Goal: Task Accomplishment & Management: Manage account settings

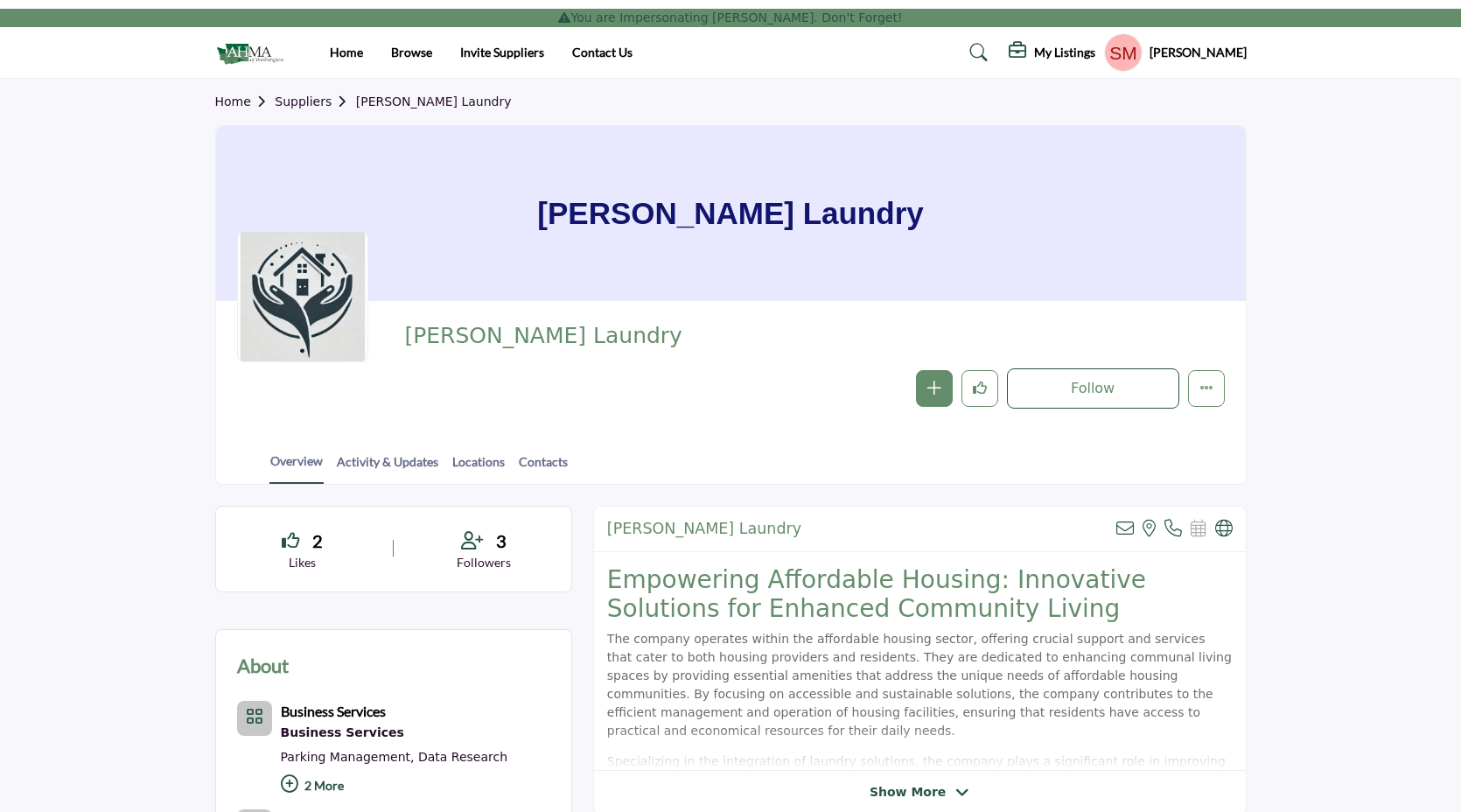
click at [1195, 60] on h5 "[PERSON_NAME]" at bounding box center [1198, 52] width 97 height 17
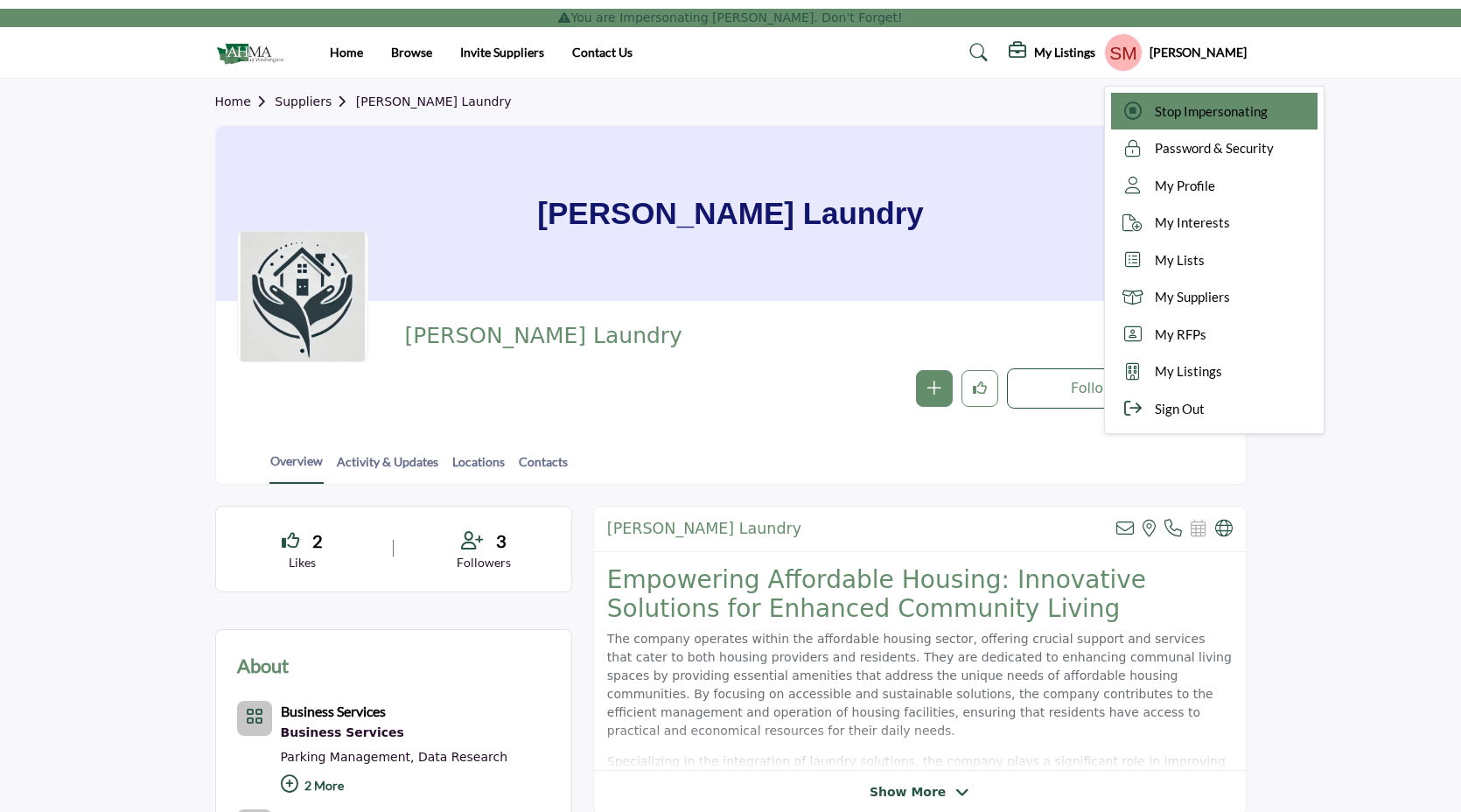
click at [1145, 108] on icon at bounding box center [1133, 110] width 27 height 17
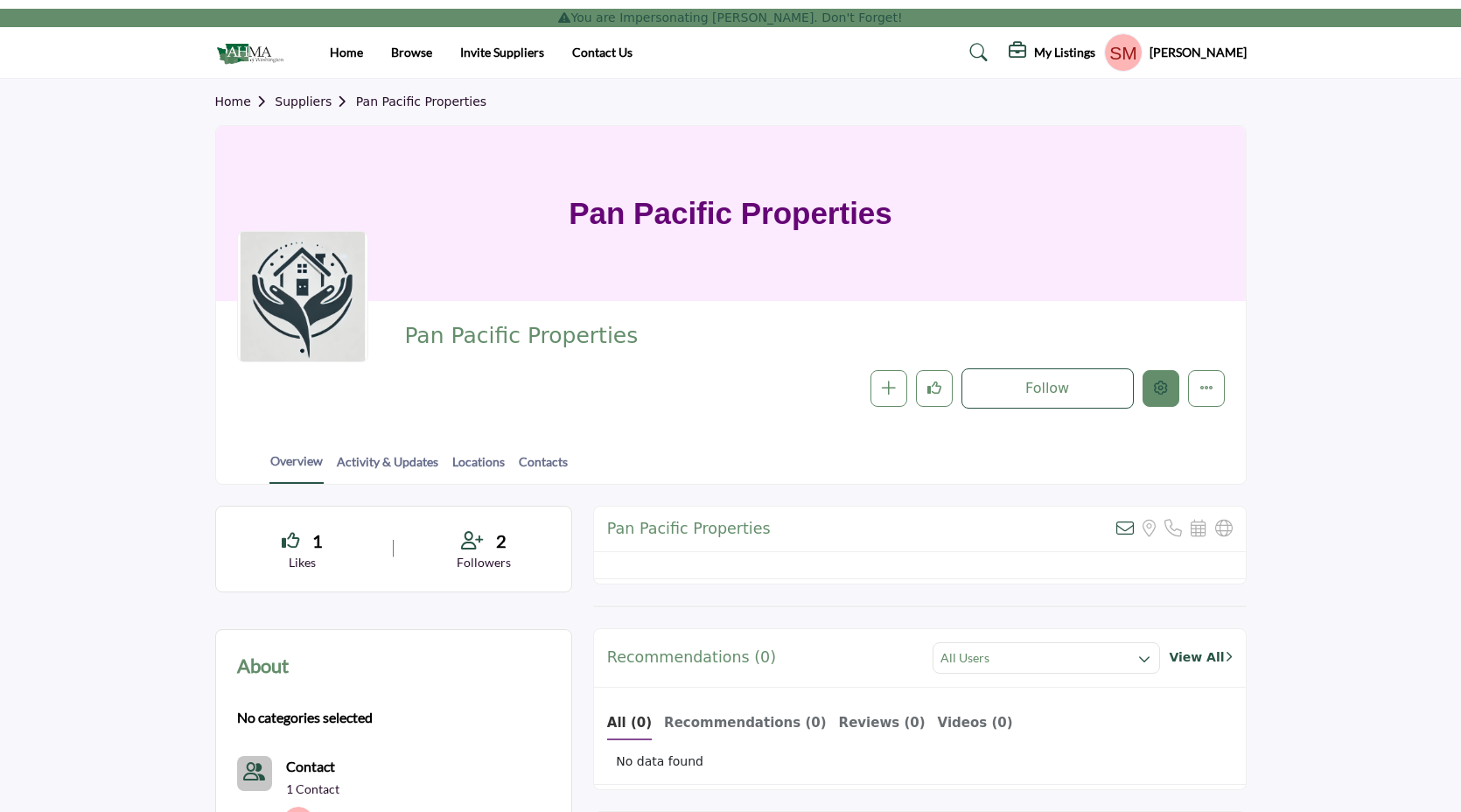
click at [1169, 389] on button "Edit company" at bounding box center [1161, 389] width 37 height 37
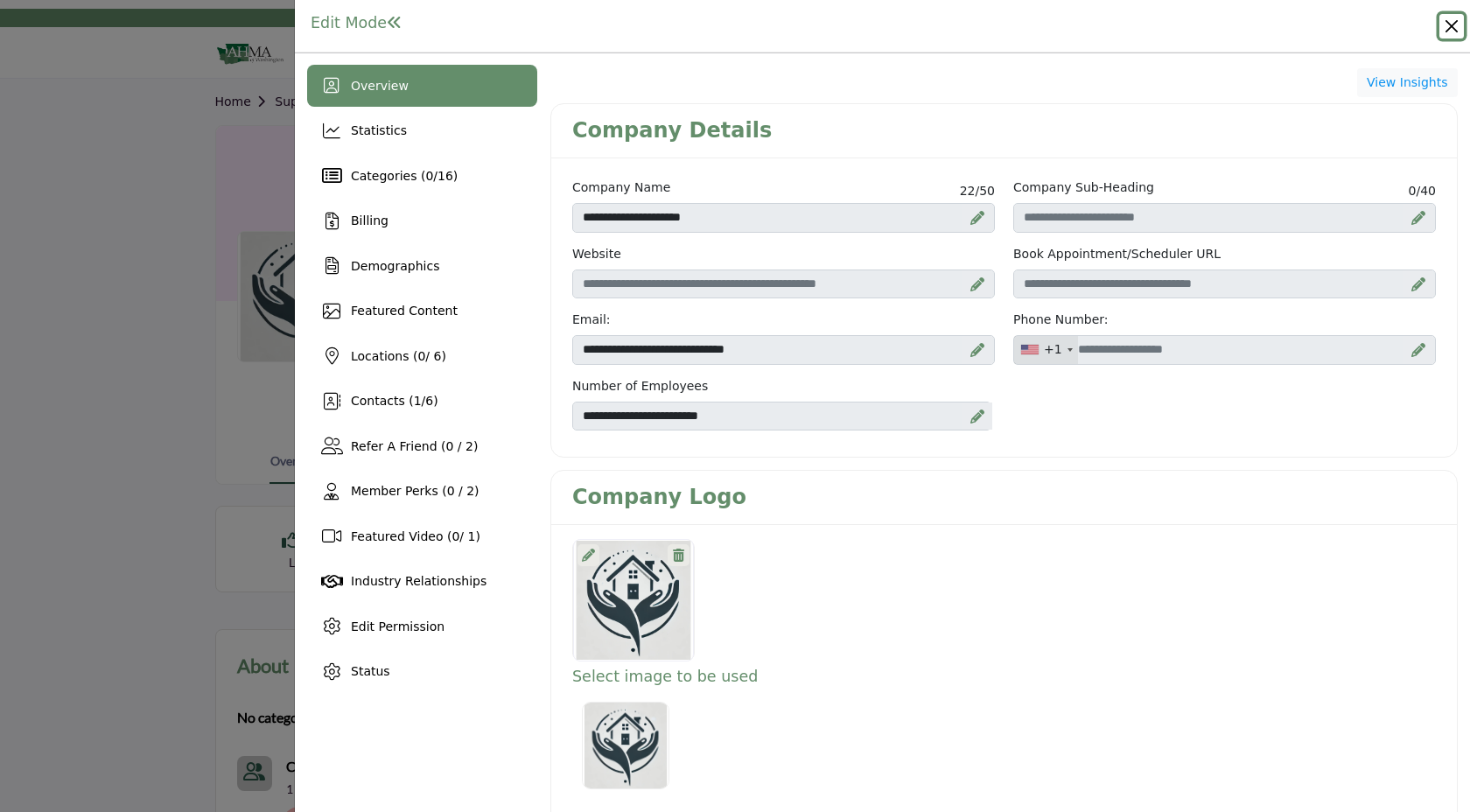
click at [1455, 36] on button "Close" at bounding box center [1451, 26] width 25 height 25
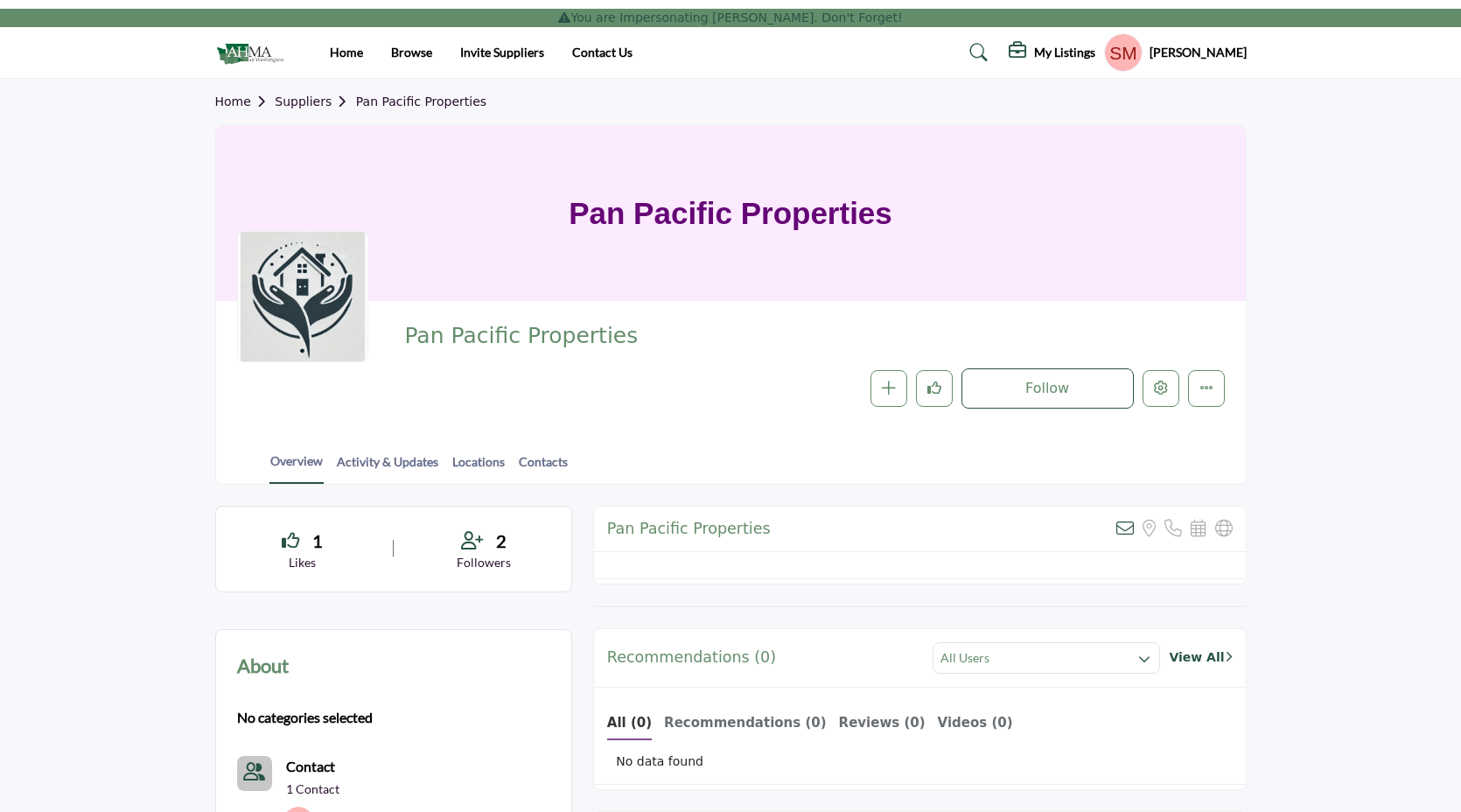
click at [1213, 64] on div "Susan Meyers Stop Impersonating Password & Security My Profile My Interests My …" at bounding box center [1175, 52] width 142 height 39
click at [1216, 51] on h5 "[PERSON_NAME]" at bounding box center [1198, 52] width 97 height 17
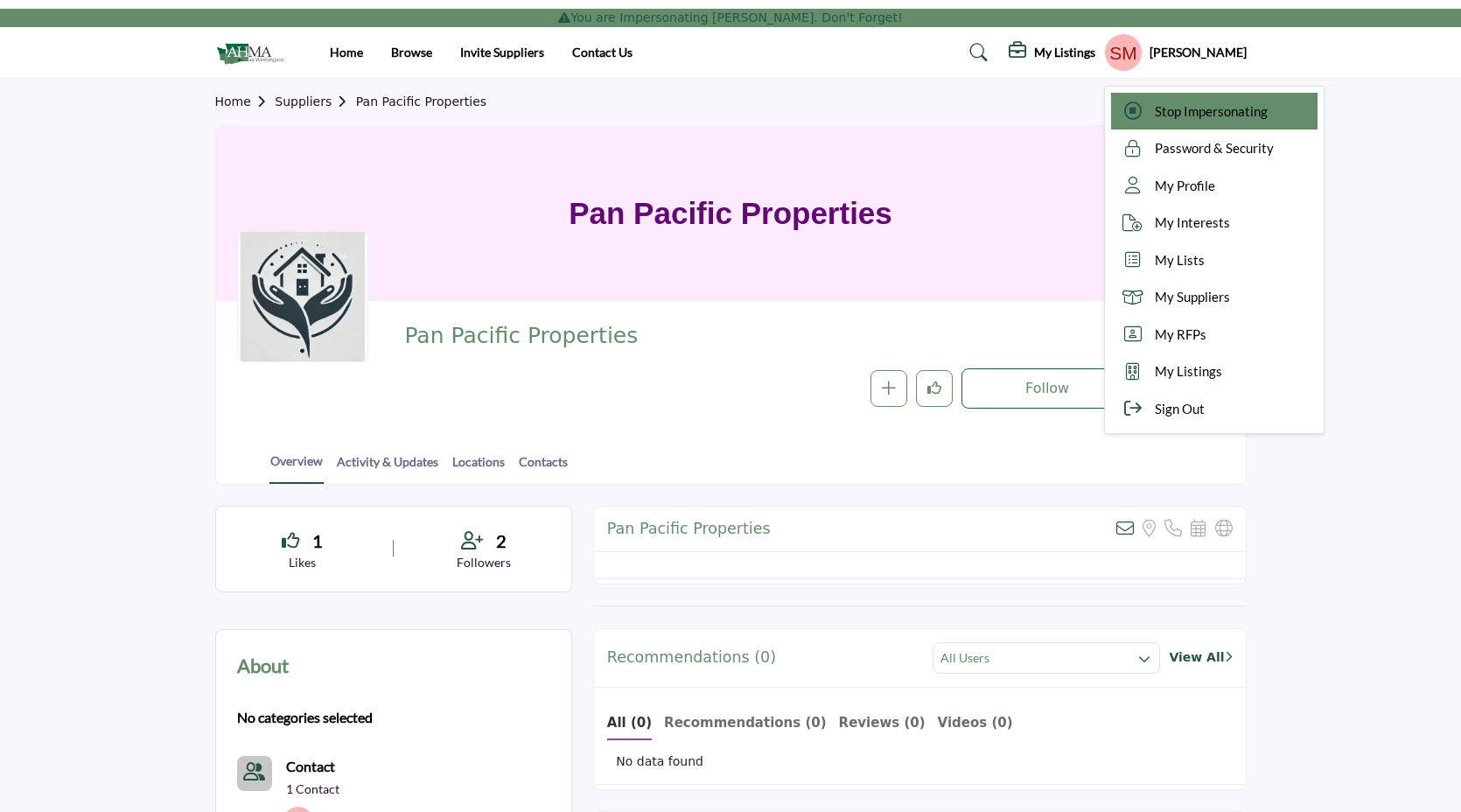
click at [1195, 100] on div "Stop Impersonating" at bounding box center [1214, 111] width 207 height 38
click at [0, 0] on div at bounding box center [0, 0] width 0 height 0
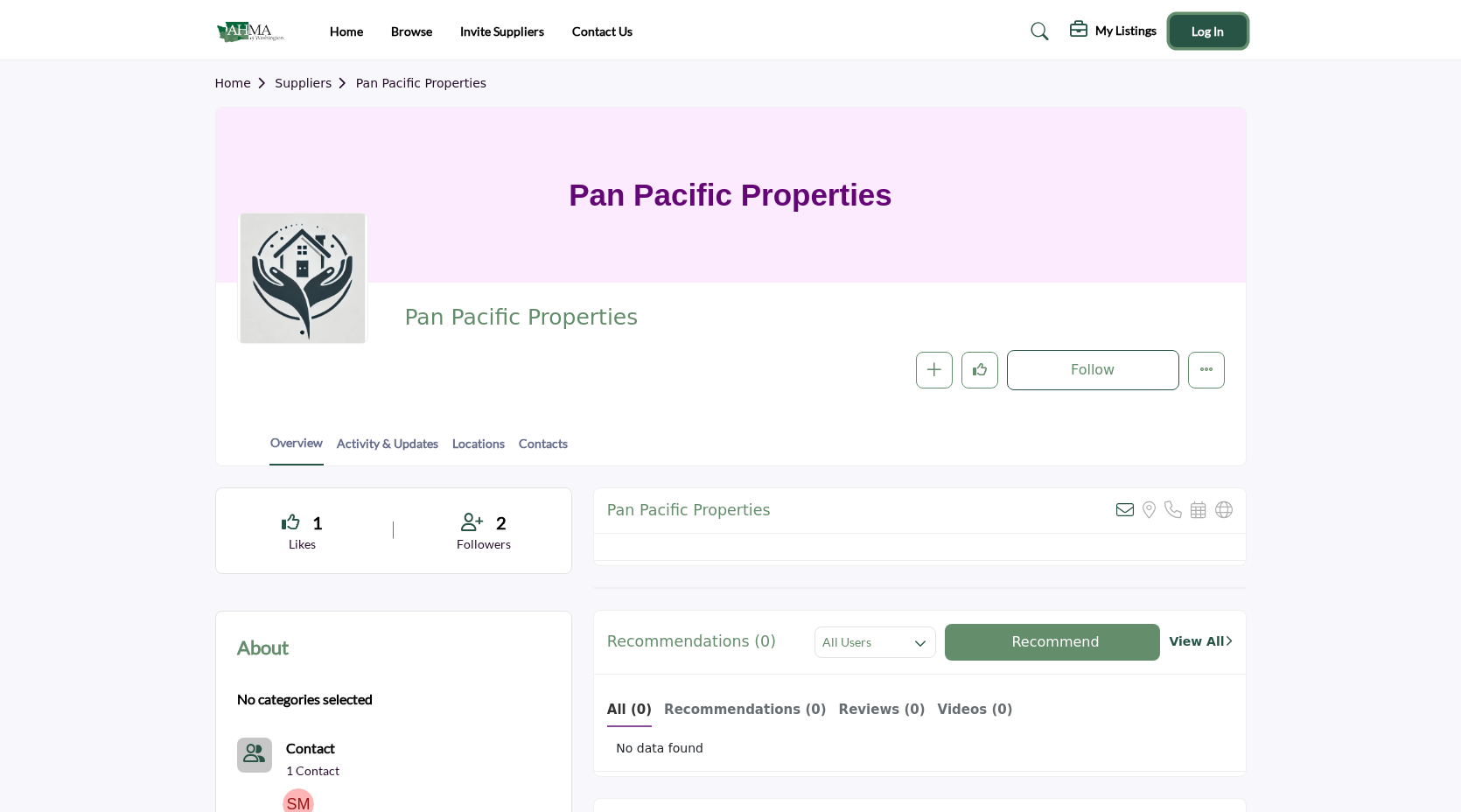
click at [1227, 34] on button "Log In" at bounding box center [1208, 30] width 77 height 32
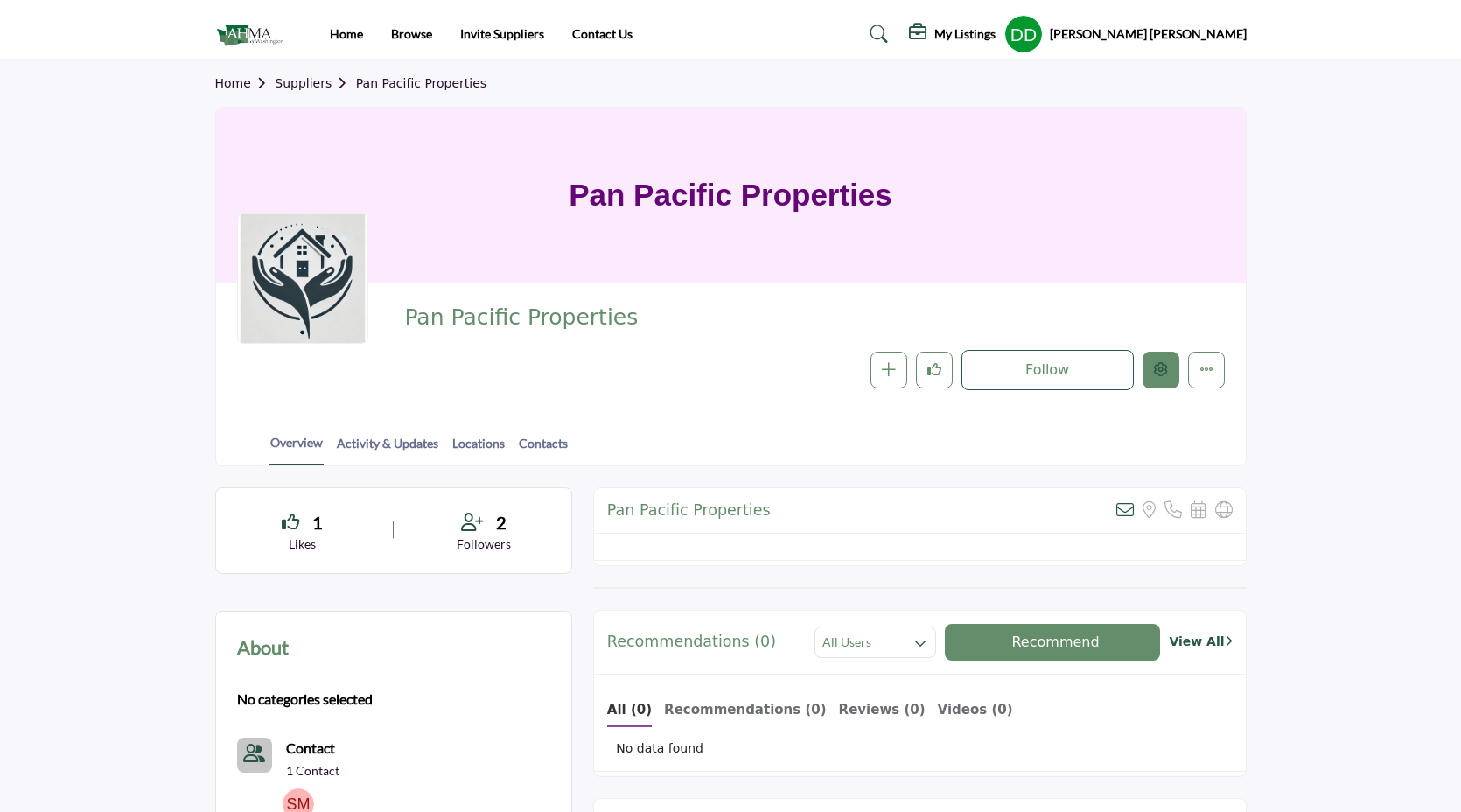
click at [1165, 378] on button "Edit company" at bounding box center [1161, 370] width 37 height 37
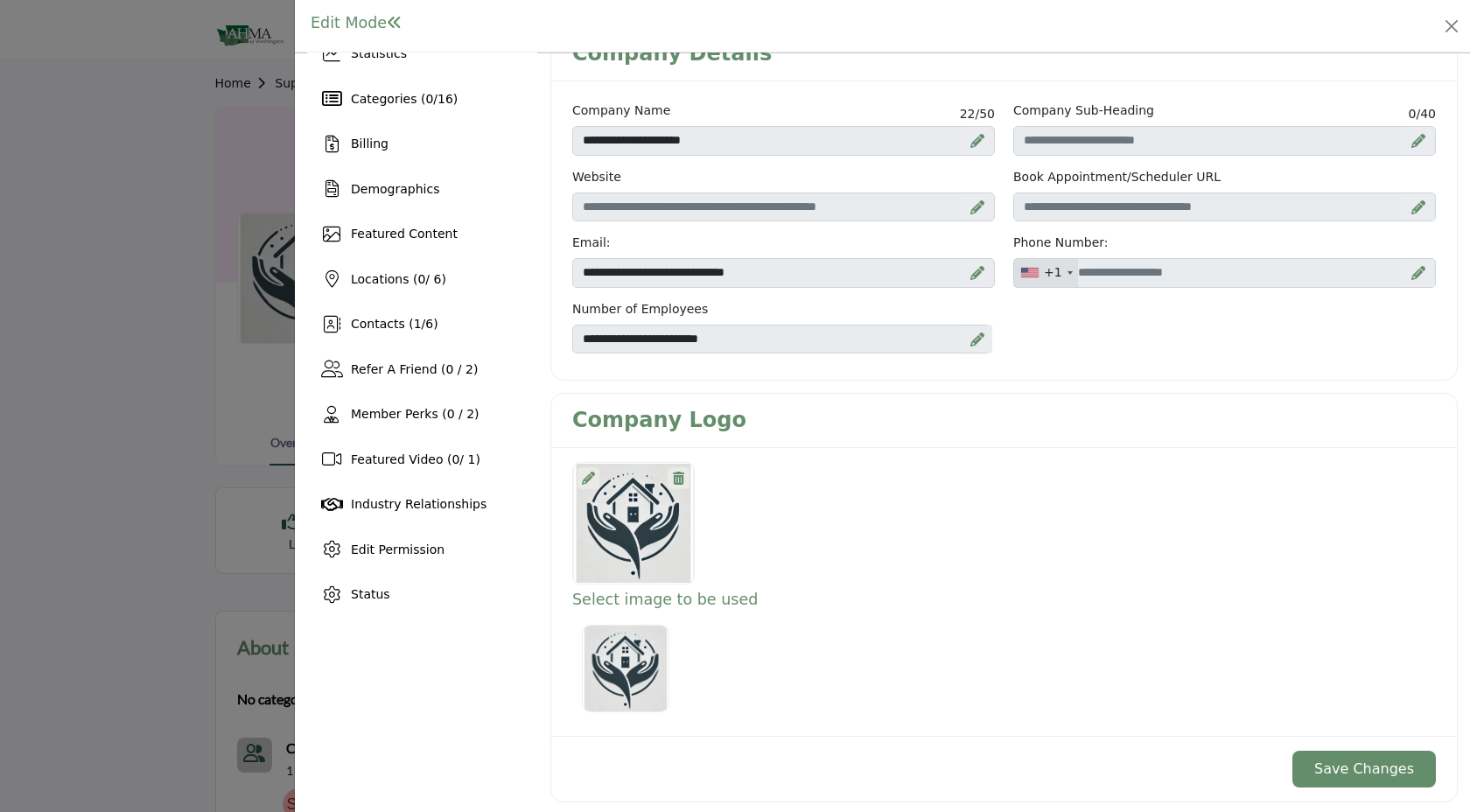
scroll to position [78, 0]
click at [585, 474] on icon at bounding box center [588, 477] width 13 height 13
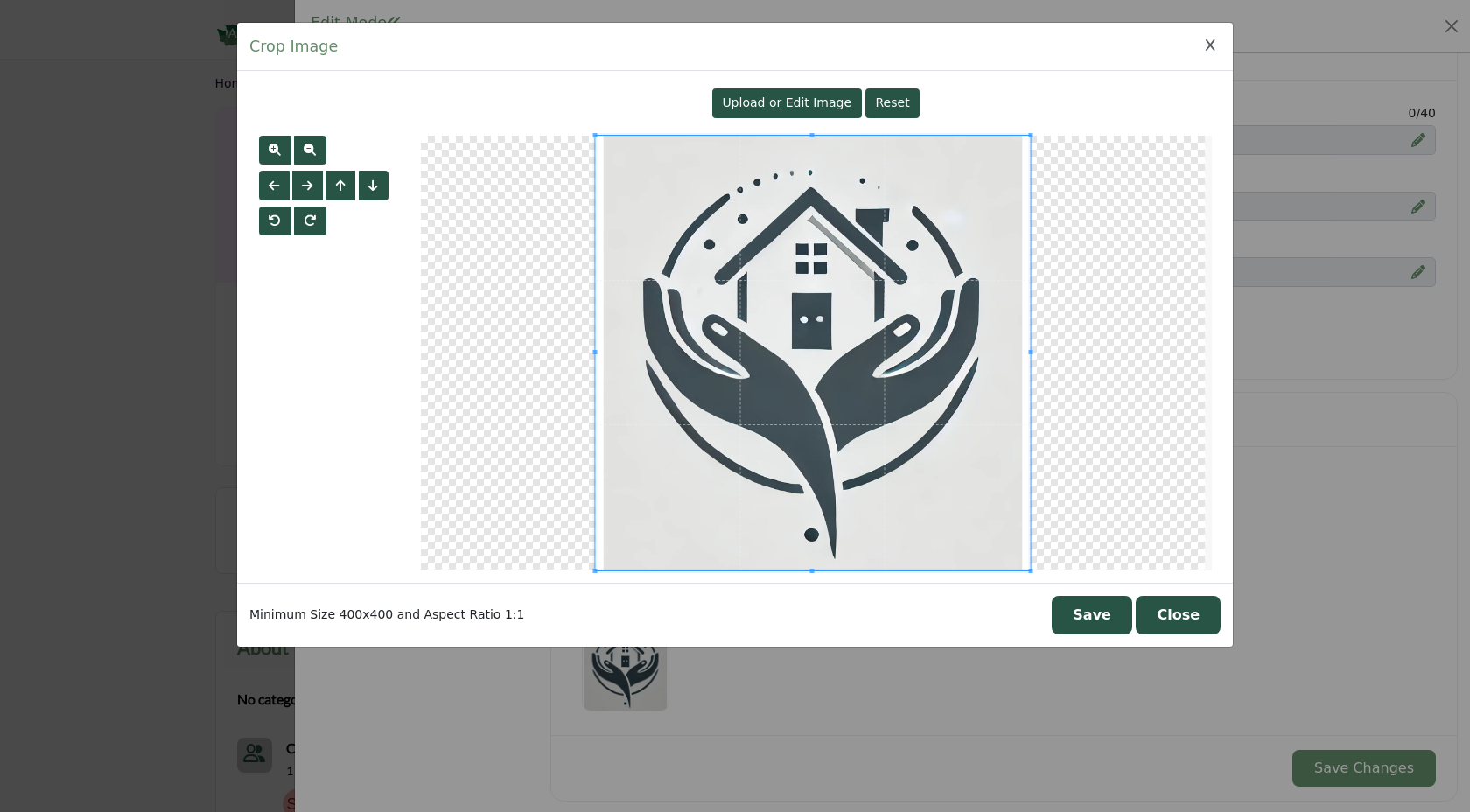
click at [787, 106] on span "Upload or Edit Image" at bounding box center [786, 102] width 130 height 14
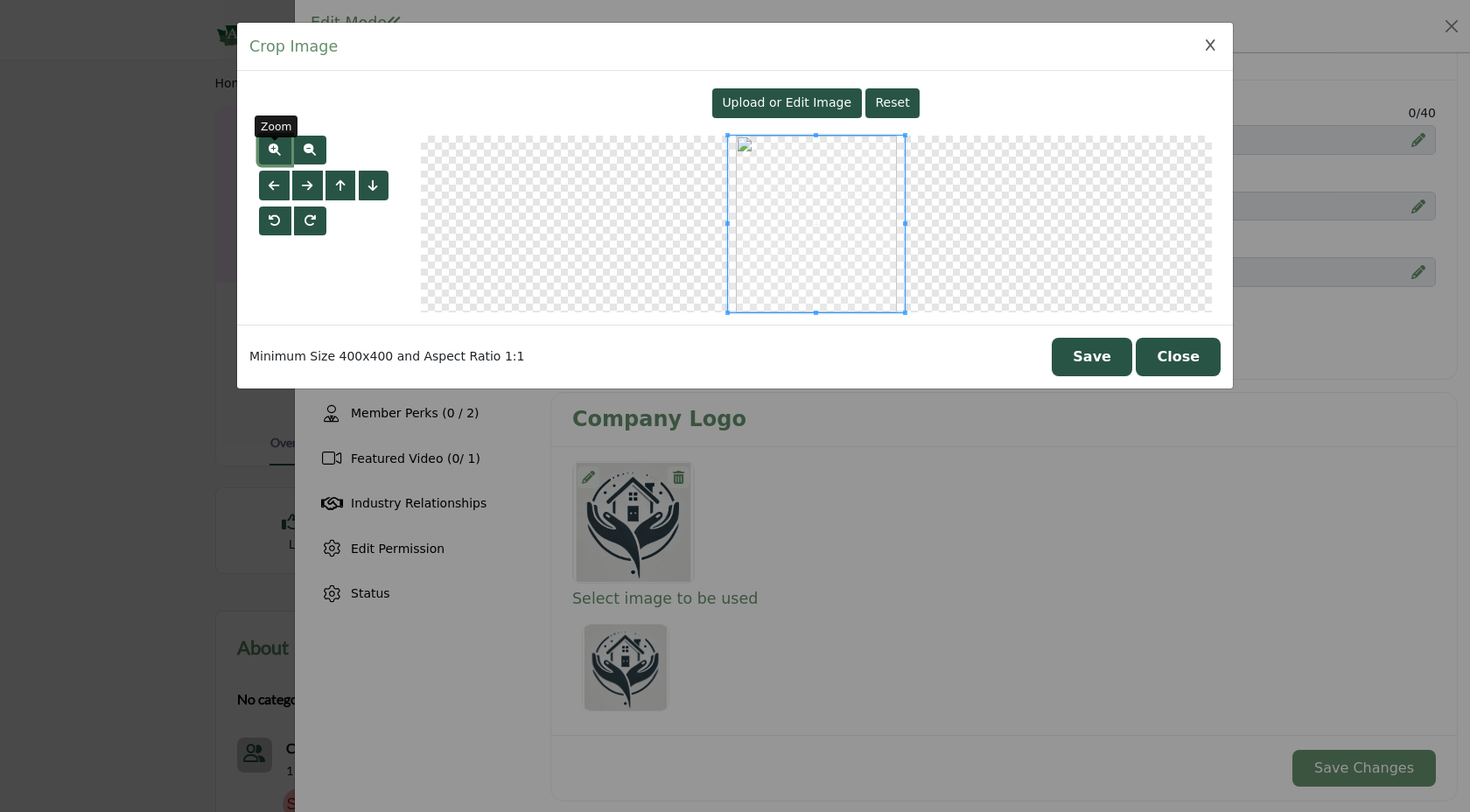
click at [279, 147] on span "button" at bounding box center [274, 149] width 12 height 12
click at [279, 146] on span "button" at bounding box center [274, 149] width 12 height 12
click at [300, 155] on button "button" at bounding box center [310, 151] width 32 height 29
click at [1108, 358] on button "Save" at bounding box center [1091, 357] width 81 height 39
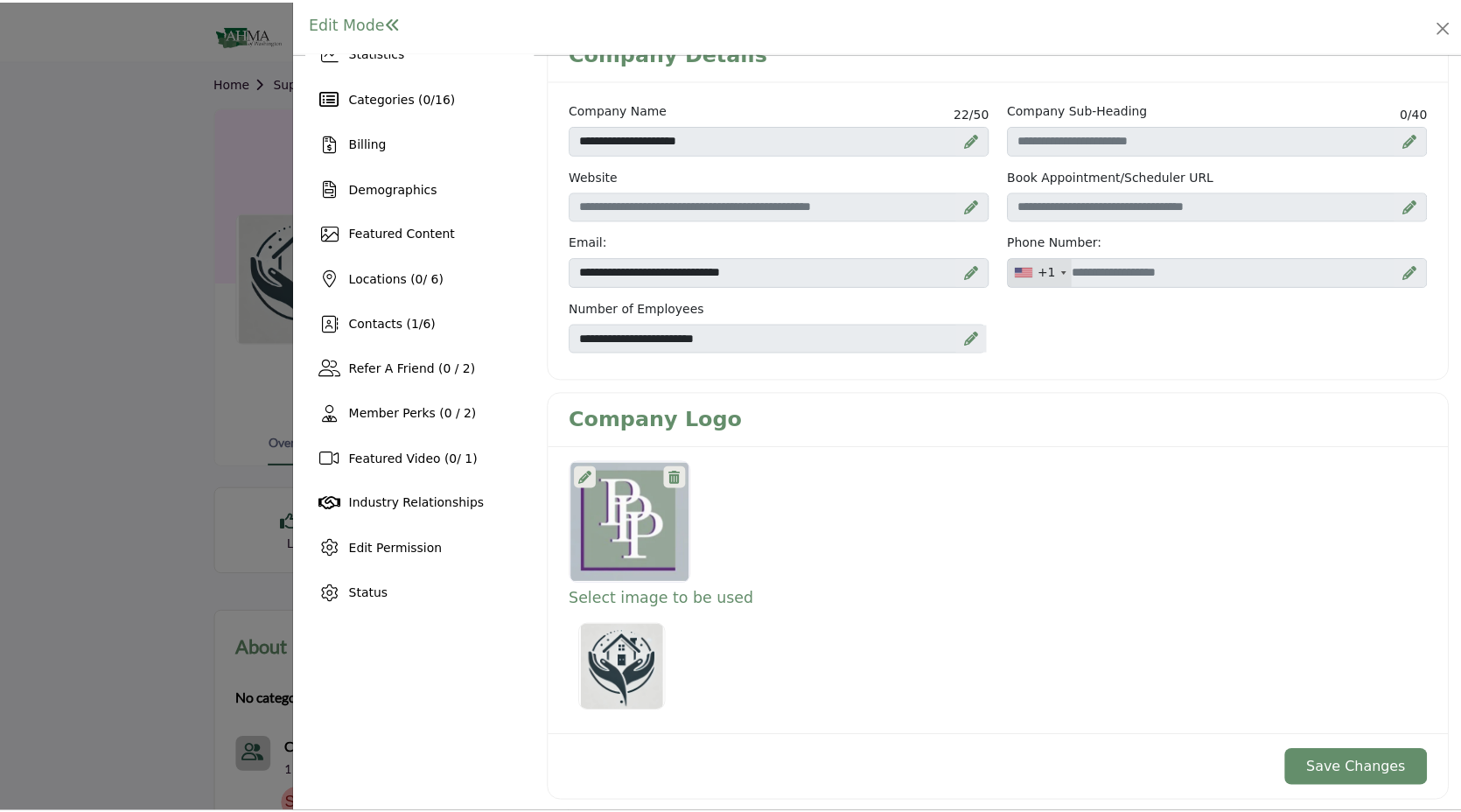
scroll to position [79, 0]
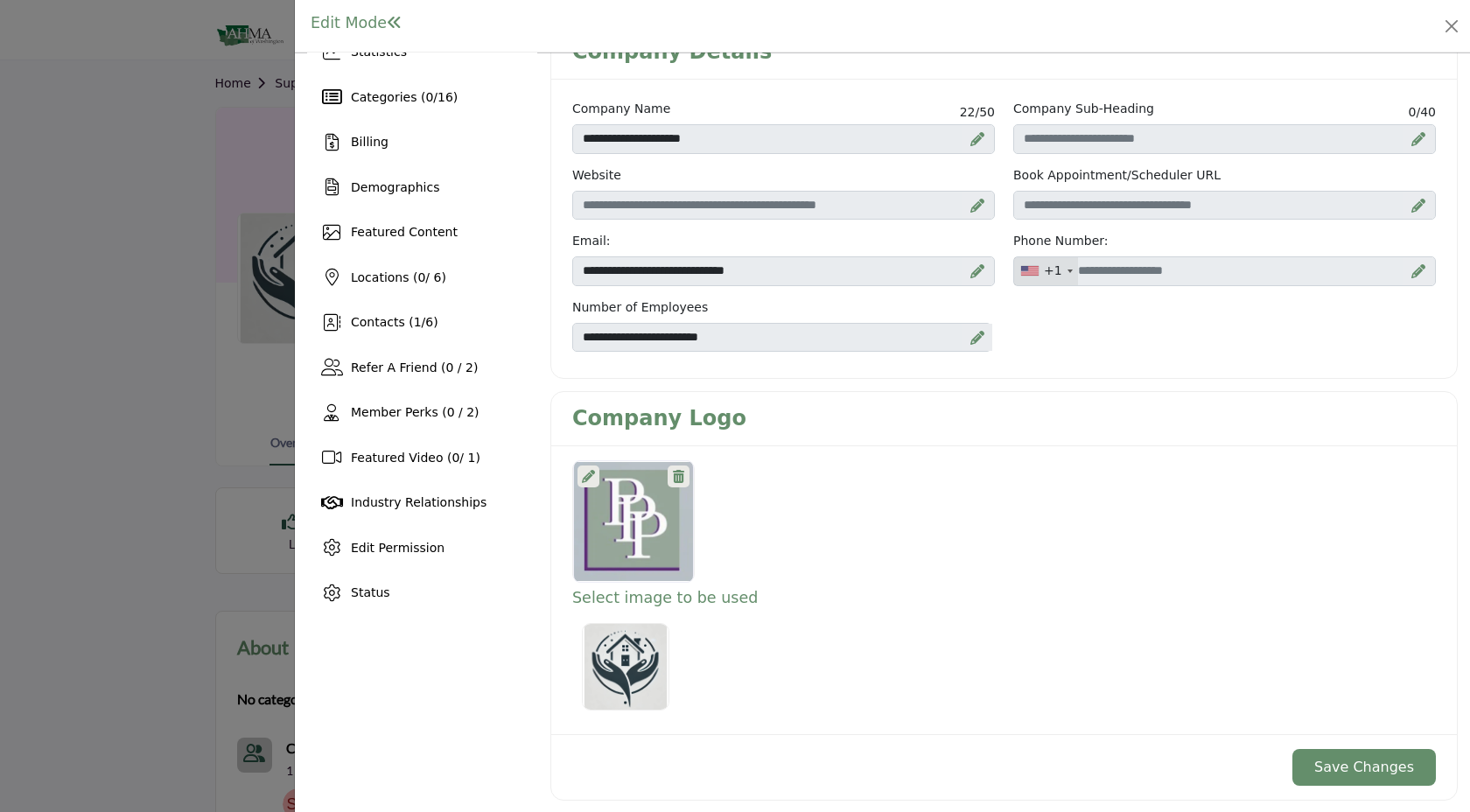
click at [1335, 781] on button "Save Changes" at bounding box center [1363, 767] width 143 height 37
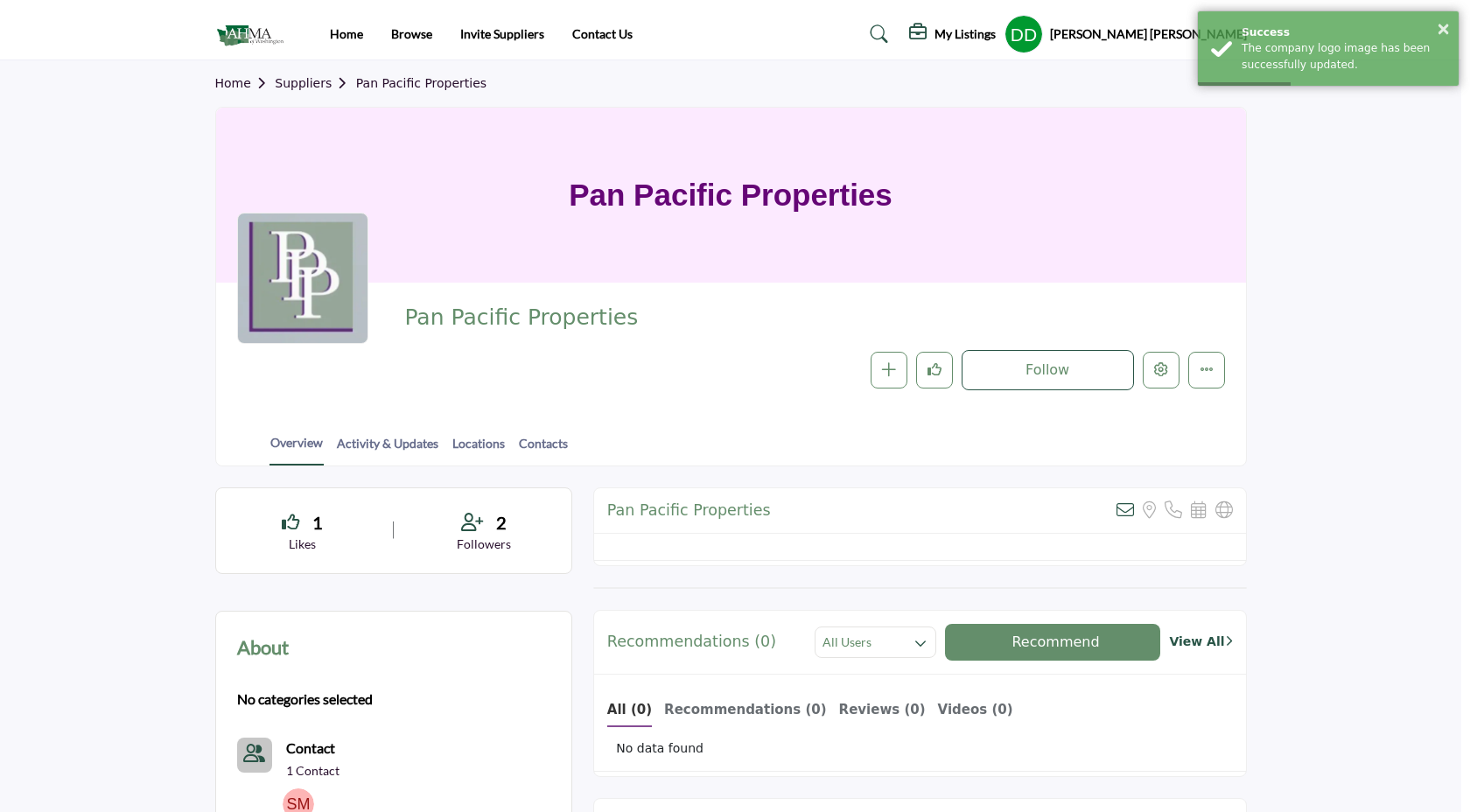
click at [254, 406] on div at bounding box center [735, 406] width 1470 height 812
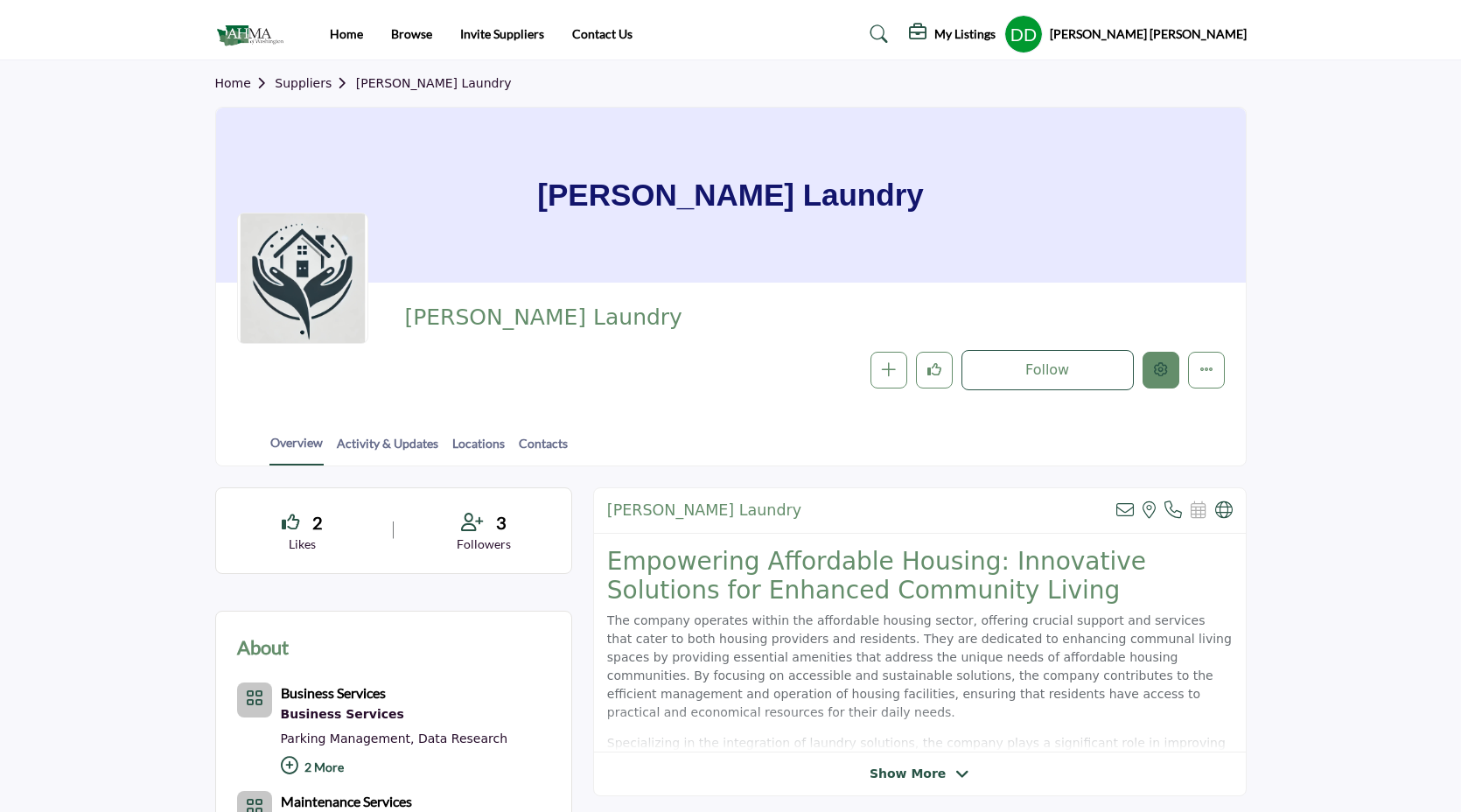
click at [1150, 374] on button "Edit company" at bounding box center [1161, 370] width 37 height 37
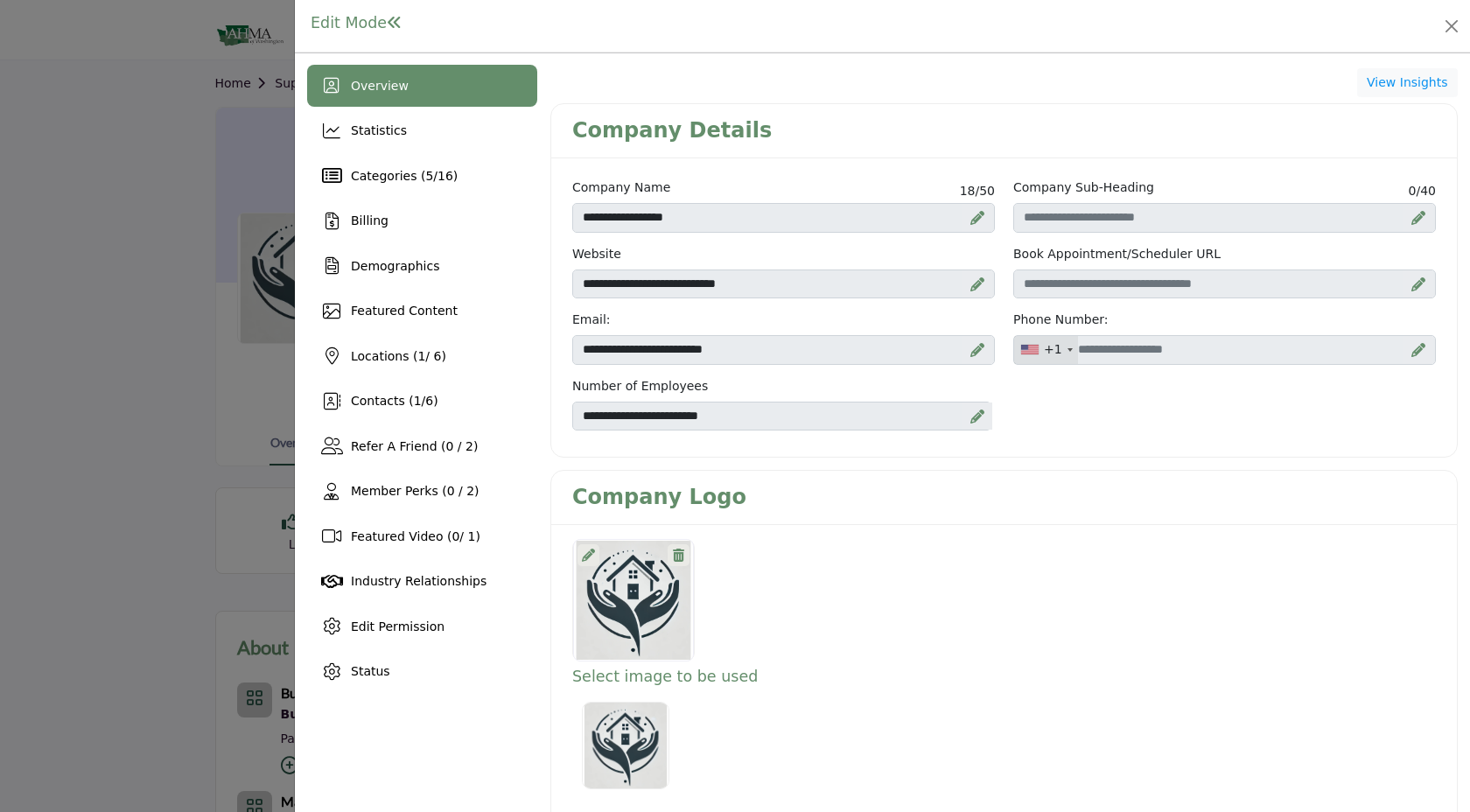
click at [582, 561] on div at bounding box center [588, 555] width 22 height 22
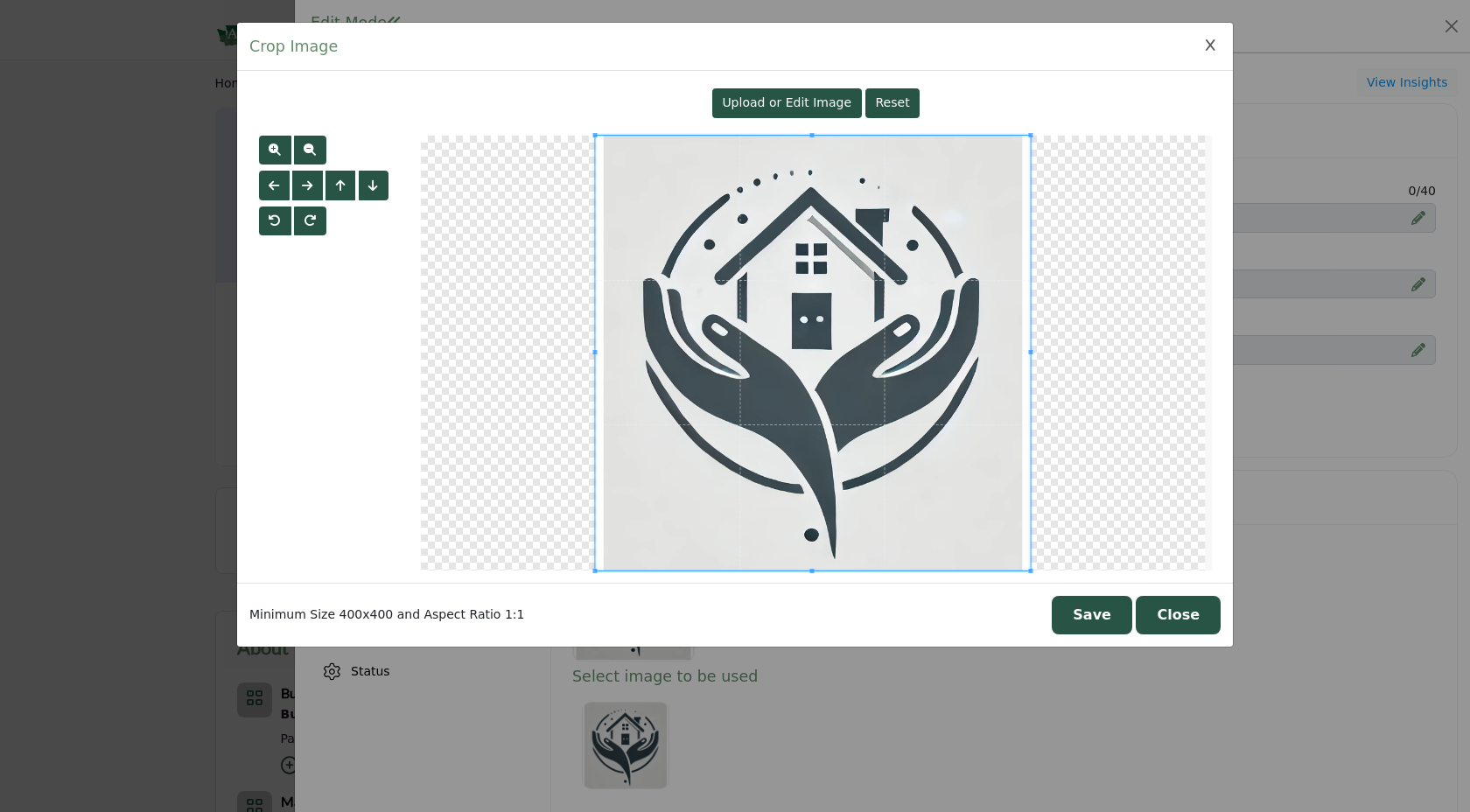
click at [808, 108] on span "Upload or Edit Image" at bounding box center [786, 102] width 130 height 14
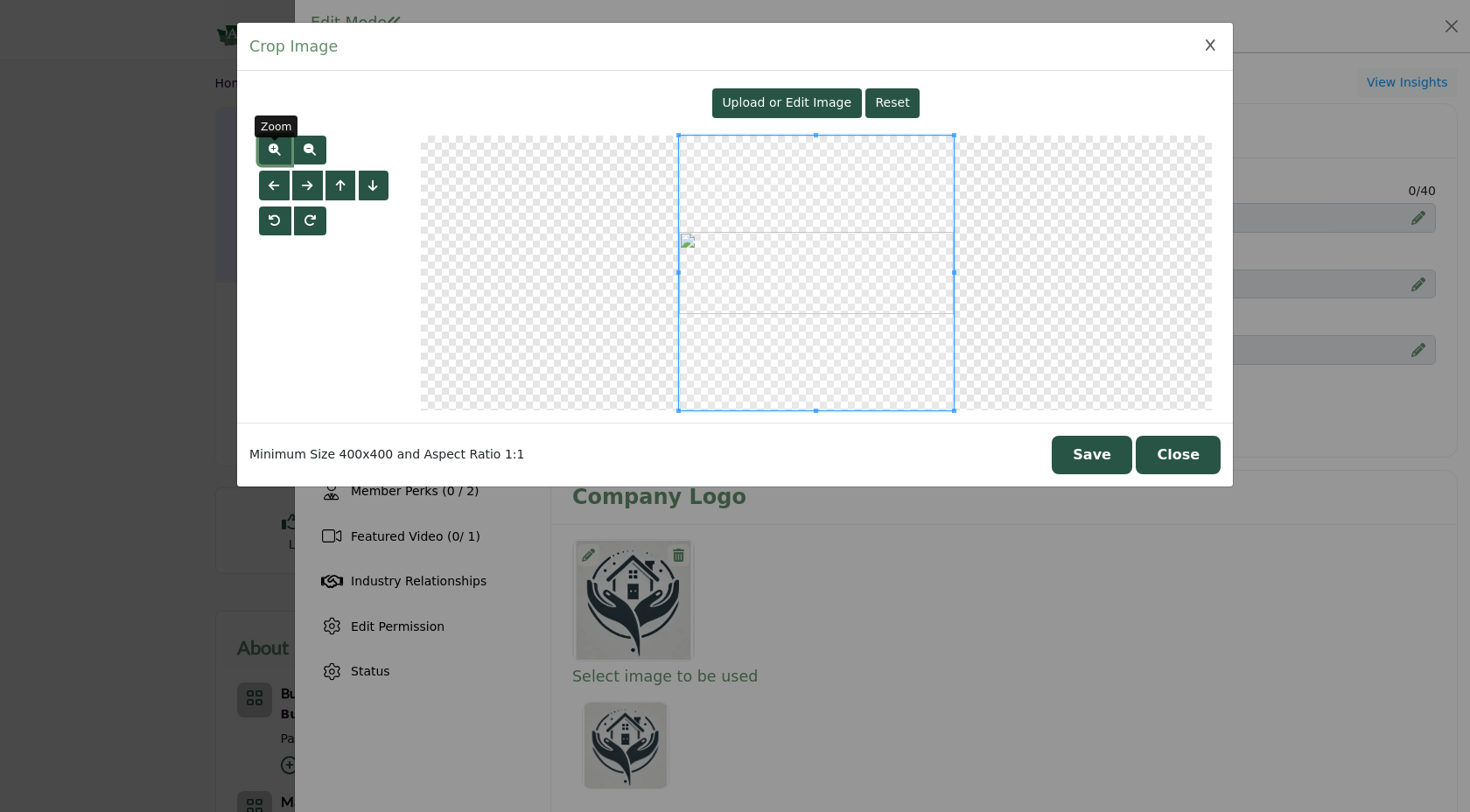
click at [275, 152] on span "button" at bounding box center [274, 149] width 12 height 12
click at [679, 361] on span at bounding box center [810, 273] width 275 height 275
click at [1101, 465] on button "Save" at bounding box center [1091, 455] width 81 height 39
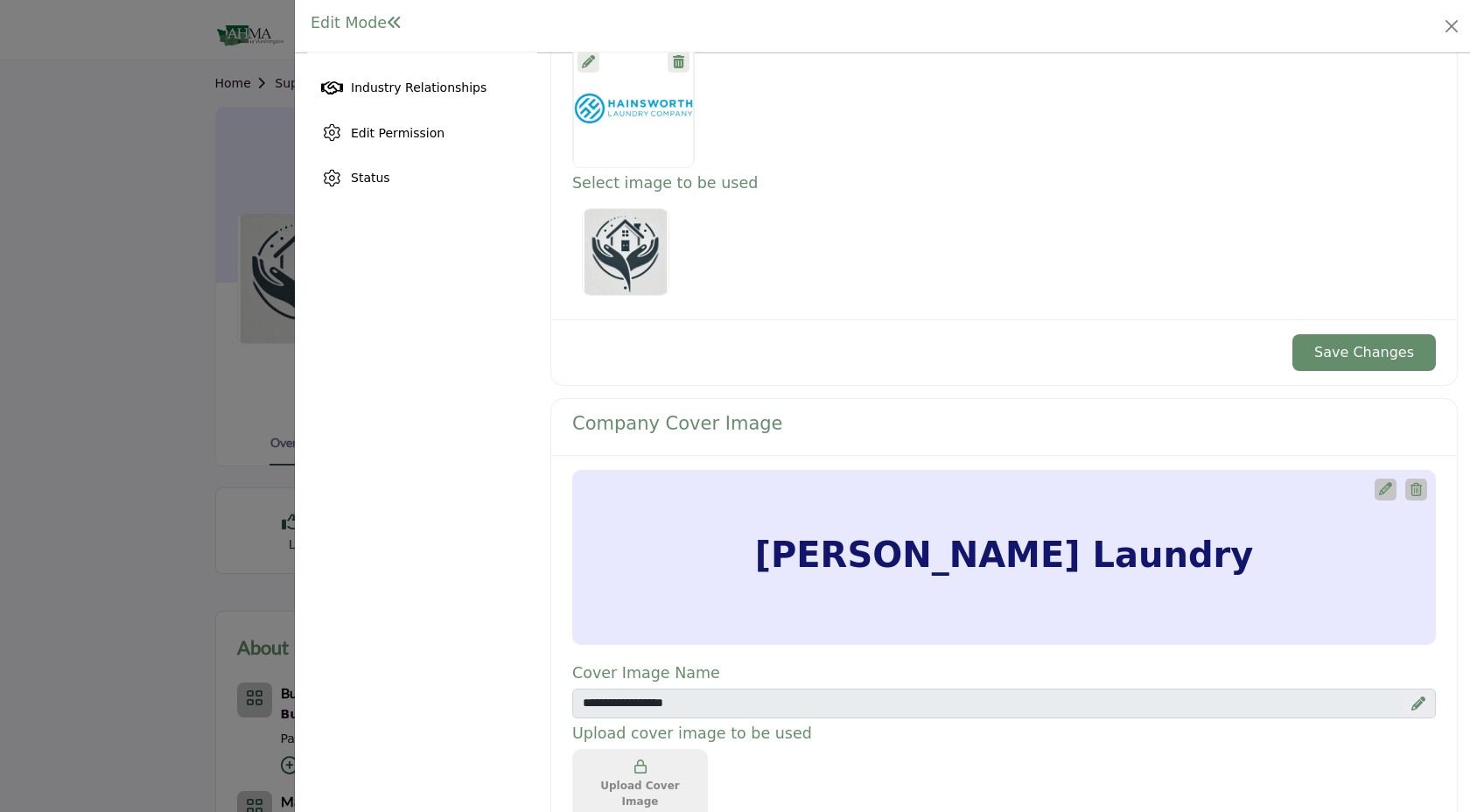
scroll to position [513, 0]
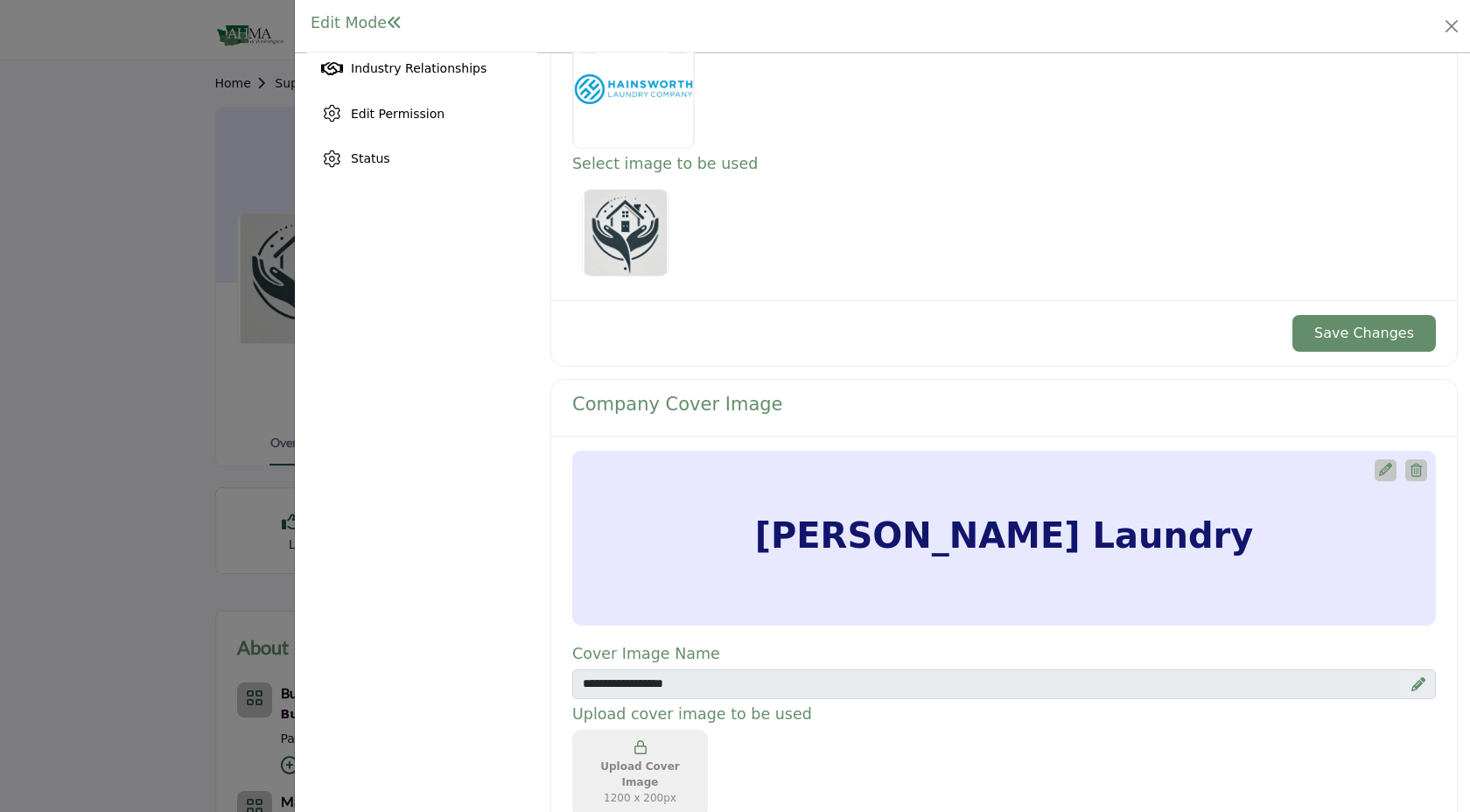
click at [1399, 332] on button "Save Changes" at bounding box center [1363, 333] width 143 height 37
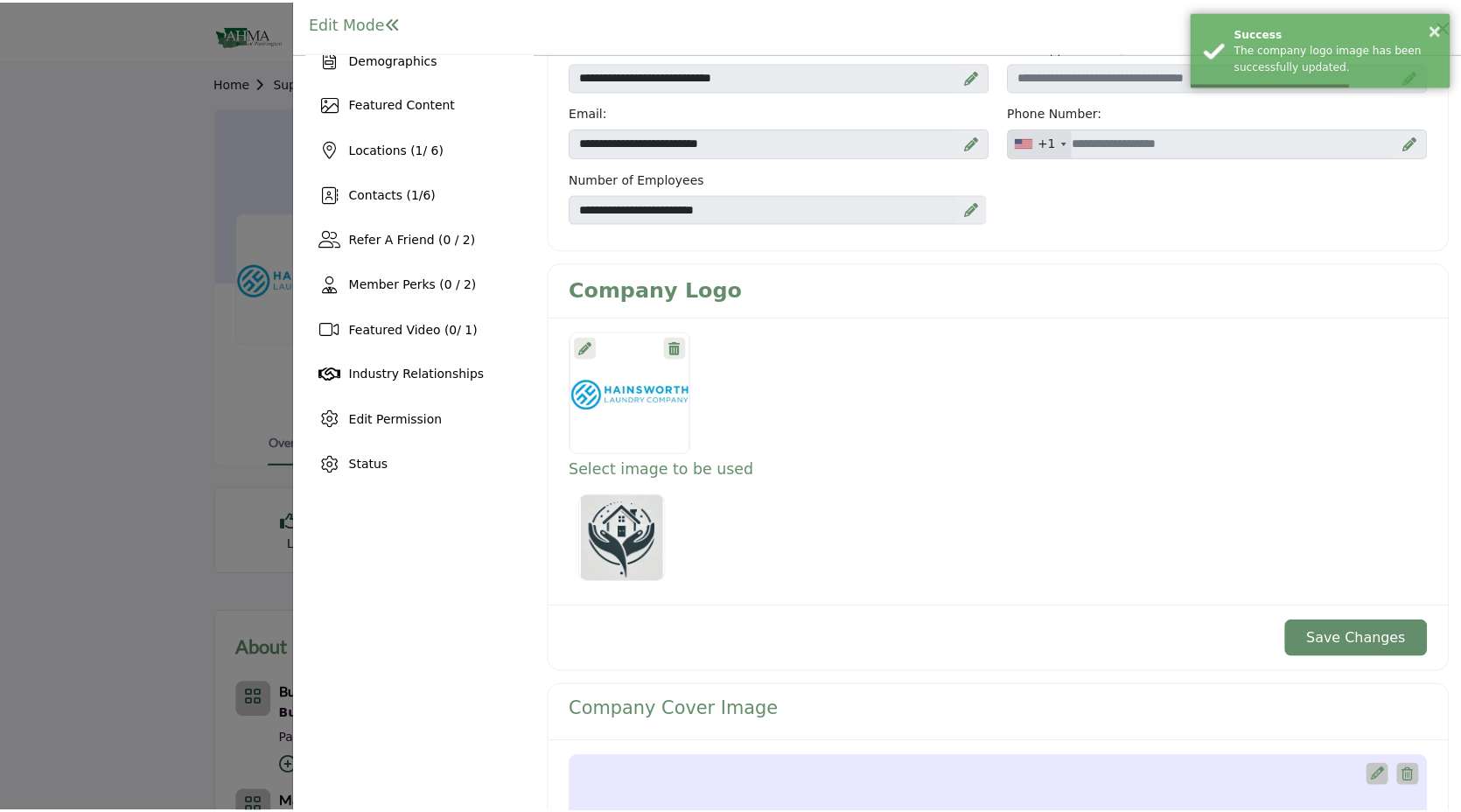
scroll to position [0, 0]
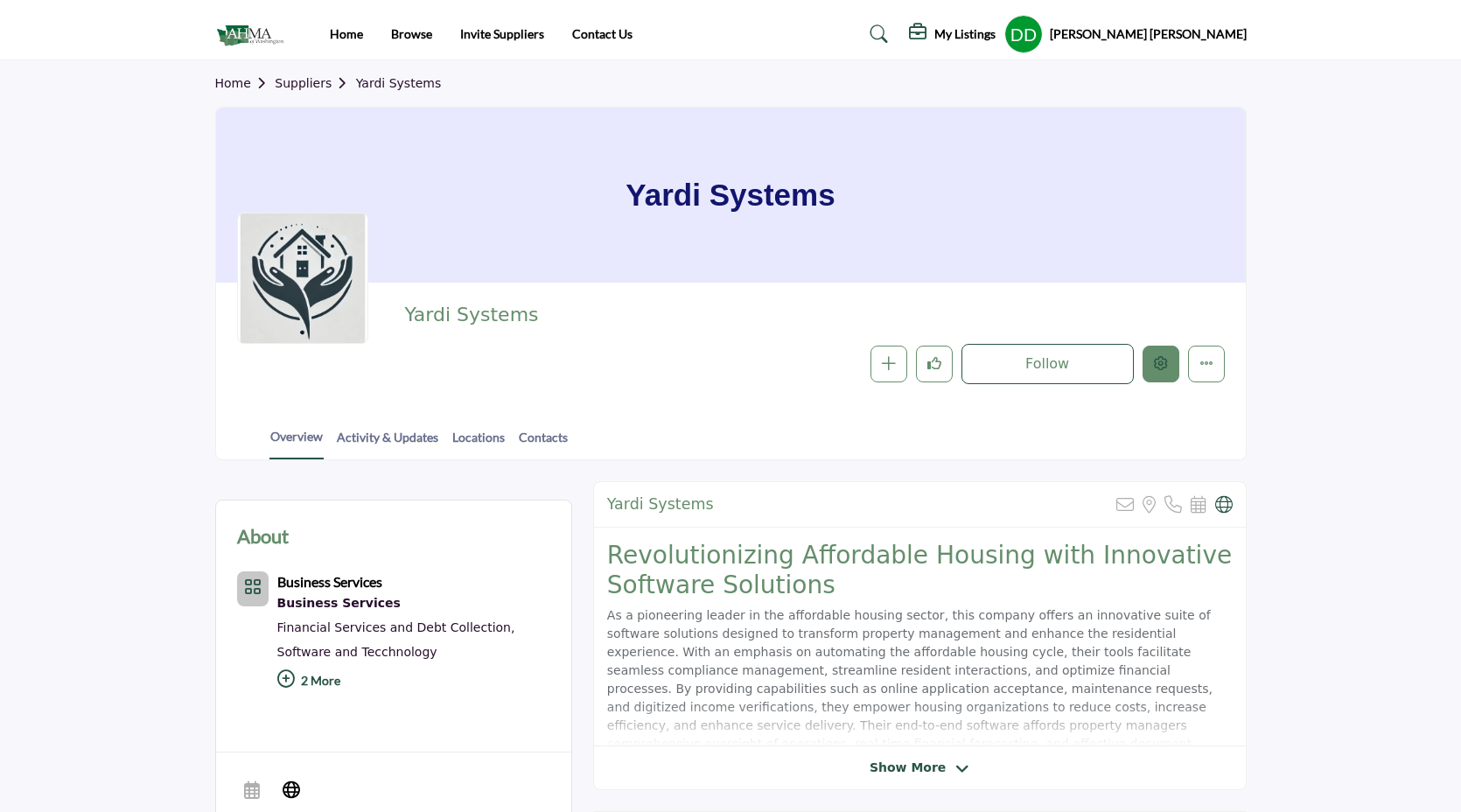
click at [1152, 364] on button "Edit company" at bounding box center [1161, 364] width 37 height 37
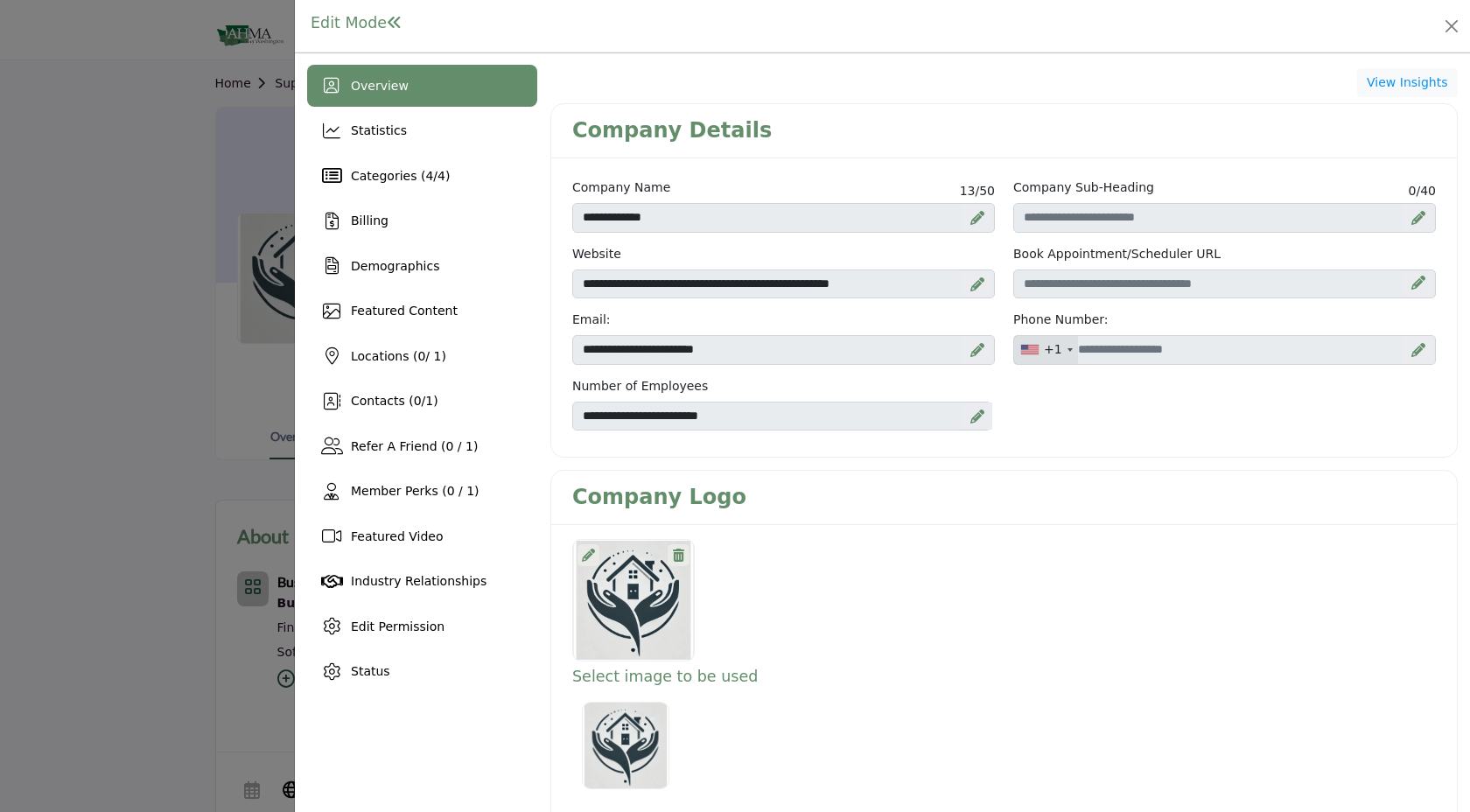
click at [593, 551] on icon at bounding box center [588, 555] width 13 height 13
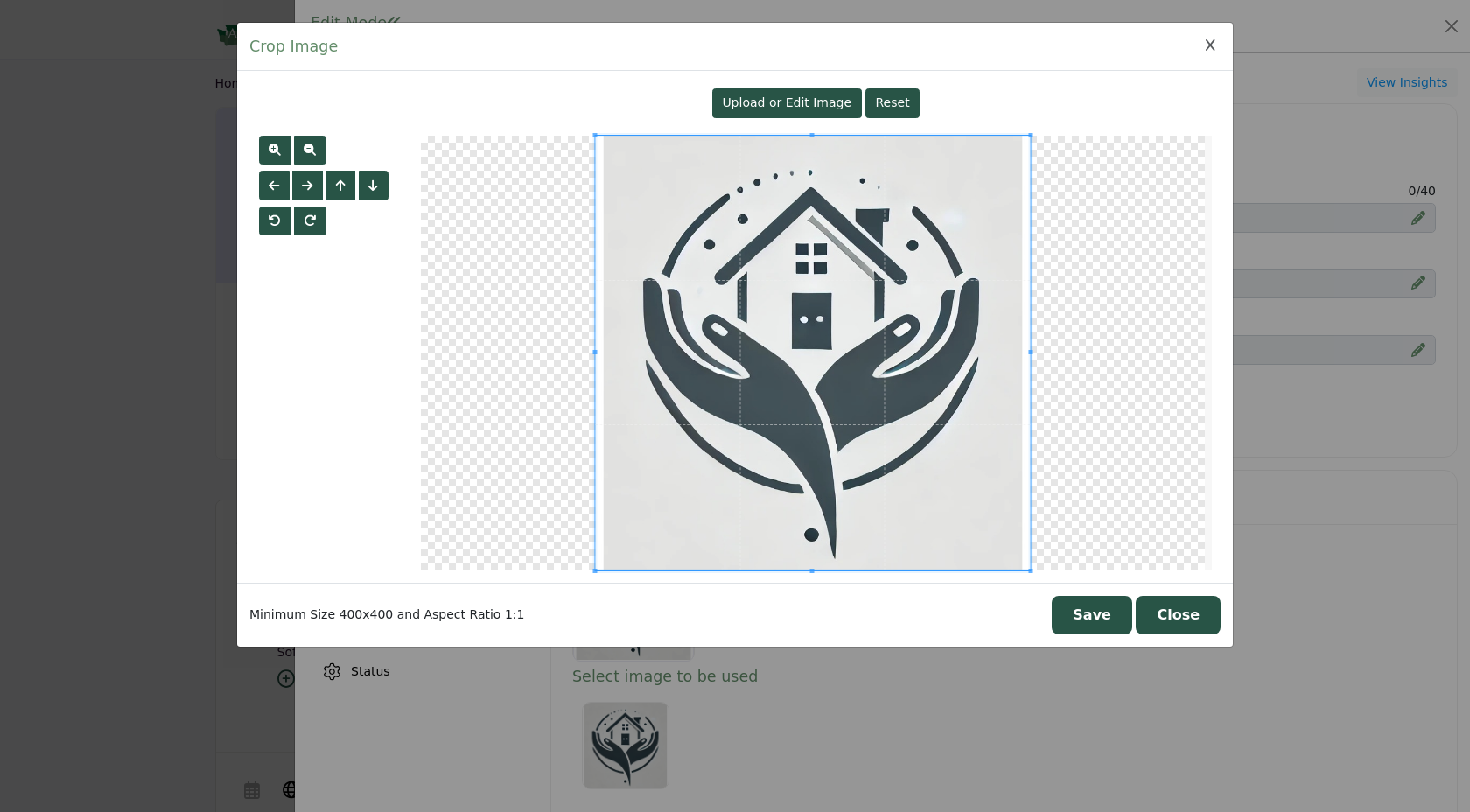
click at [828, 93] on div "Upload or Edit Image" at bounding box center [786, 103] width 150 height 29
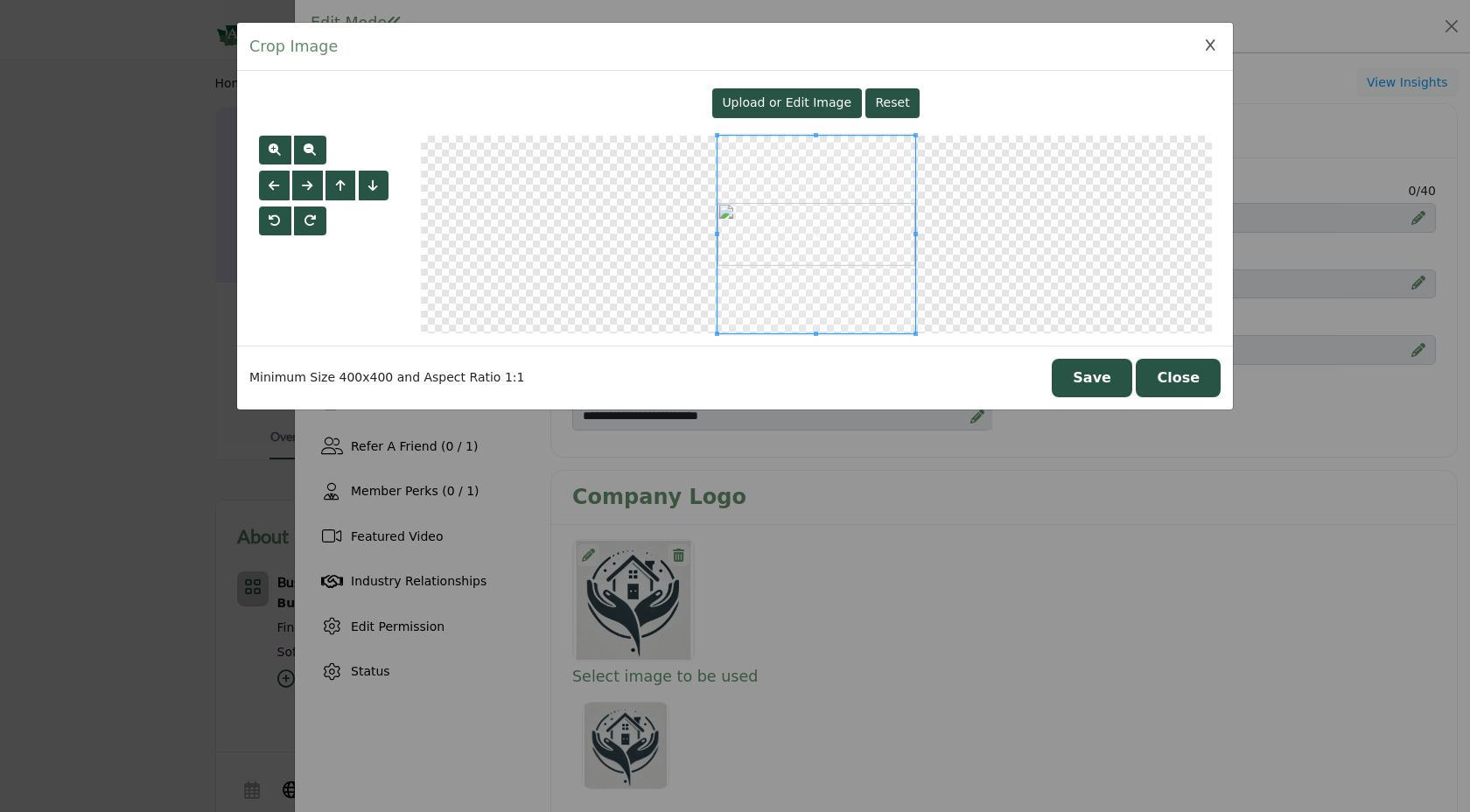
click at [1098, 388] on button "Save" at bounding box center [1091, 378] width 81 height 39
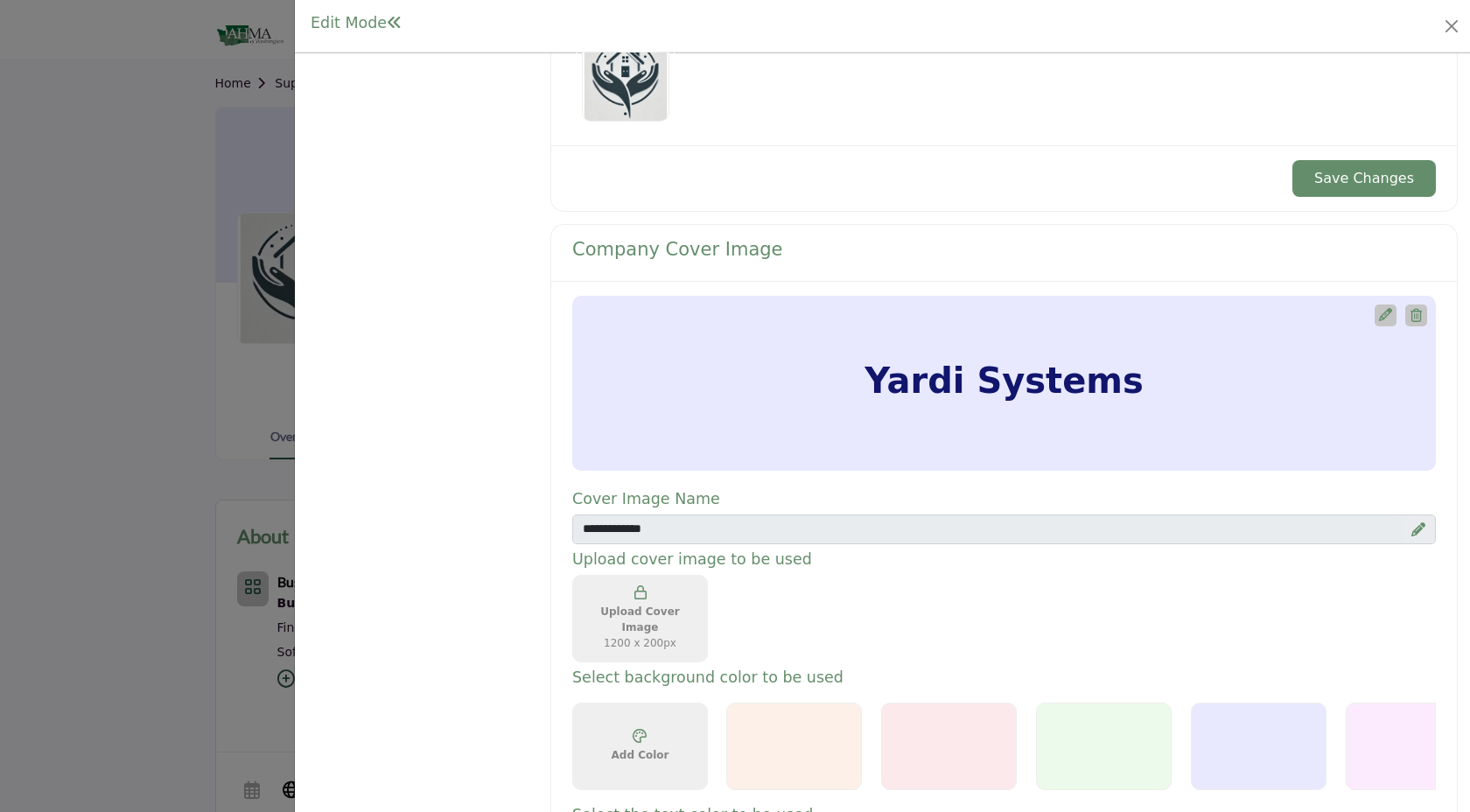
scroll to position [751, 0]
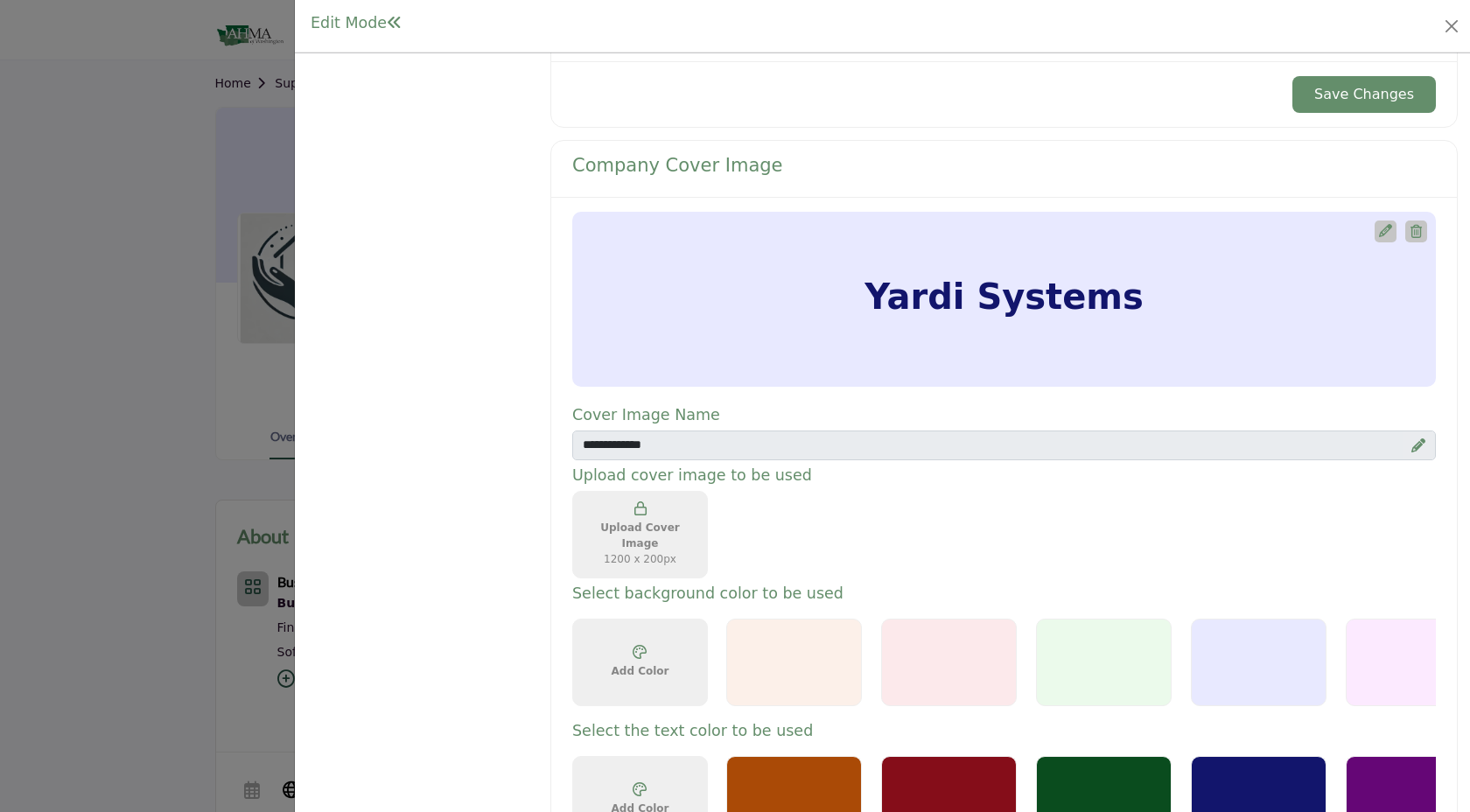
click at [1368, 99] on button "Save Changes" at bounding box center [1363, 95] width 143 height 37
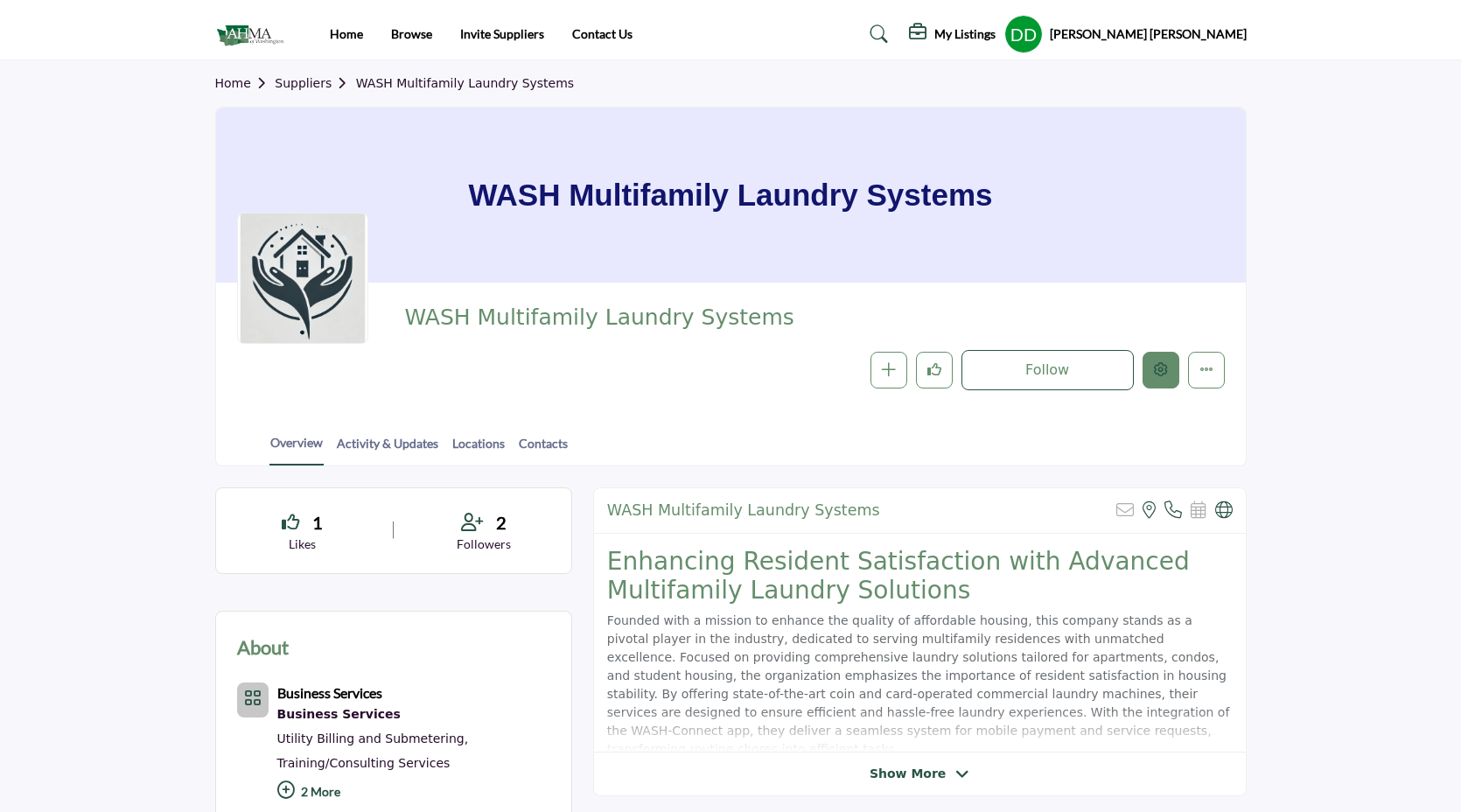
click at [1150, 360] on button "Edit company" at bounding box center [1161, 370] width 37 height 37
click at [1158, 376] on icon "Edit company" at bounding box center [1161, 368] width 14 height 14
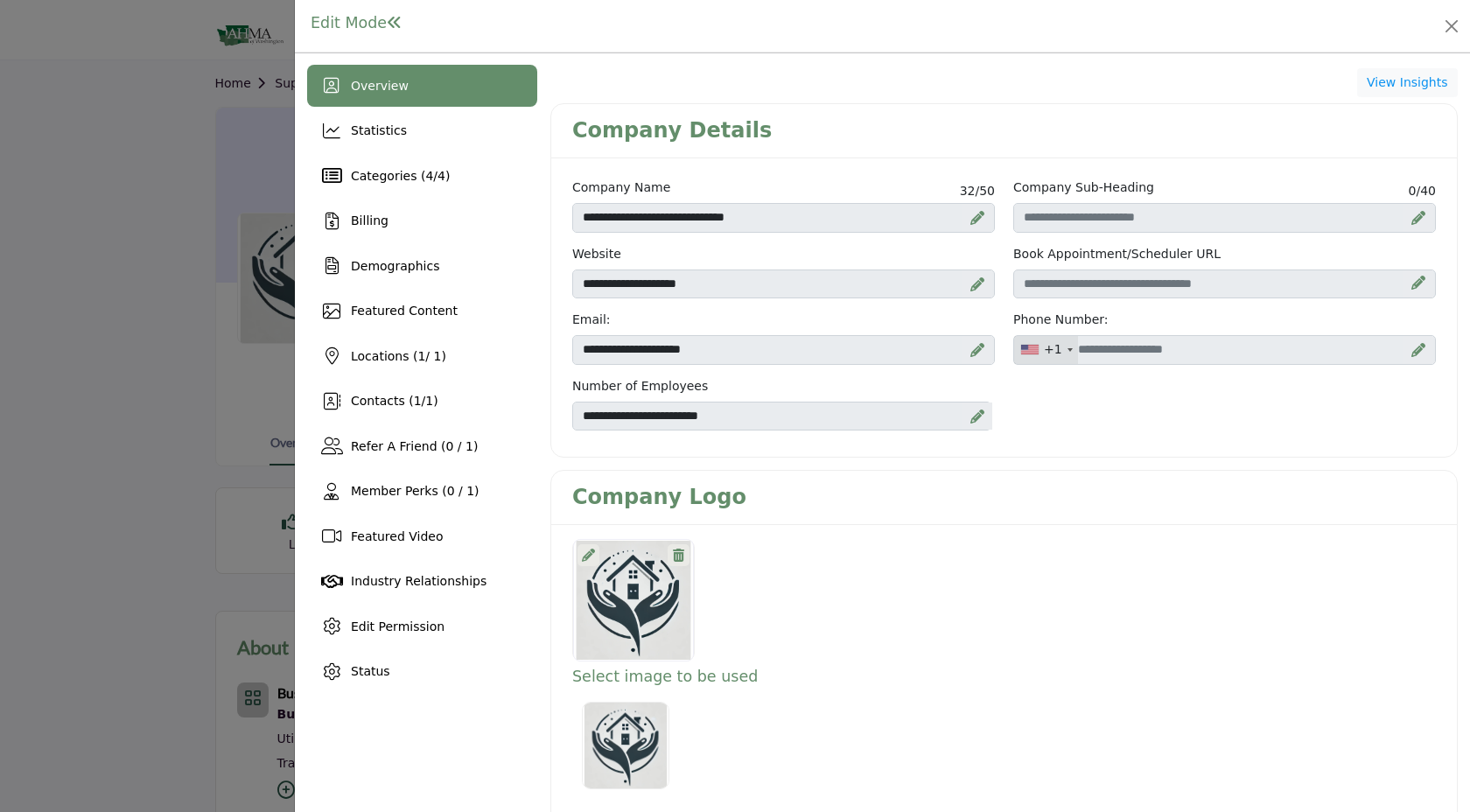
click at [583, 557] on icon at bounding box center [588, 555] width 13 height 13
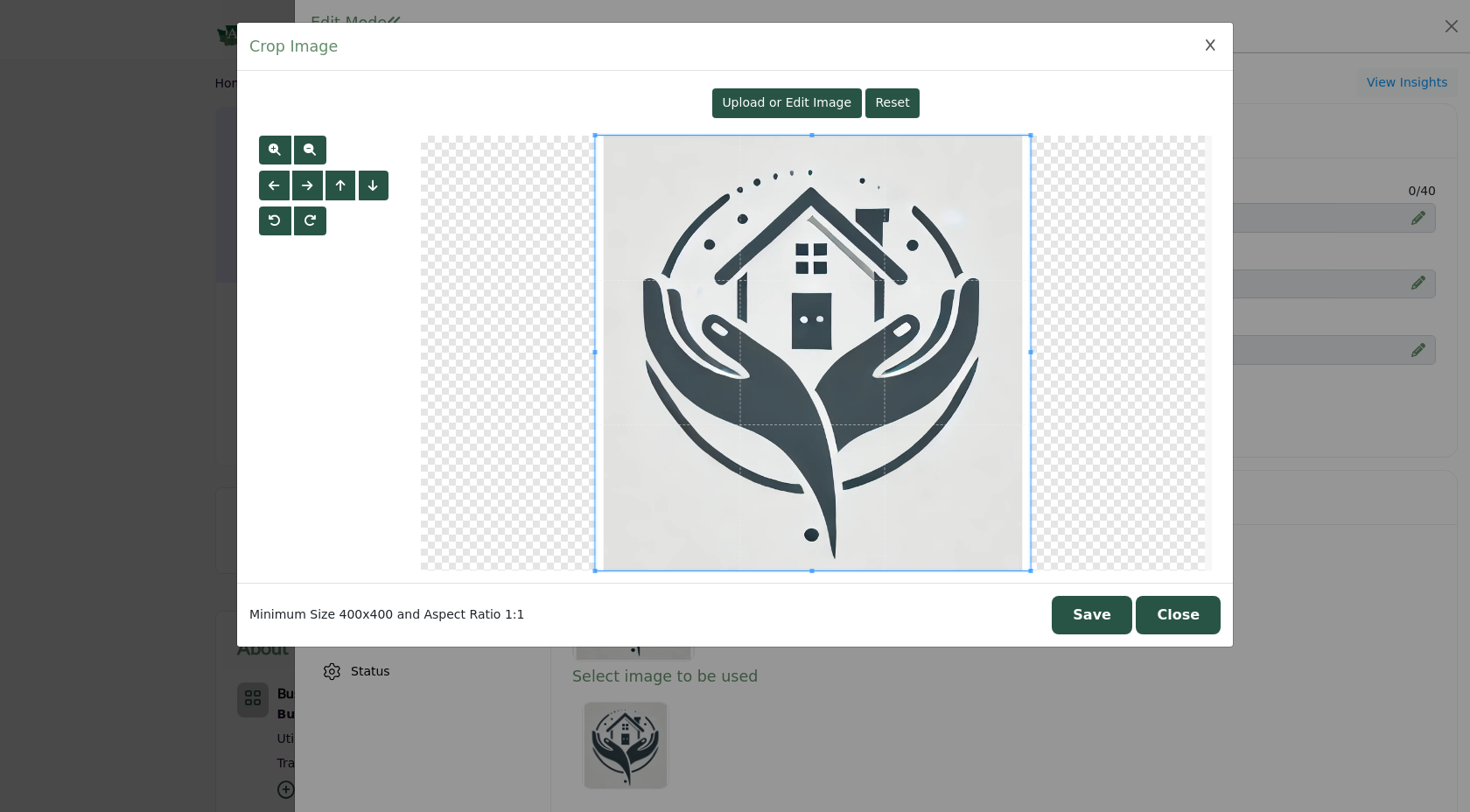
click at [805, 107] on span "Upload or Edit Image" at bounding box center [786, 102] width 130 height 14
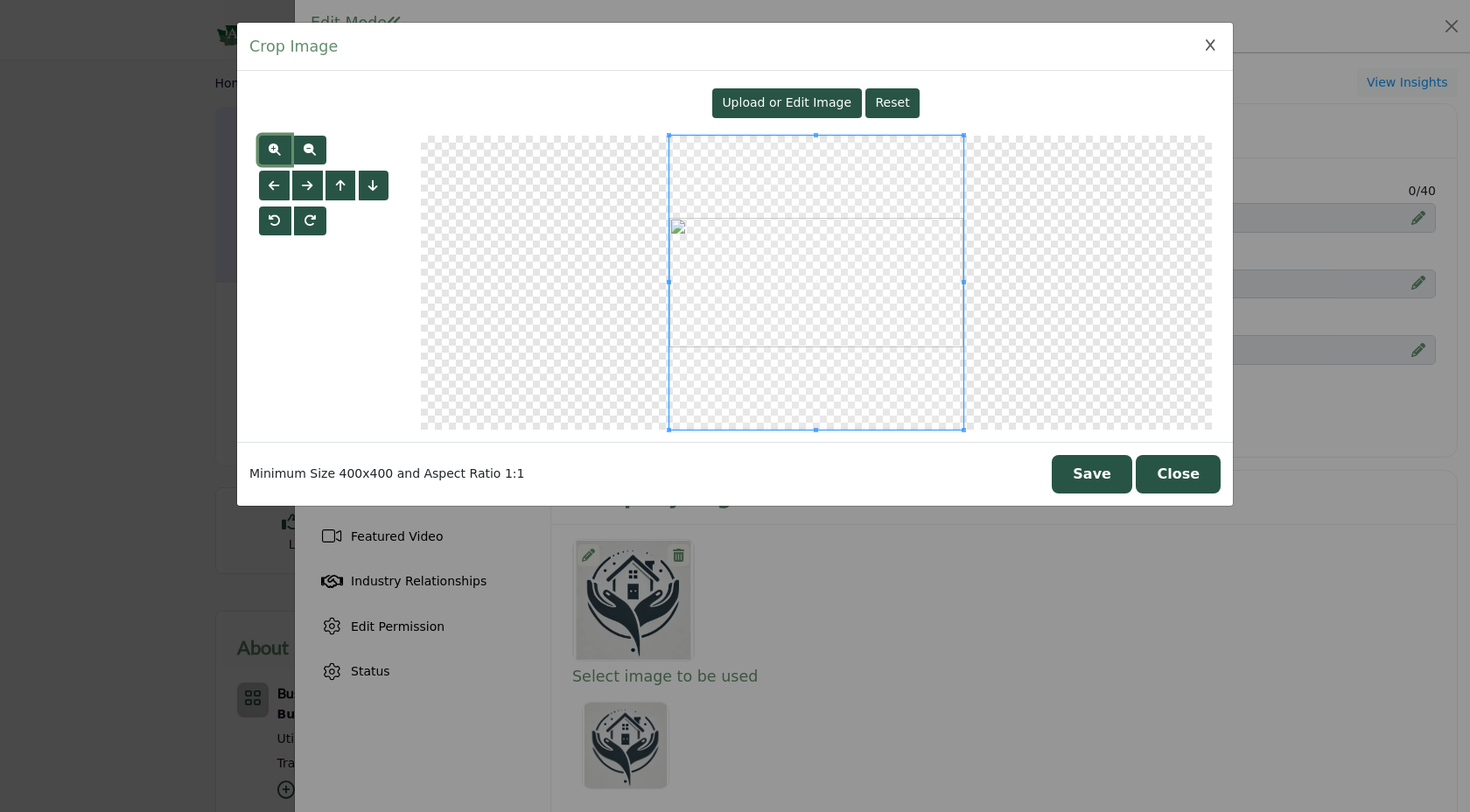
click at [266, 142] on button "button" at bounding box center [275, 151] width 32 height 29
click at [759, 283] on span at bounding box center [813, 283] width 294 height 294
click at [319, 154] on button "button" at bounding box center [310, 151] width 32 height 29
click at [1126, 478] on button "Save" at bounding box center [1091, 474] width 81 height 39
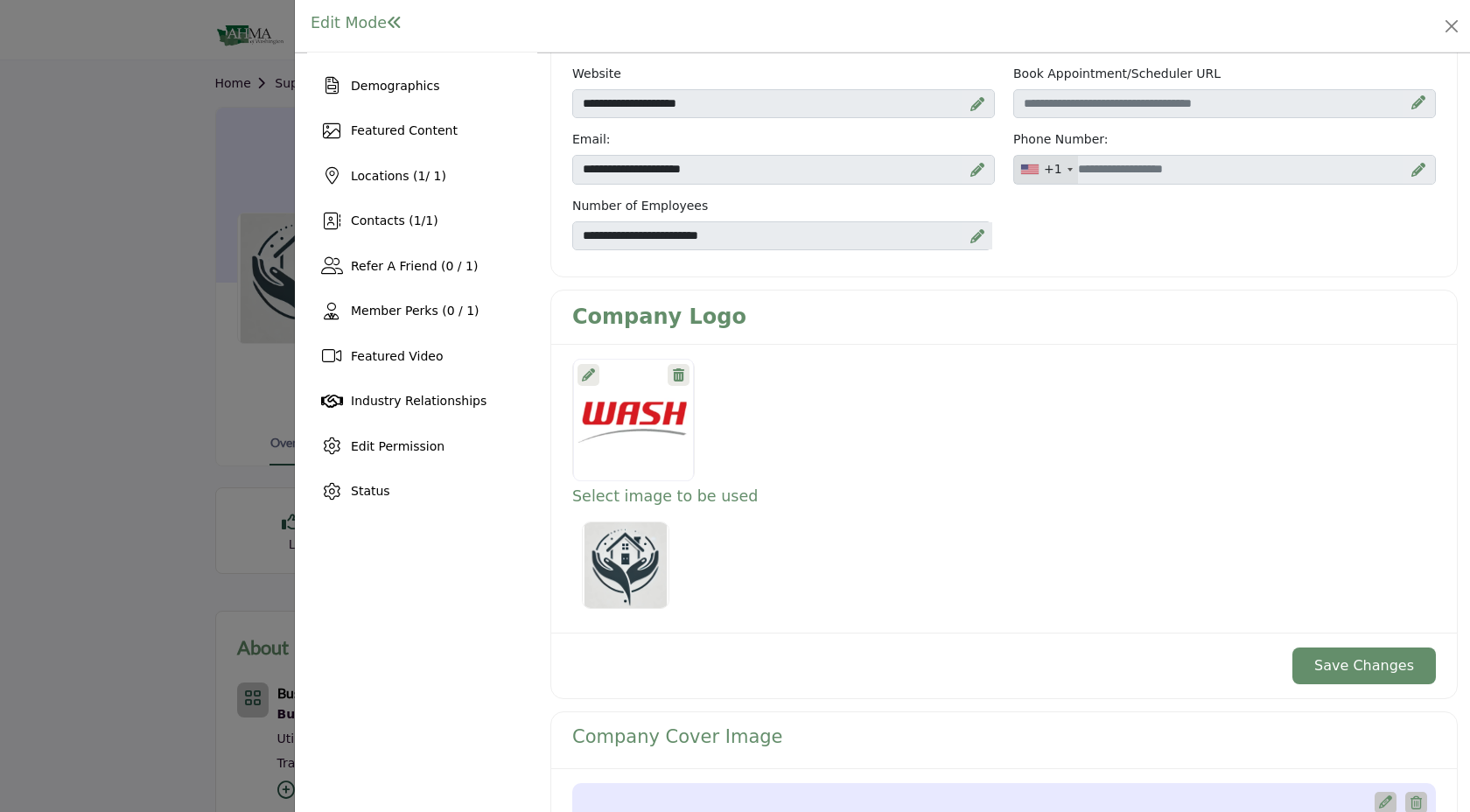
scroll to position [186, 0]
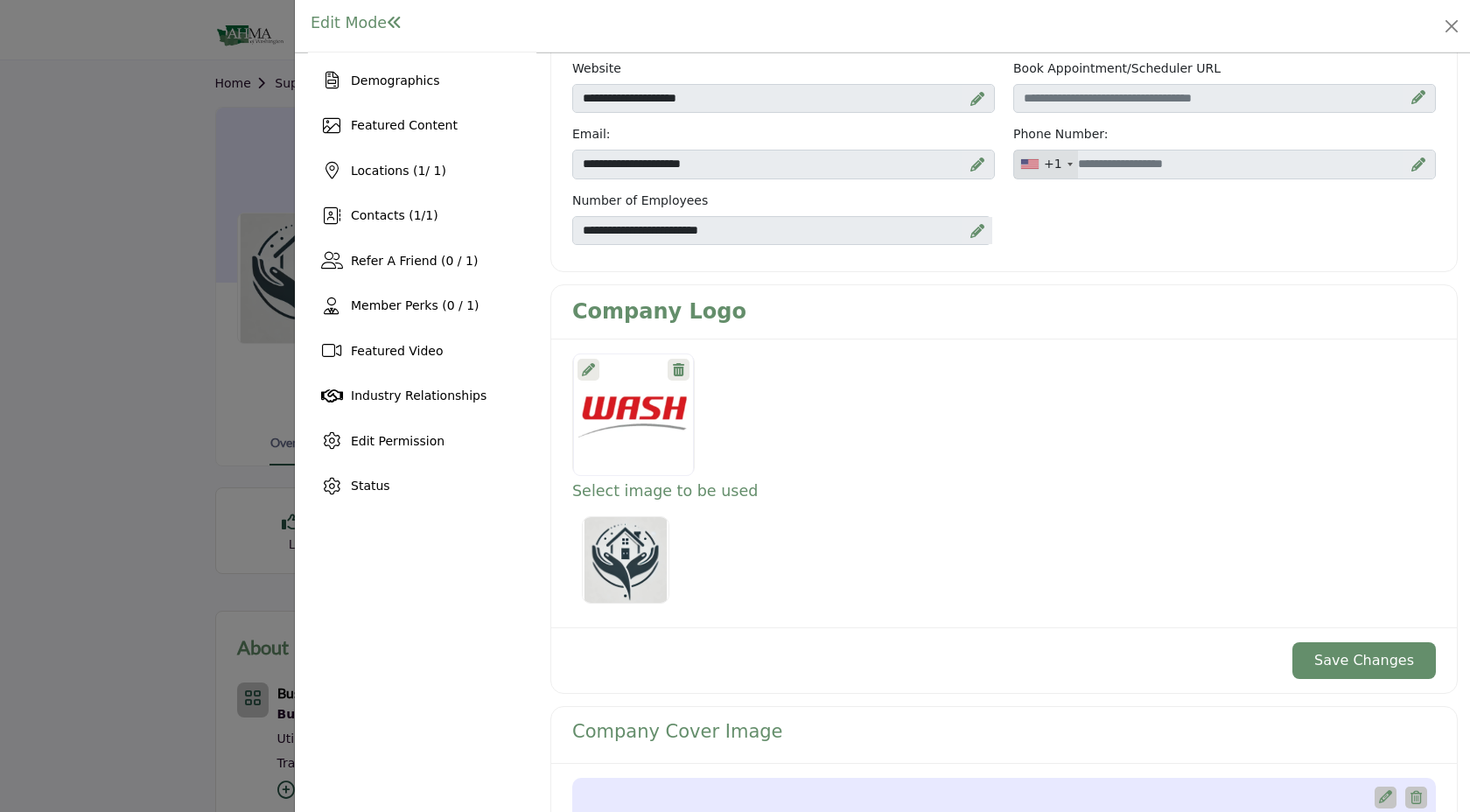
click at [1309, 651] on button "Save Changes" at bounding box center [1363, 660] width 143 height 37
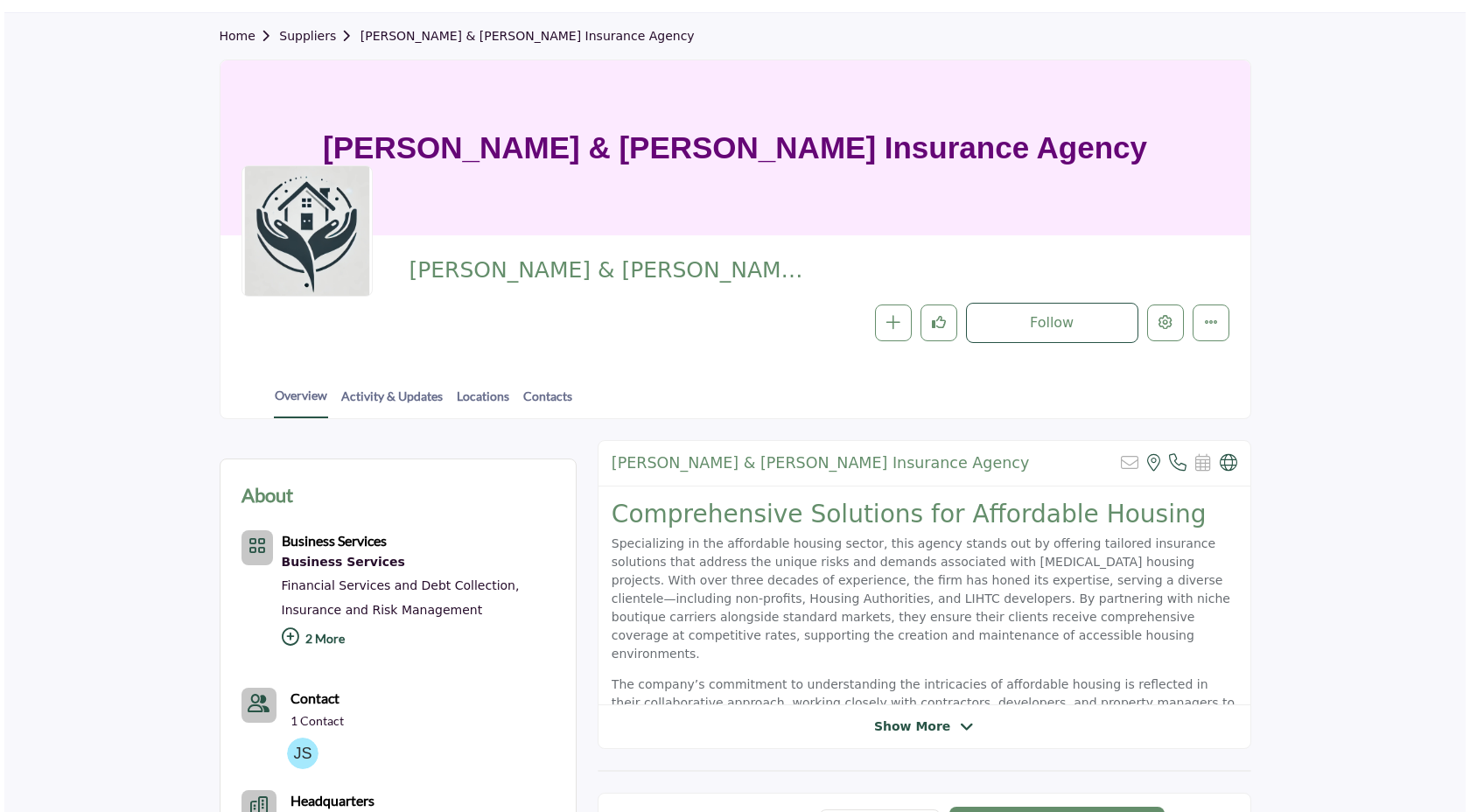
scroll to position [62, 0]
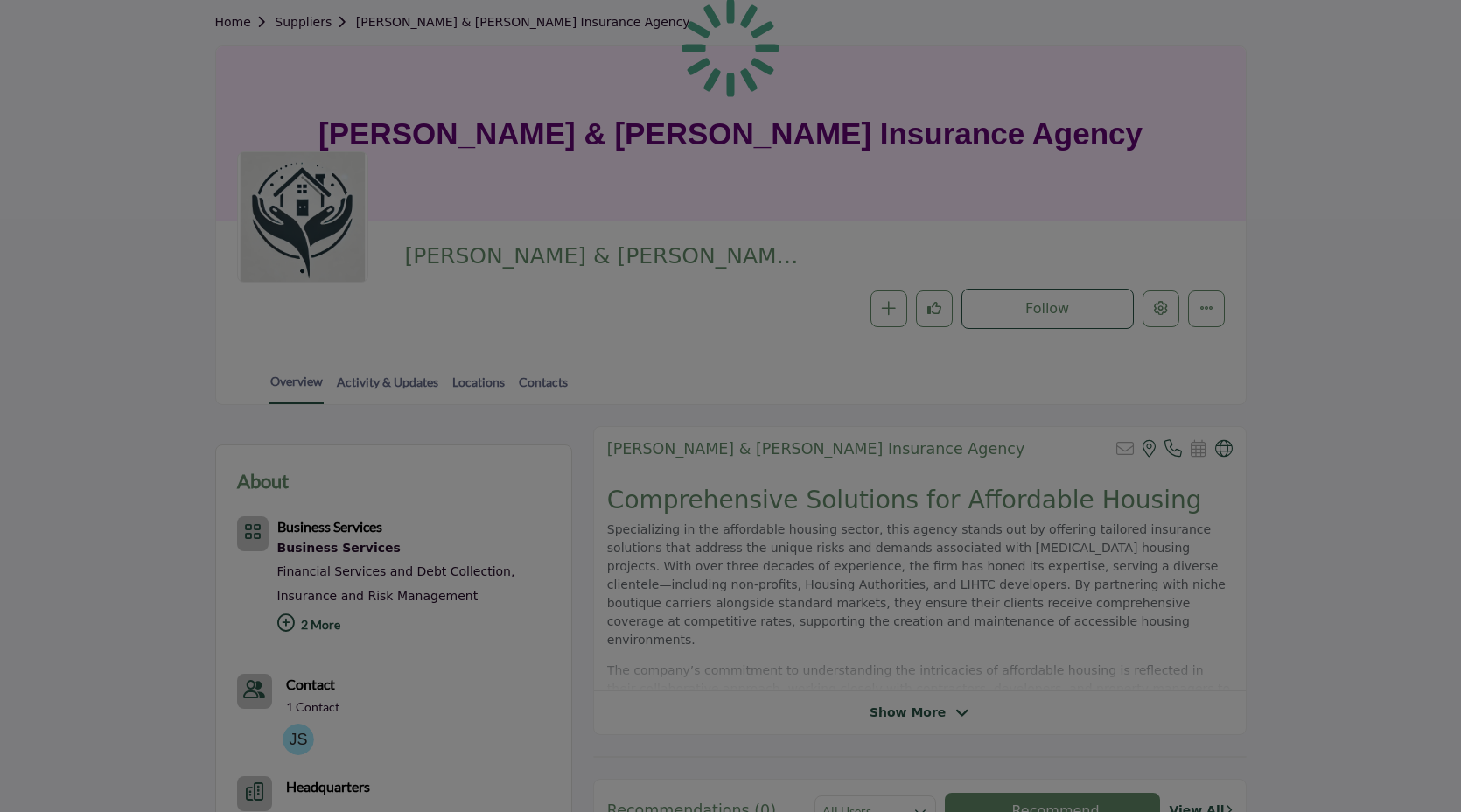
click at [1155, 316] on div at bounding box center [730, 406] width 1461 height 812
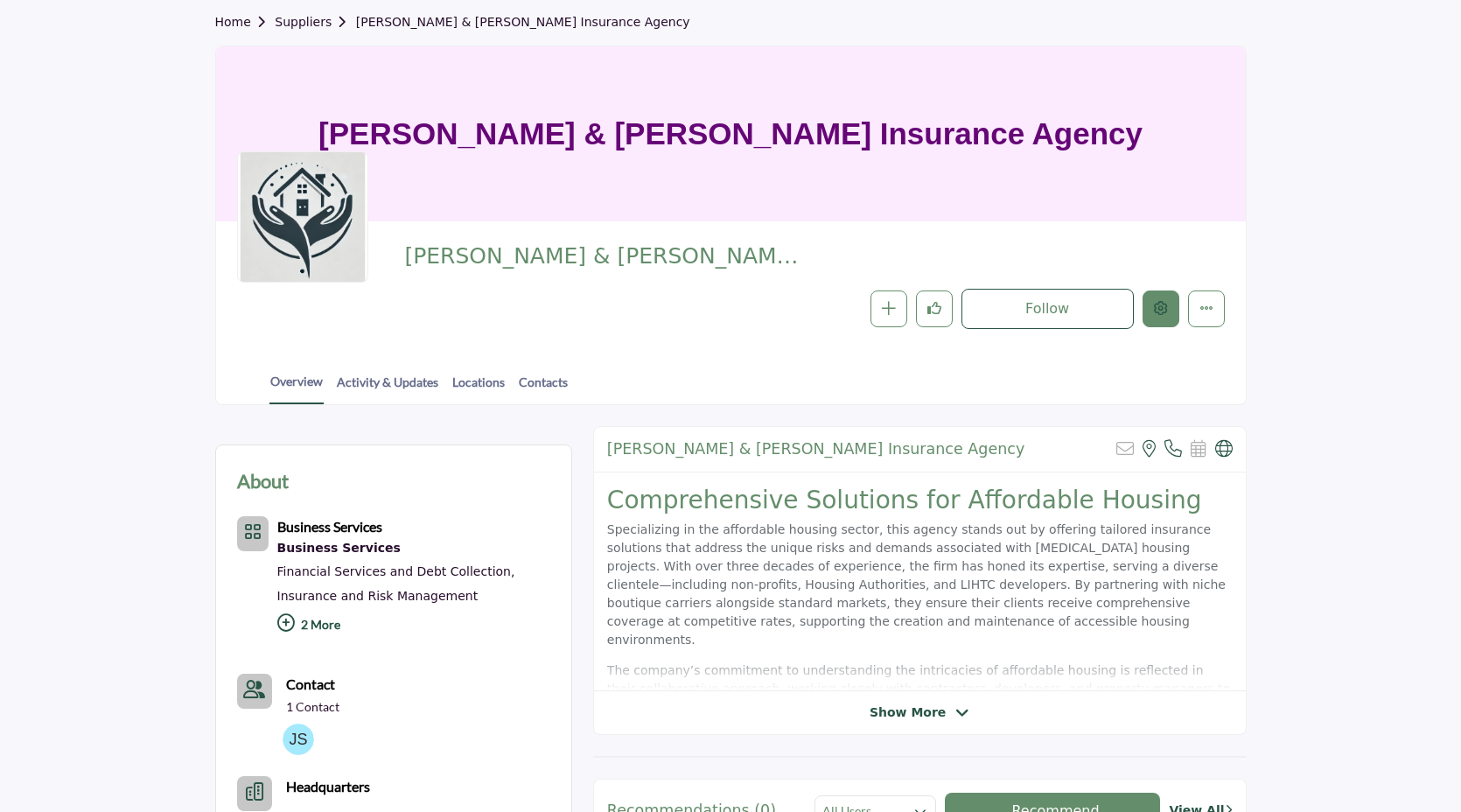
click at [1167, 310] on button "Edit company" at bounding box center [1161, 309] width 37 height 37
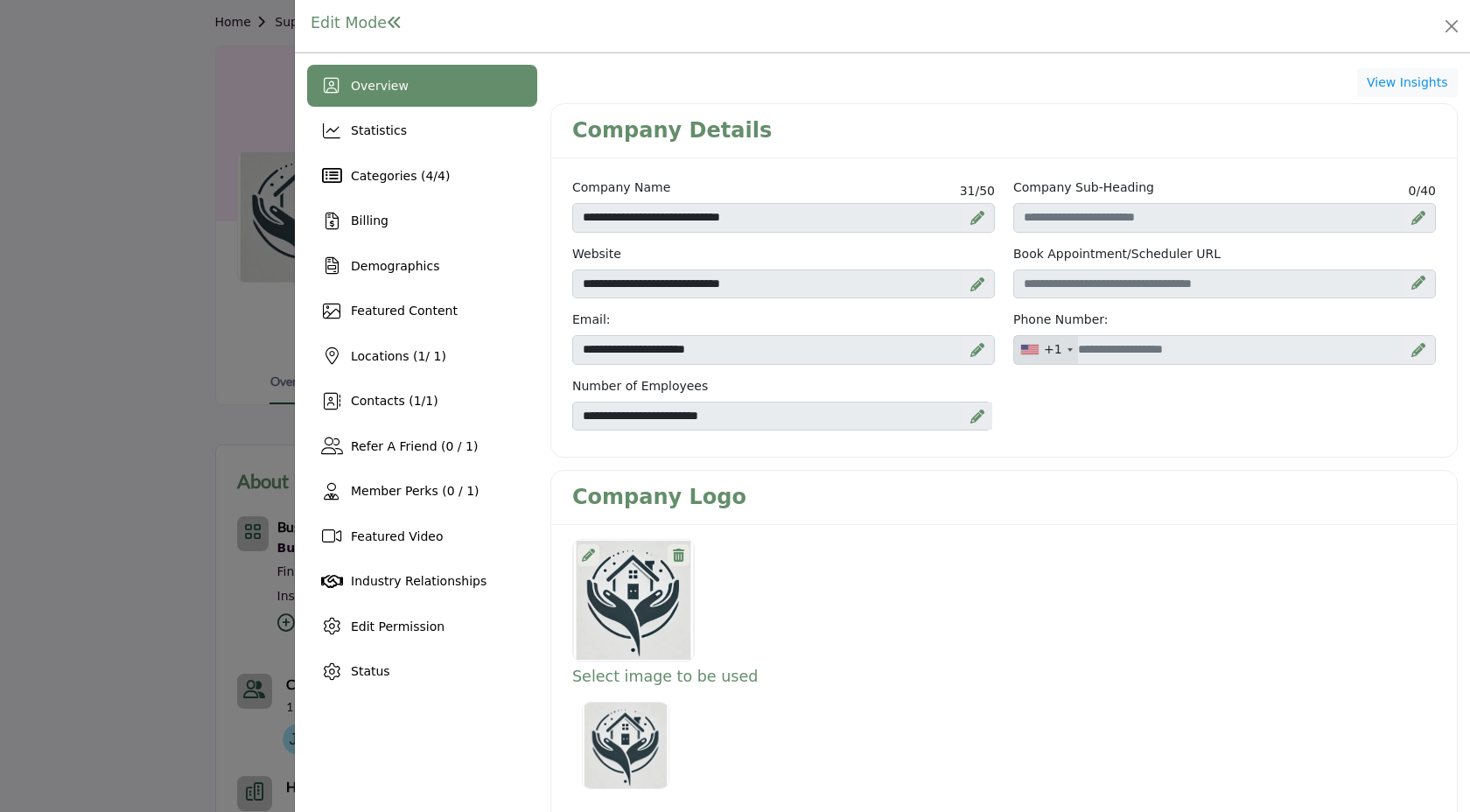
click at [579, 547] on div at bounding box center [588, 555] width 22 height 22
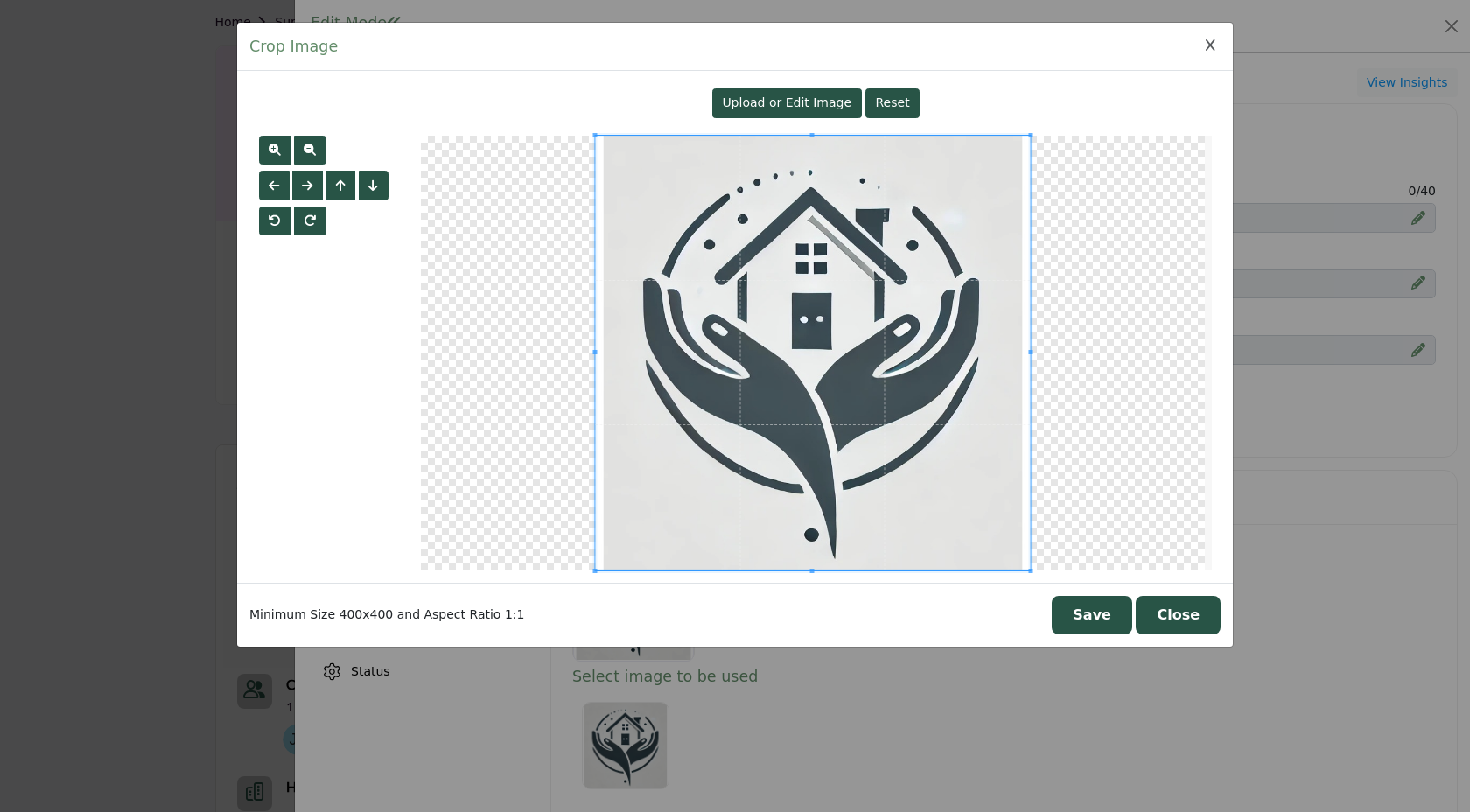
click at [763, 115] on div "Upload or Edit Image" at bounding box center [786, 103] width 150 height 29
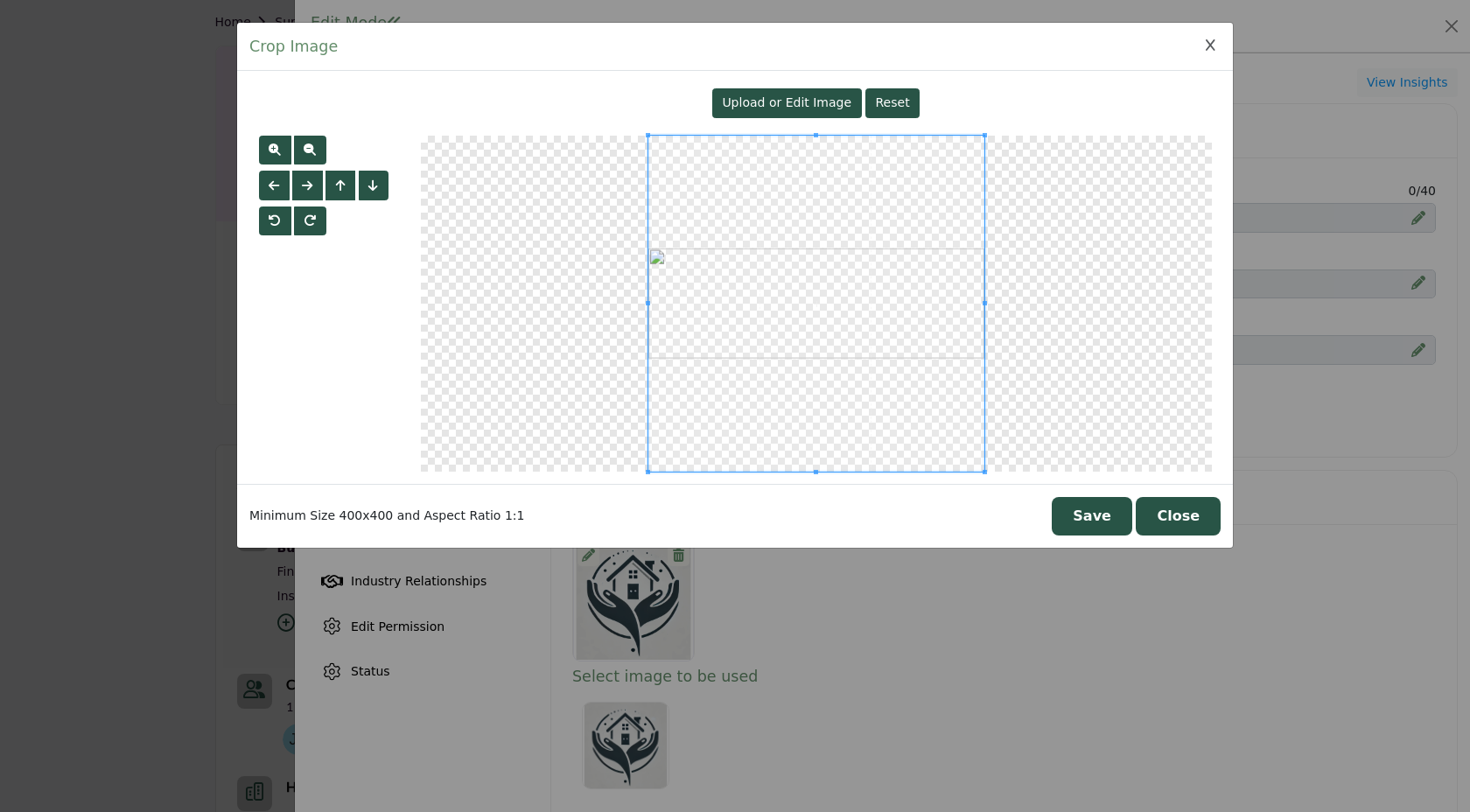
click at [1116, 518] on button "Save" at bounding box center [1091, 516] width 81 height 39
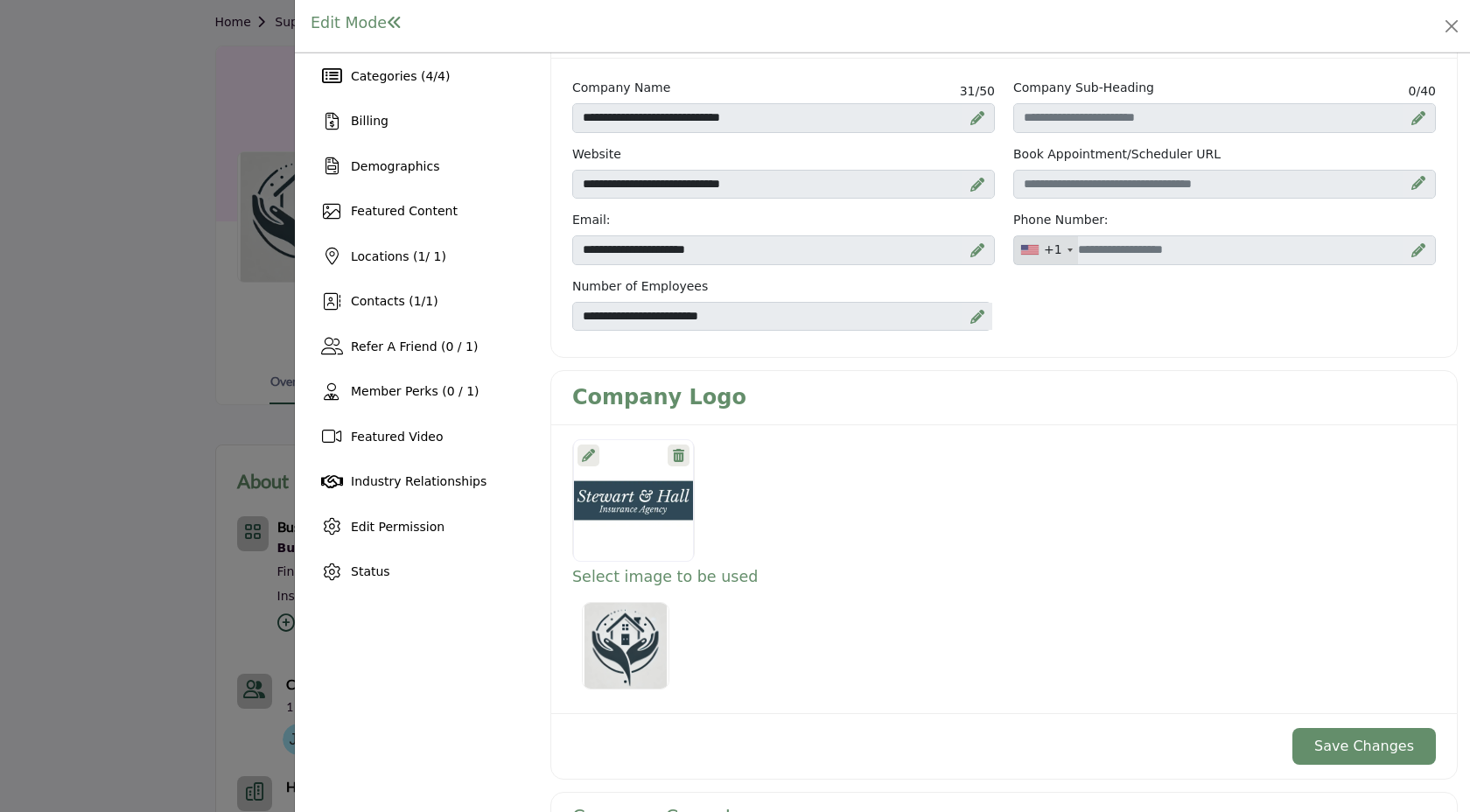
scroll to position [117, 0]
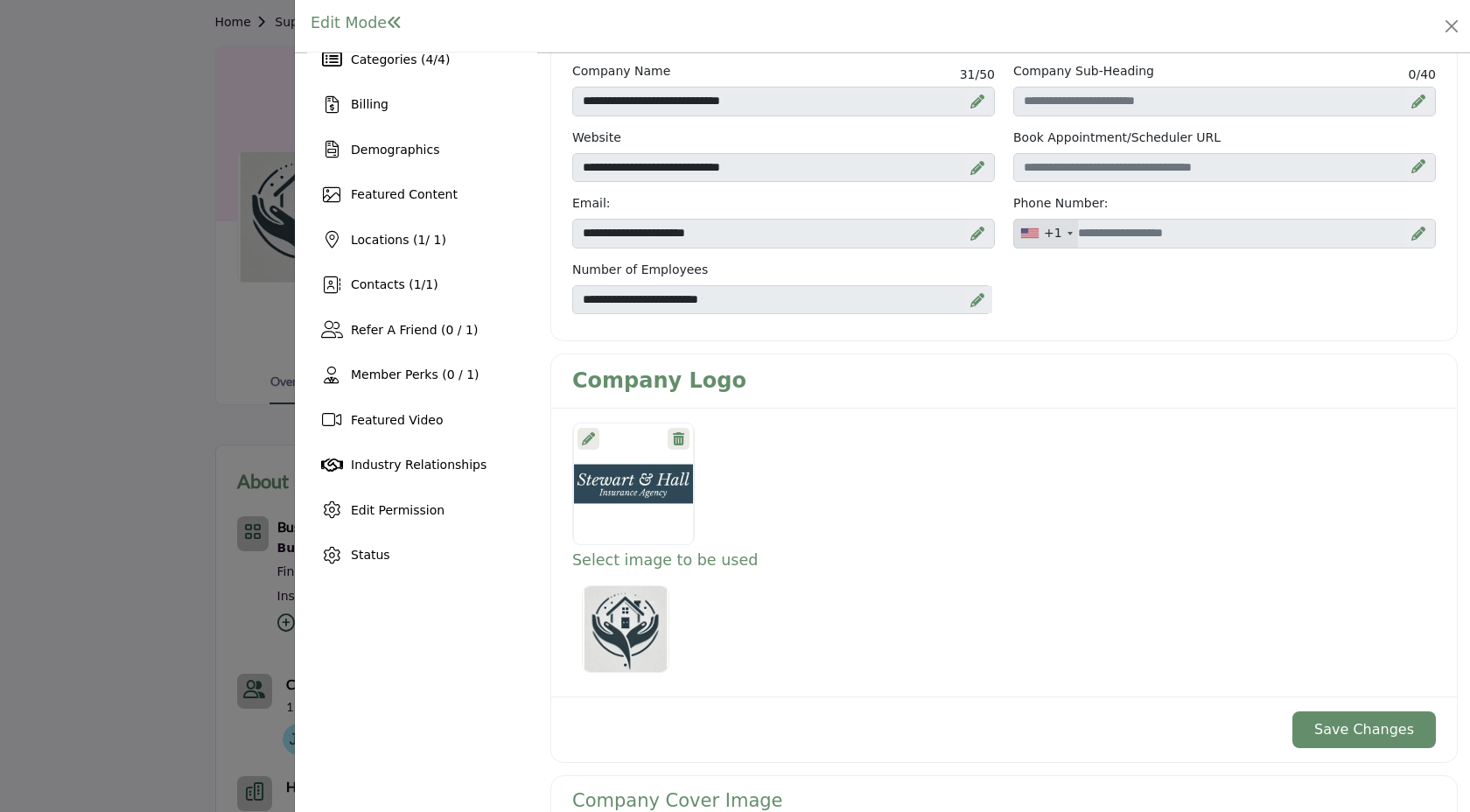
click at [1386, 722] on button "Save Changes" at bounding box center [1363, 729] width 143 height 37
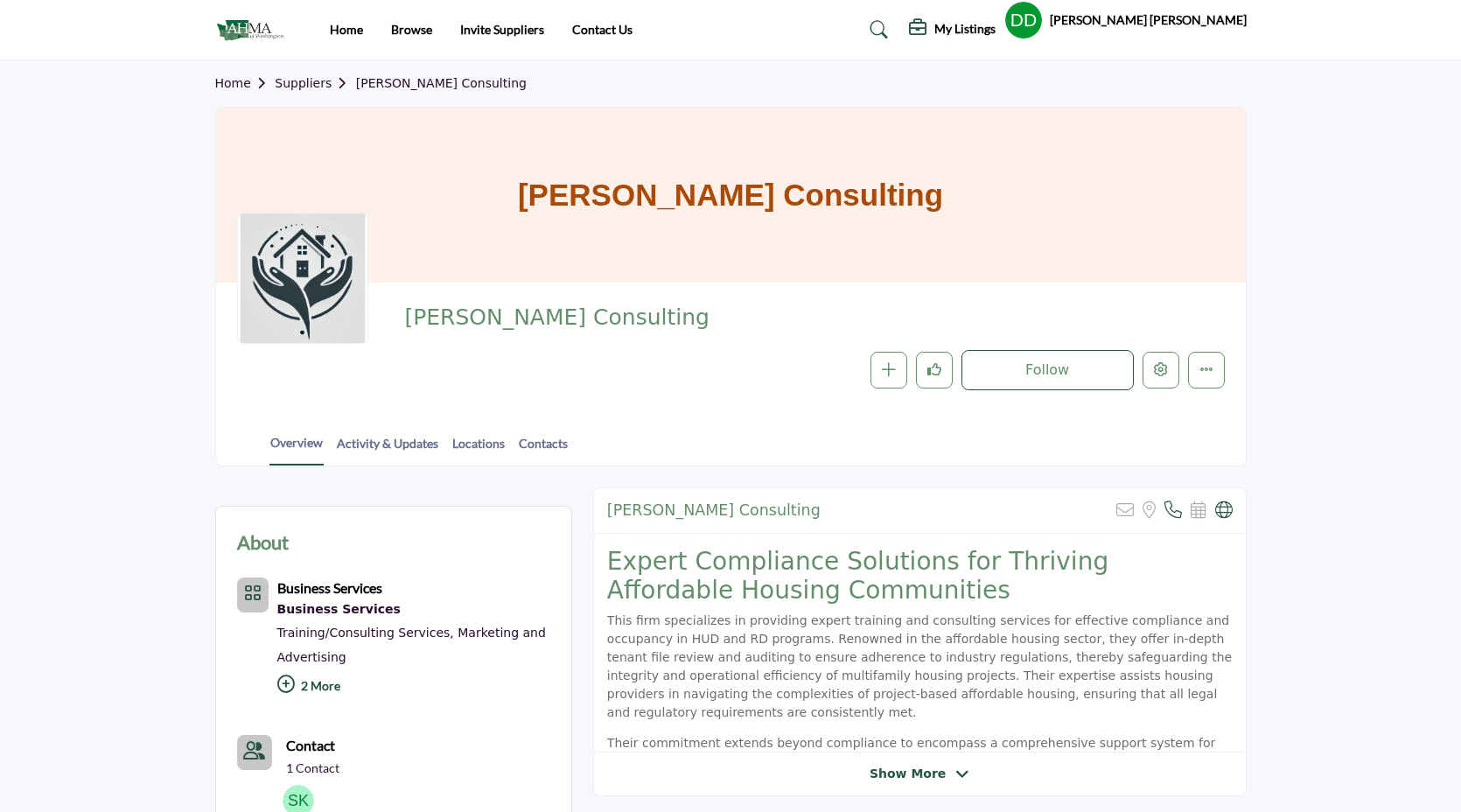
click at [0, 0] on div at bounding box center [0, 0] width 0 height 0
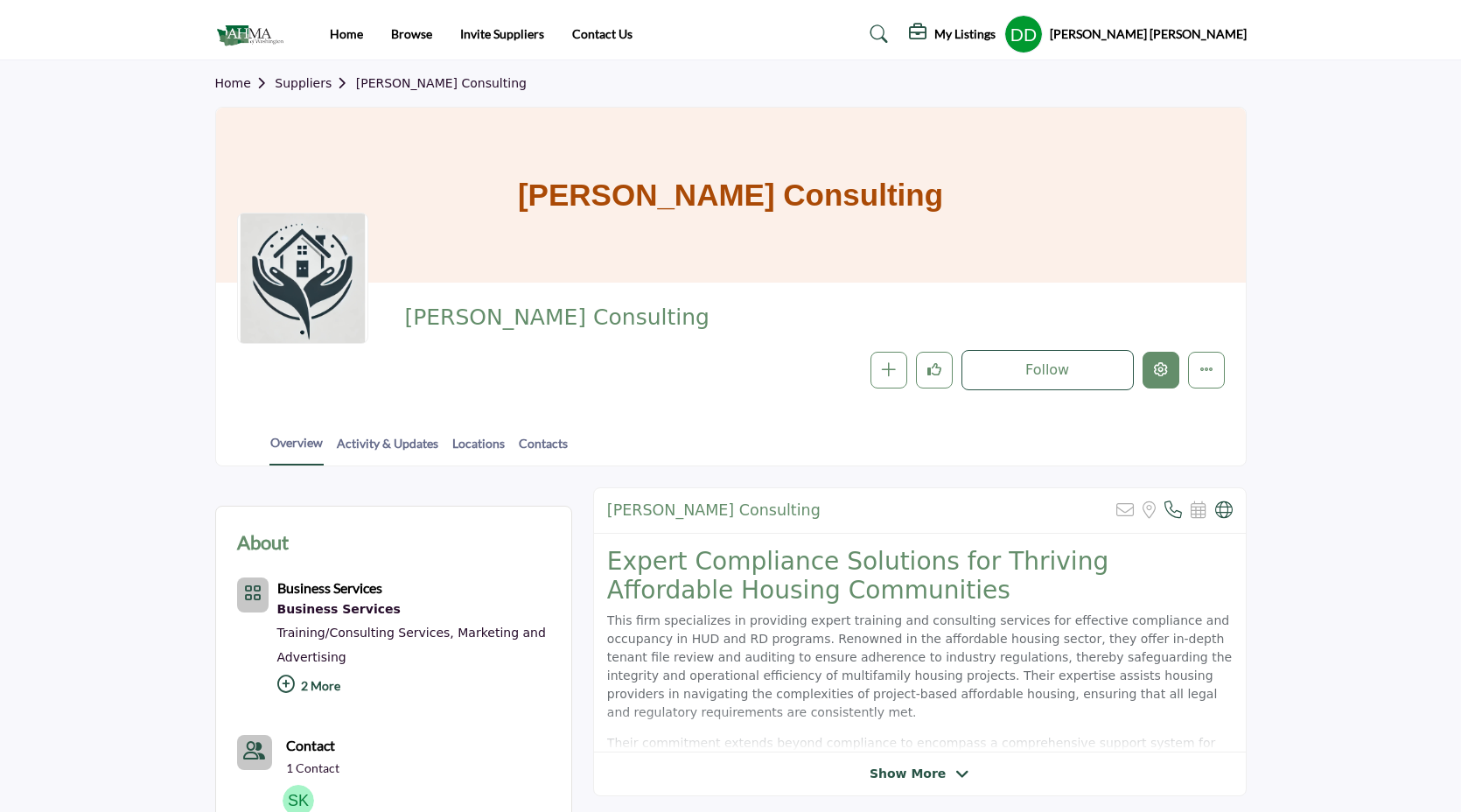
click at [1166, 375] on icon "Edit company" at bounding box center [1161, 368] width 14 height 14
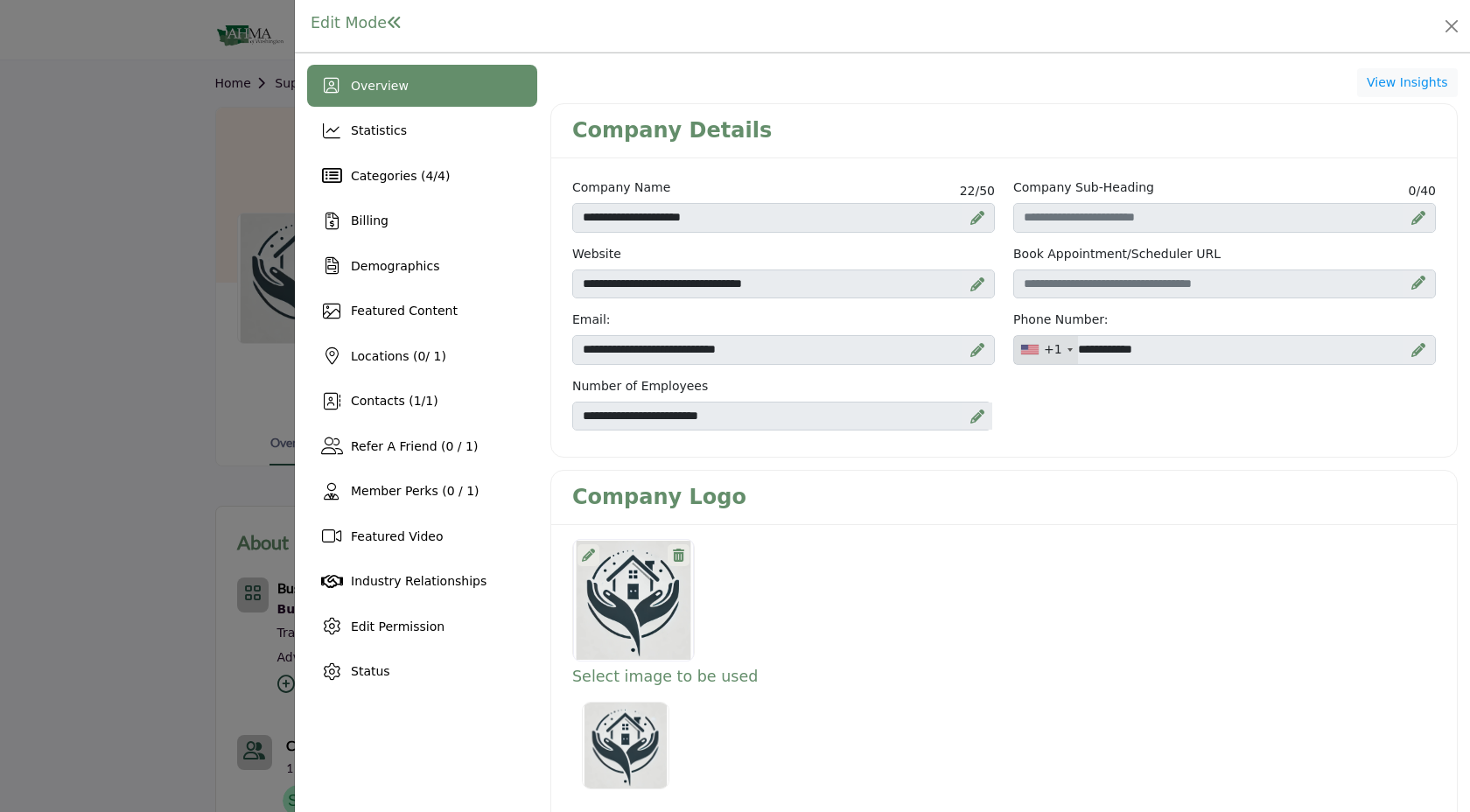
click at [592, 552] on icon at bounding box center [588, 555] width 13 height 13
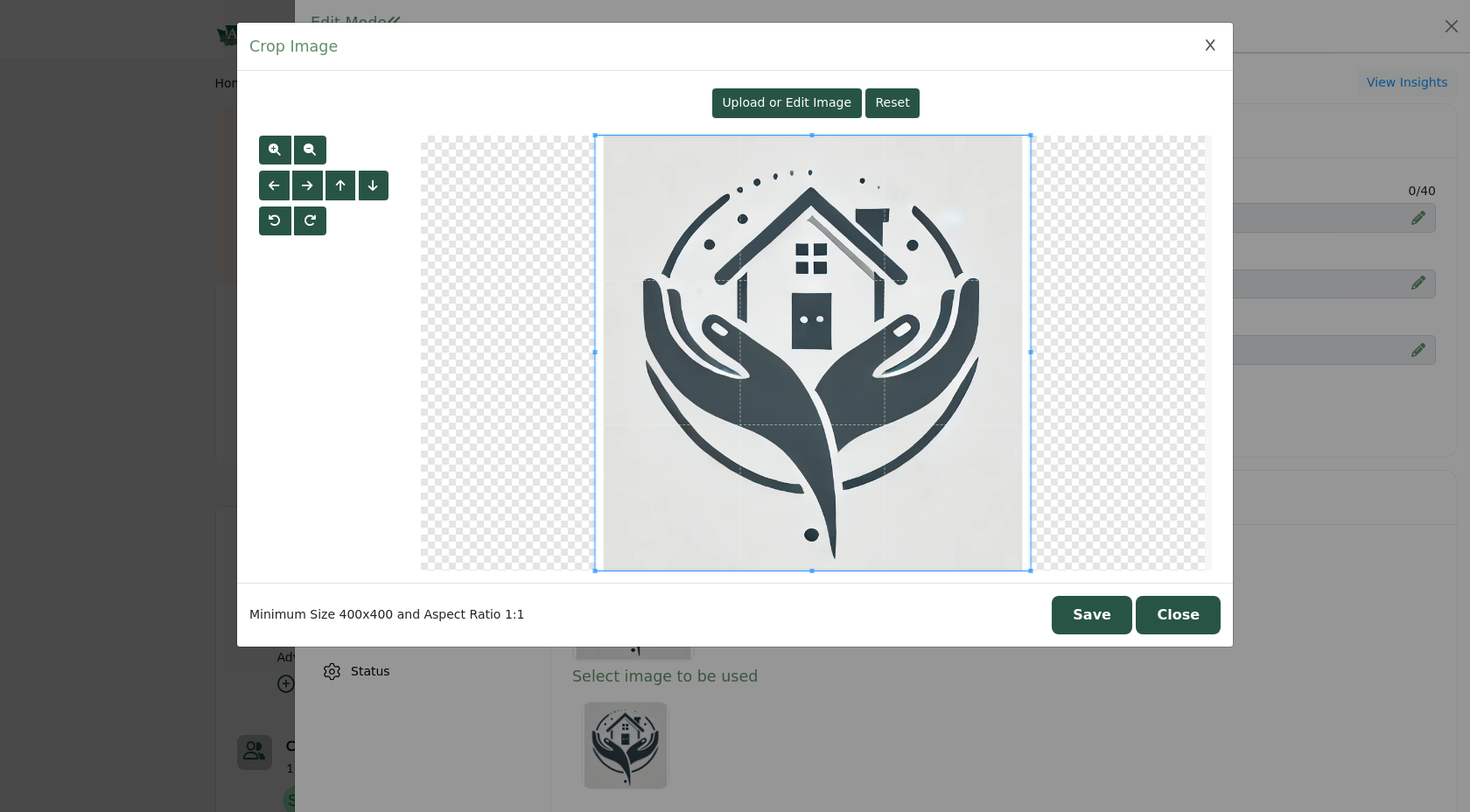
click at [774, 109] on span "Upload or Edit Image" at bounding box center [786, 102] width 130 height 14
click at [1205, 49] on icon "Close Image Upload Modal" at bounding box center [1210, 45] width 9 height 12
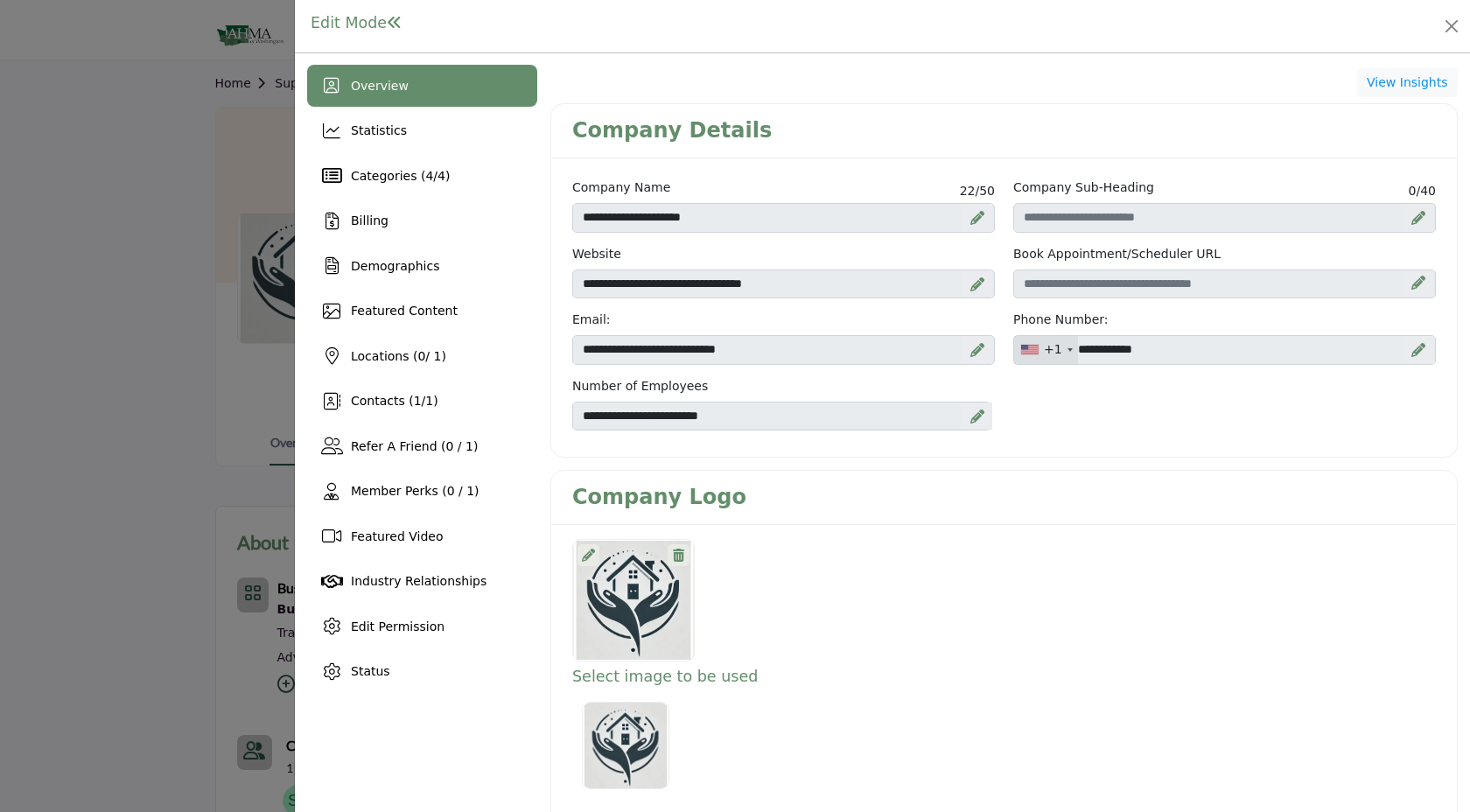
click at [594, 555] on div at bounding box center [588, 555] width 22 height 22
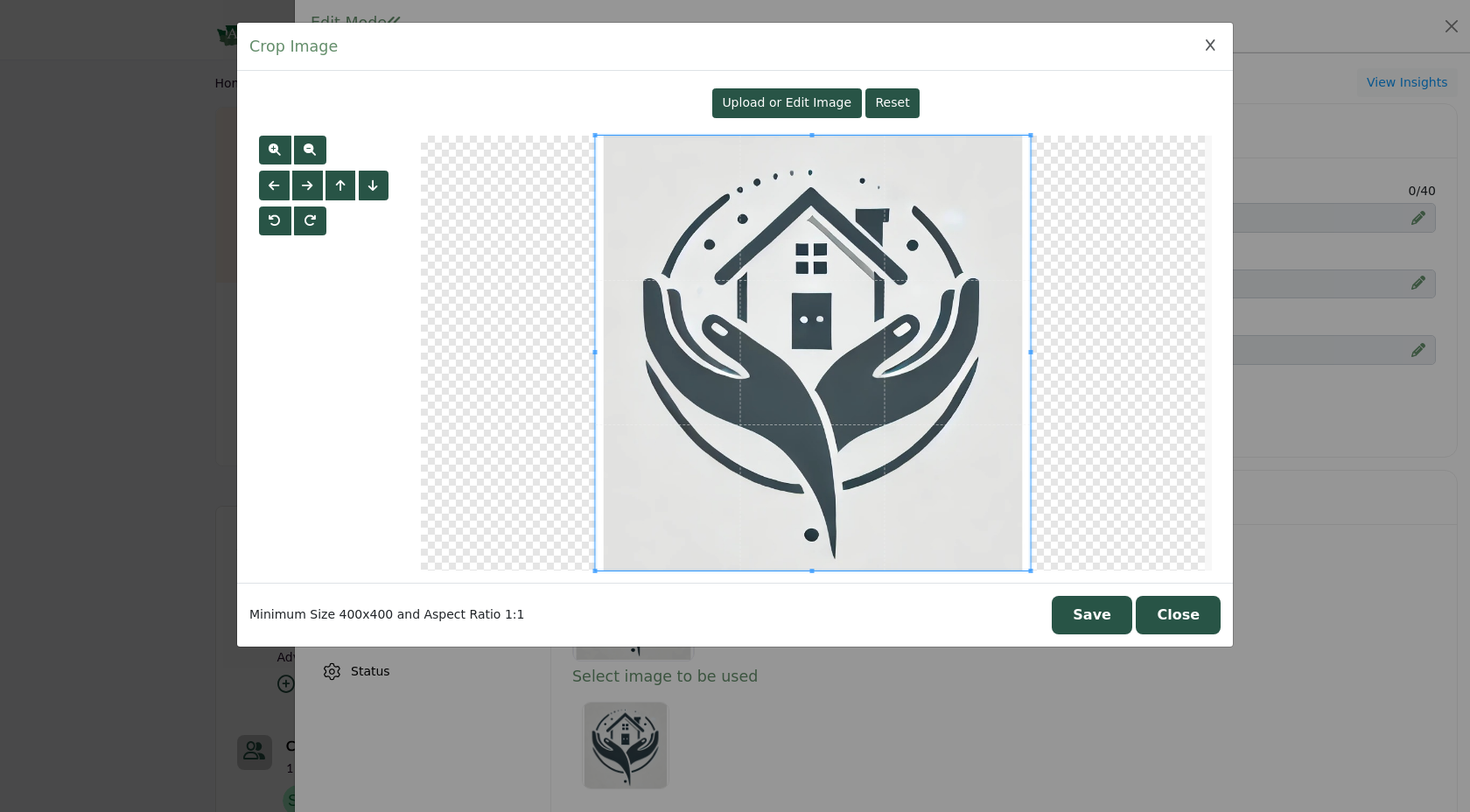
click at [752, 108] on span "Upload or Edit Image" at bounding box center [786, 102] width 130 height 14
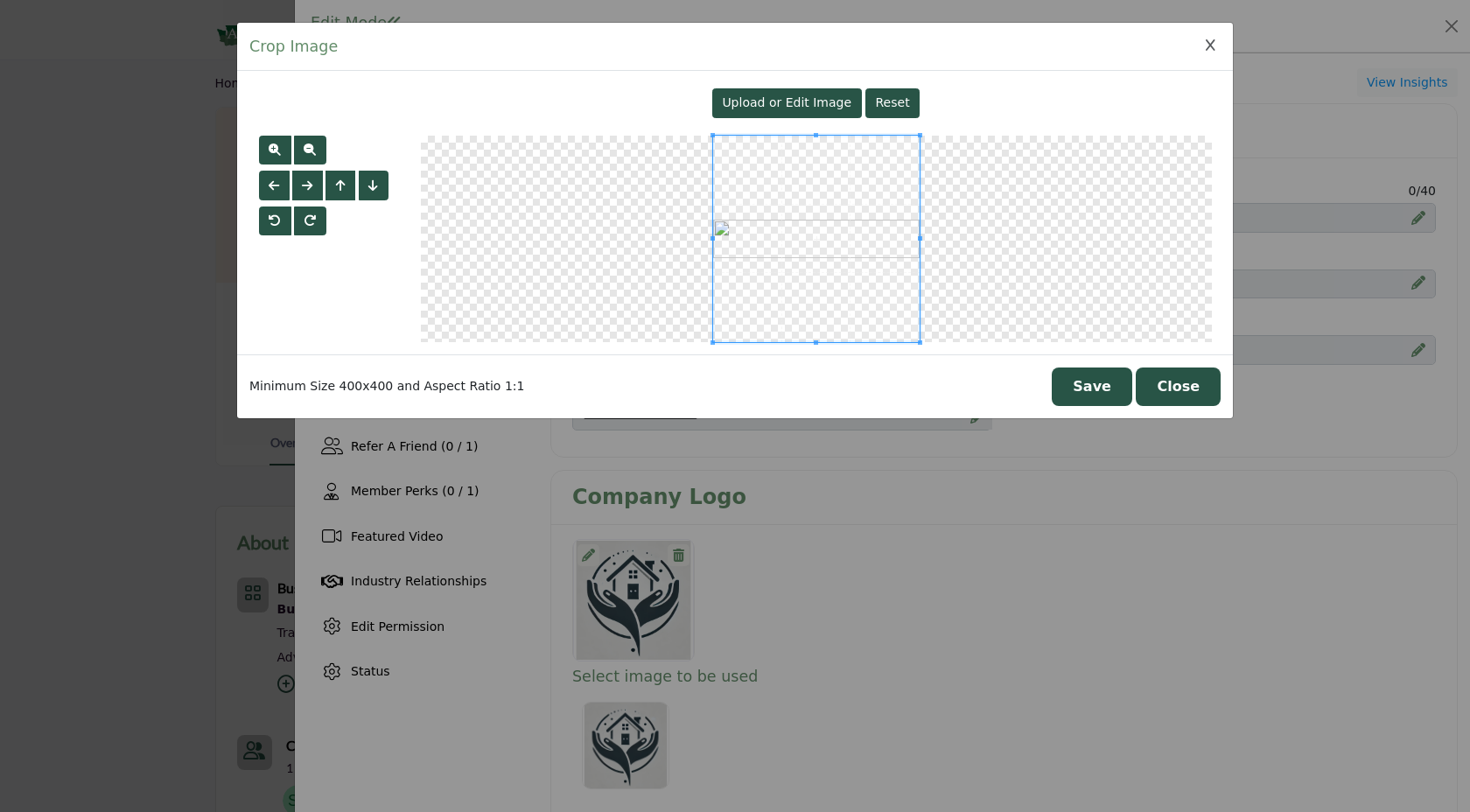
click at [1109, 390] on button "Save" at bounding box center [1091, 387] width 81 height 39
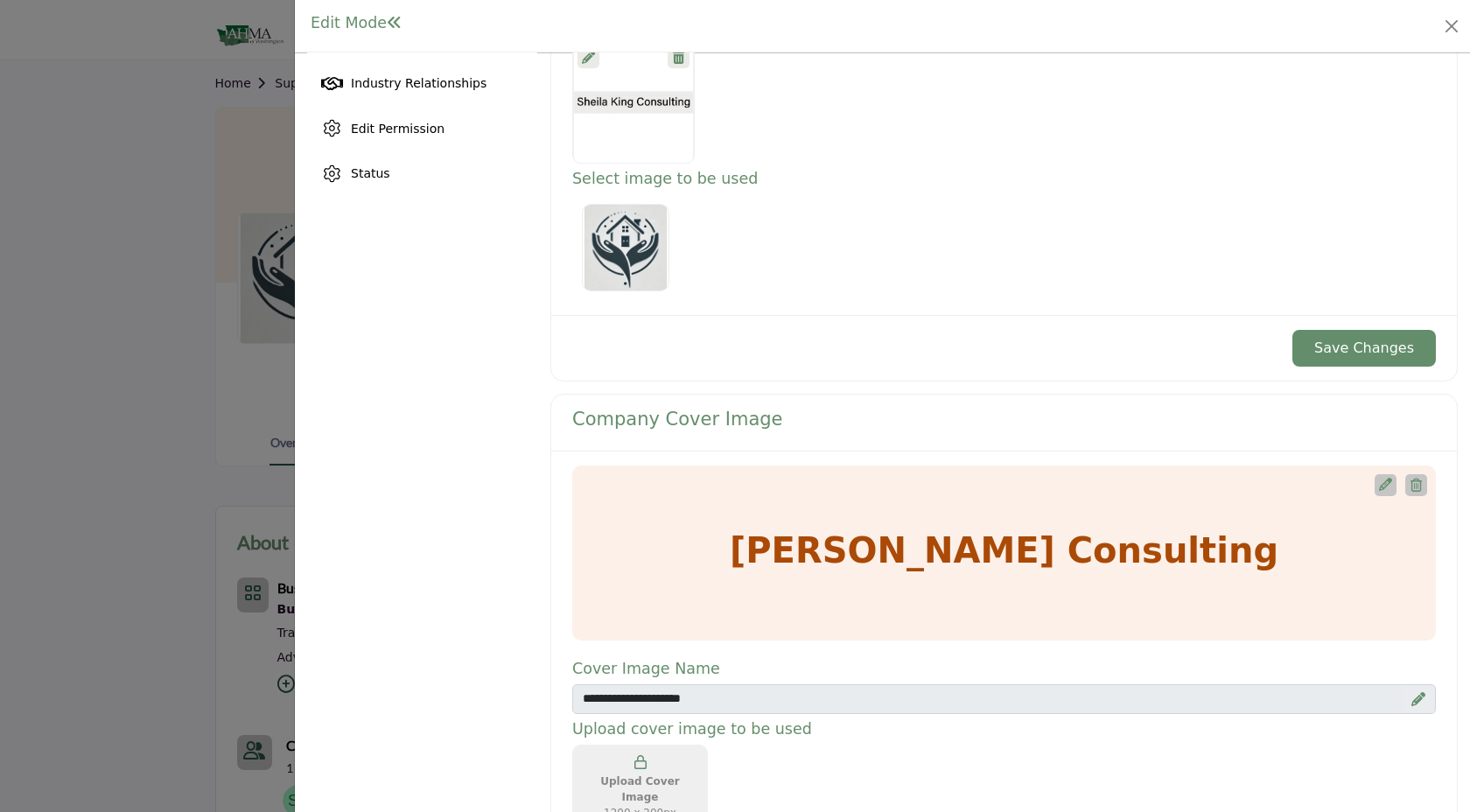
scroll to position [463, 0]
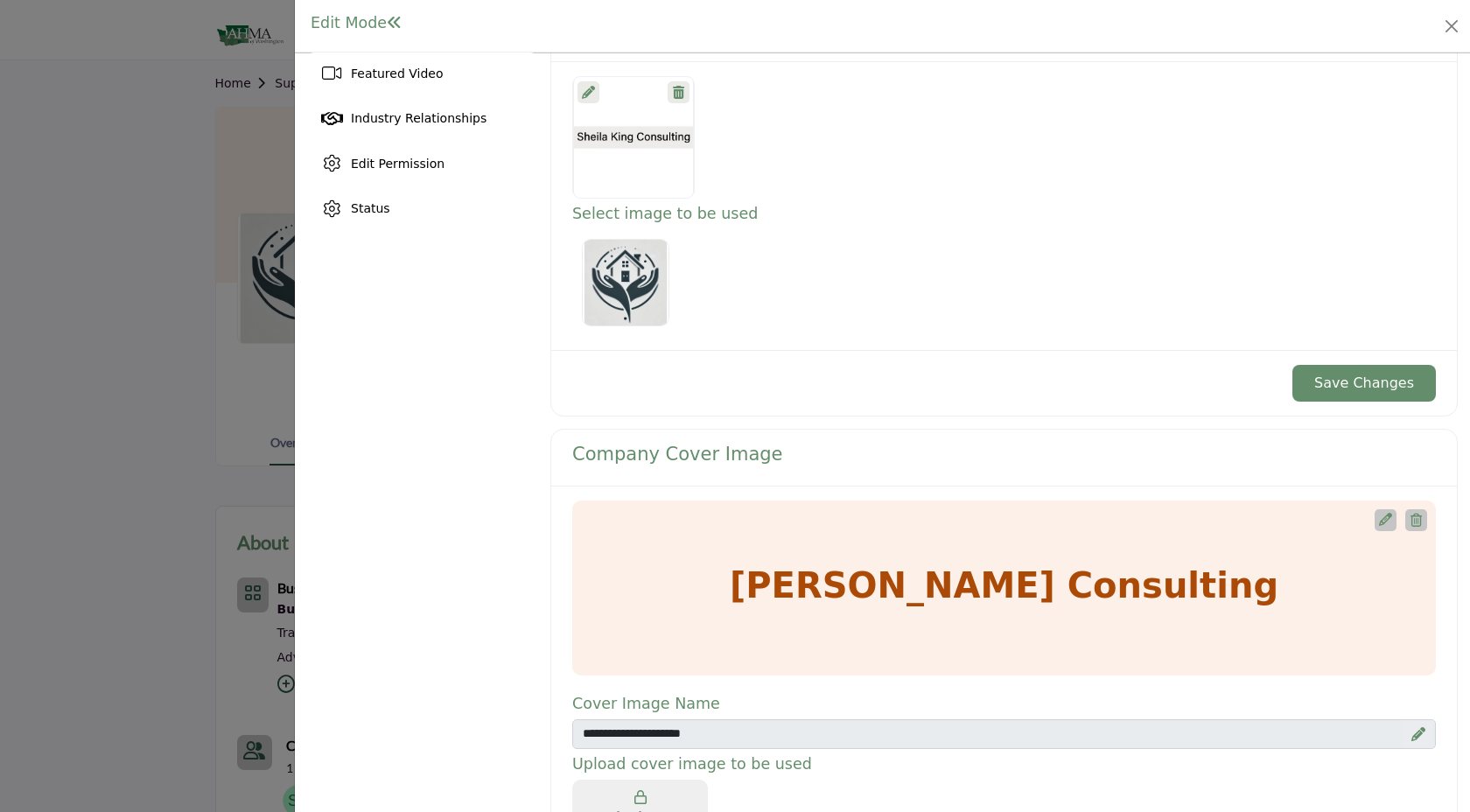
click at [1314, 387] on button "Save Changes" at bounding box center [1363, 383] width 143 height 37
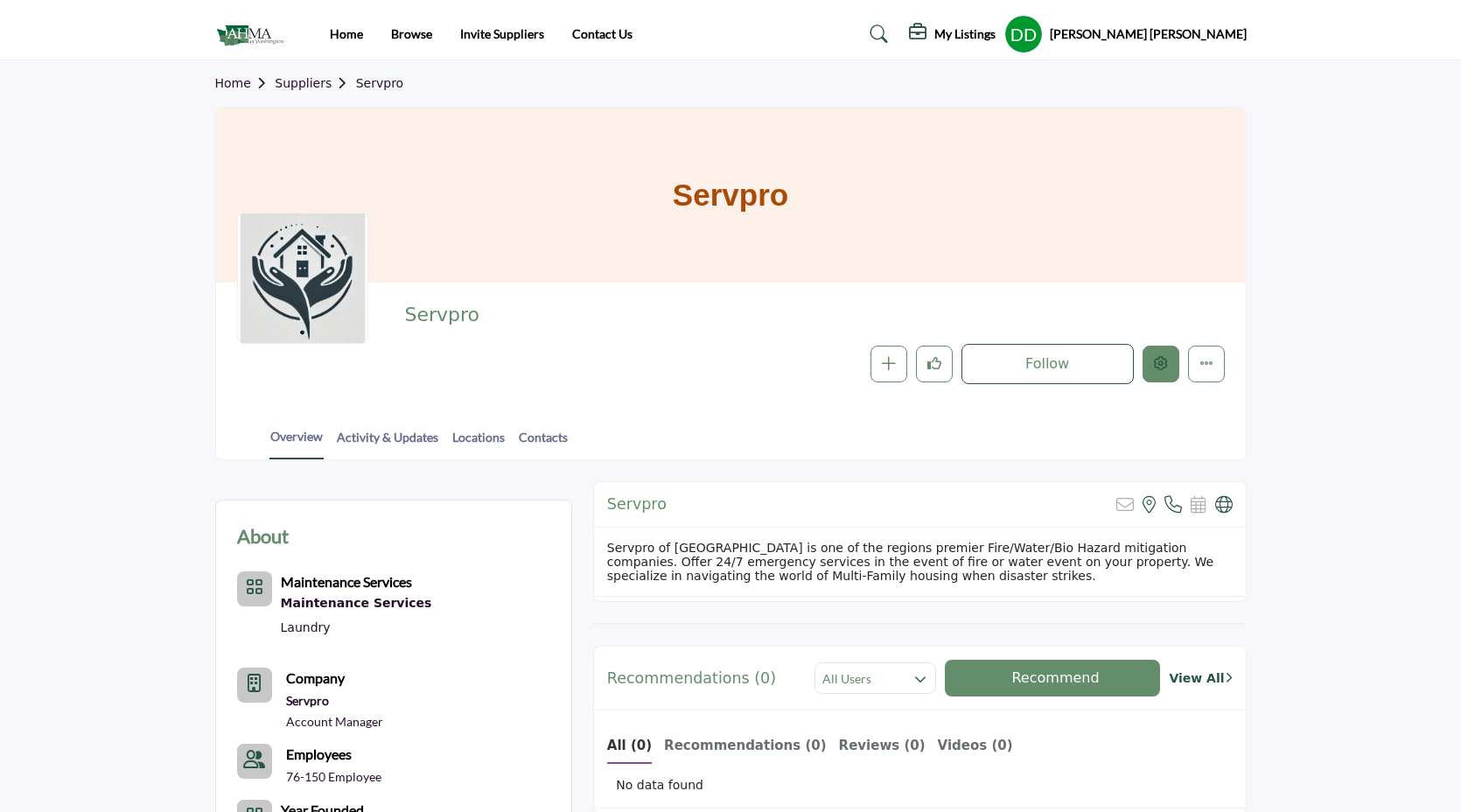
click at [1152, 375] on button "Edit company" at bounding box center [1161, 364] width 37 height 37
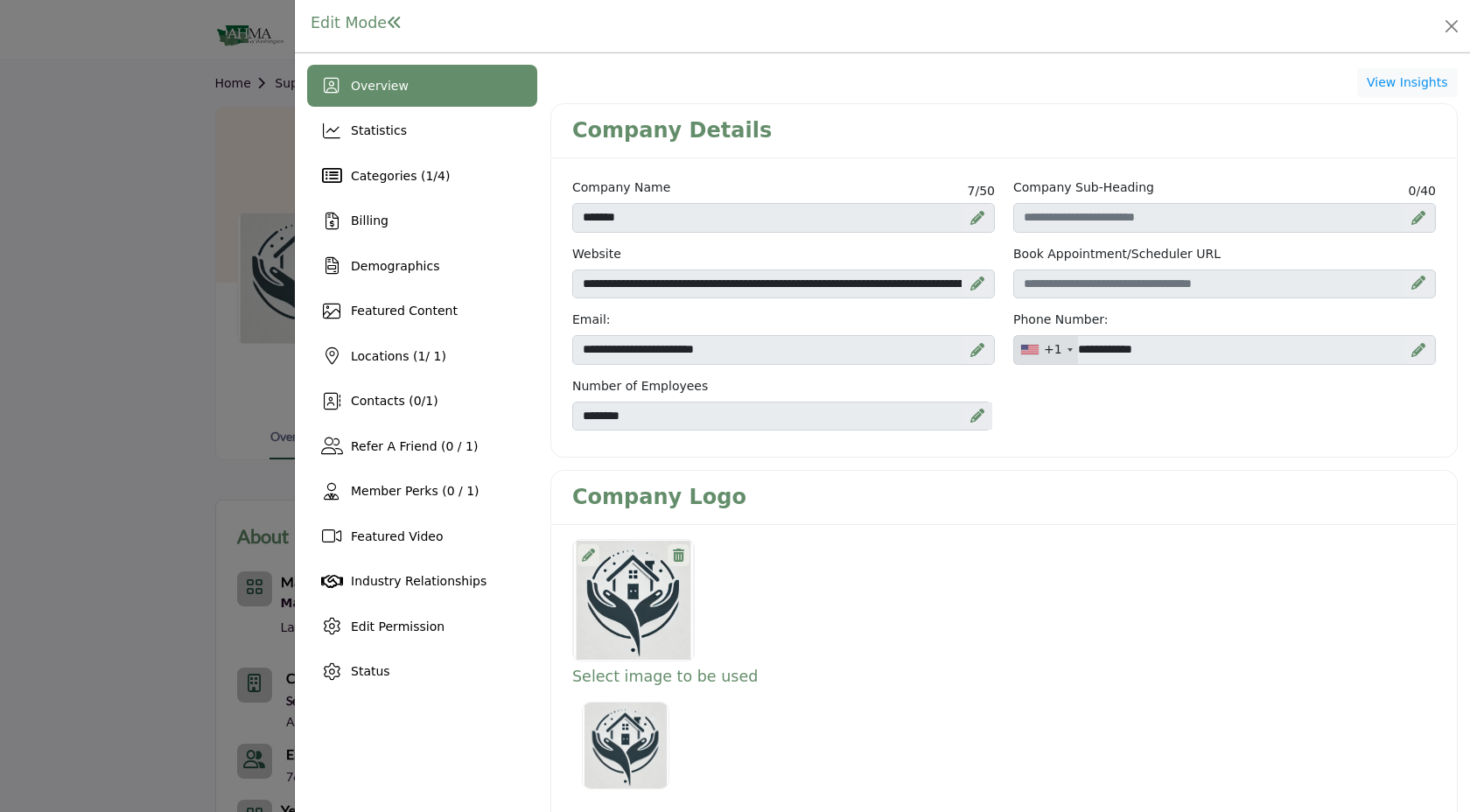
click at [591, 554] on icon at bounding box center [588, 555] width 13 height 13
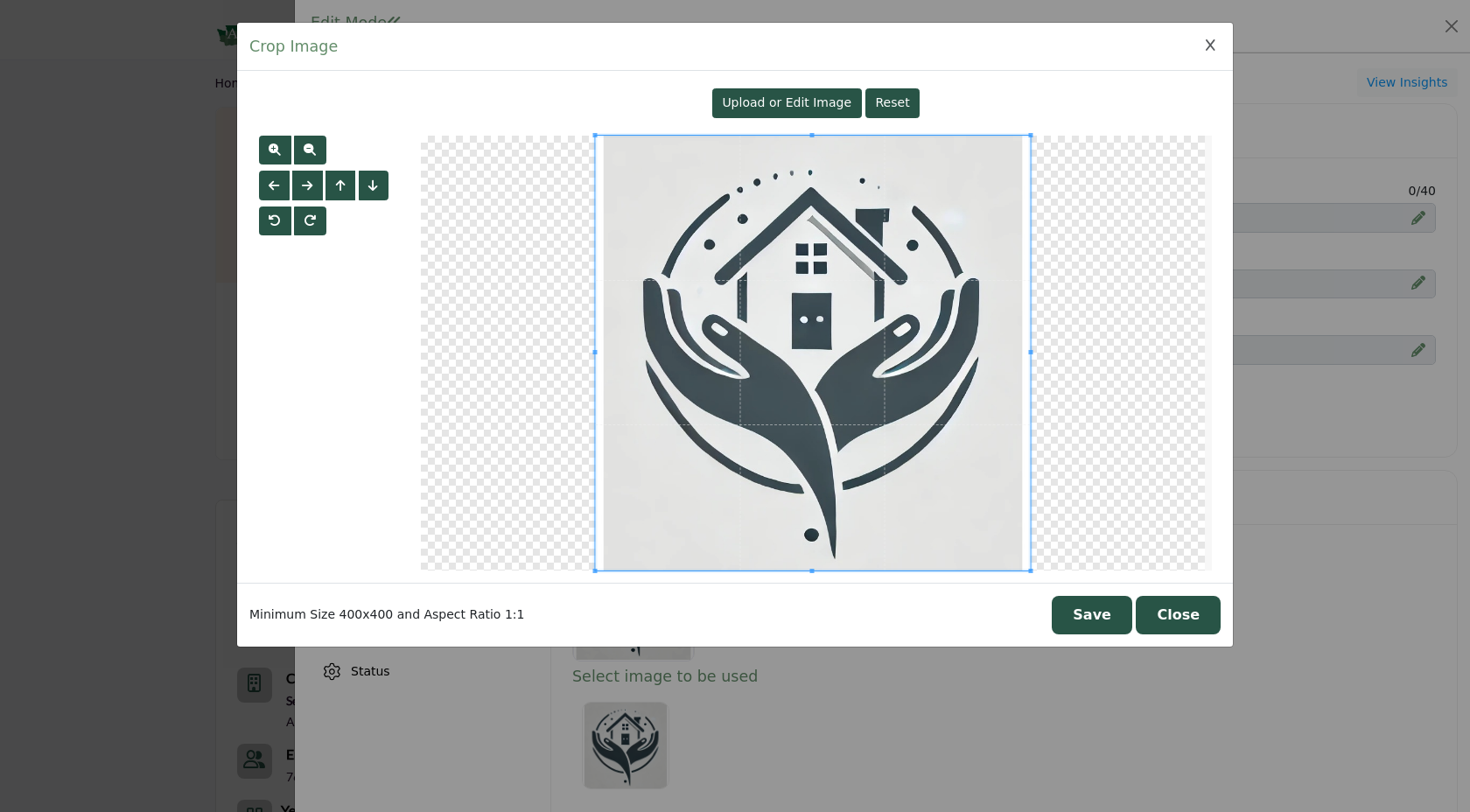
click at [802, 99] on span "Upload or Edit Image" at bounding box center [786, 102] width 130 height 14
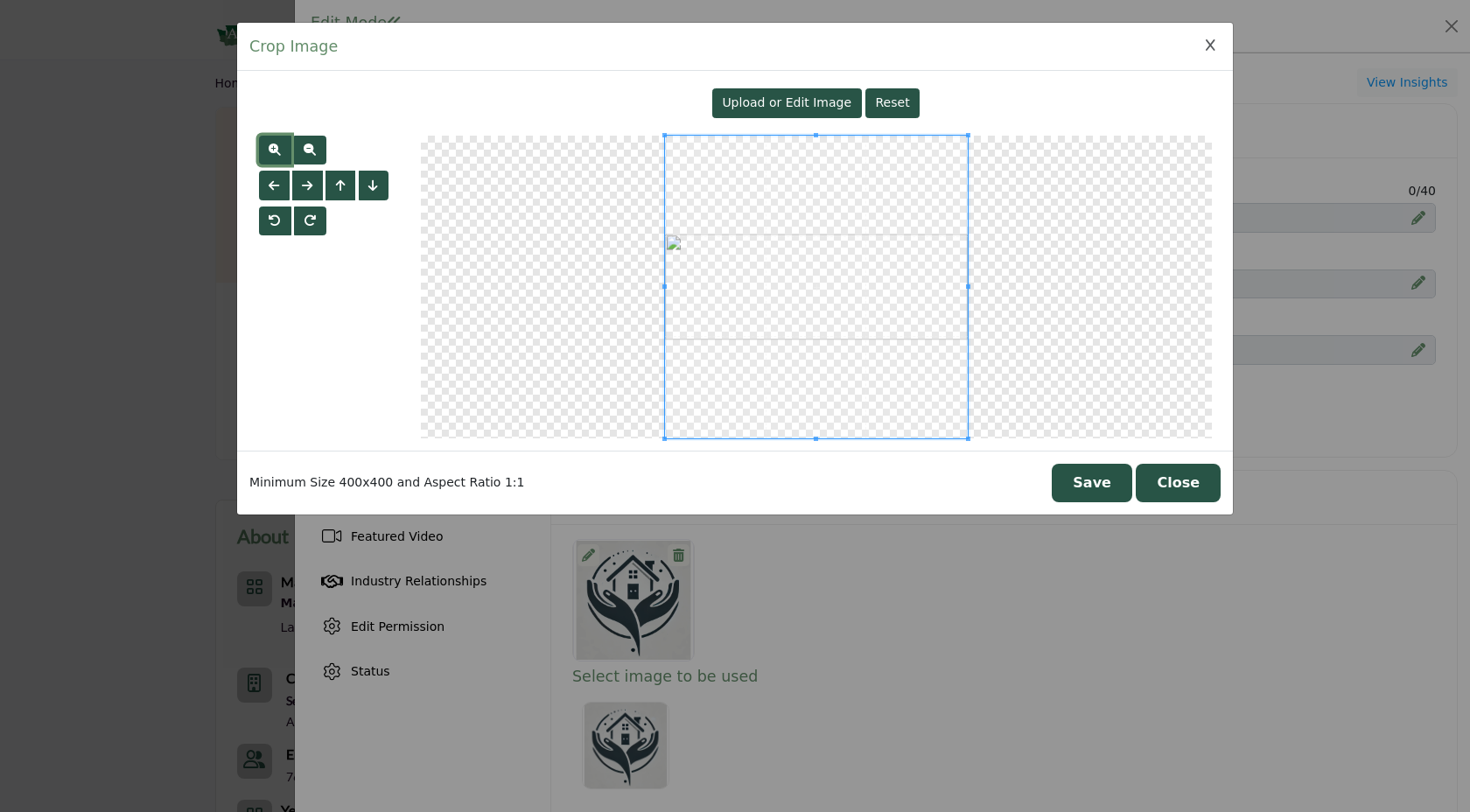
click at [266, 154] on button "button" at bounding box center [275, 151] width 32 height 29
click at [319, 141] on button "button" at bounding box center [310, 151] width 32 height 29
click at [1091, 484] on button "Save" at bounding box center [1091, 483] width 81 height 39
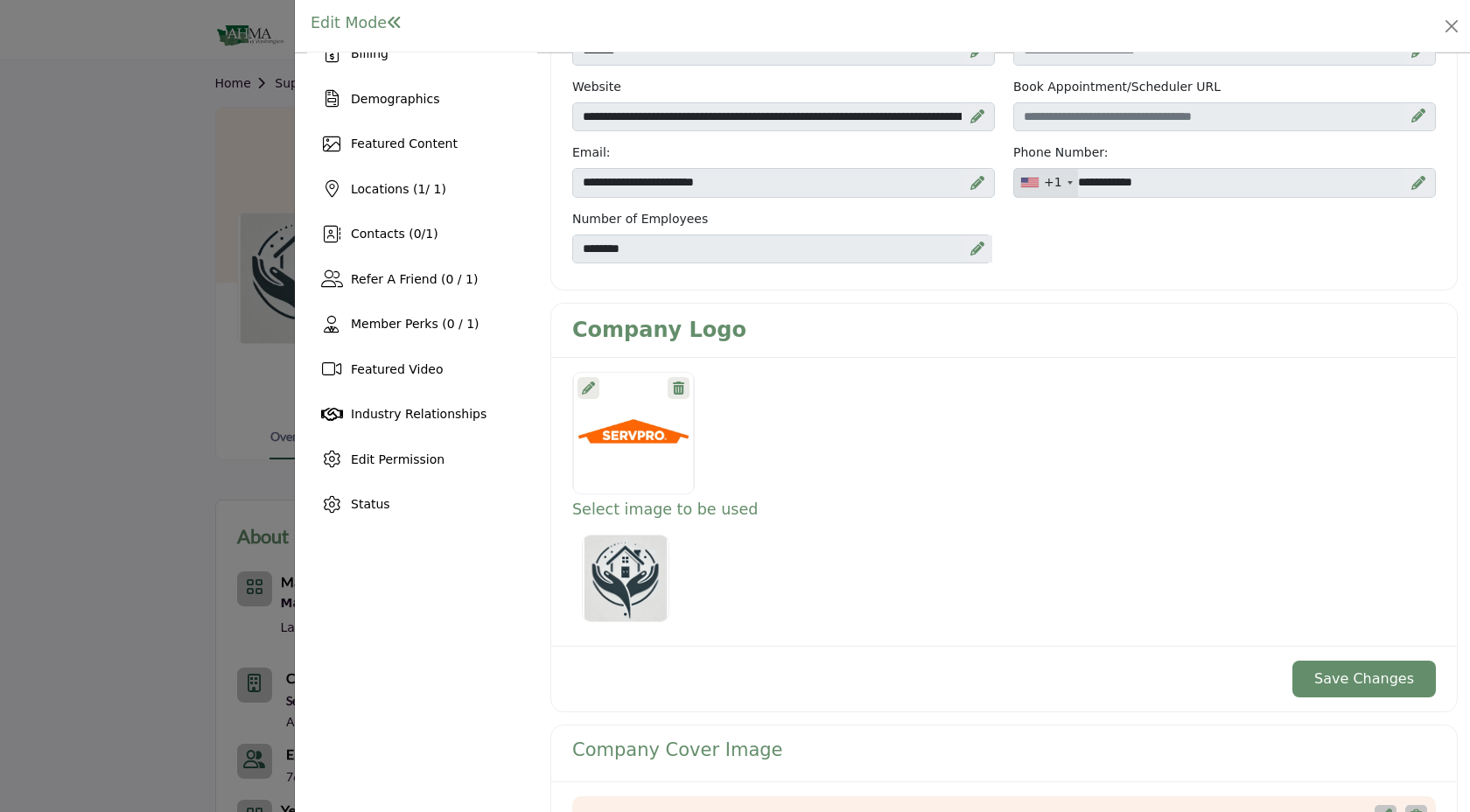
scroll to position [197, 0]
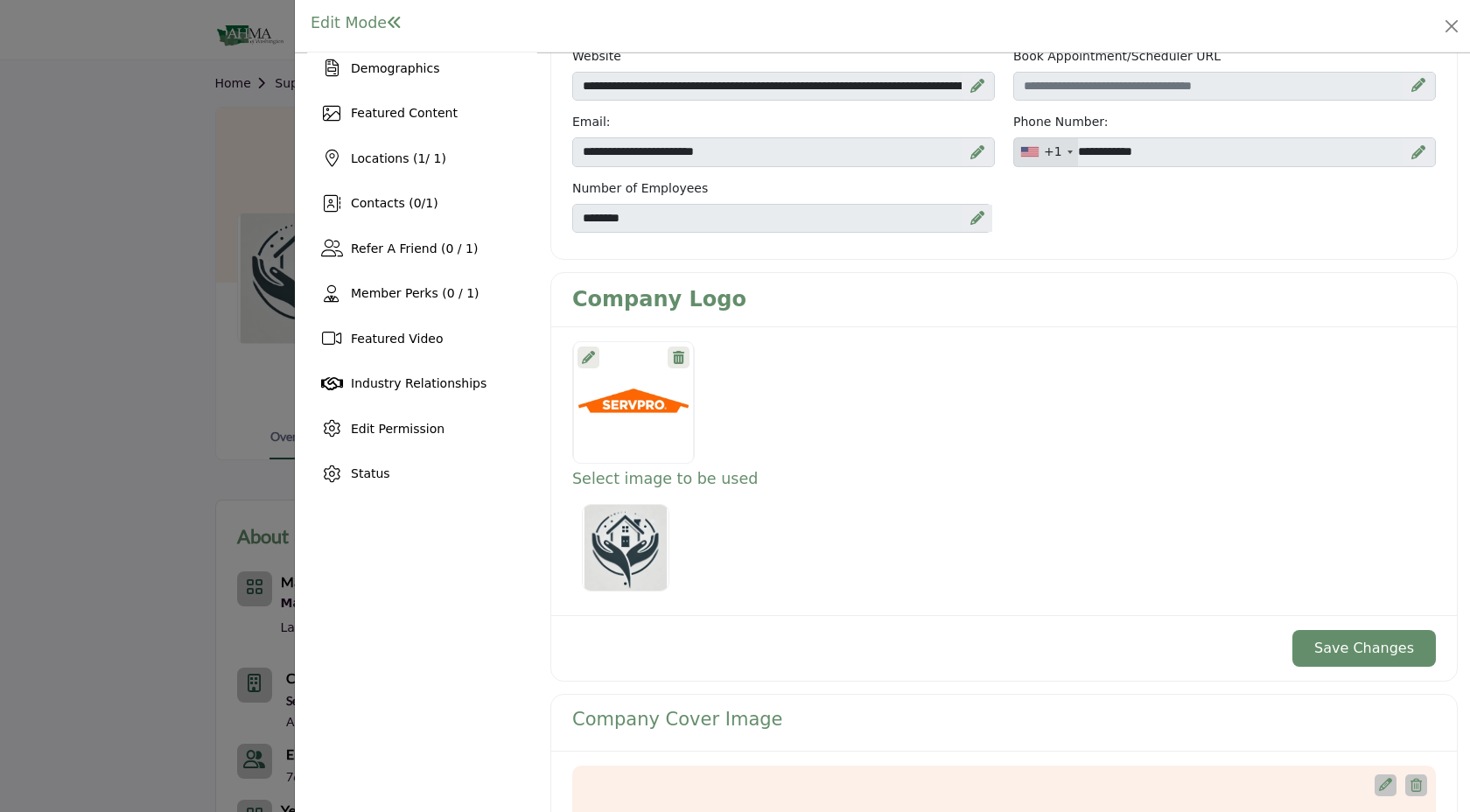
click at [1347, 652] on button "Save Changes" at bounding box center [1363, 648] width 143 height 37
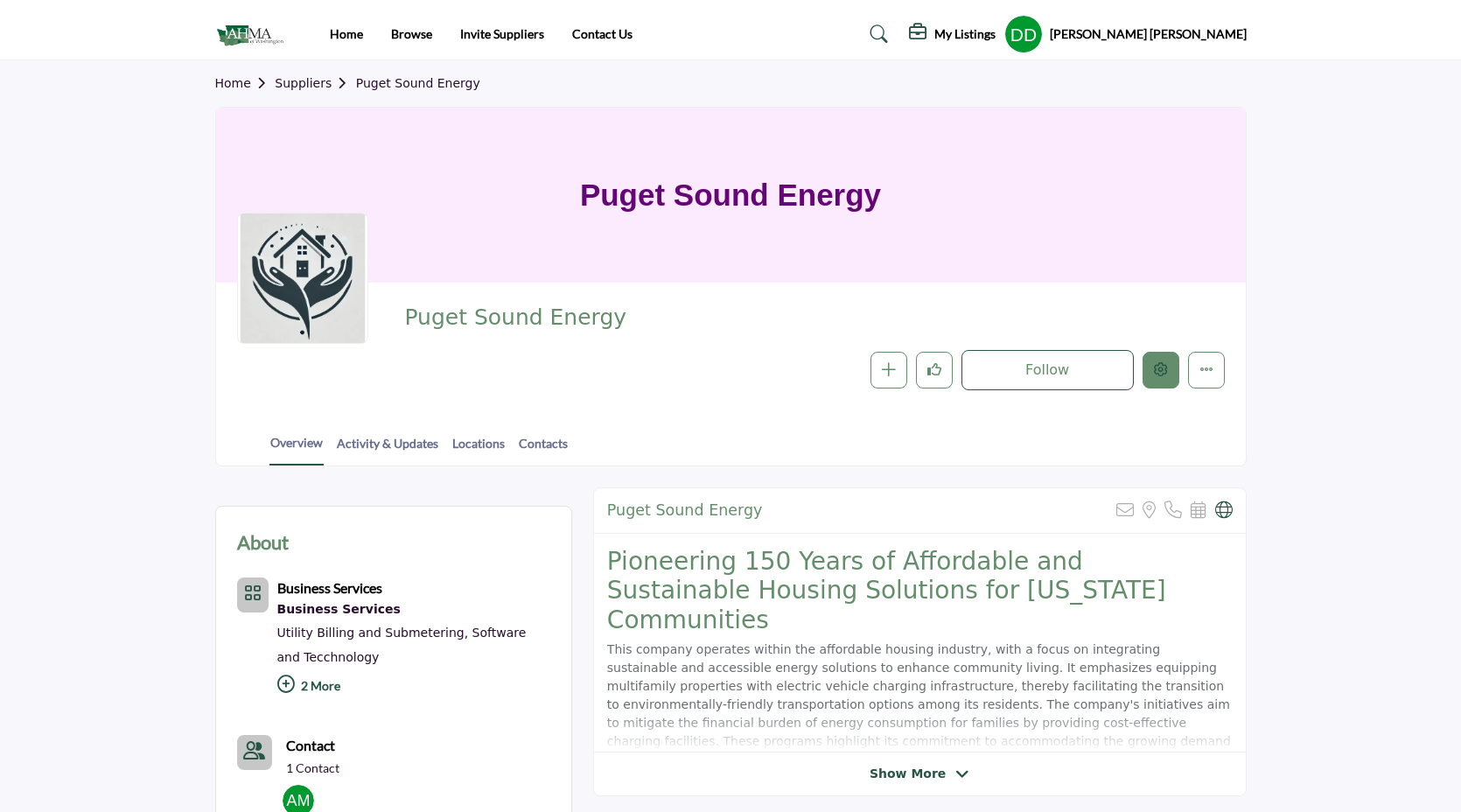
click at [1154, 378] on button "Edit company" at bounding box center [1161, 370] width 37 height 37
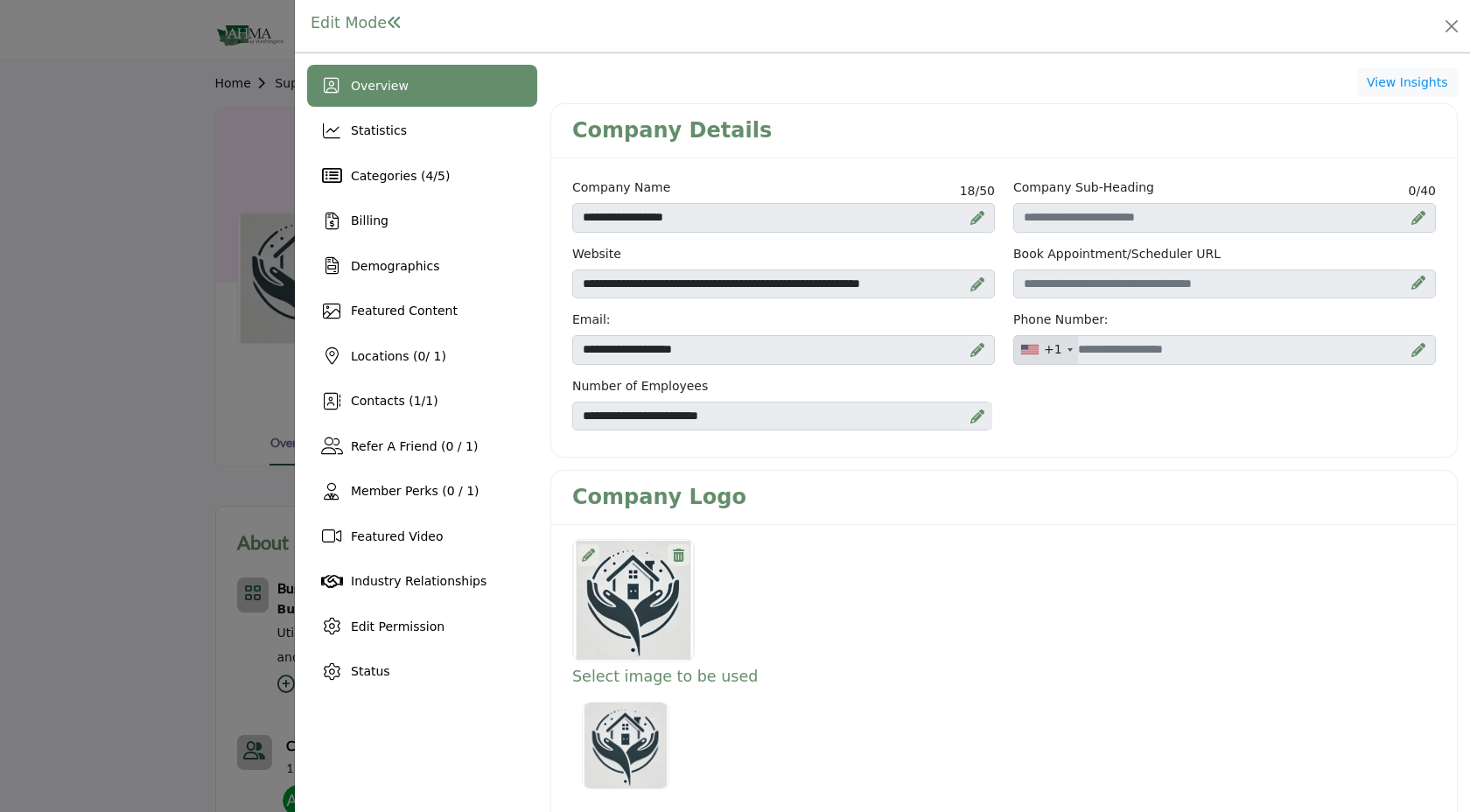
click at [586, 554] on icon at bounding box center [588, 555] width 13 height 13
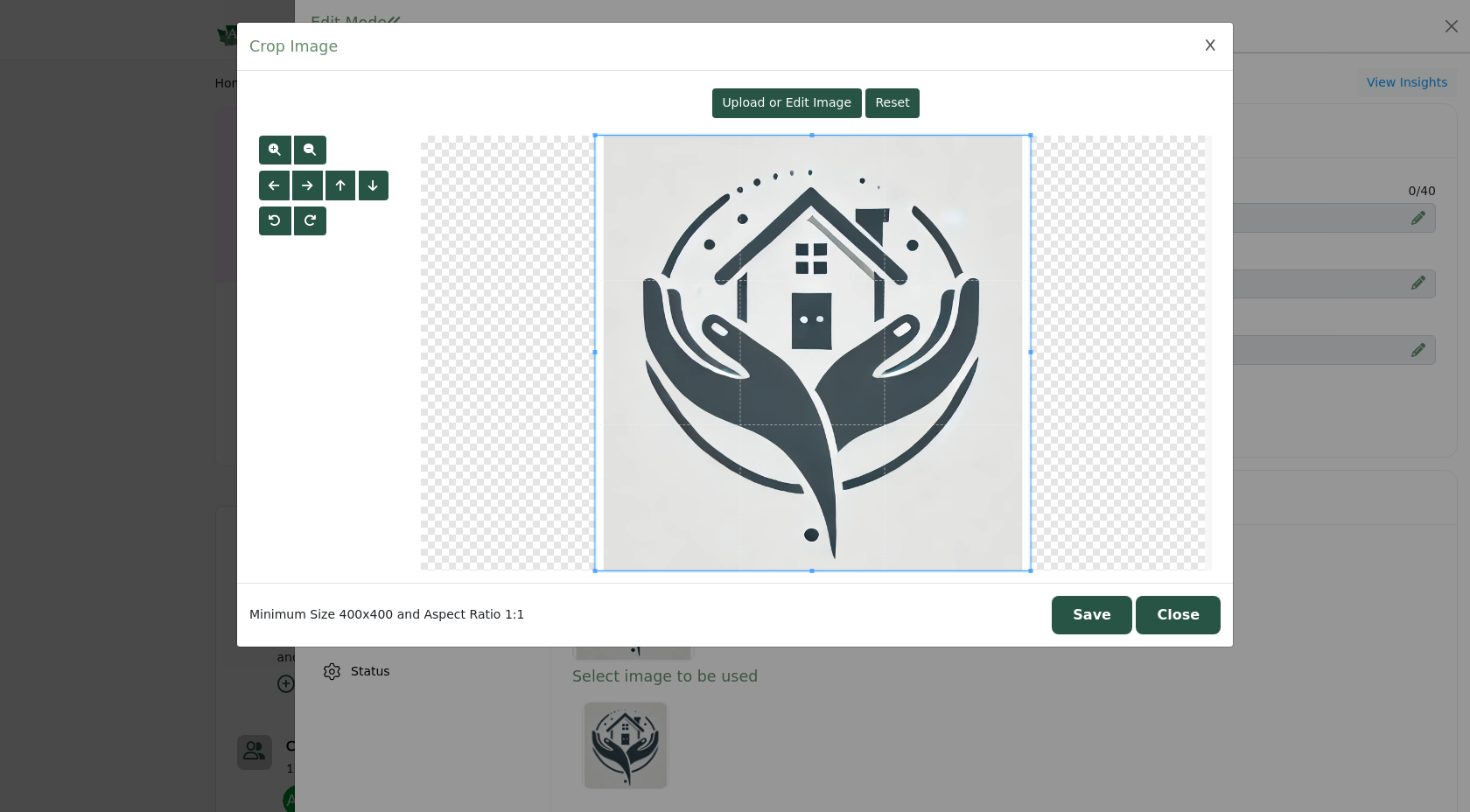
click at [772, 111] on div "Upload or Edit Image" at bounding box center [786, 103] width 150 height 29
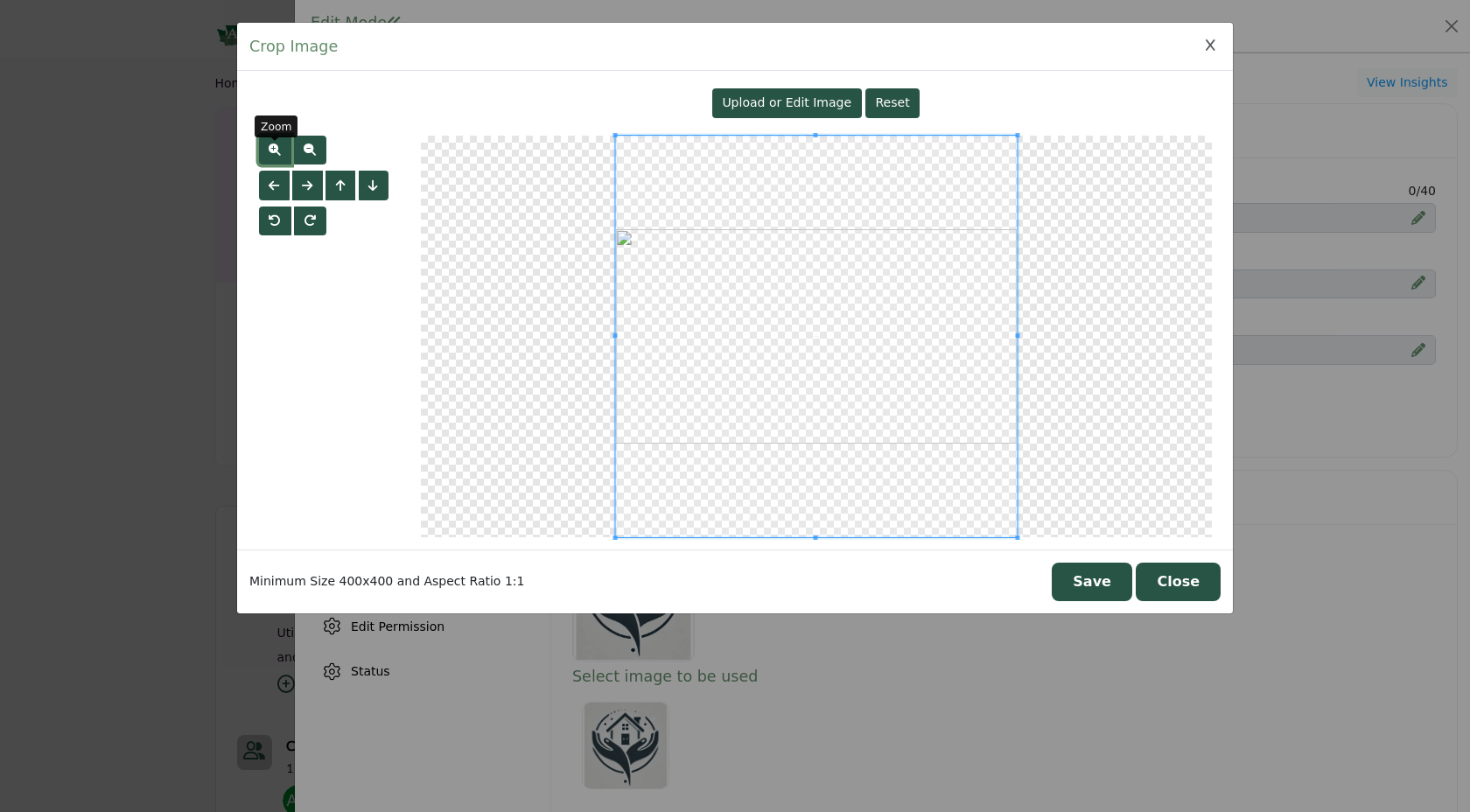
click at [279, 150] on span "button" at bounding box center [274, 149] width 12 height 12
click at [318, 152] on button "button" at bounding box center [310, 151] width 32 height 29
click at [1099, 587] on button "Save" at bounding box center [1091, 581] width 81 height 39
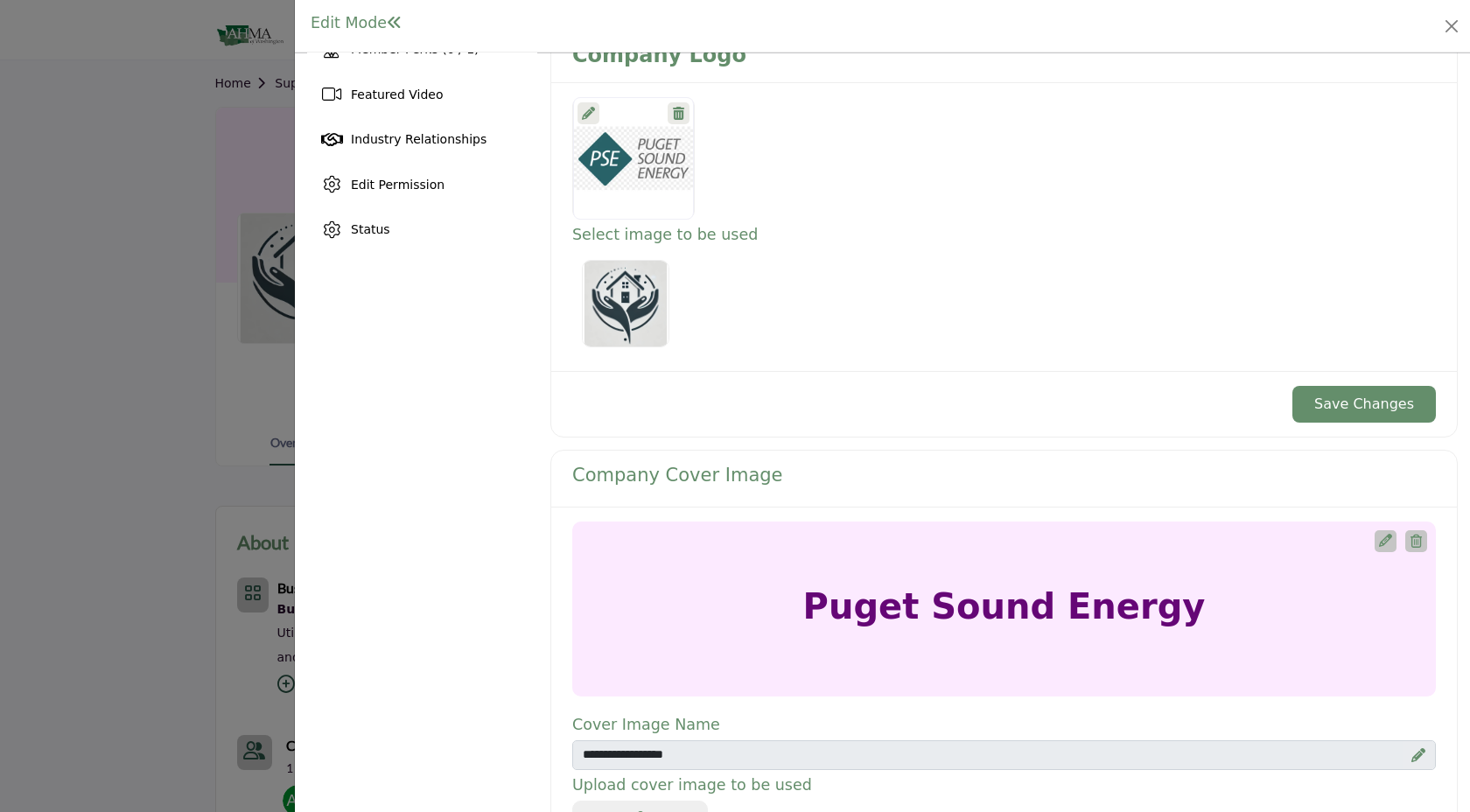
scroll to position [440, 0]
click at [1371, 415] on button "Save Changes" at bounding box center [1363, 406] width 143 height 37
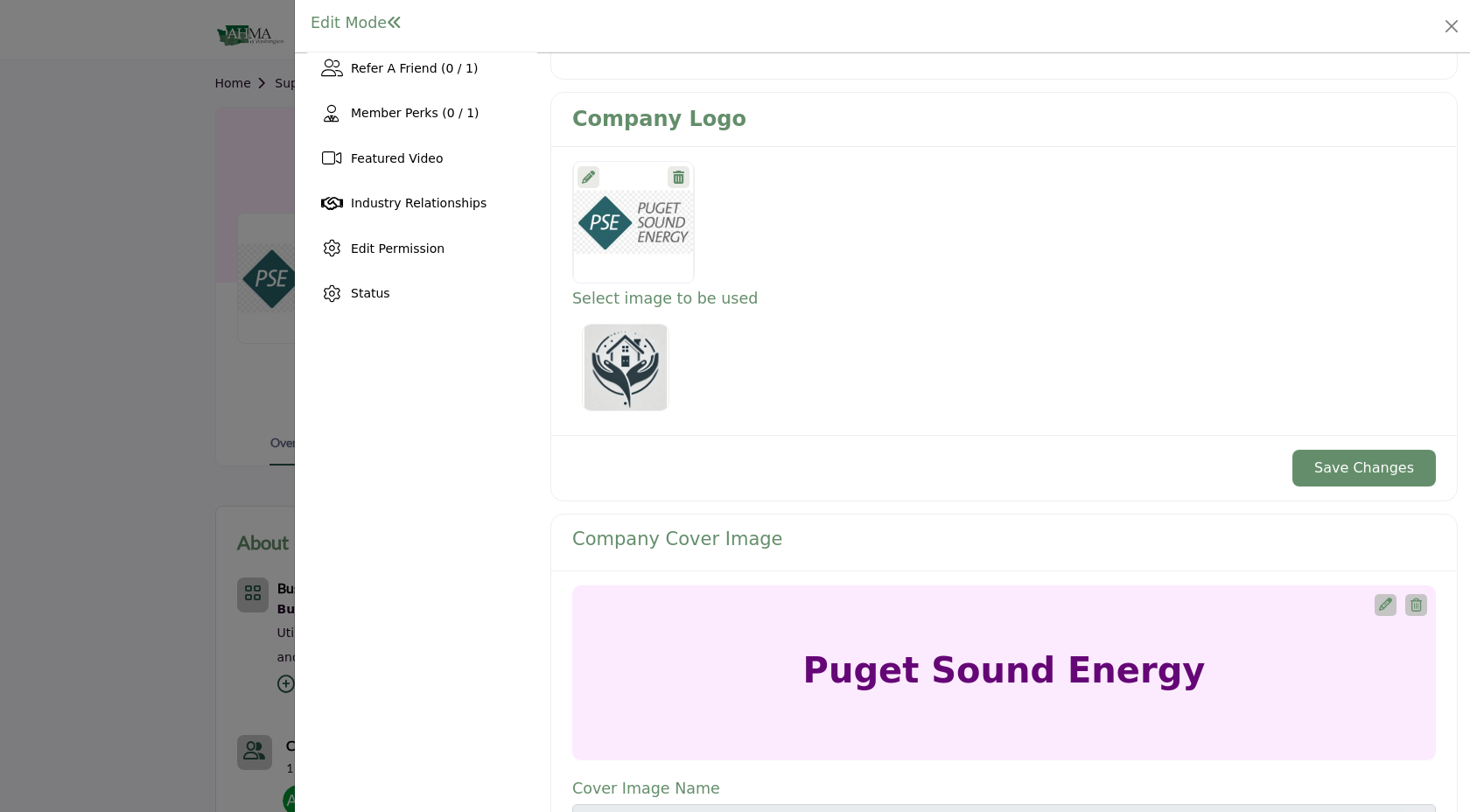
scroll to position [371, 0]
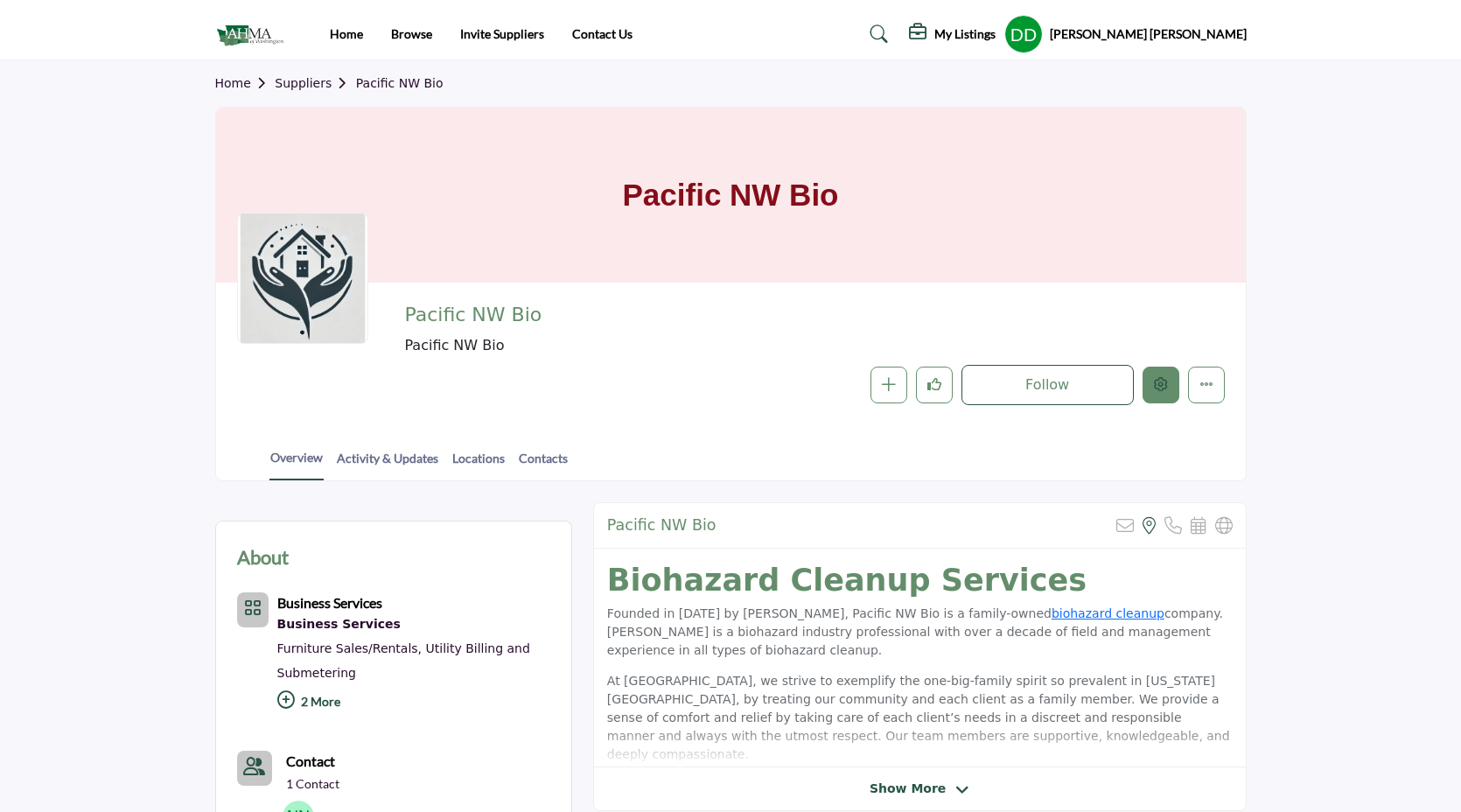
click at [1164, 402] on button "Edit company" at bounding box center [1161, 385] width 37 height 37
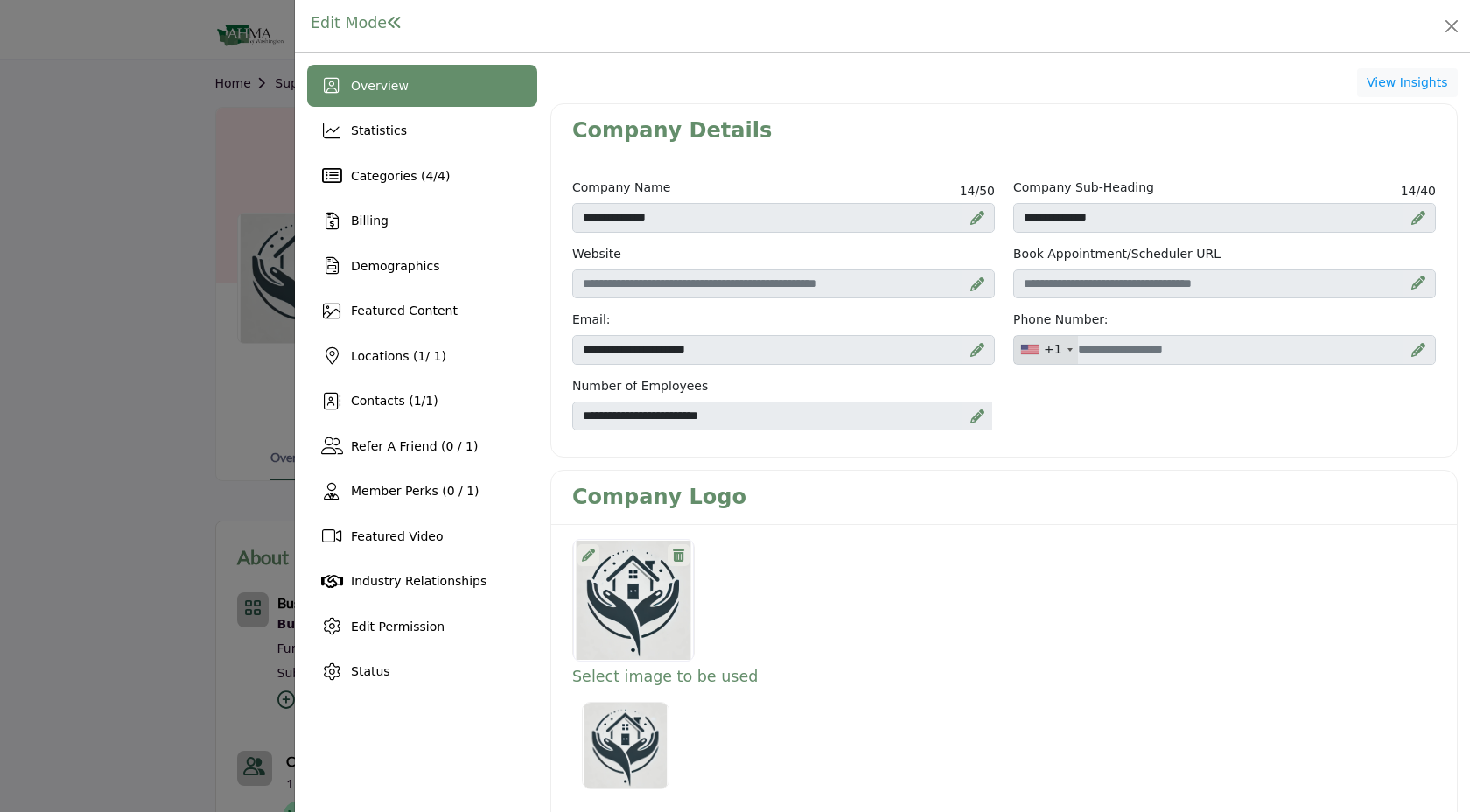
click at [594, 554] on div at bounding box center [588, 555] width 22 height 22
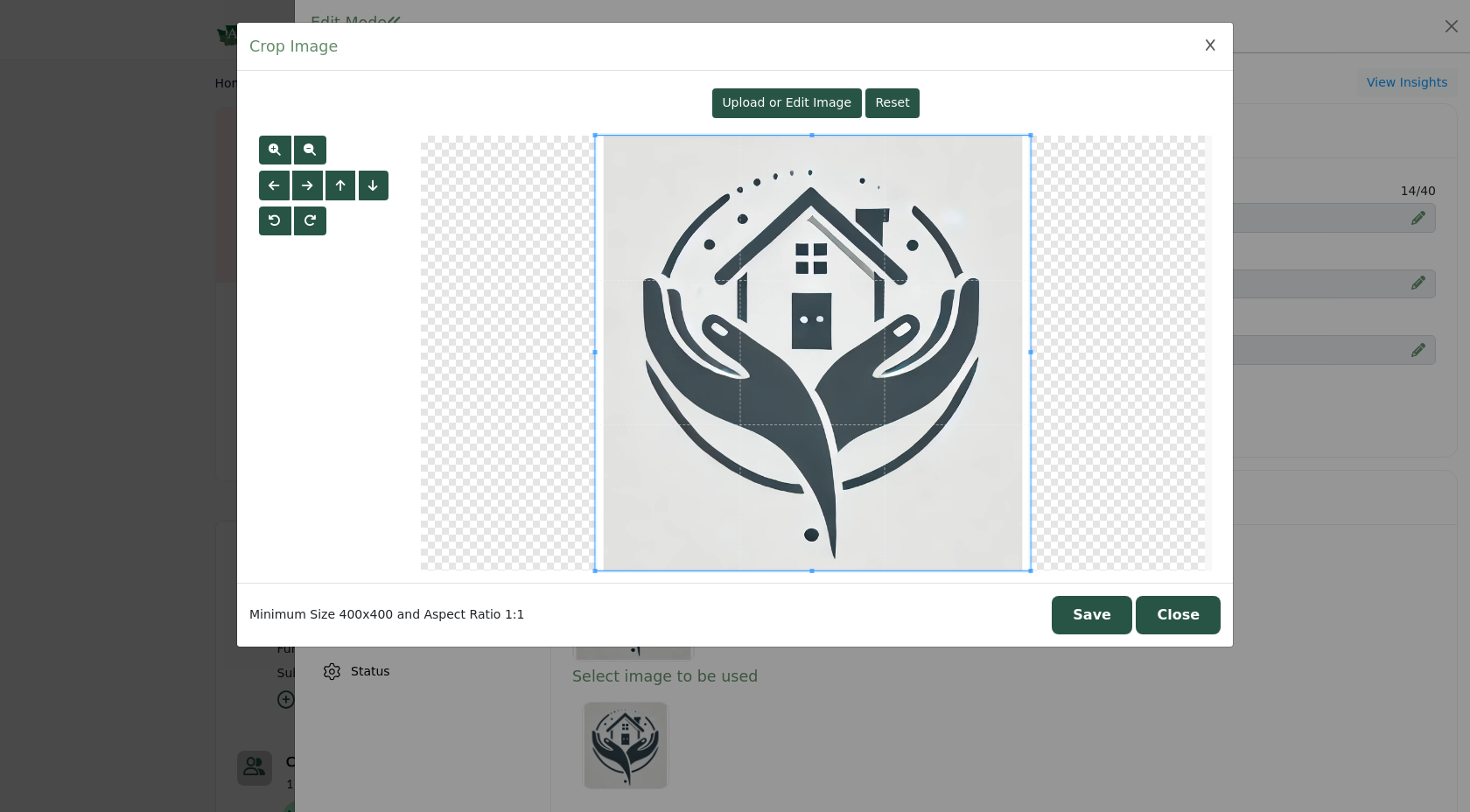
click at [739, 112] on div "Upload or Edit Image" at bounding box center [786, 103] width 150 height 29
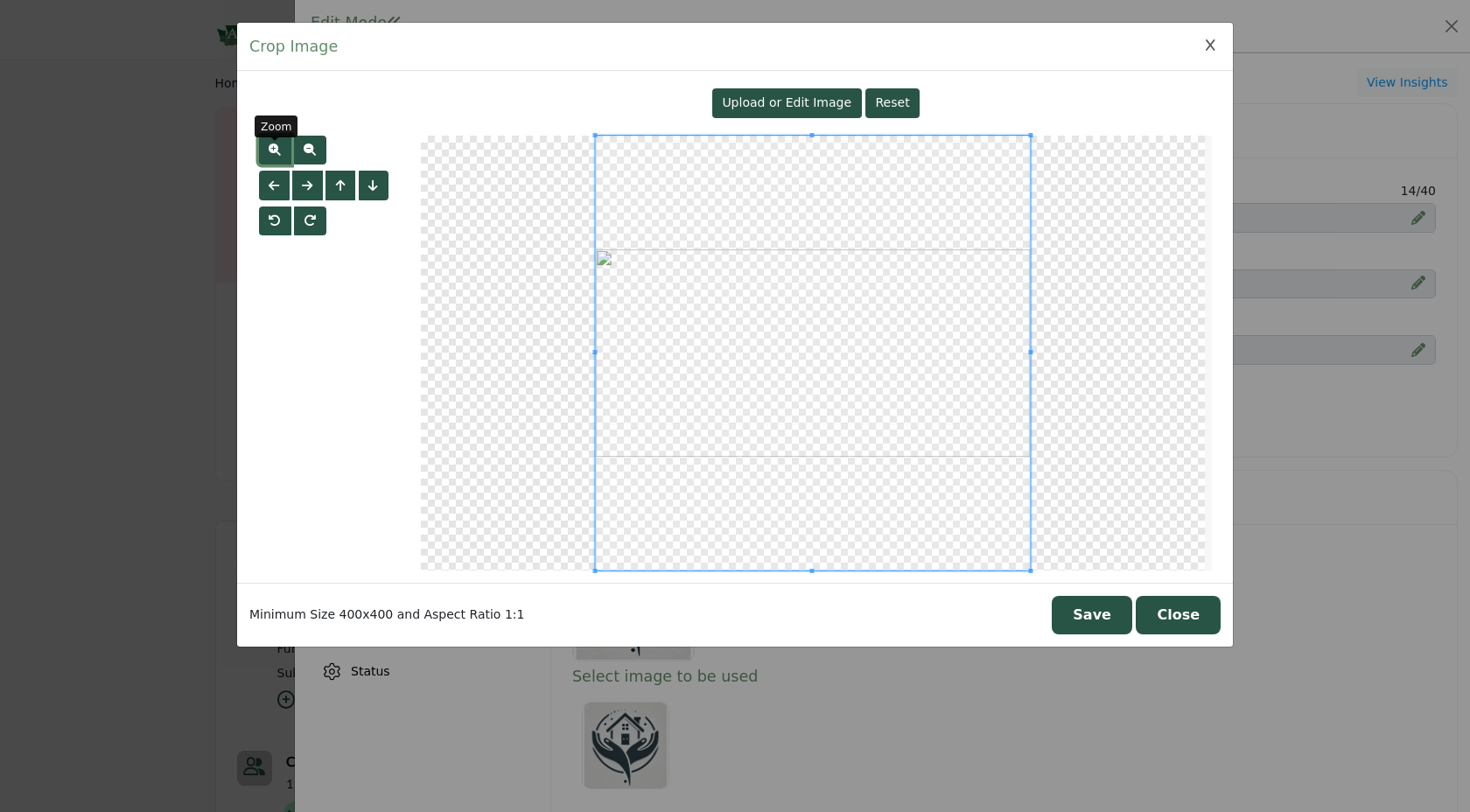
click at [273, 150] on span "button" at bounding box center [274, 149] width 12 height 12
click at [709, 395] on span at bounding box center [823, 353] width 435 height 434
click at [703, 393] on span at bounding box center [817, 353] width 435 height 434
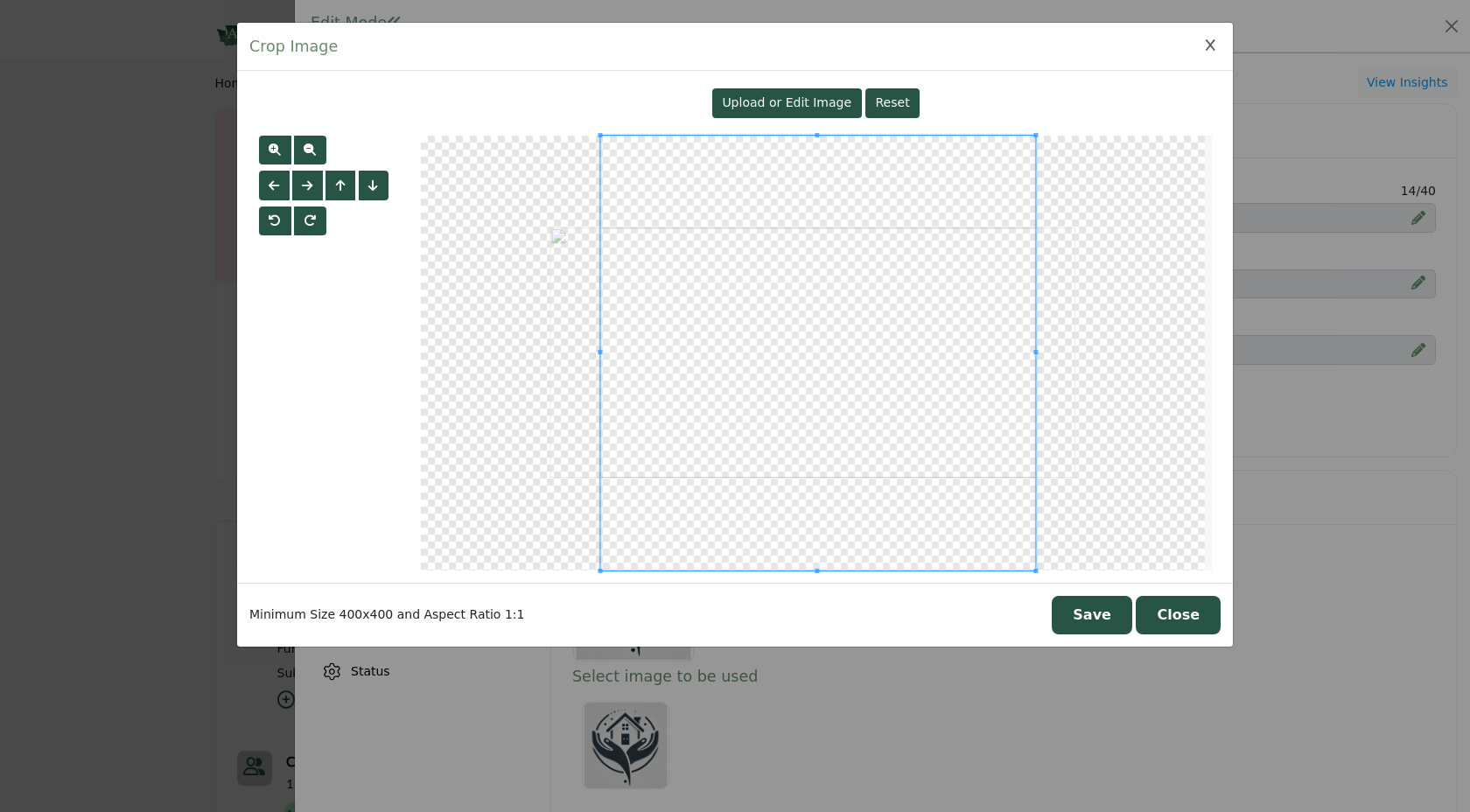
click at [1091, 624] on button "Save" at bounding box center [1091, 615] width 81 height 39
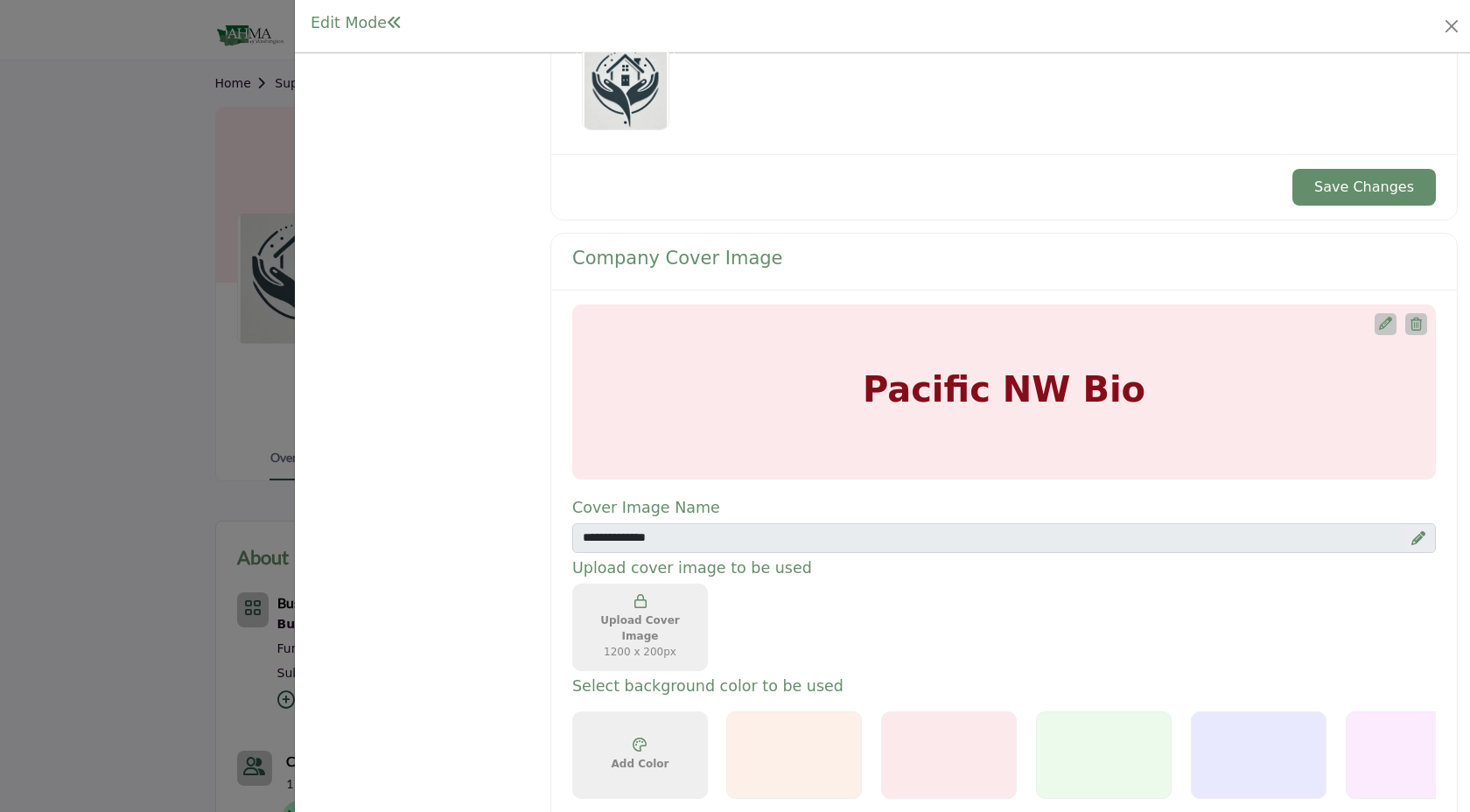
scroll to position [647, 0]
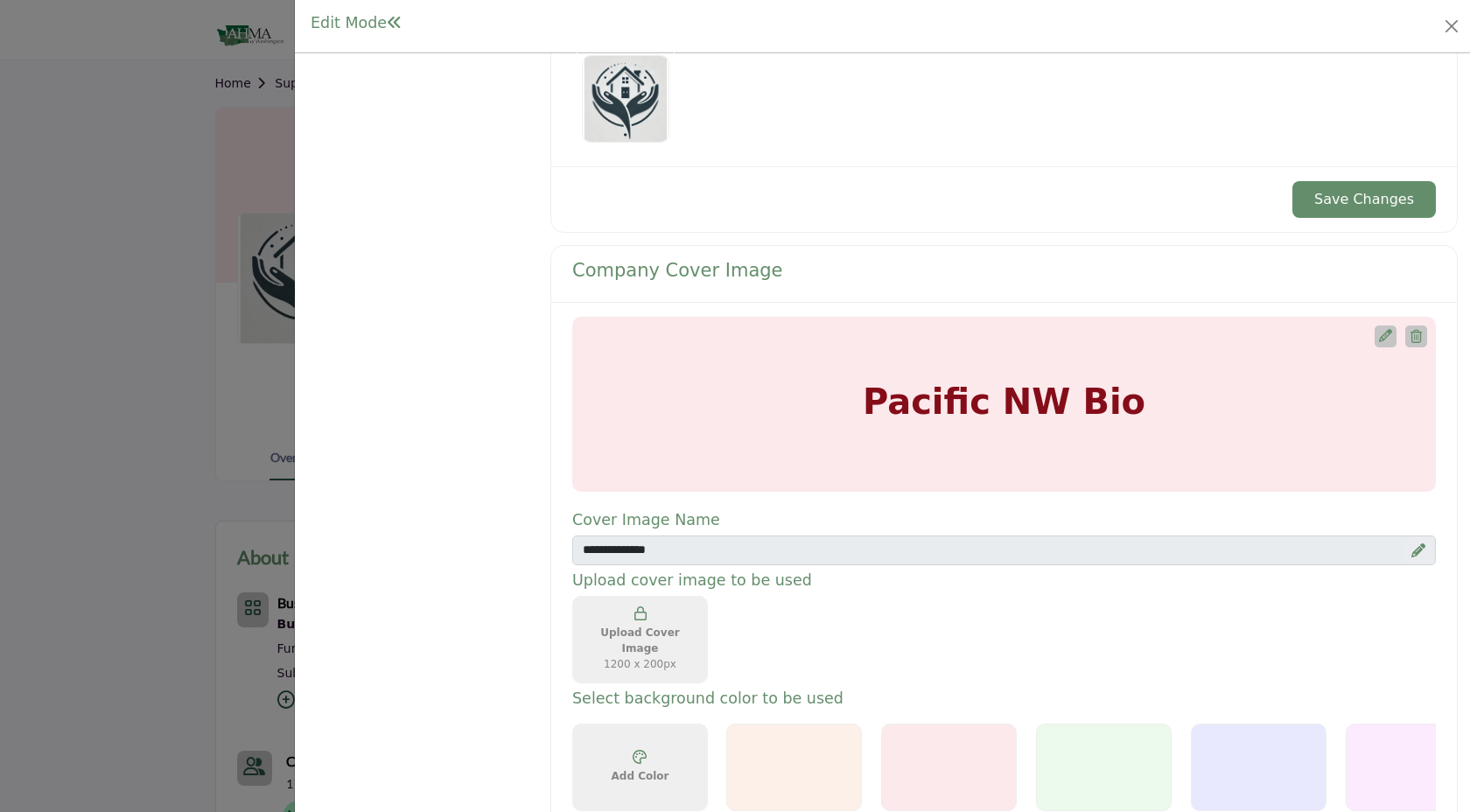
drag, startPoint x: 1190, startPoint y: 396, endPoint x: 1181, endPoint y: 182, distance: 214.2
click at [1182, 182] on div "Listing Edit Permission Sorry, but you can’t edit your listing name since it’s …" at bounding box center [1003, 676] width 907 height 2508
click at [1181, 182] on div "Save Changes" at bounding box center [1003, 198] width 905 height 65
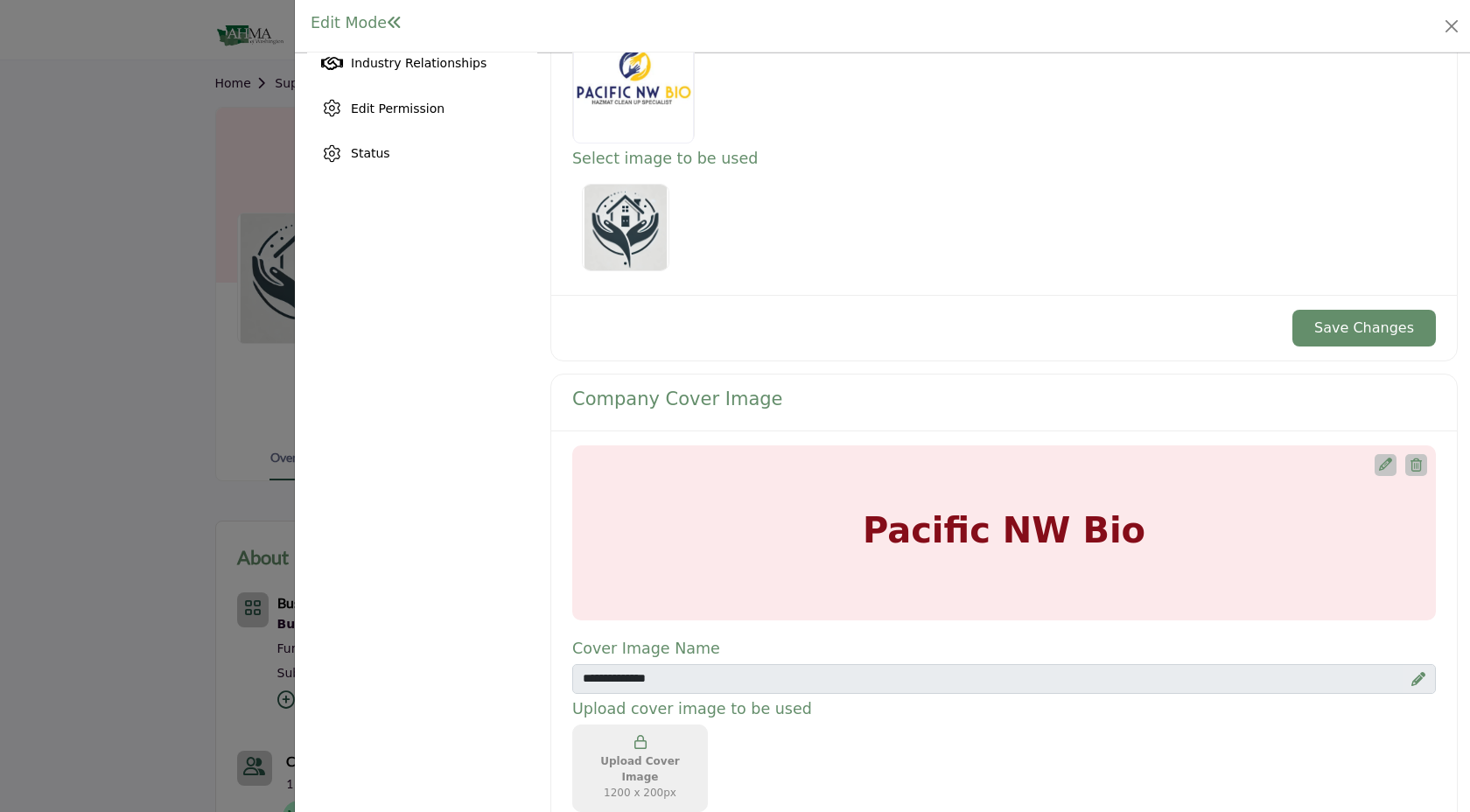
scroll to position [517, 0]
click at [1384, 330] on button "Save Changes" at bounding box center [1363, 329] width 143 height 37
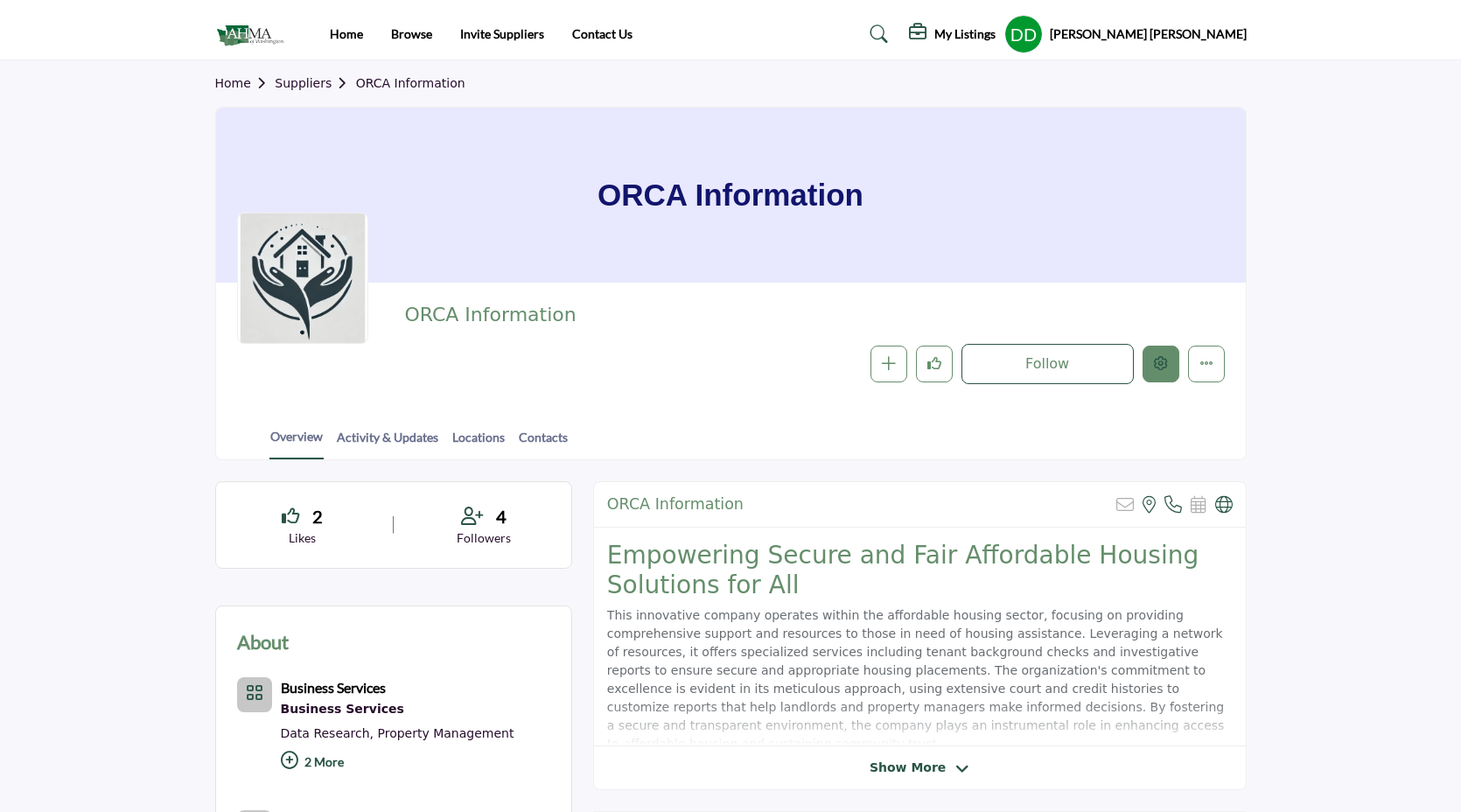
click at [1170, 367] on button "Edit company" at bounding box center [1161, 364] width 37 height 37
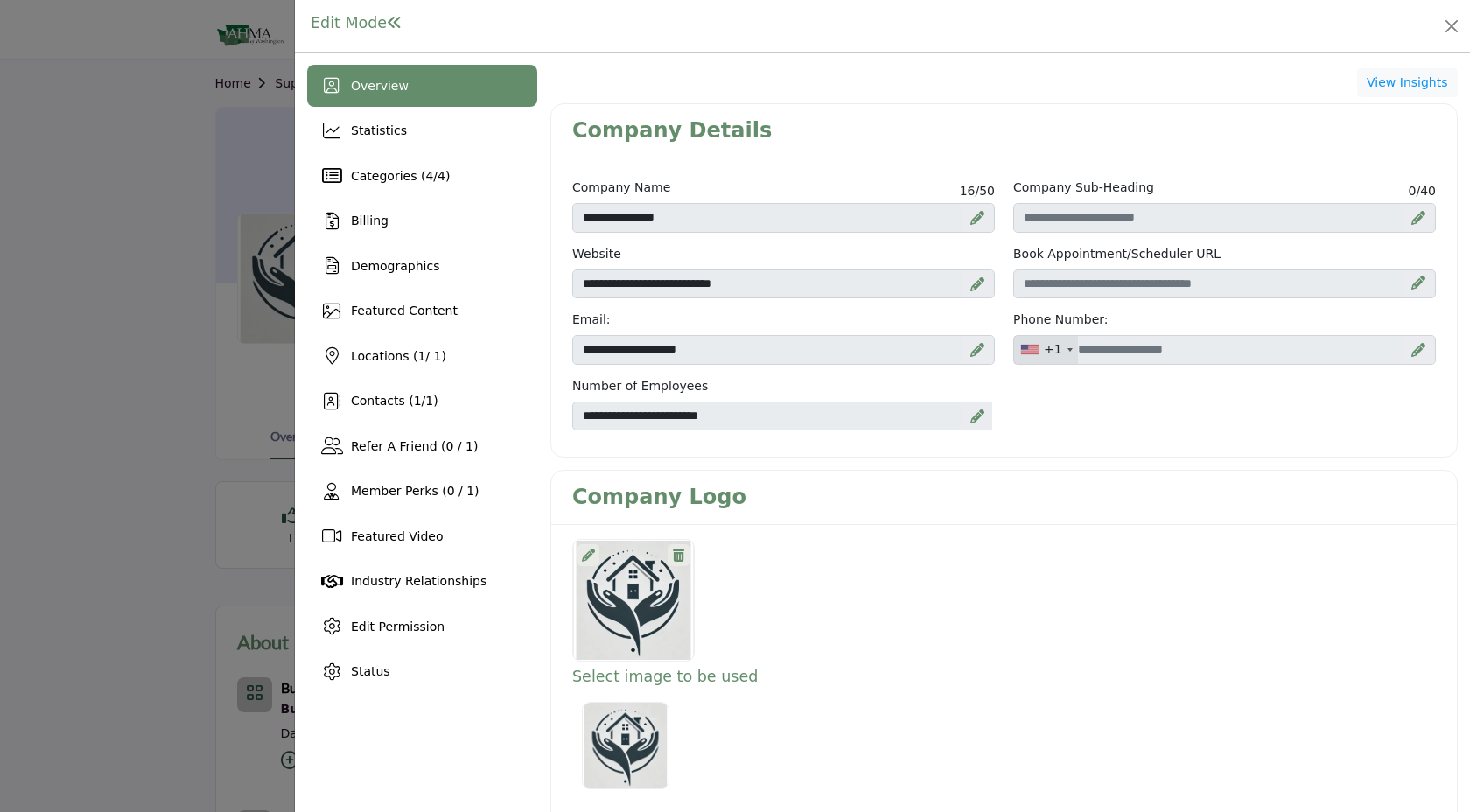
click at [582, 549] on icon at bounding box center [588, 555] width 13 height 13
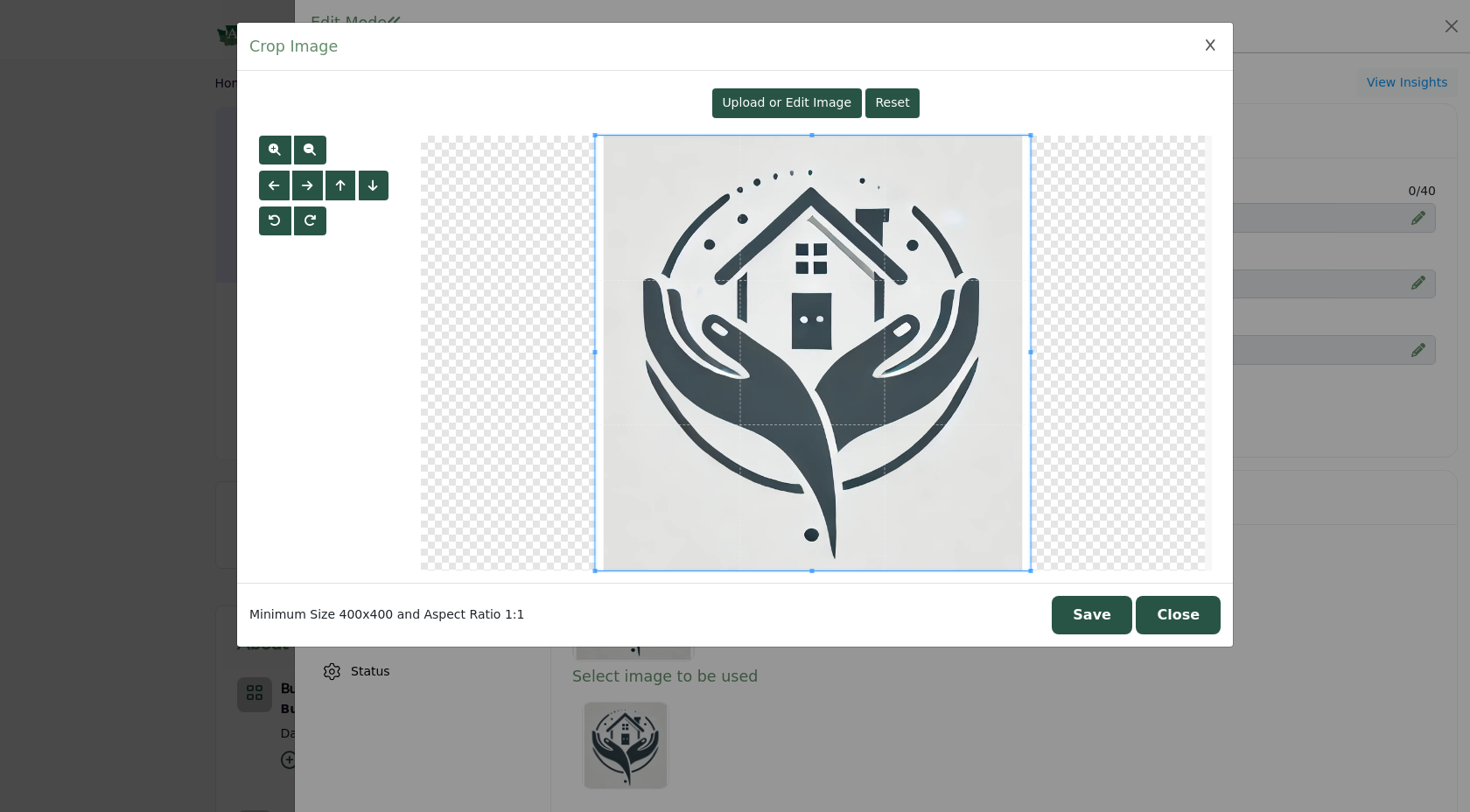
click at [823, 101] on span "Upload or Edit Image" at bounding box center [786, 102] width 130 height 14
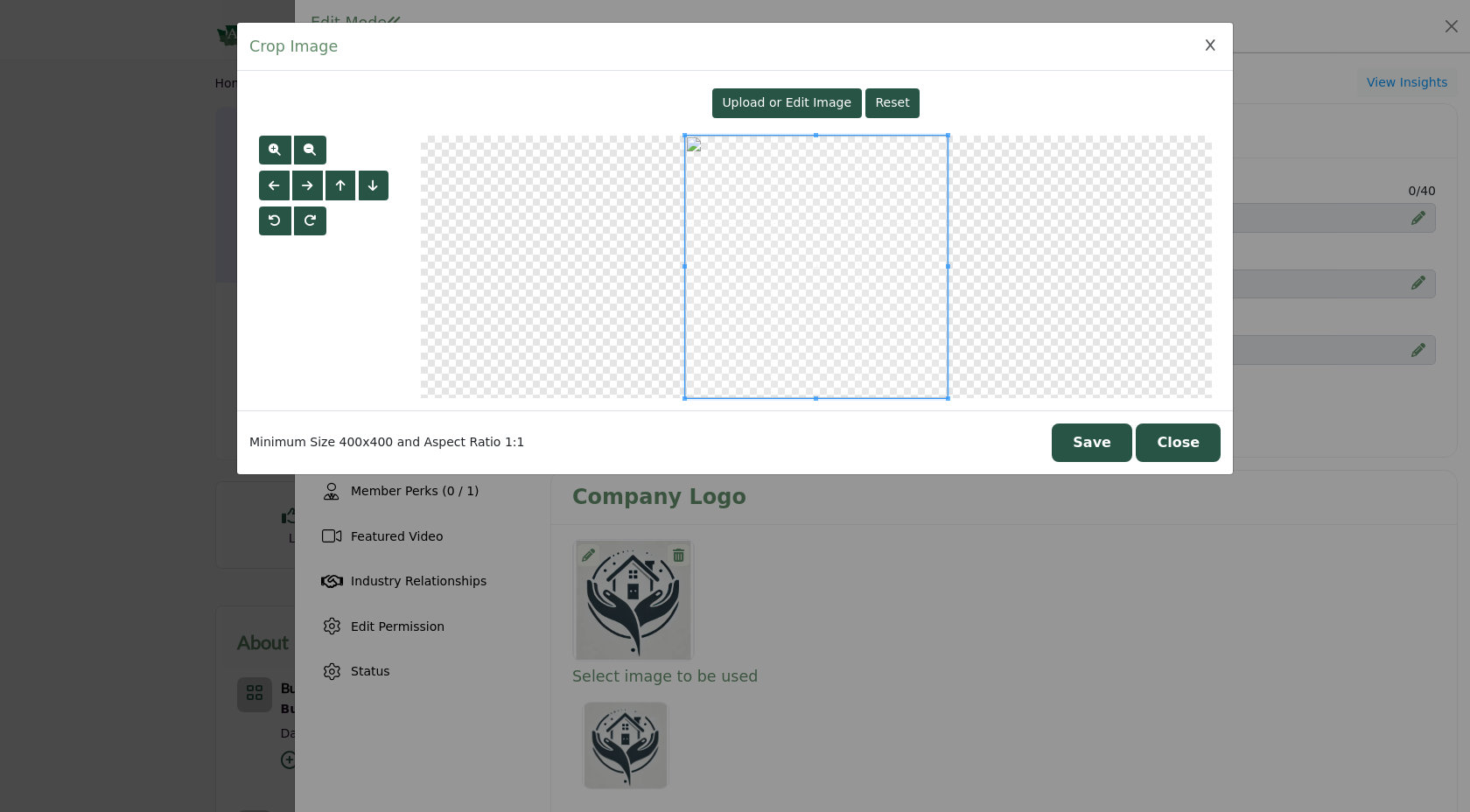
click at [1105, 441] on button "Save" at bounding box center [1091, 443] width 81 height 39
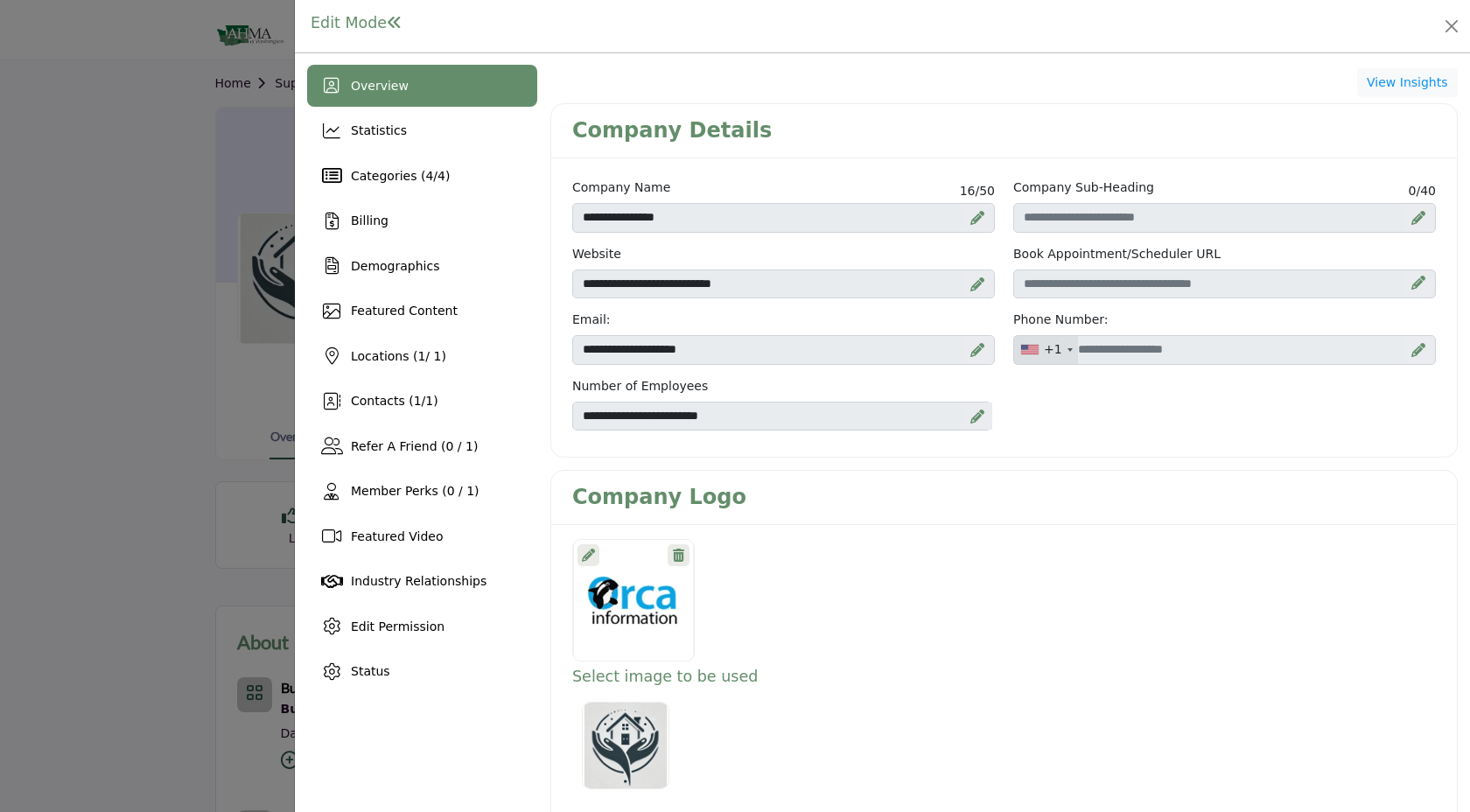
click at [582, 548] on icon at bounding box center [588, 555] width 13 height 13
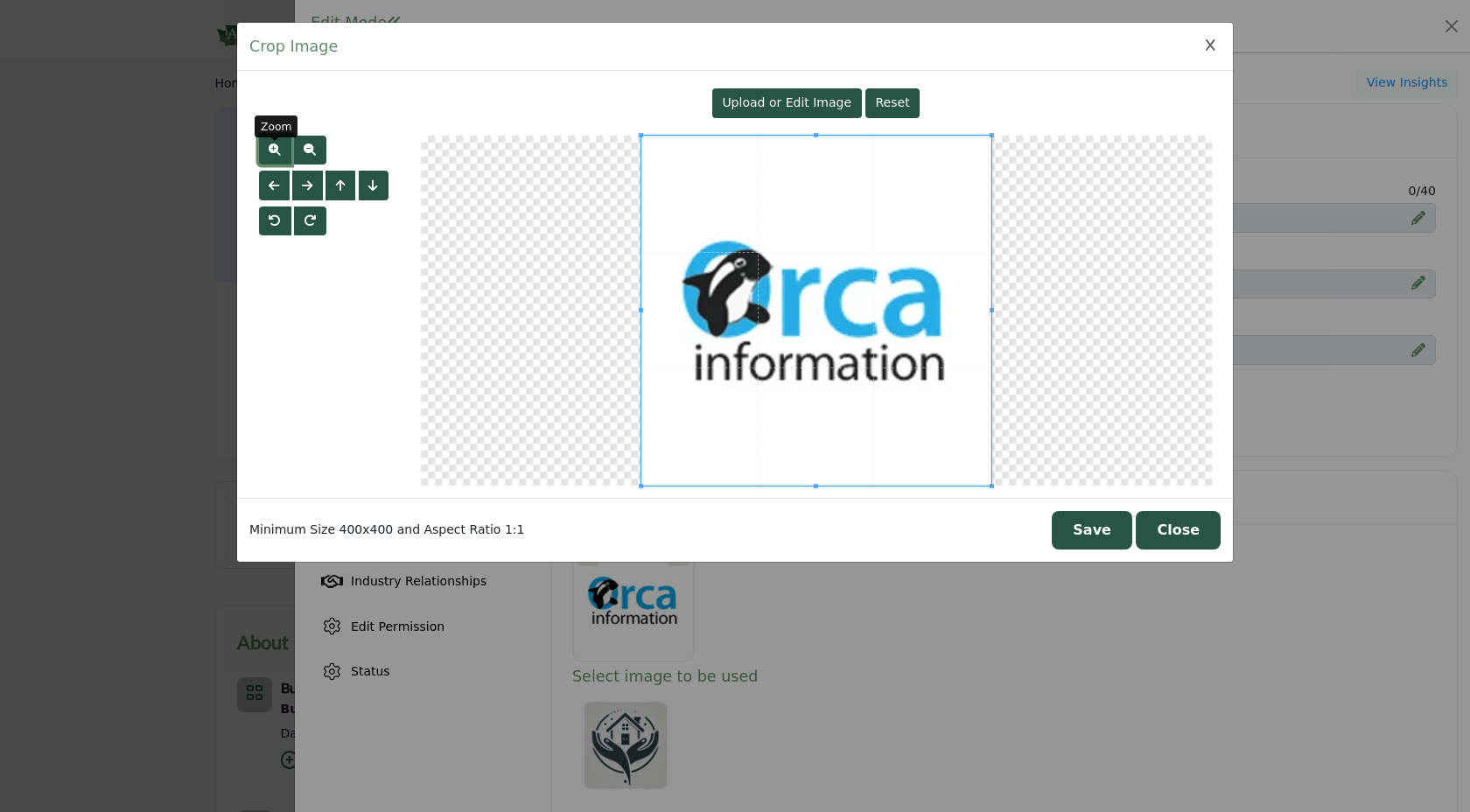
click at [270, 152] on span "button" at bounding box center [274, 149] width 12 height 12
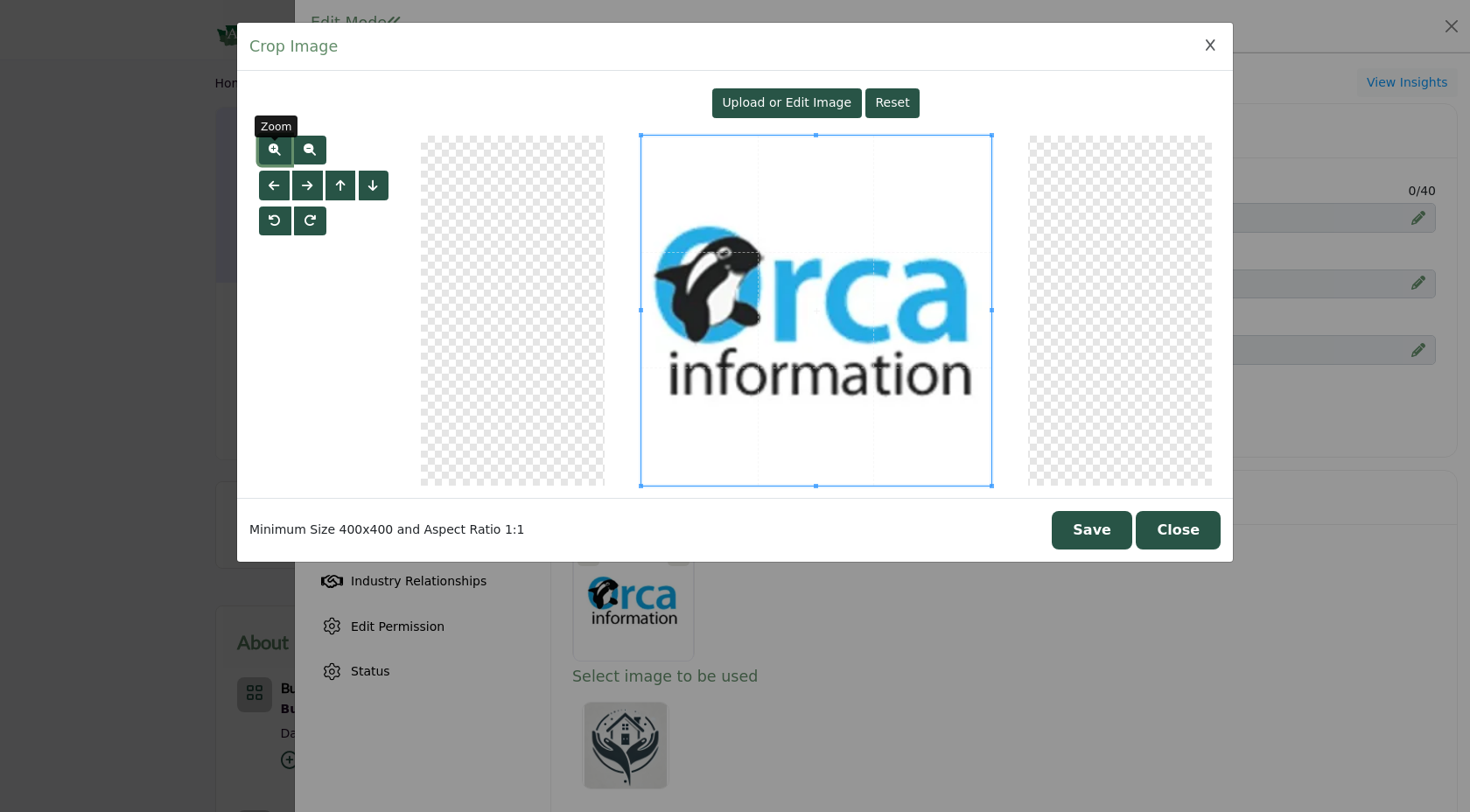
click at [270, 152] on span "button" at bounding box center [274, 149] width 12 height 12
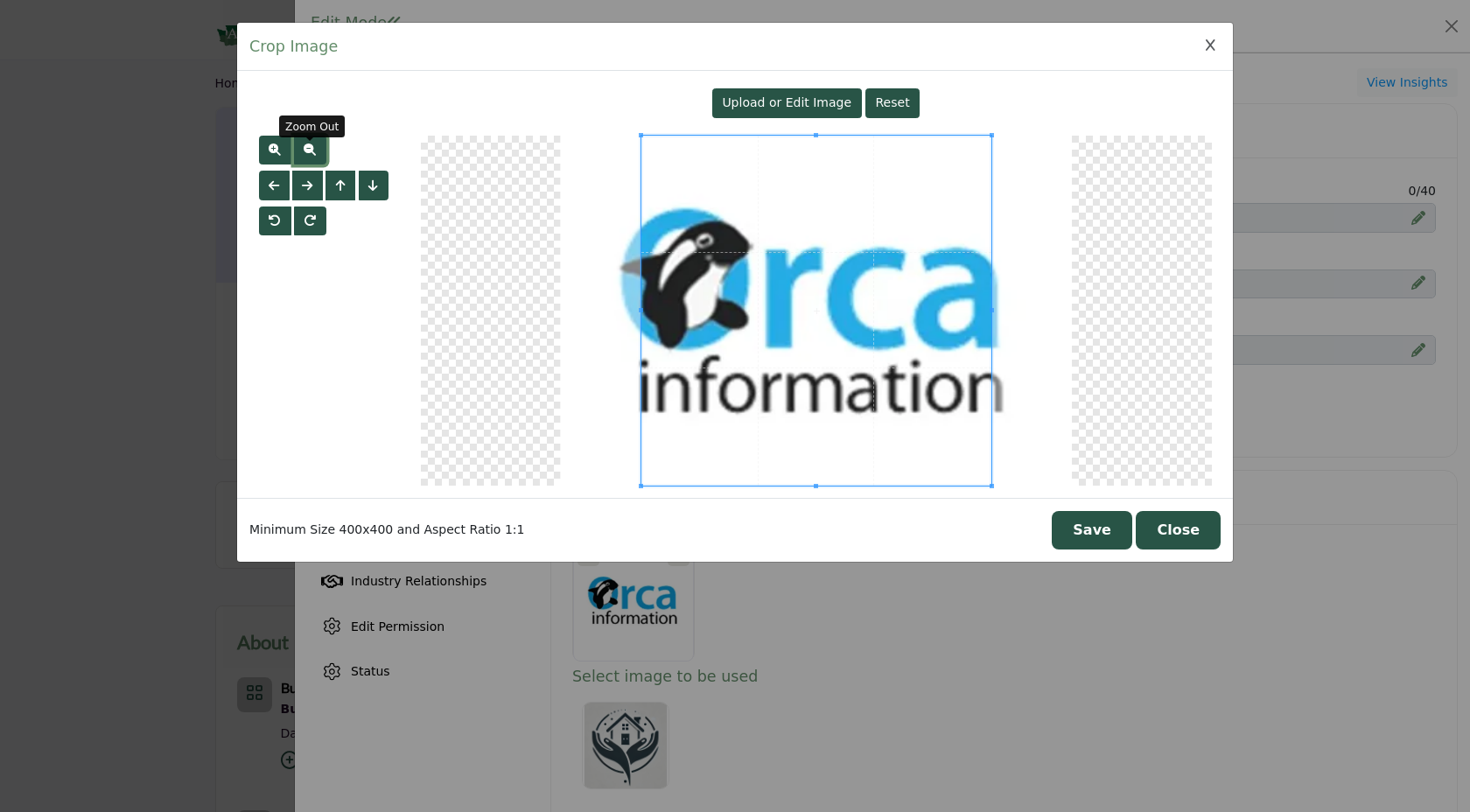
click at [305, 152] on span "button" at bounding box center [309, 149] width 12 height 12
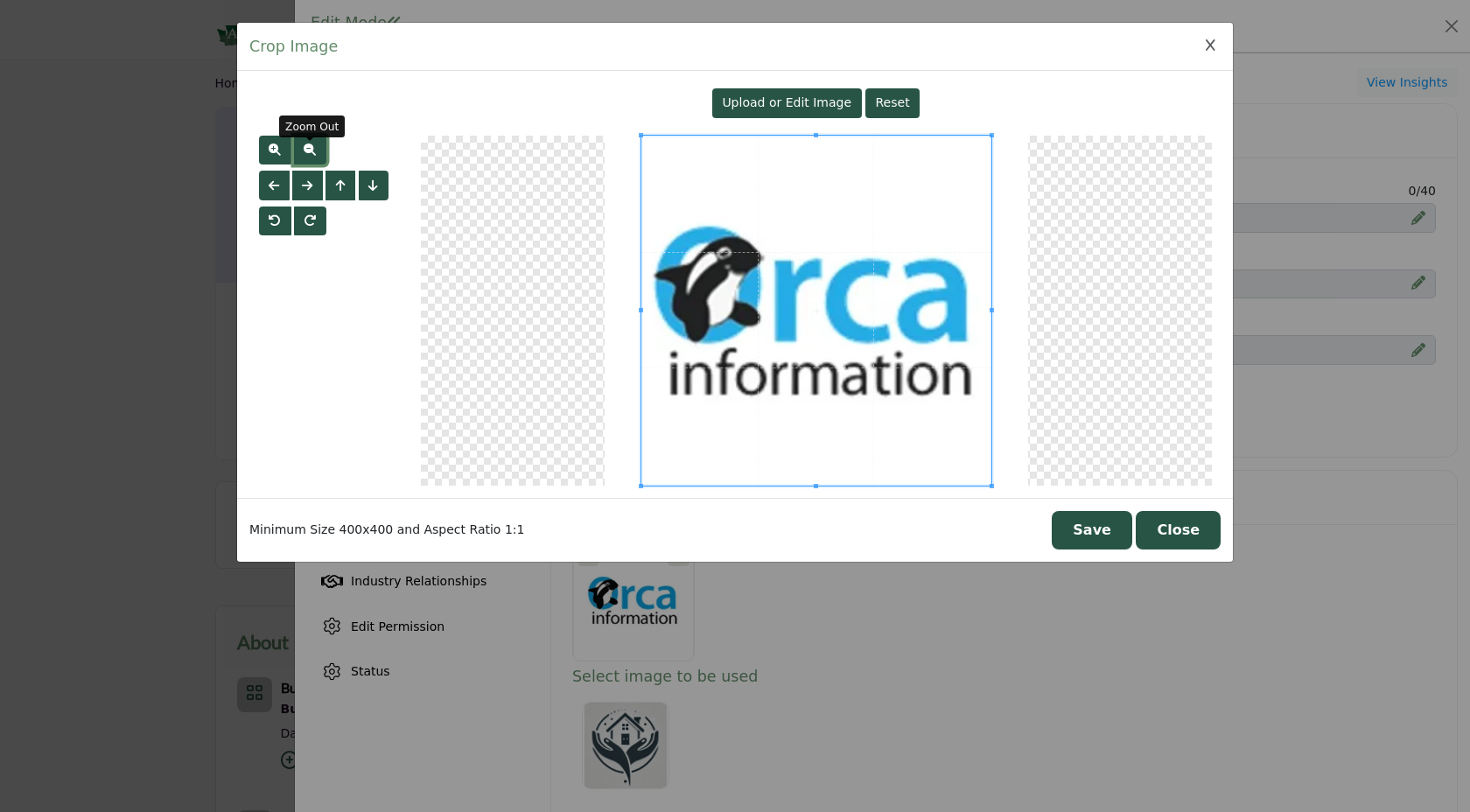
click at [305, 152] on span "button" at bounding box center [309, 149] width 12 height 12
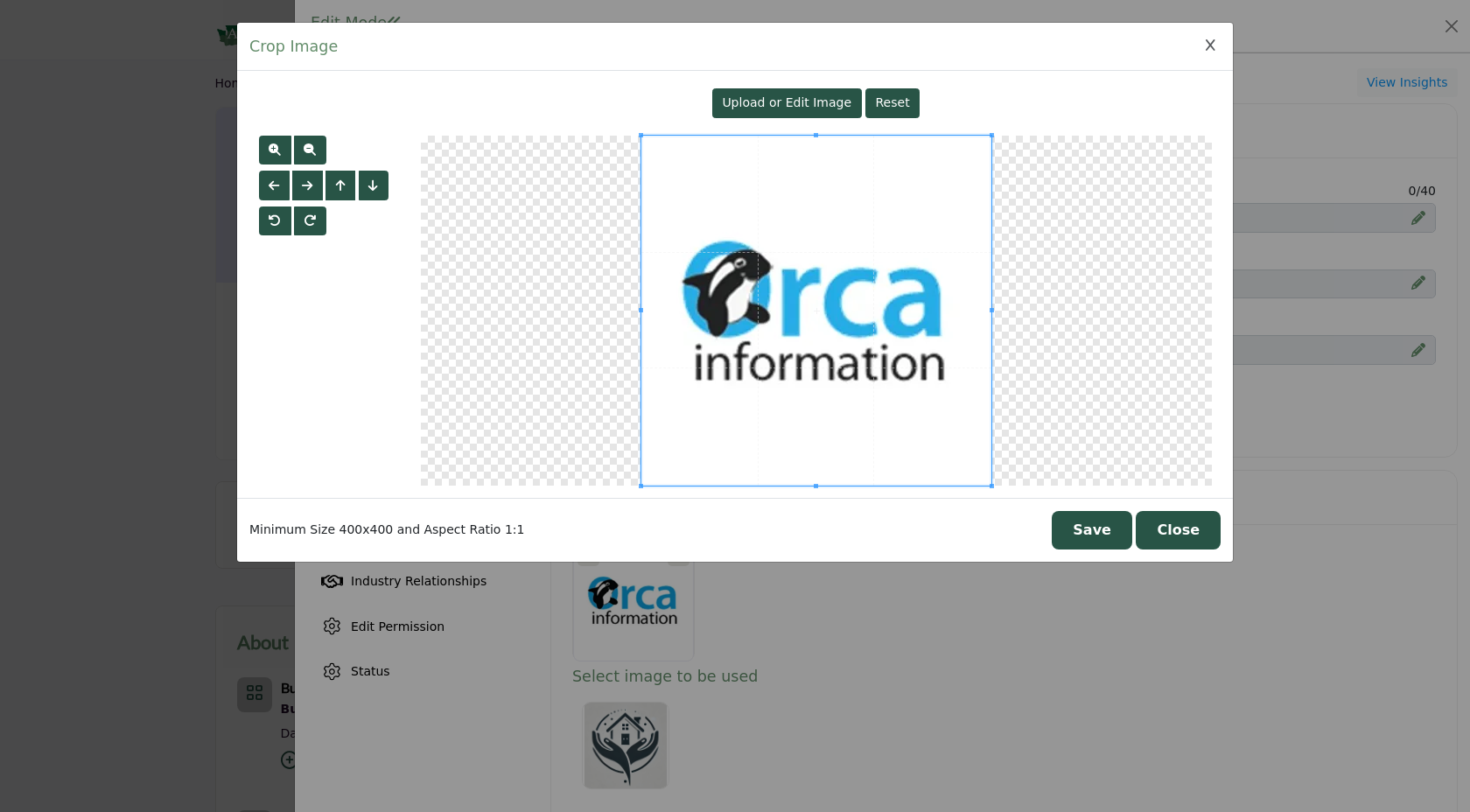
click at [797, 97] on span "Upload or Edit Image" at bounding box center [786, 102] width 130 height 14
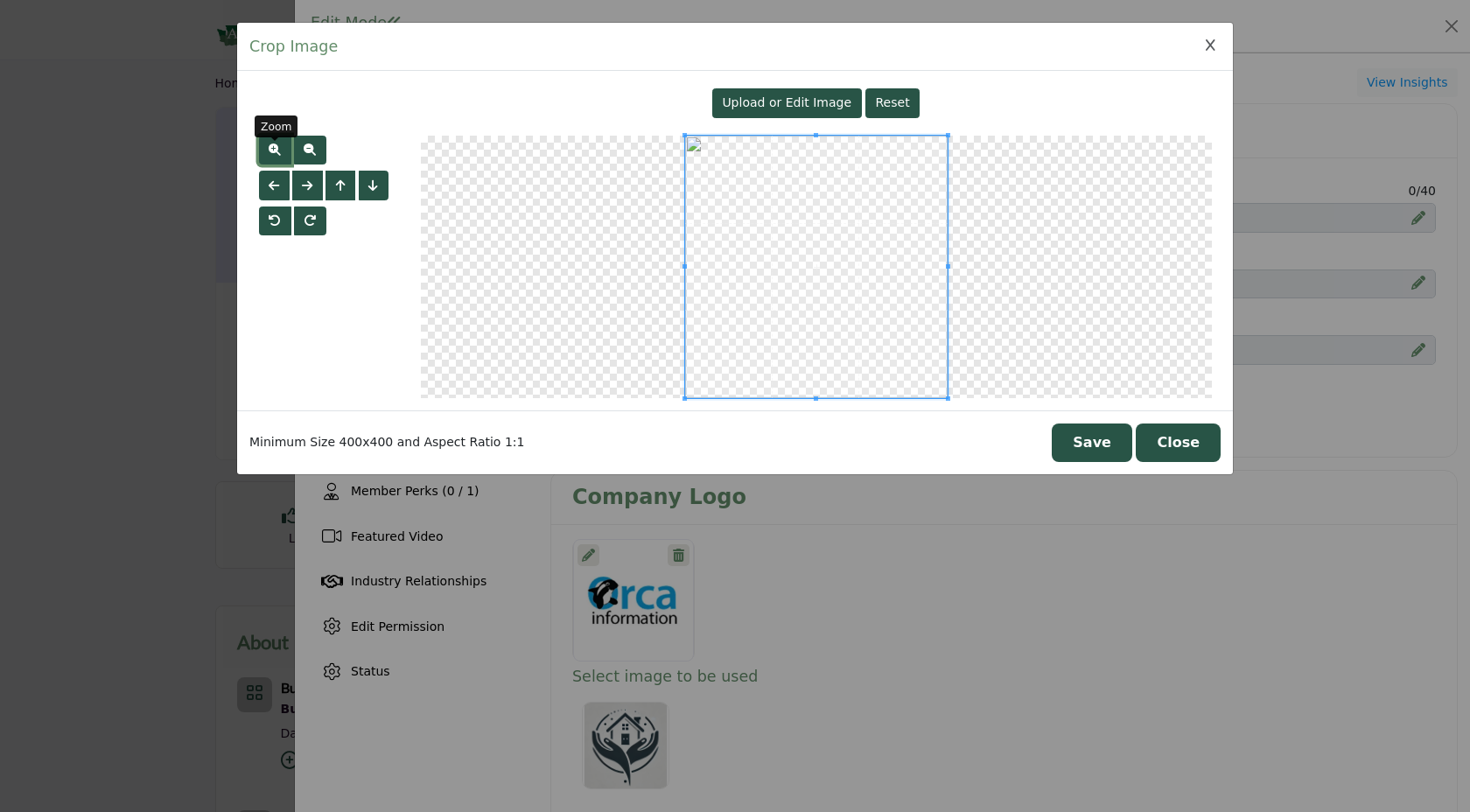
click at [277, 150] on span "button" at bounding box center [274, 149] width 12 height 12
click at [308, 161] on button "button" at bounding box center [310, 151] width 32 height 29
click at [1109, 441] on button "Save" at bounding box center [1091, 443] width 81 height 39
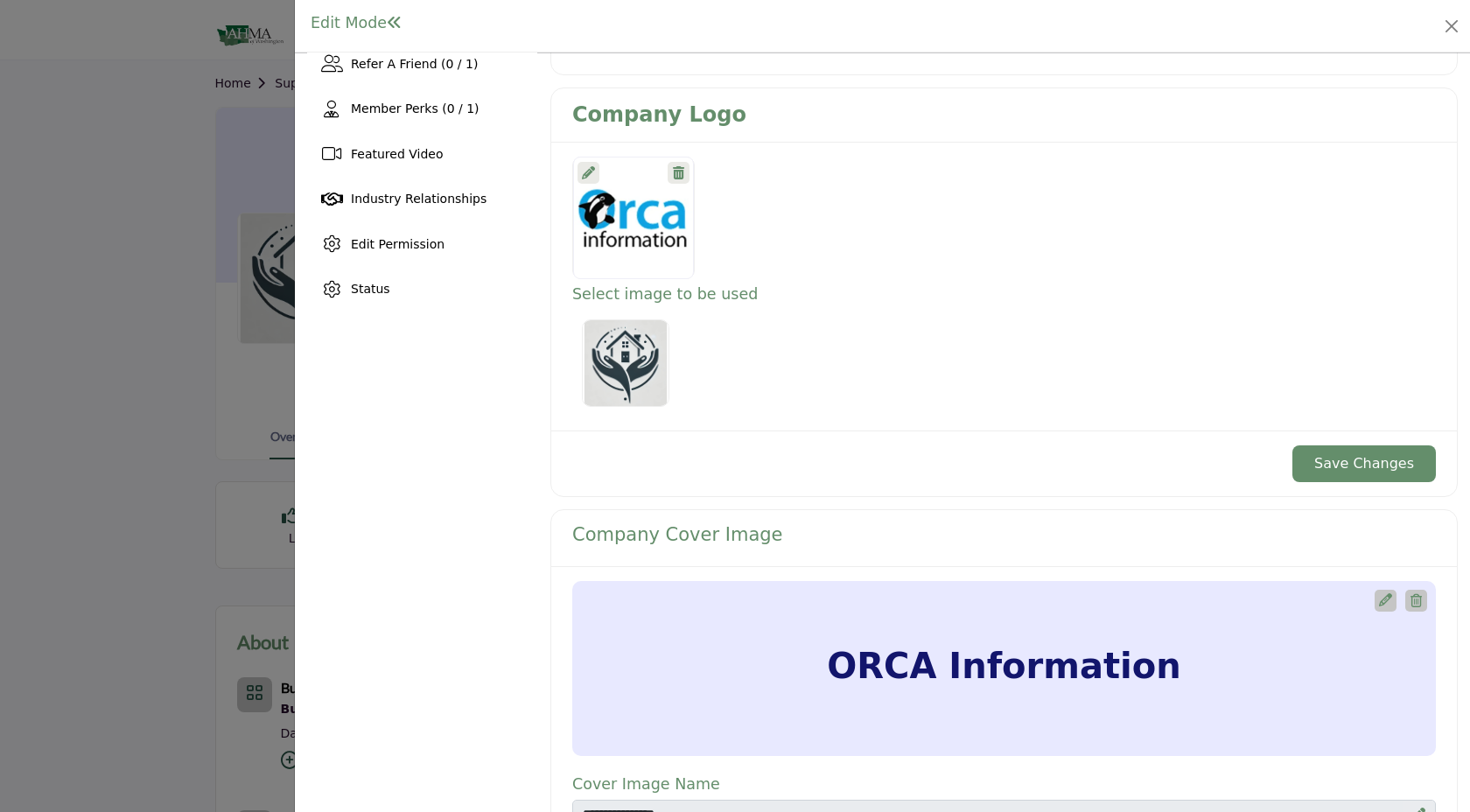
scroll to position [416, 0]
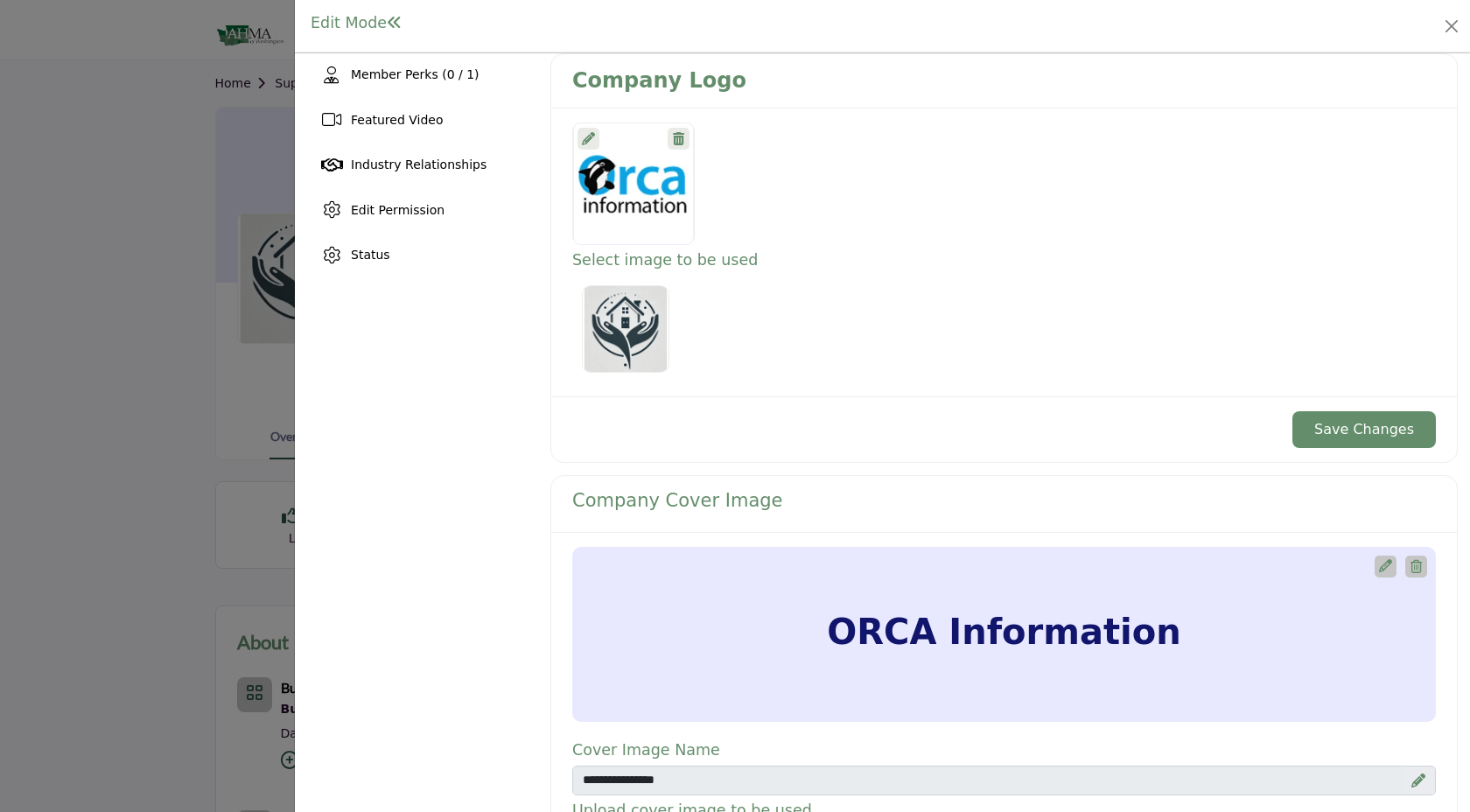
click at [1346, 434] on button "Save Changes" at bounding box center [1363, 429] width 143 height 37
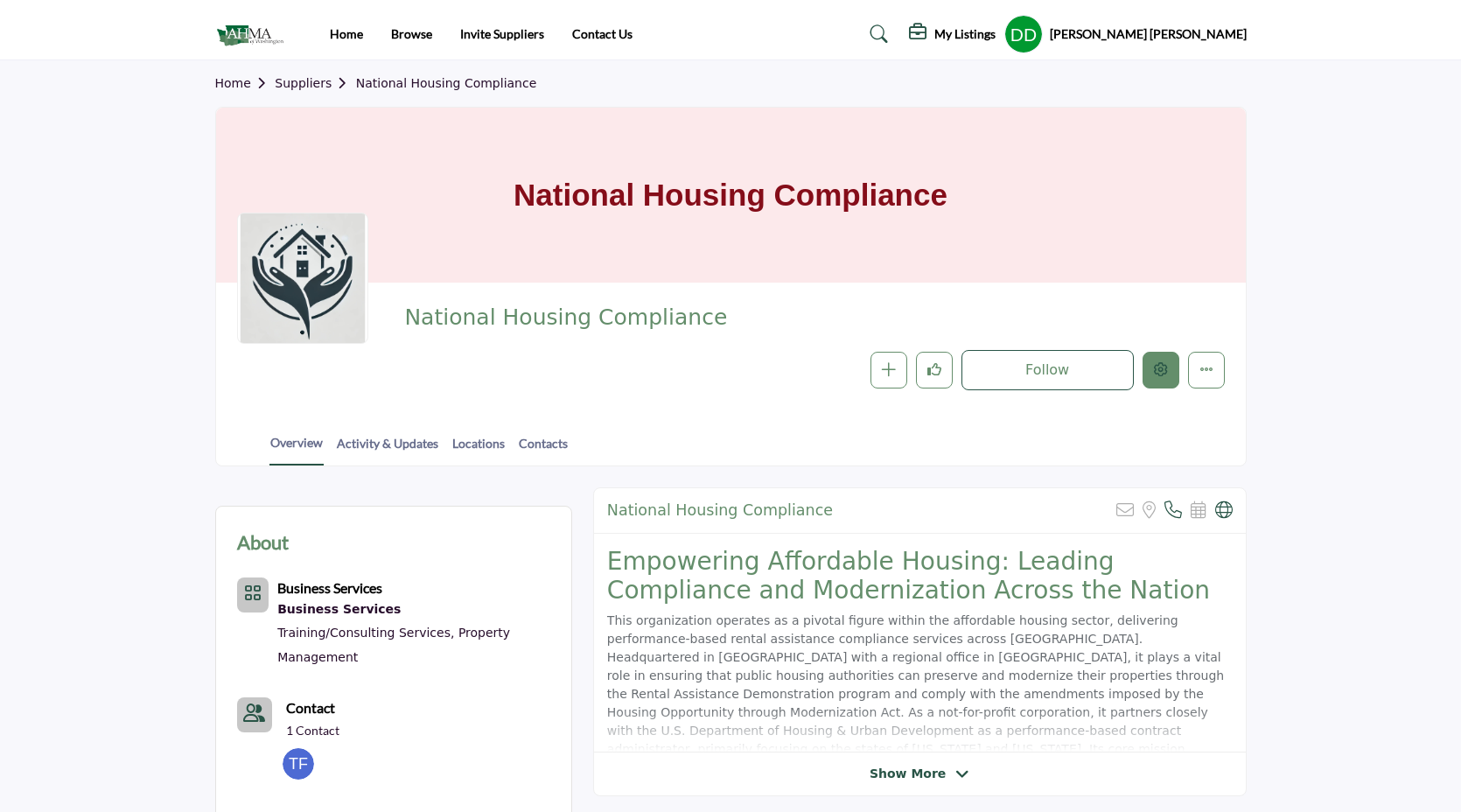
click at [1171, 378] on button "Edit company" at bounding box center [1161, 370] width 37 height 37
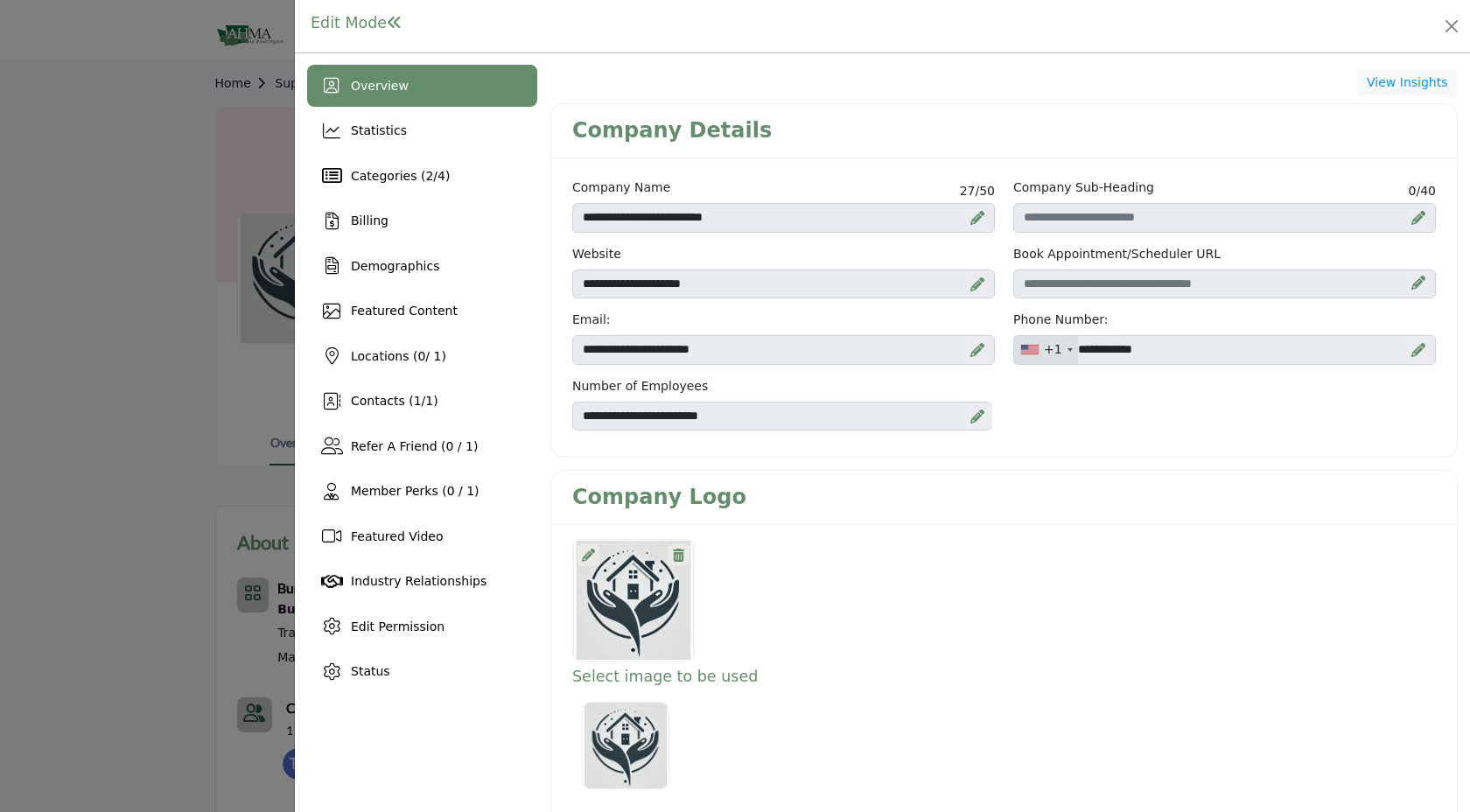
click at [589, 548] on icon at bounding box center [588, 555] width 13 height 13
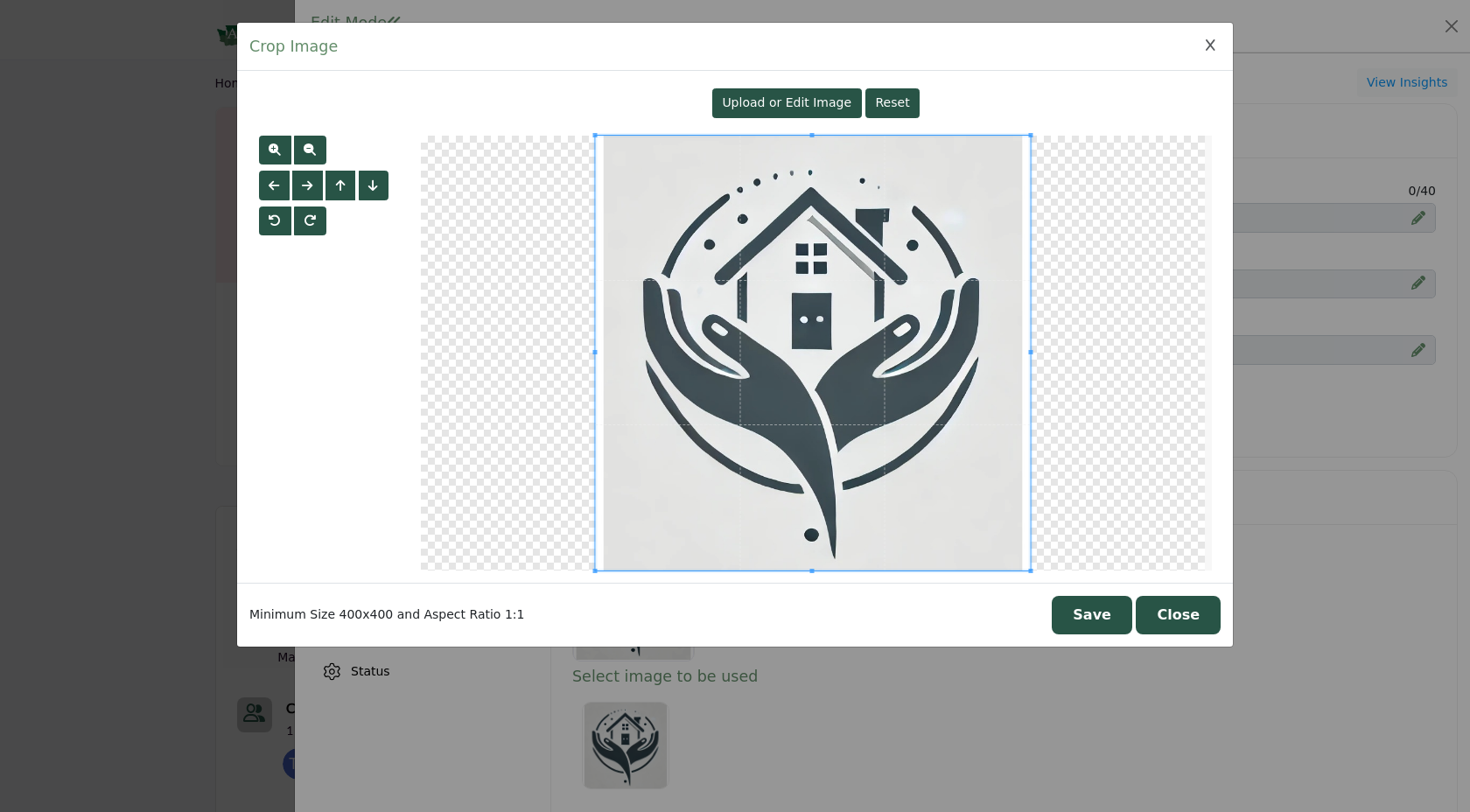
click at [757, 101] on span "Upload or Edit Image" at bounding box center [786, 102] width 130 height 14
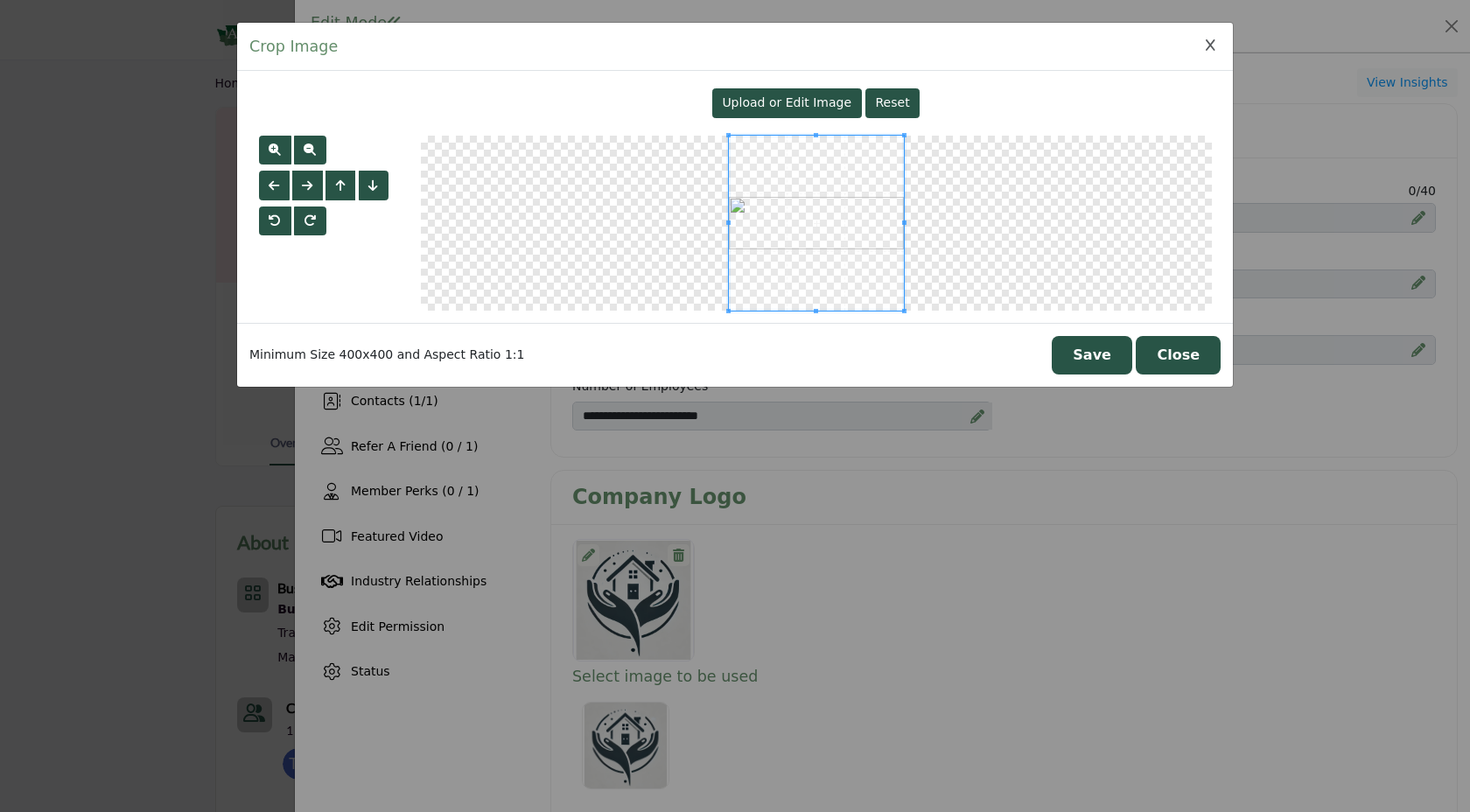
click at [1094, 365] on button "Save" at bounding box center [1091, 355] width 81 height 39
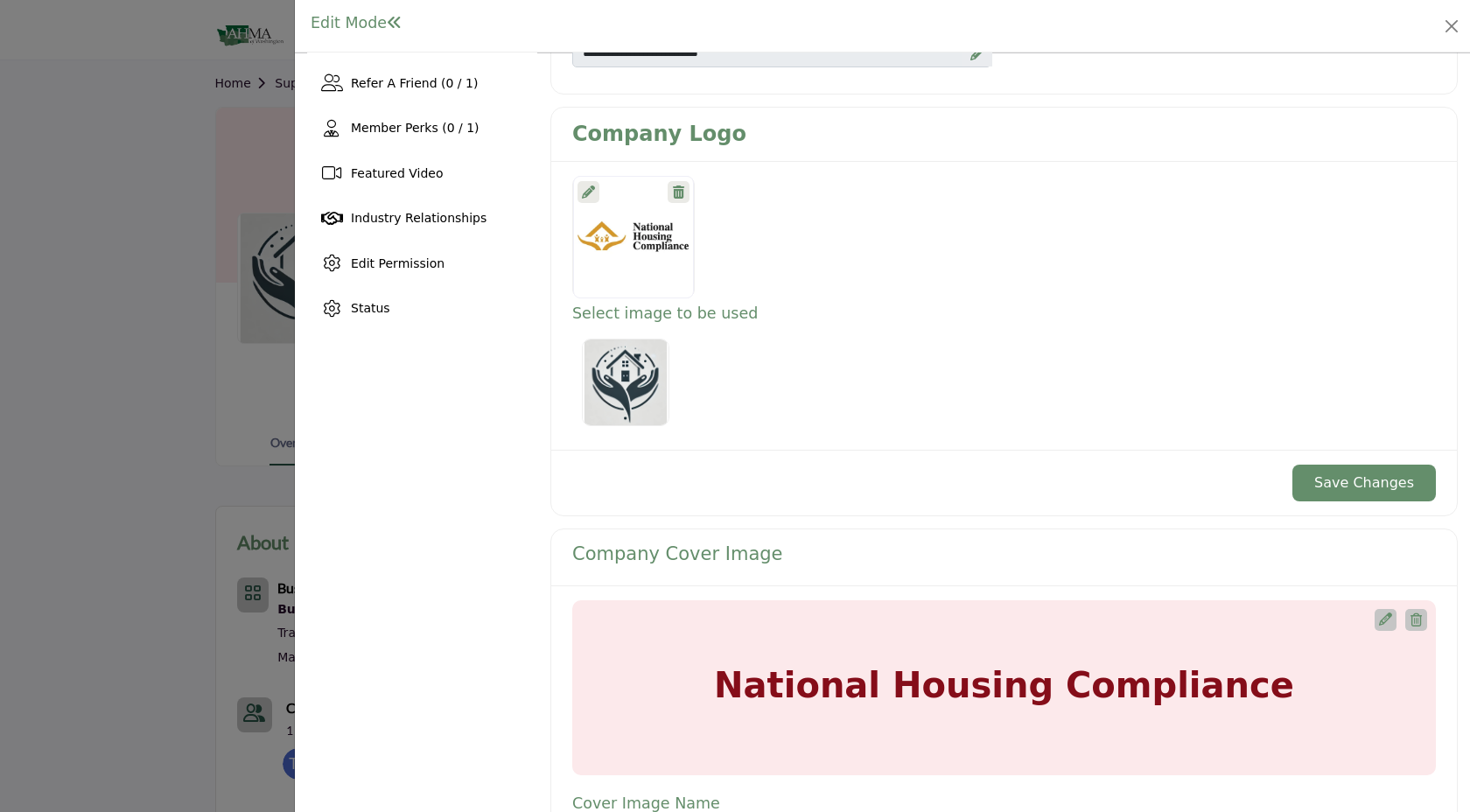
scroll to position [365, 0]
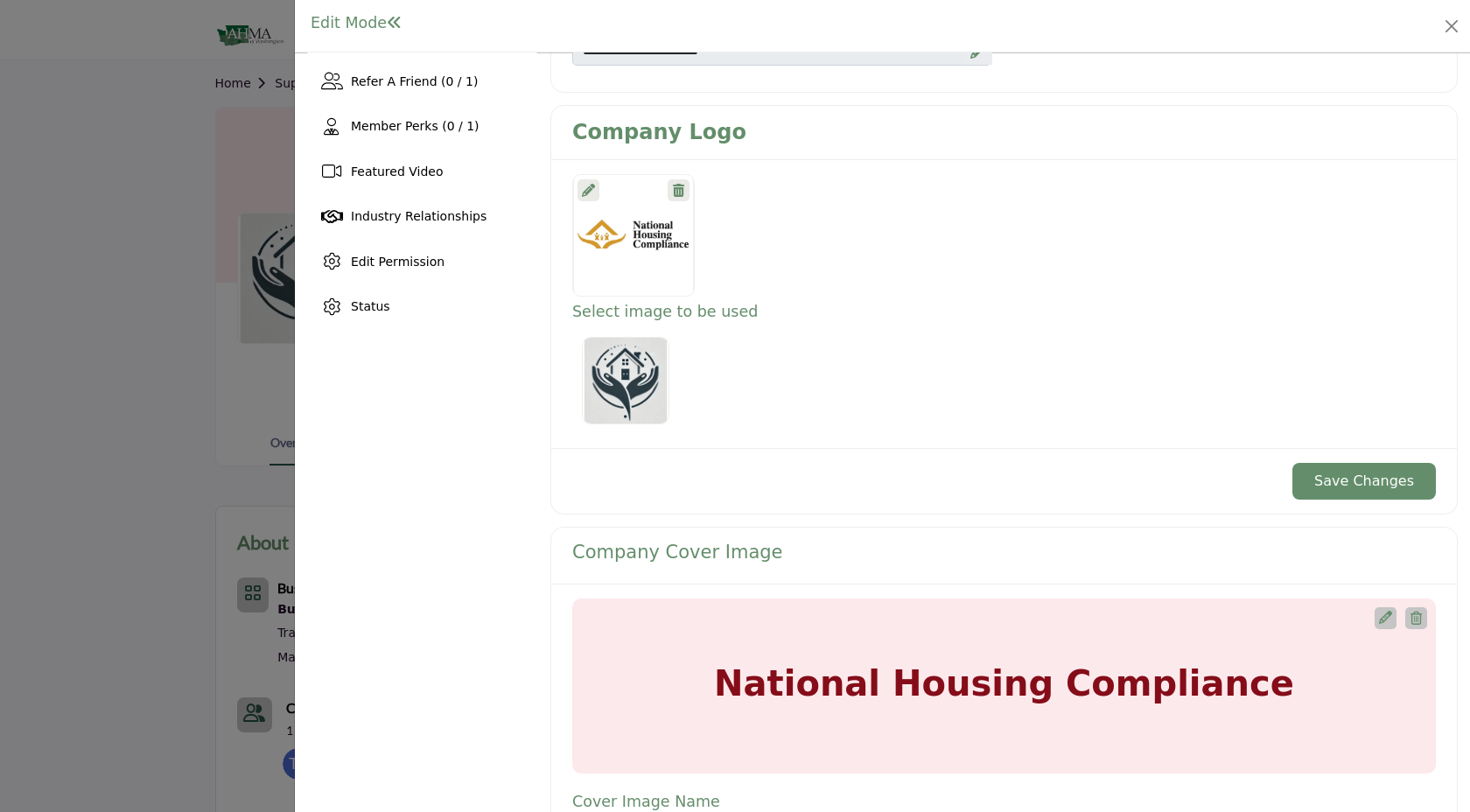
click at [1365, 472] on button "Save Changes" at bounding box center [1363, 481] width 143 height 37
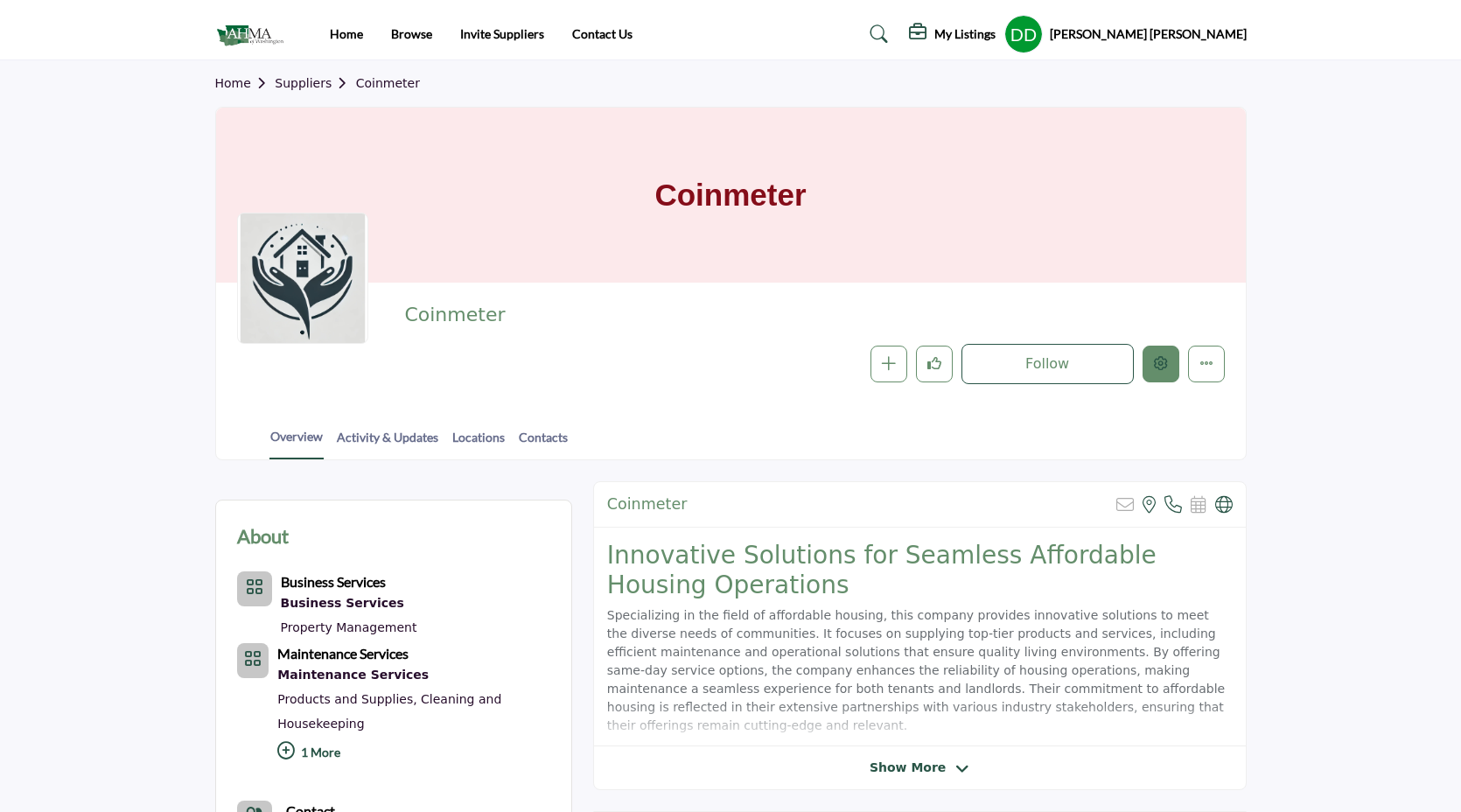
click at [1156, 359] on icon "Edit company" at bounding box center [1161, 363] width 14 height 14
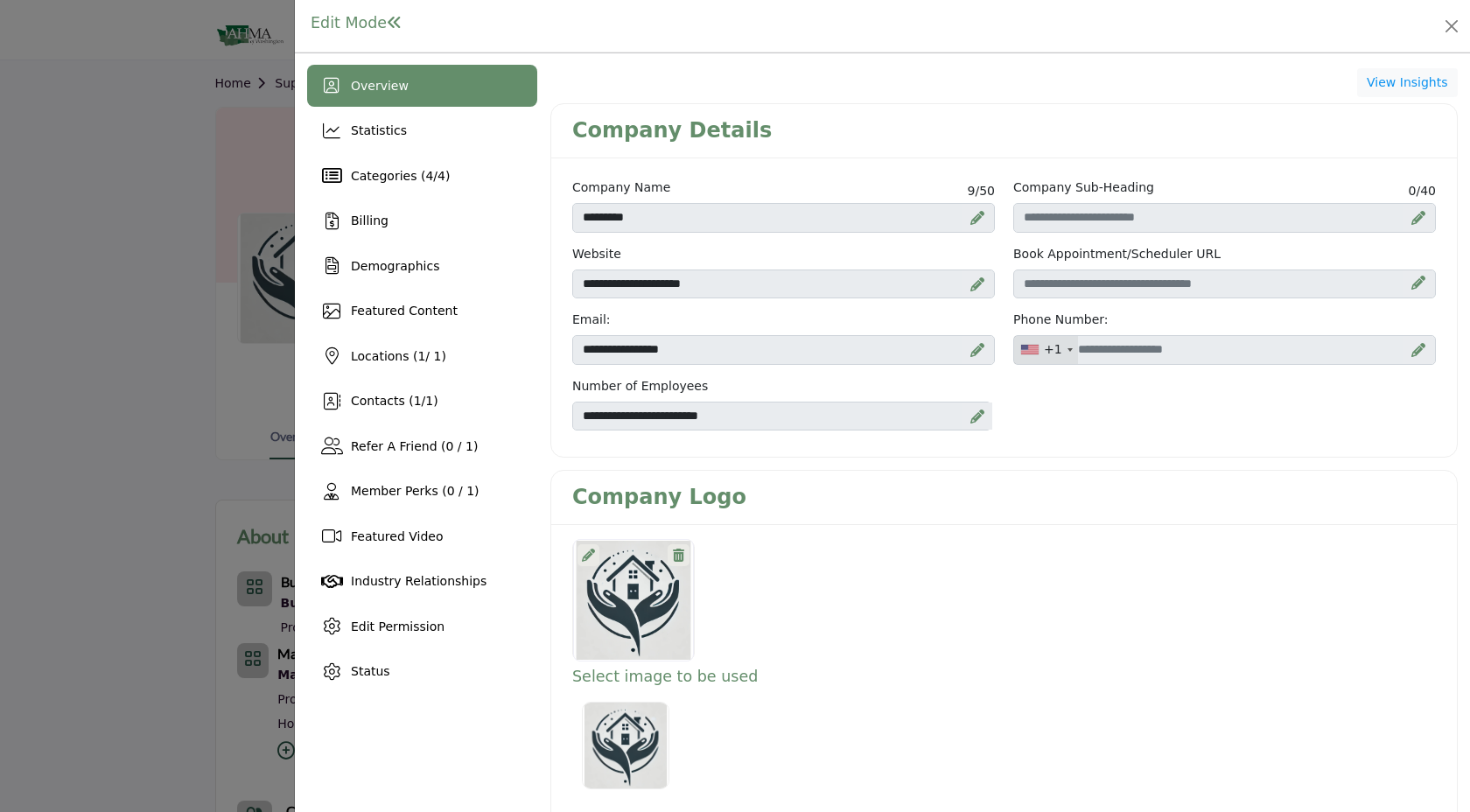
click at [610, 451] on div "Company Name 9 /50 ********* Company Sub-Heading 0 /40" at bounding box center [1003, 310] width 905 height 292
click at [582, 553] on icon at bounding box center [588, 555] width 13 height 13
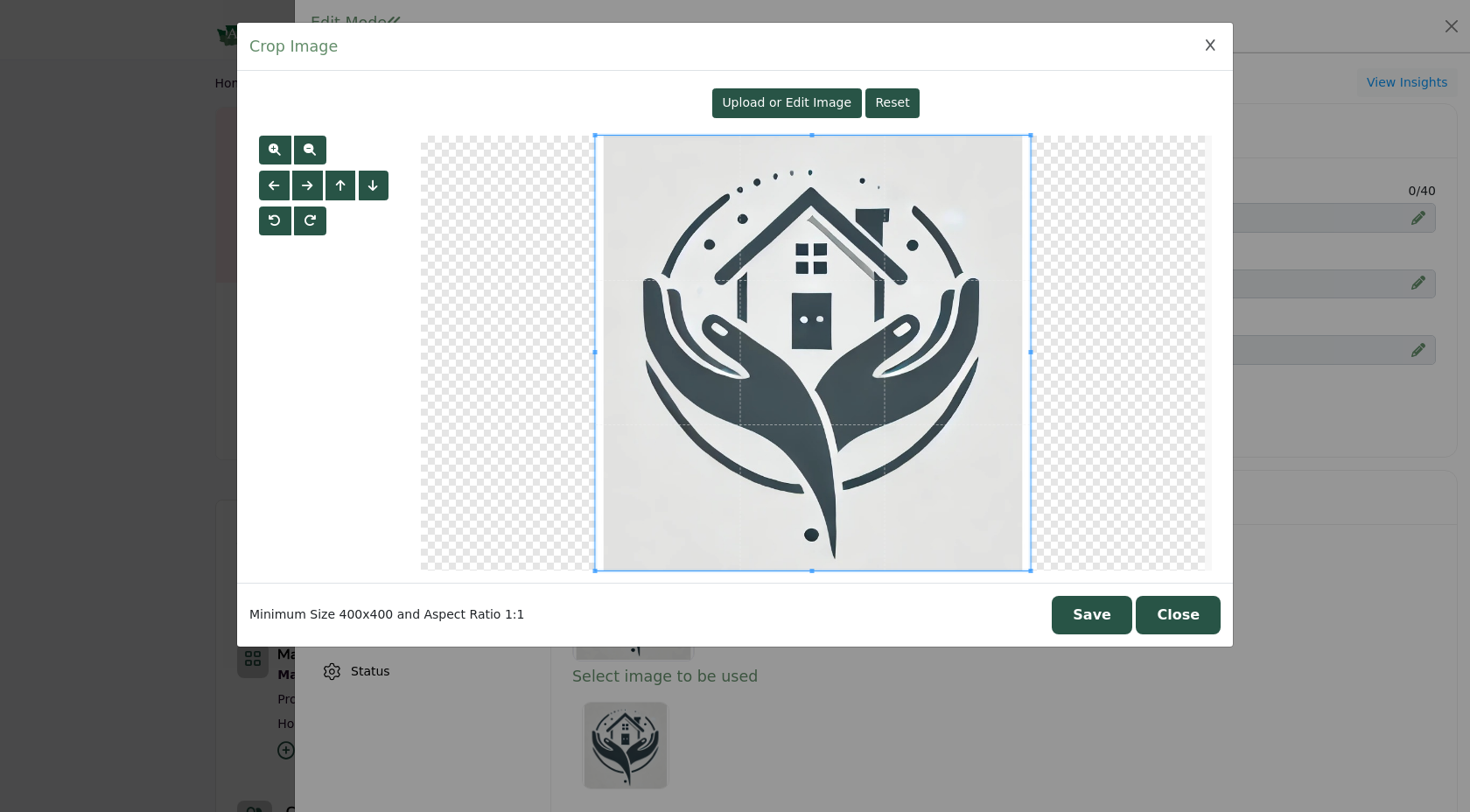
click at [777, 88] on div "Upload or Edit Image" at bounding box center [786, 103] width 150 height 29
click at [756, 101] on span "Upload or Edit Image" at bounding box center [786, 102] width 130 height 14
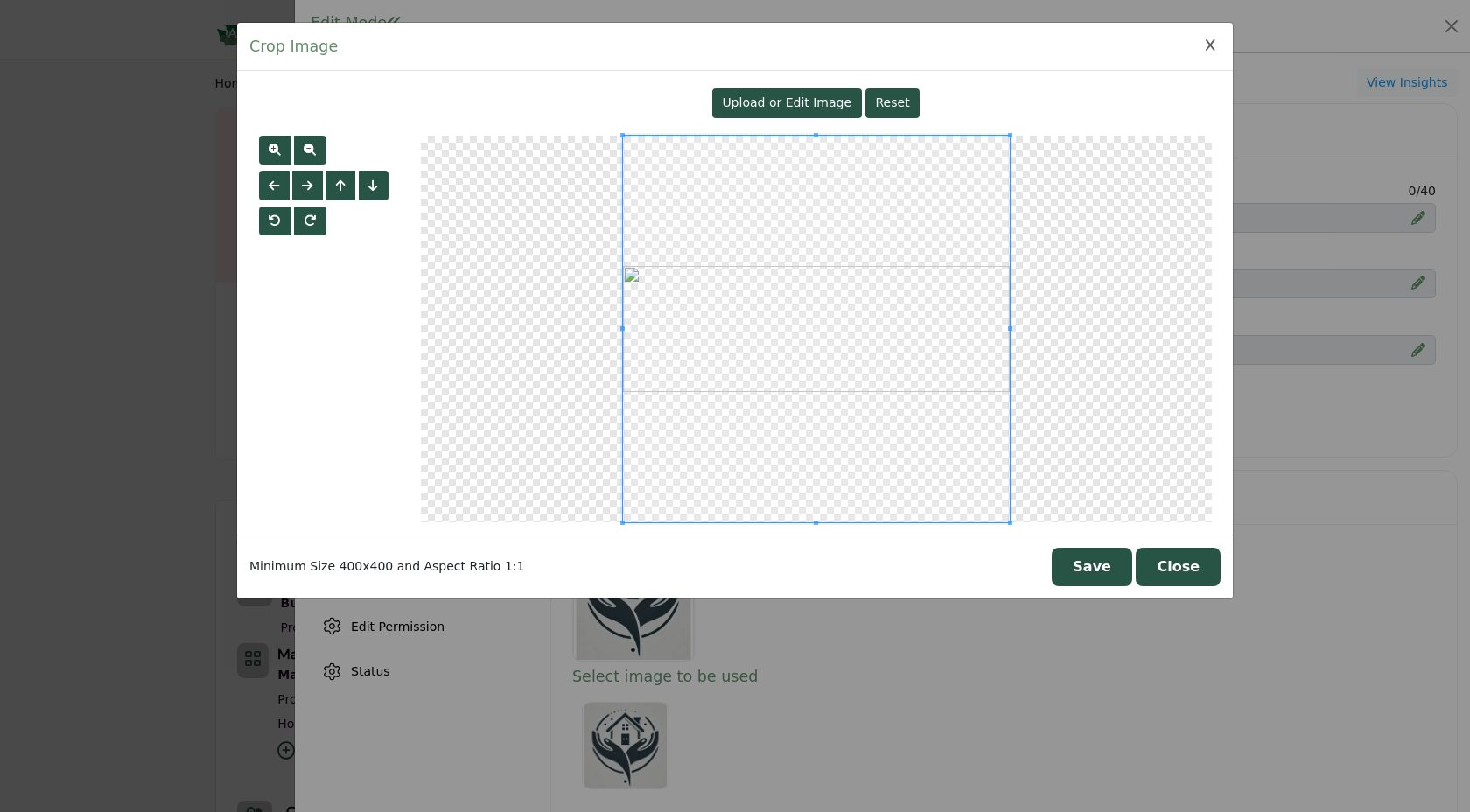
click at [1119, 568] on button "Save" at bounding box center [1091, 567] width 81 height 39
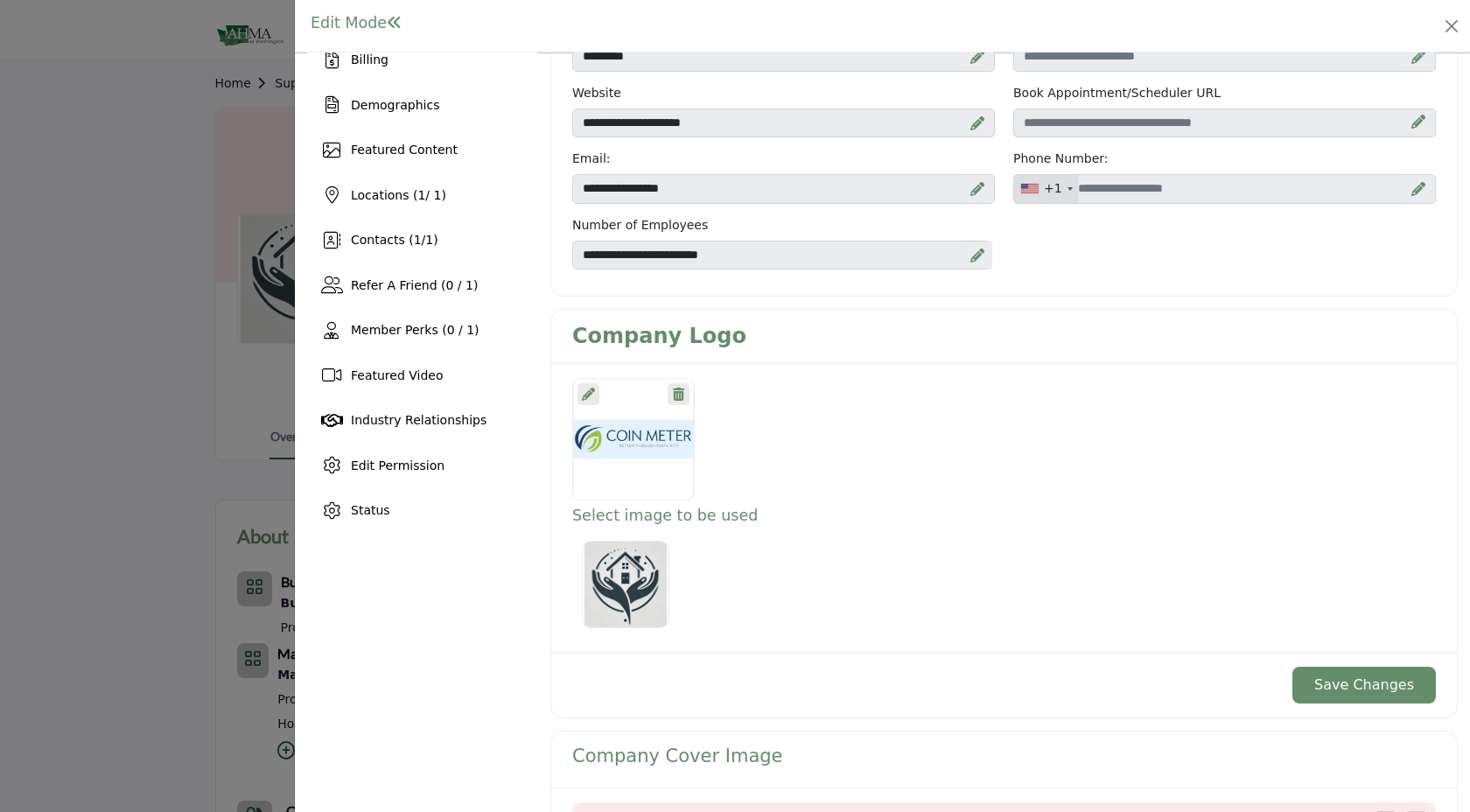
scroll to position [166, 0]
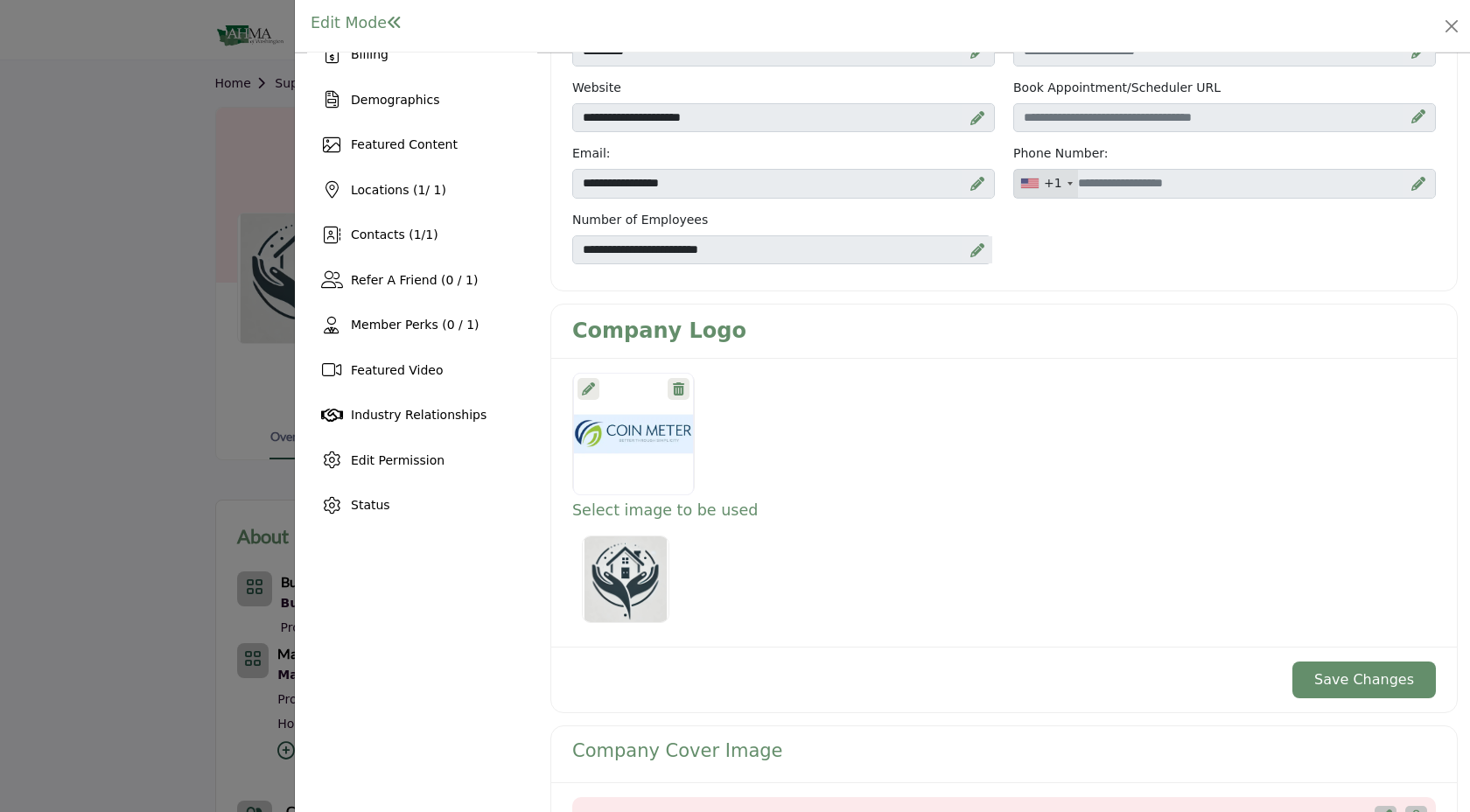
click at [1328, 694] on button "Save Changes" at bounding box center [1363, 680] width 143 height 37
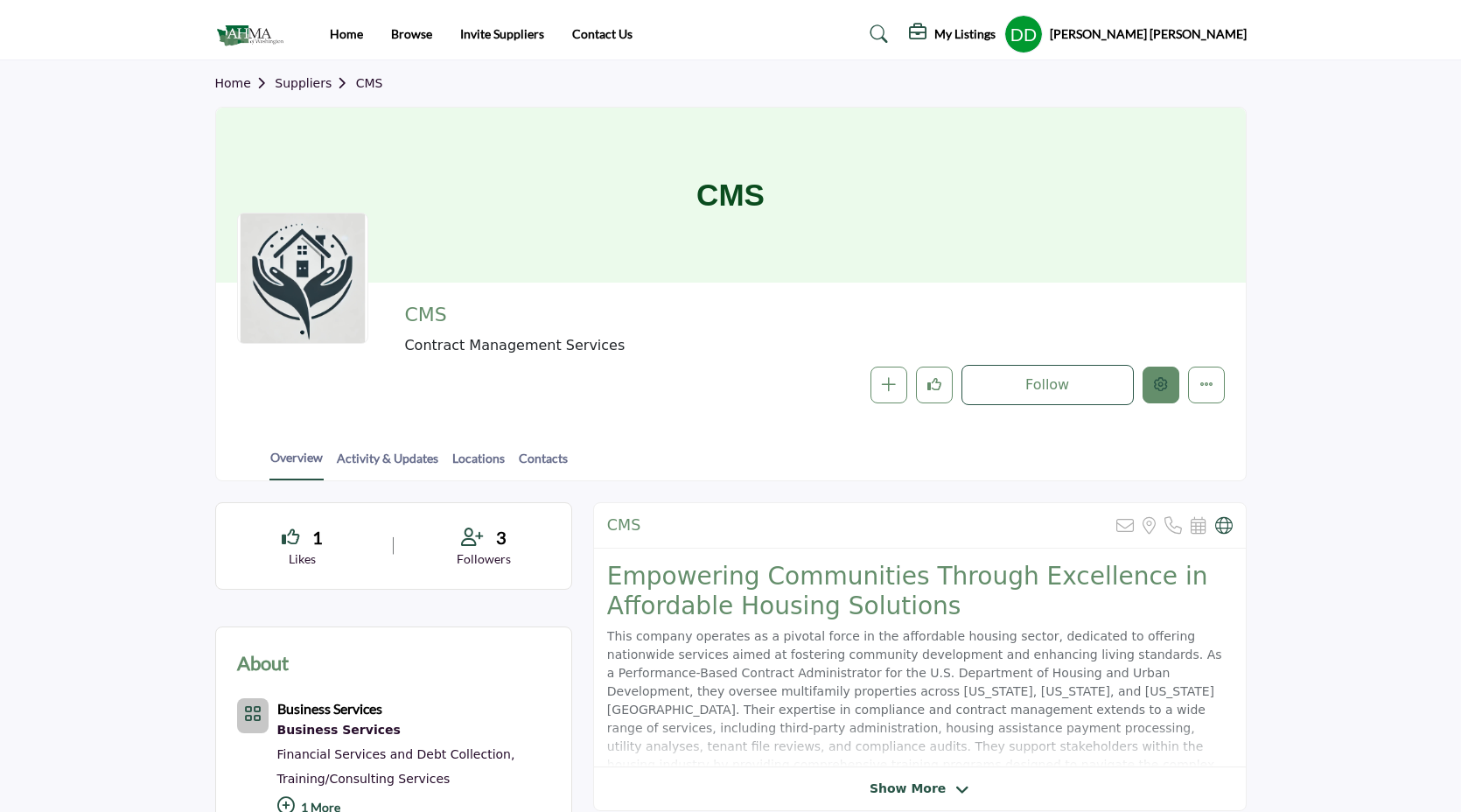
click at [1165, 393] on button "Edit company" at bounding box center [1161, 385] width 37 height 37
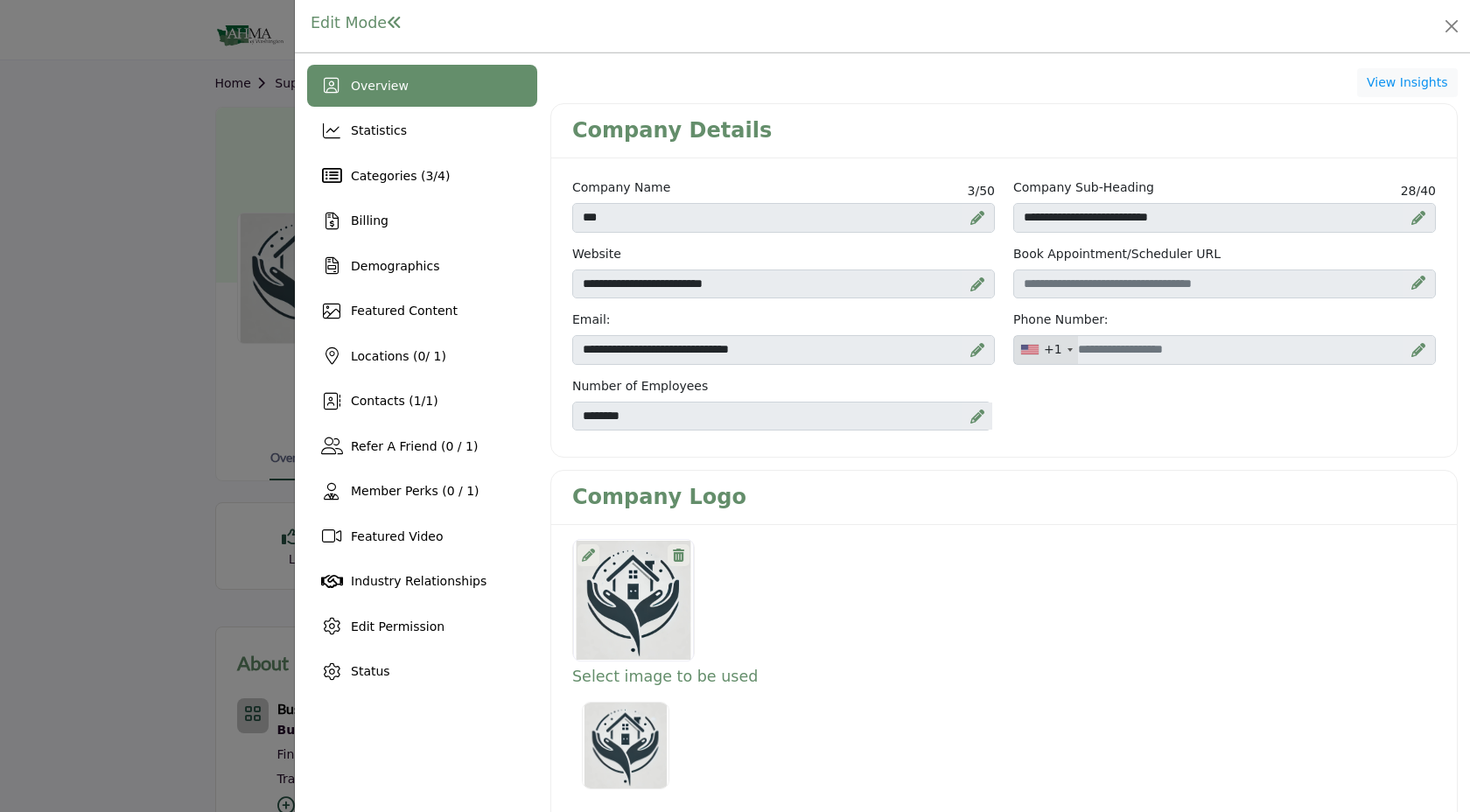
click at [578, 550] on div at bounding box center [588, 555] width 22 height 22
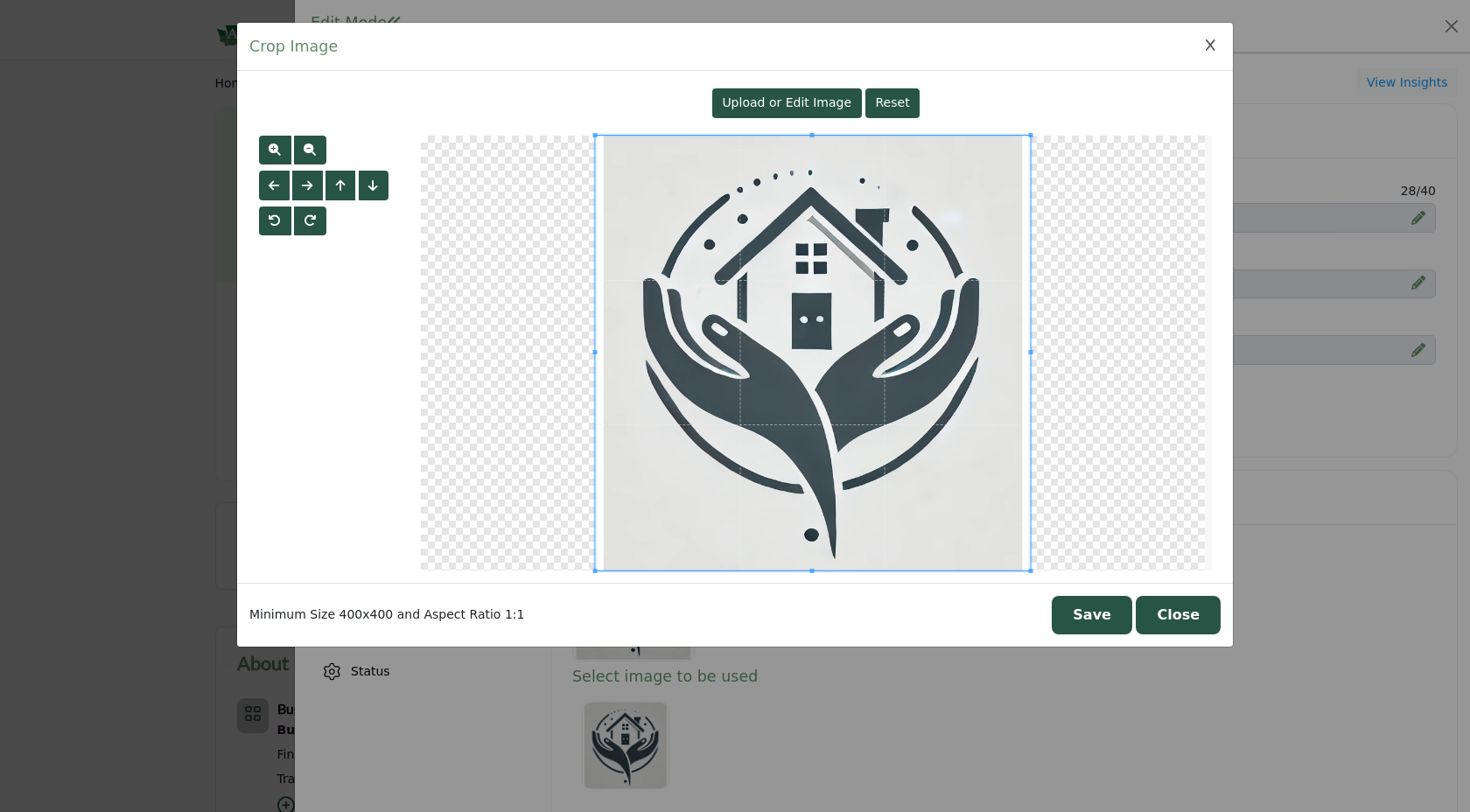
click at [788, 101] on span "Upload or Edit Image" at bounding box center [786, 102] width 130 height 14
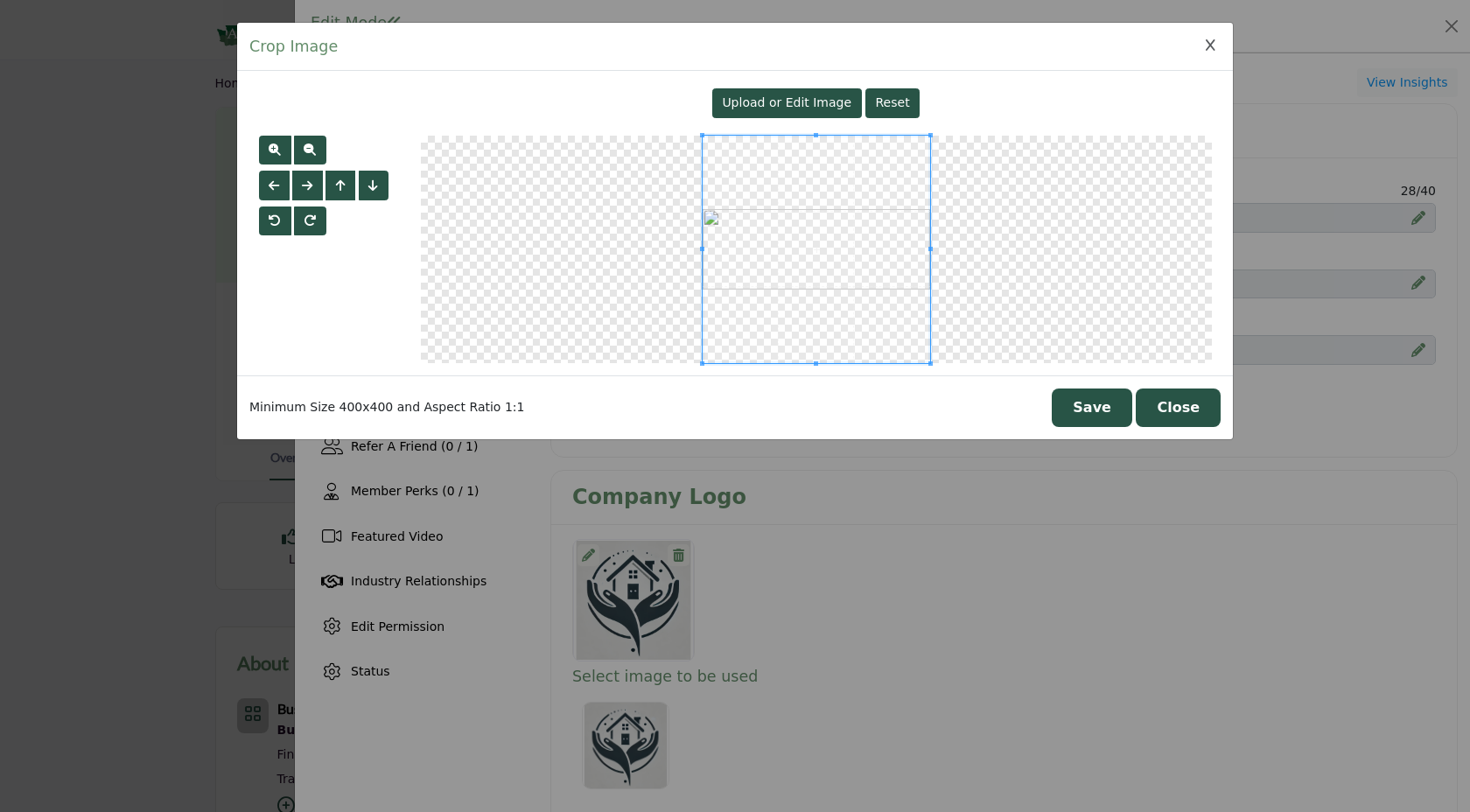
click at [1107, 415] on button "Save" at bounding box center [1091, 408] width 81 height 39
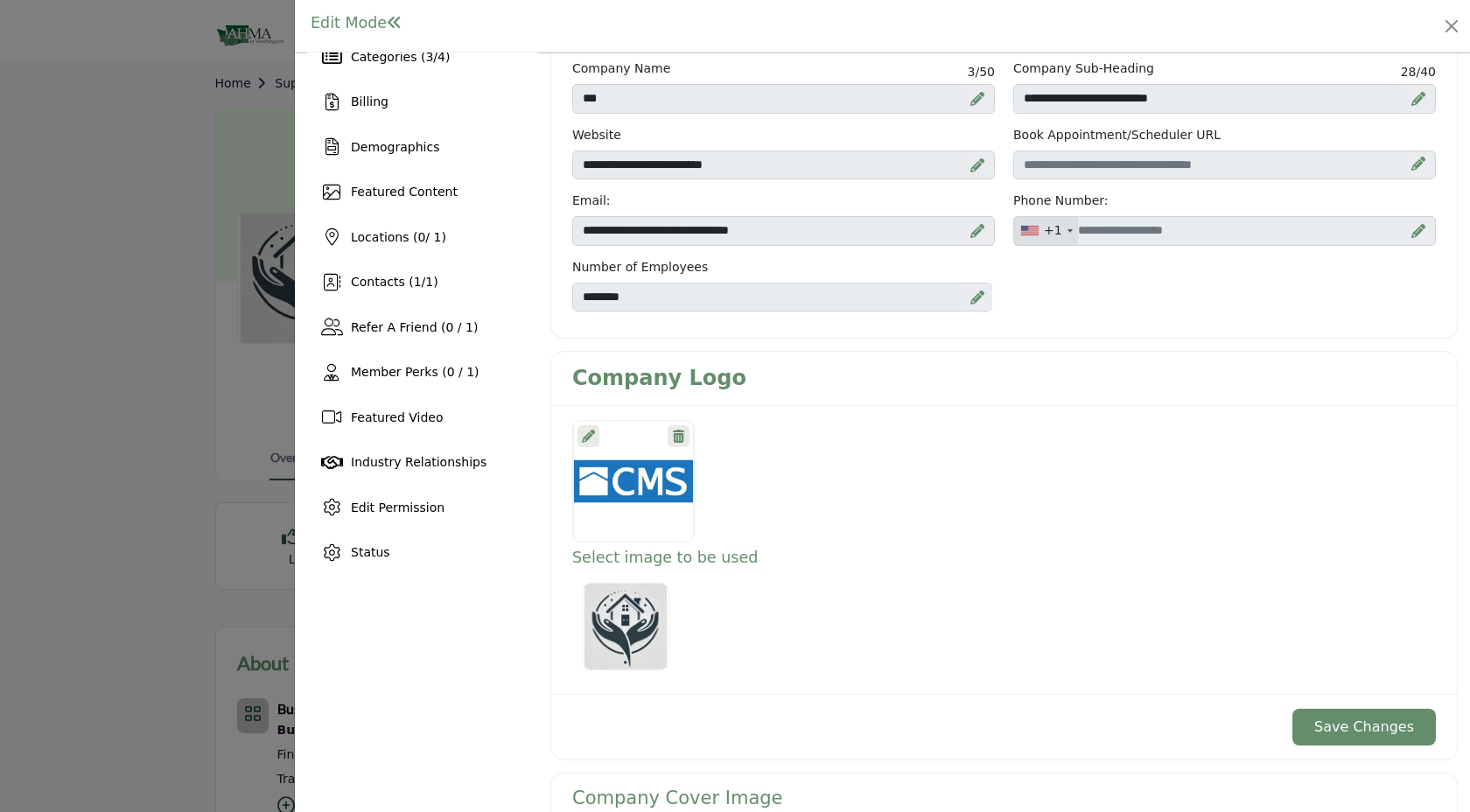
scroll to position [164, 0]
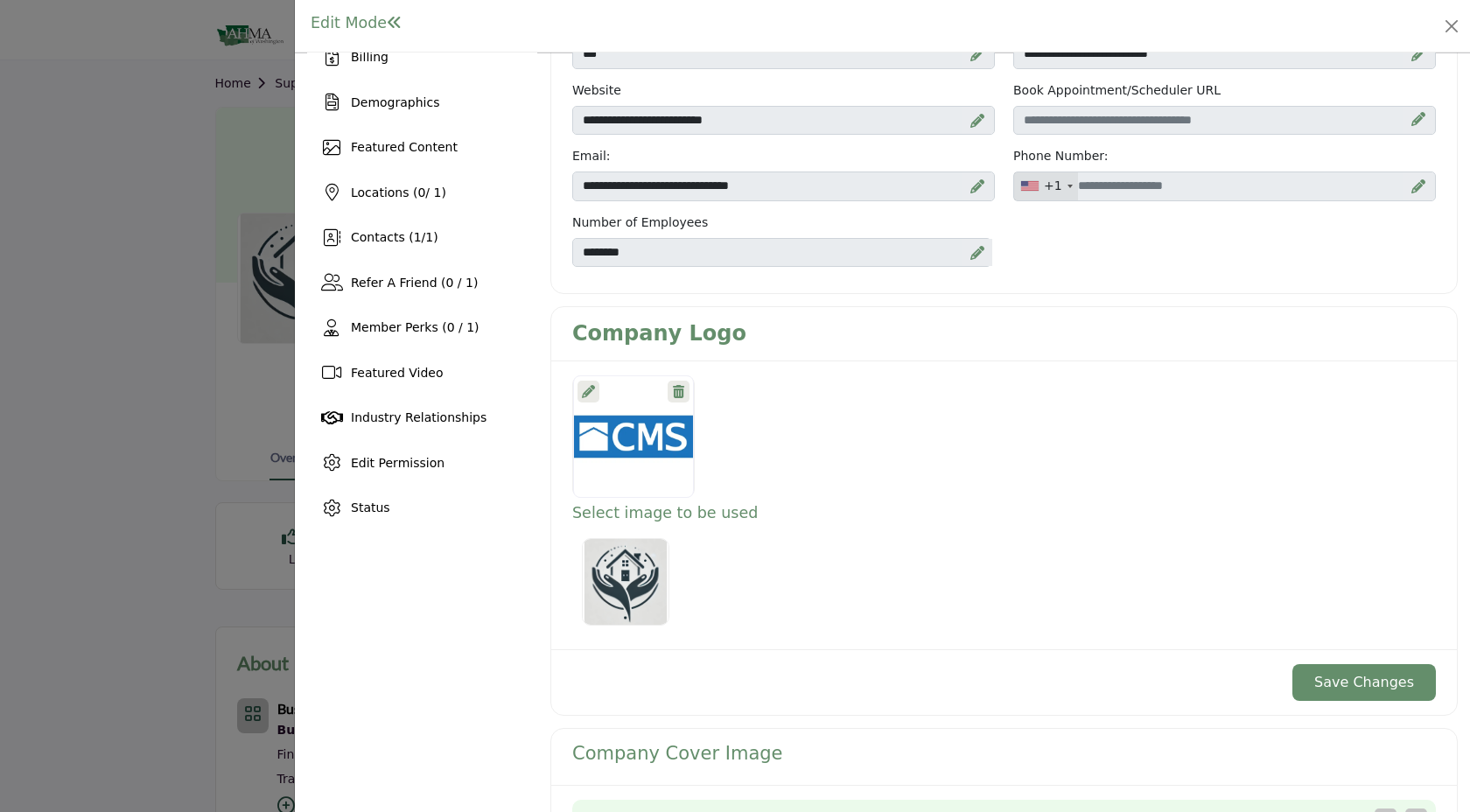
click at [1386, 681] on button "Save Changes" at bounding box center [1363, 682] width 143 height 37
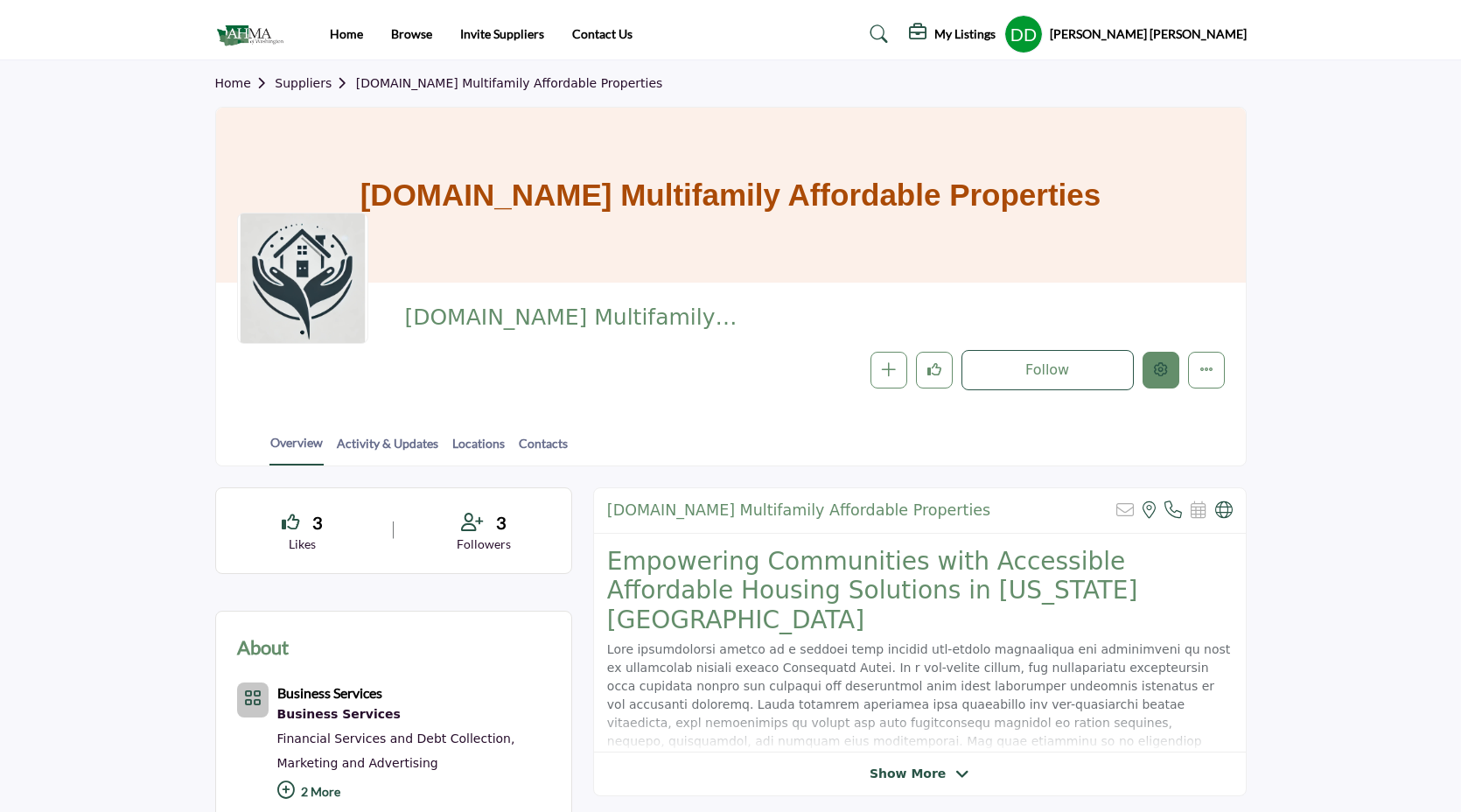
click at [1154, 367] on icon "Edit company" at bounding box center [1161, 368] width 14 height 14
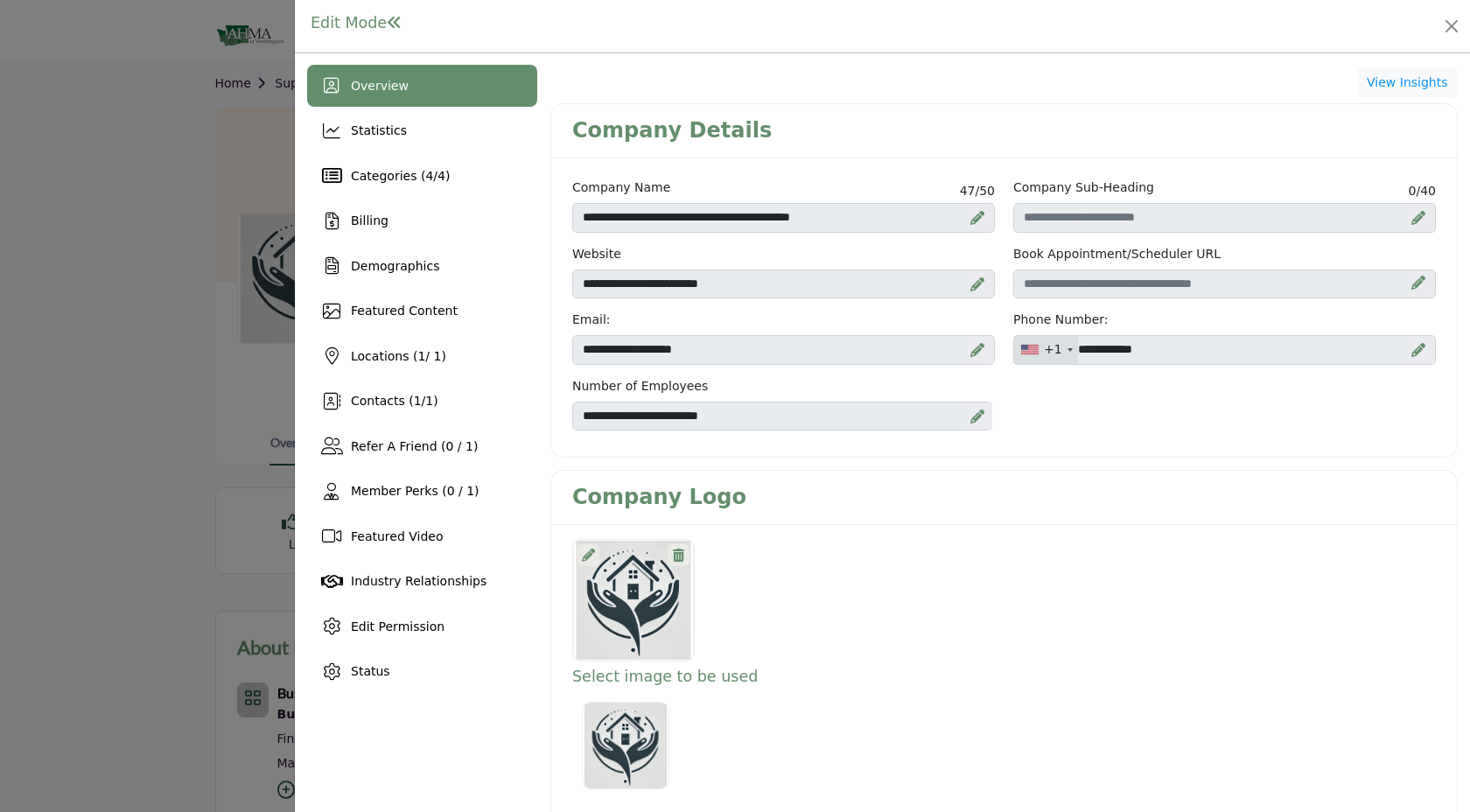
click at [589, 556] on icon at bounding box center [588, 555] width 13 height 13
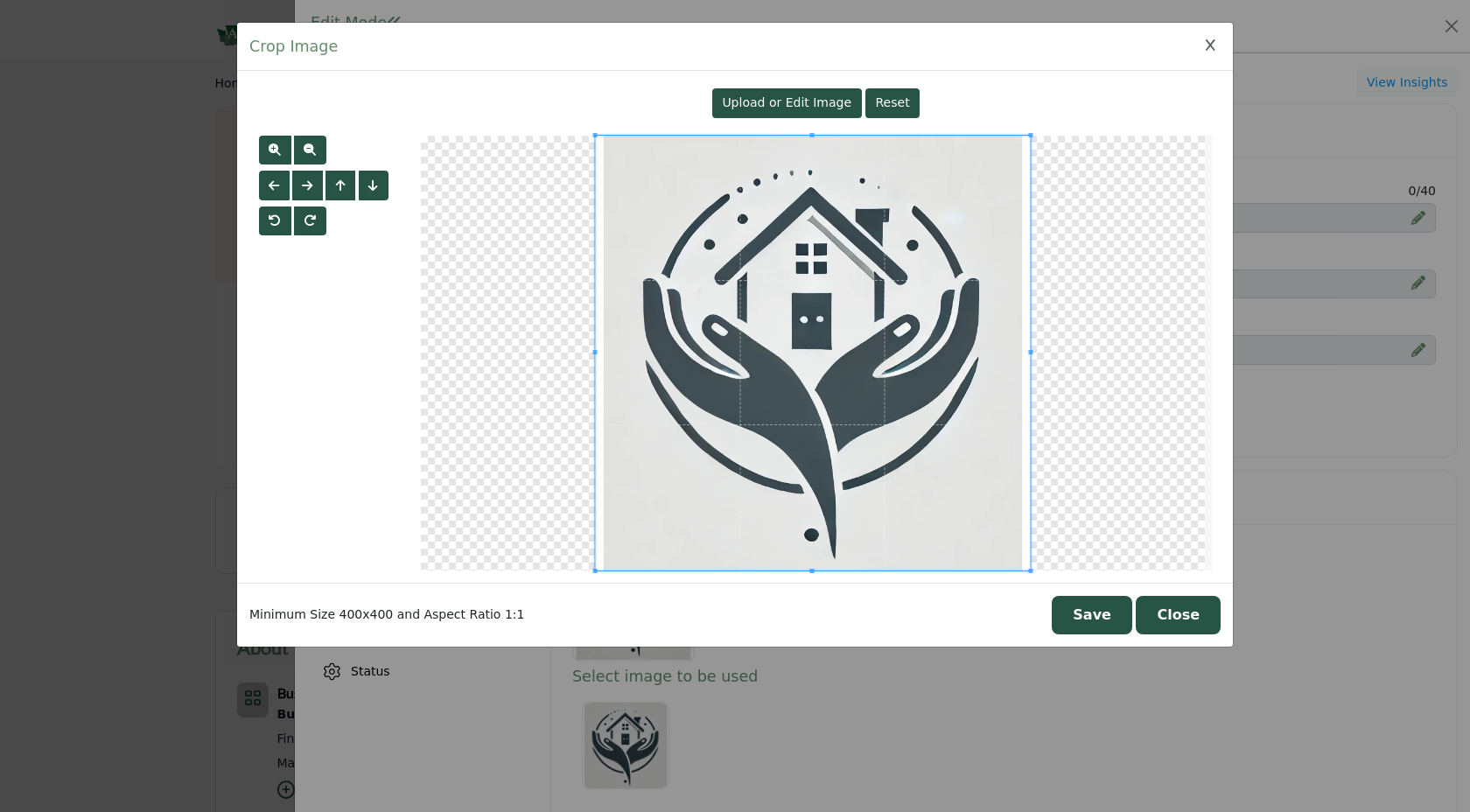
click at [797, 98] on span "Upload or Edit Image" at bounding box center [786, 102] width 130 height 14
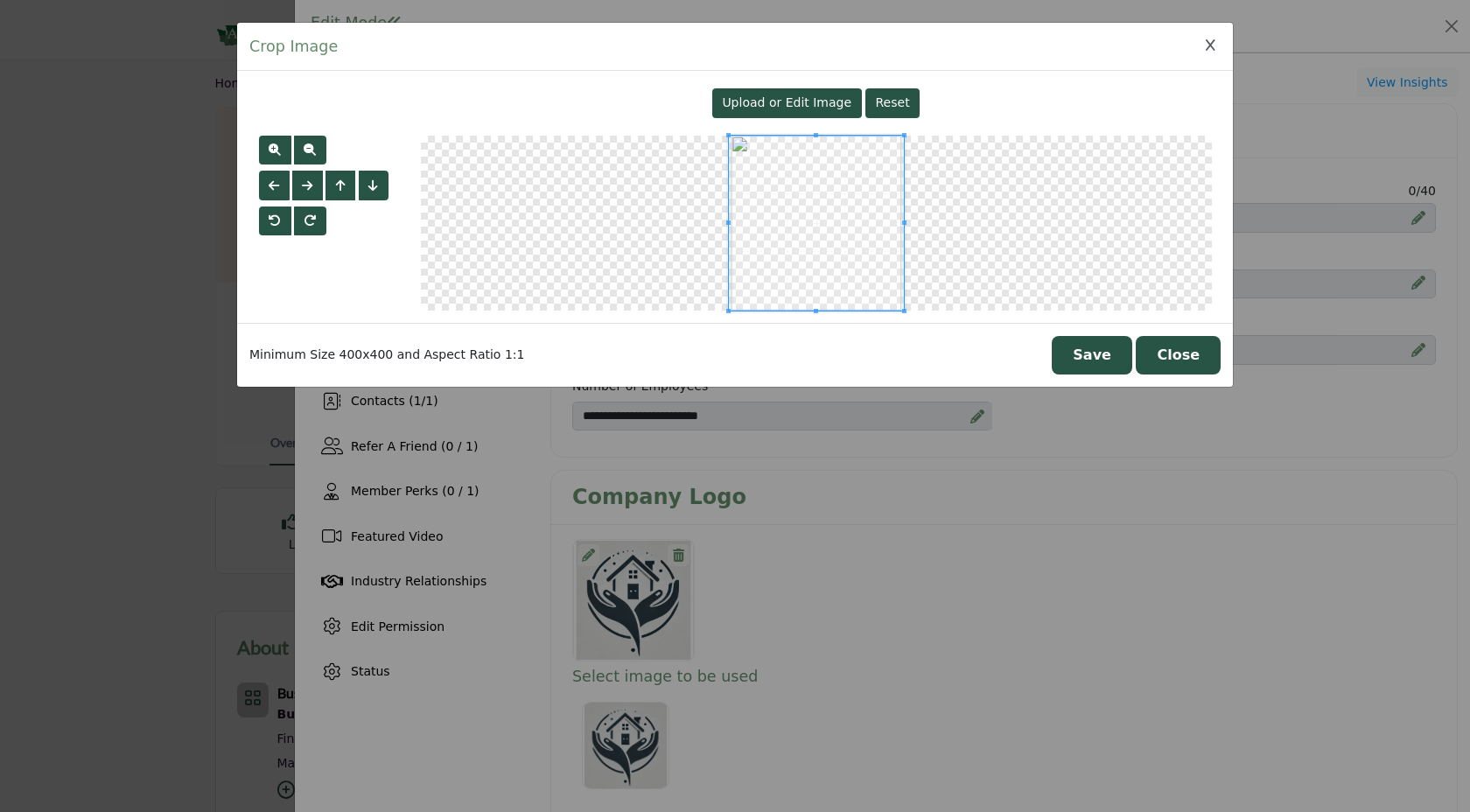
click at [1103, 357] on button "Save" at bounding box center [1091, 355] width 81 height 39
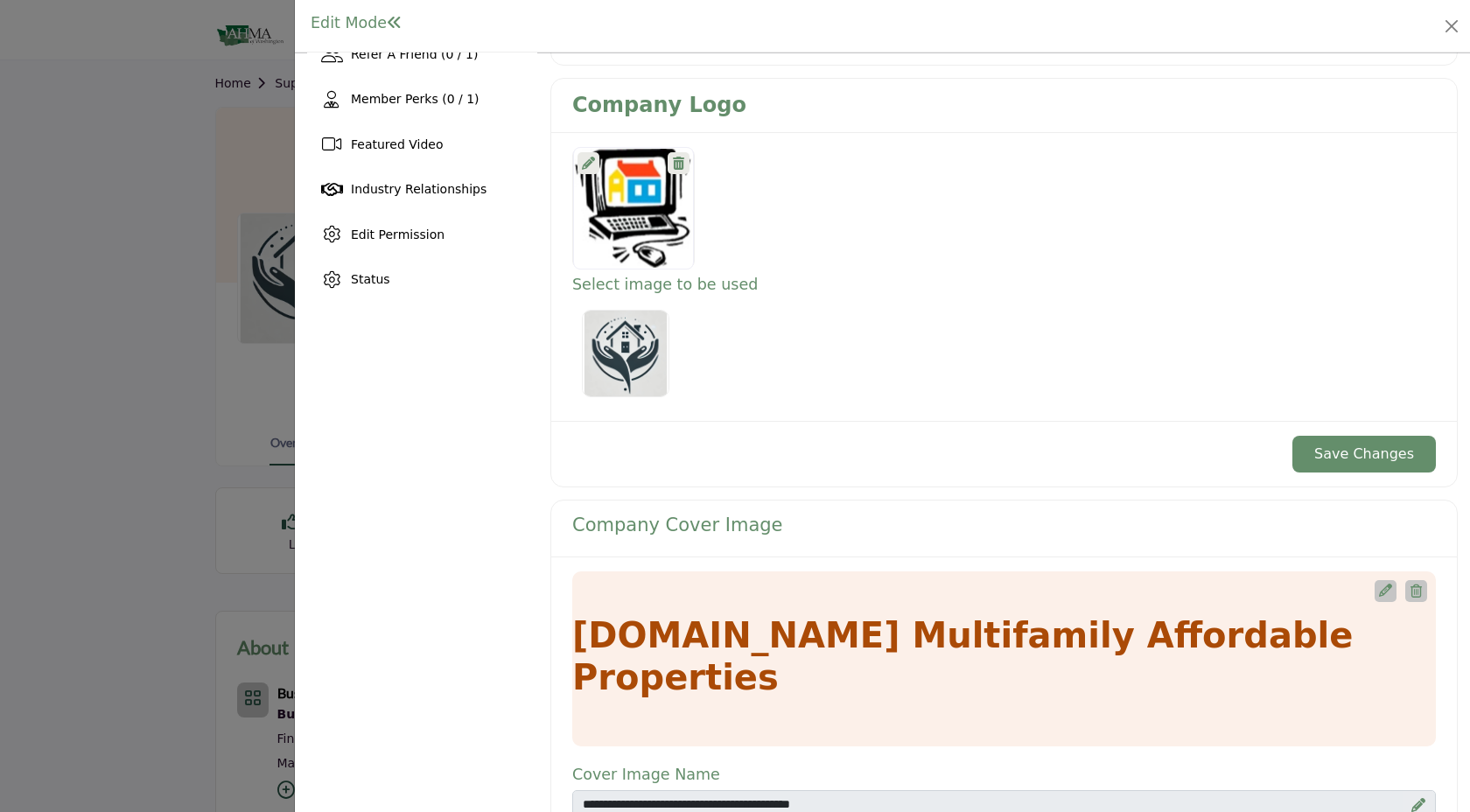
scroll to position [413, 0]
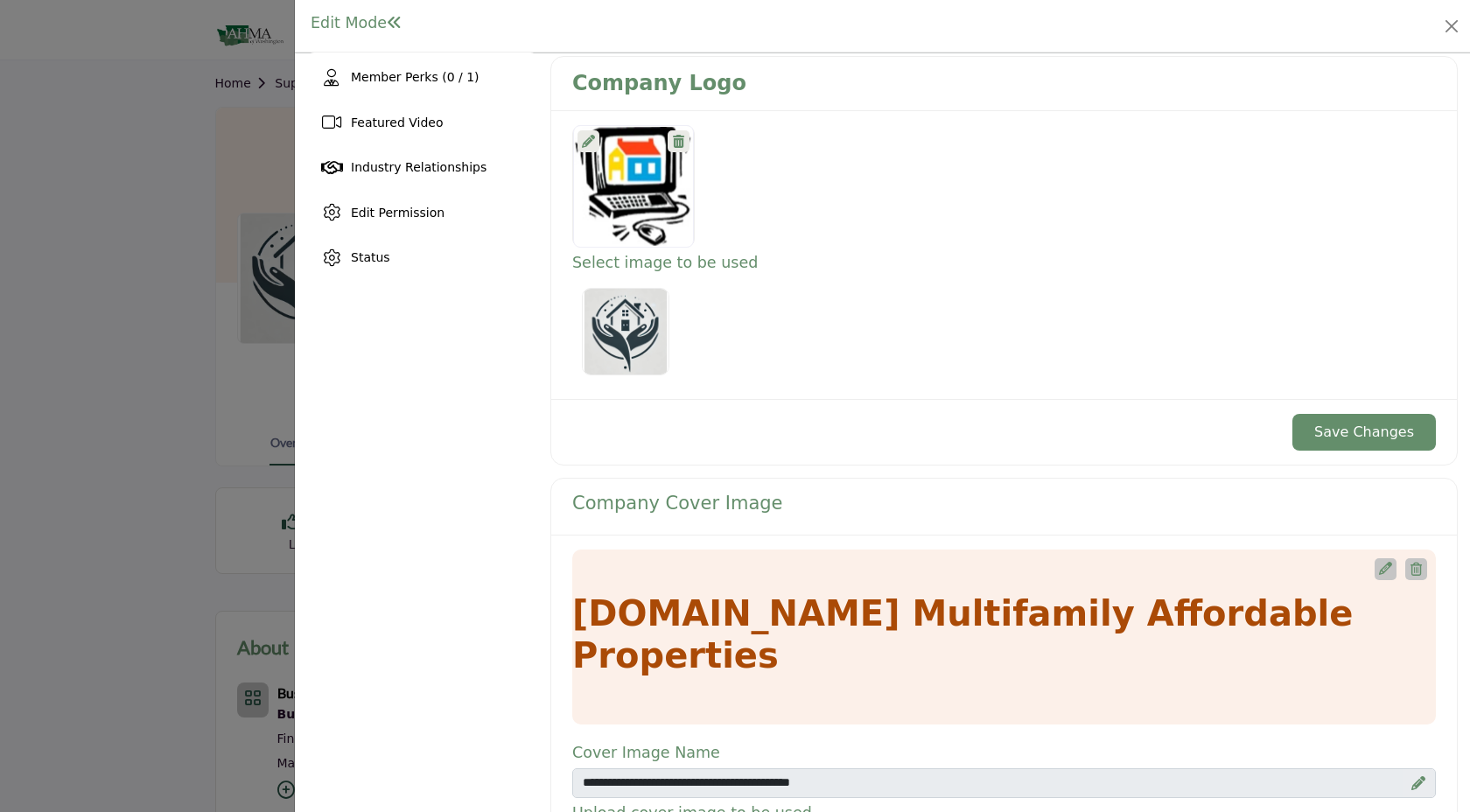
click at [1372, 445] on button "Save Changes" at bounding box center [1363, 432] width 143 height 37
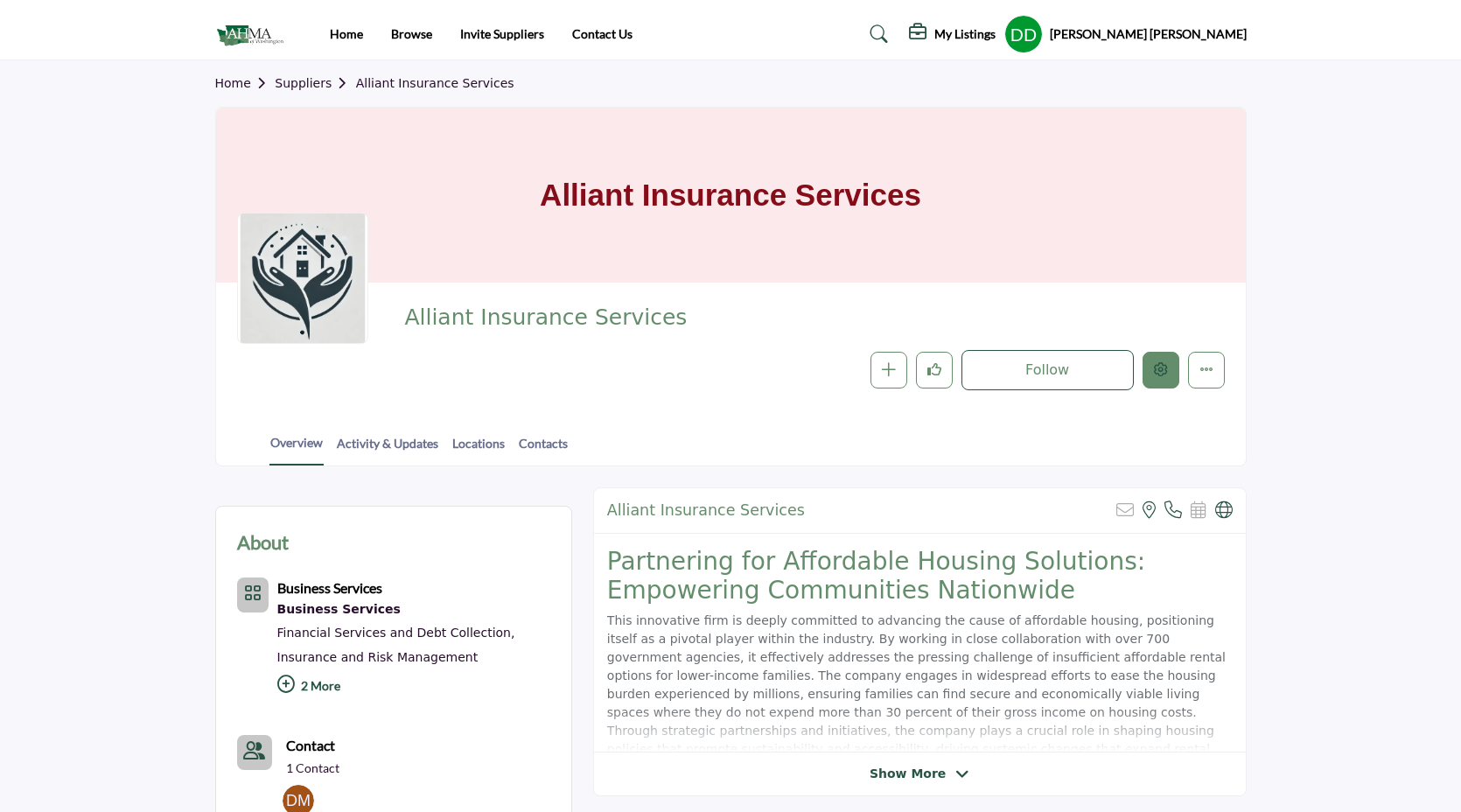
click at [1161, 372] on icon "Edit company" at bounding box center [1161, 368] width 14 height 14
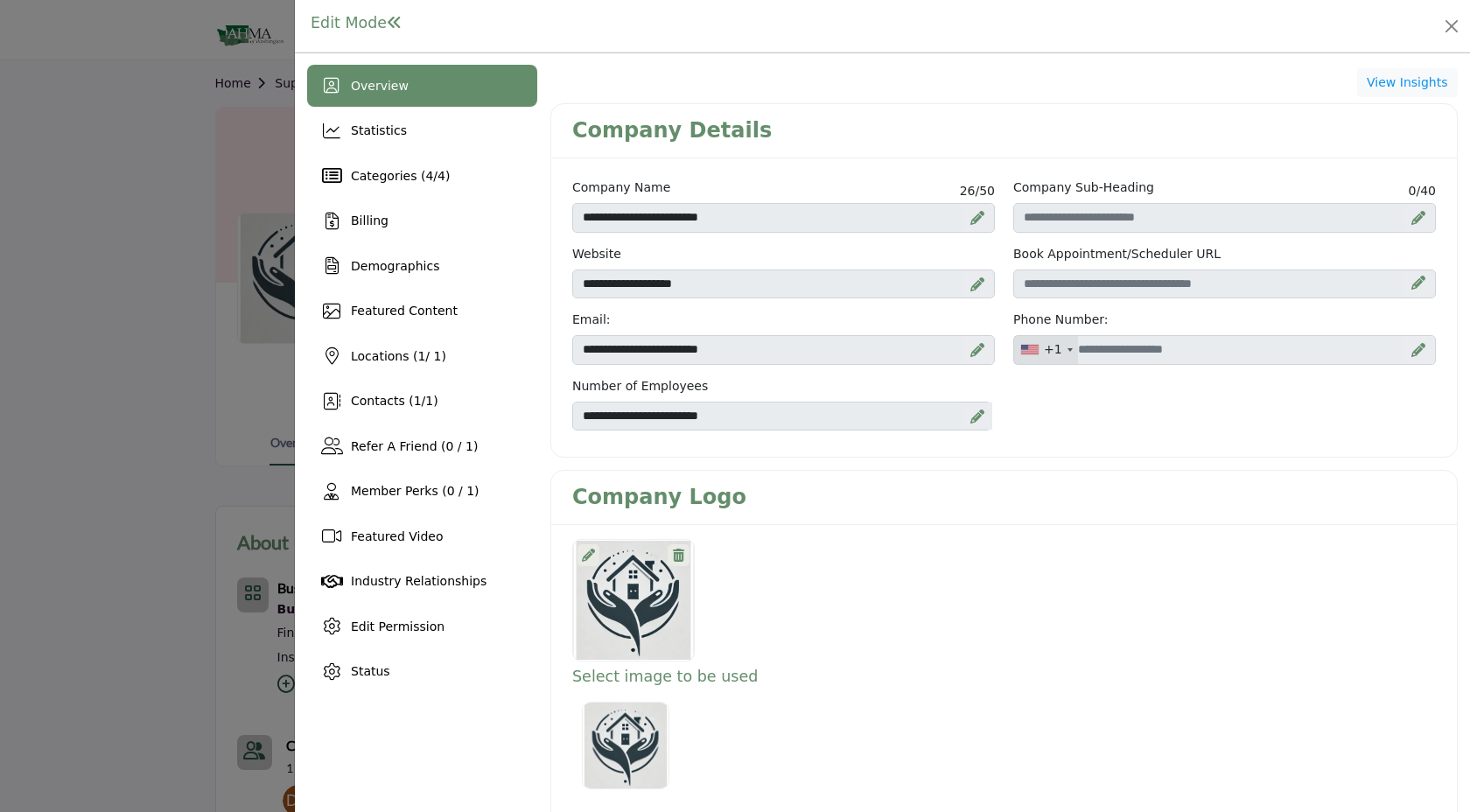
click at [590, 552] on icon at bounding box center [588, 555] width 13 height 13
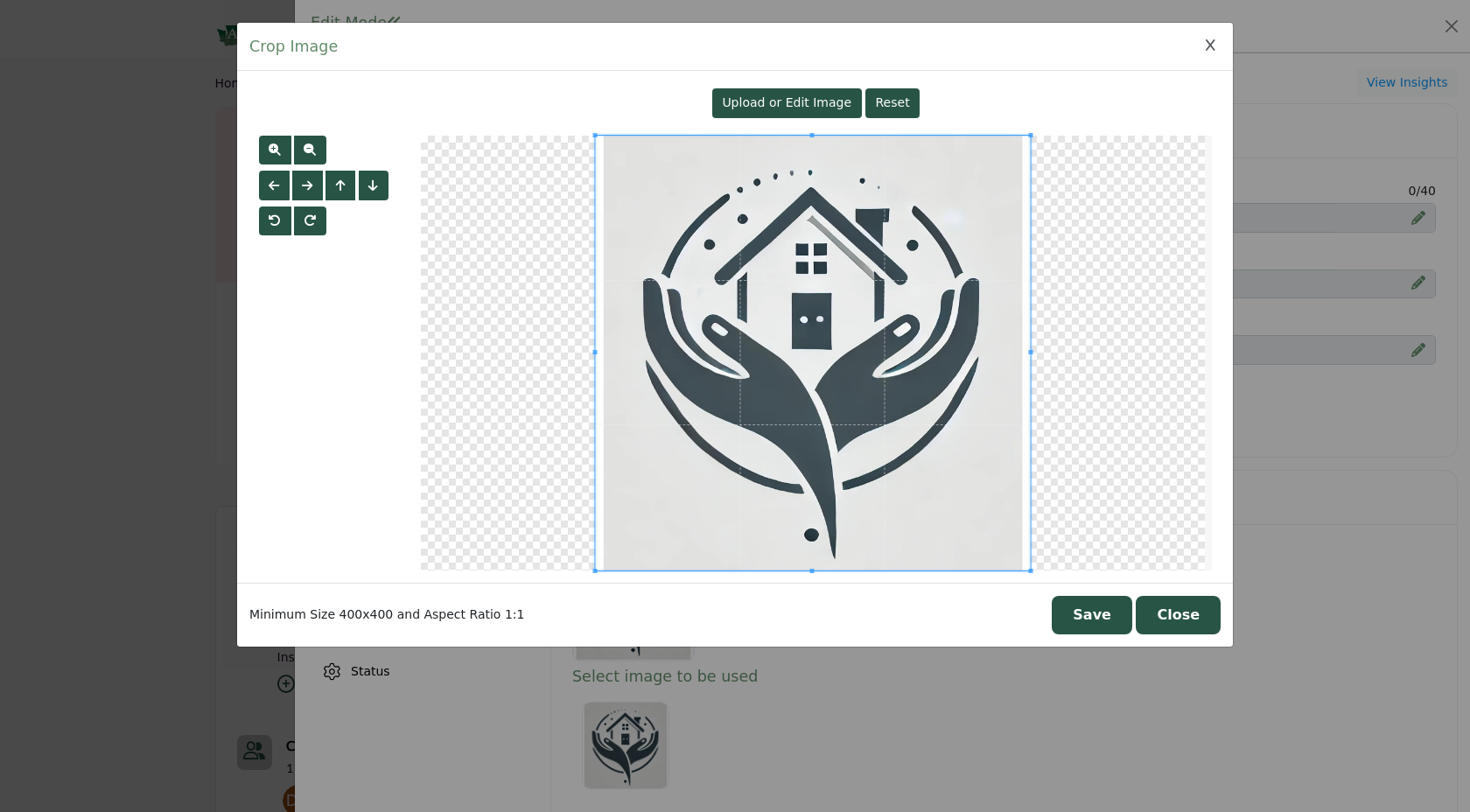
click at [808, 100] on span "Upload or Edit Image" at bounding box center [786, 102] width 130 height 14
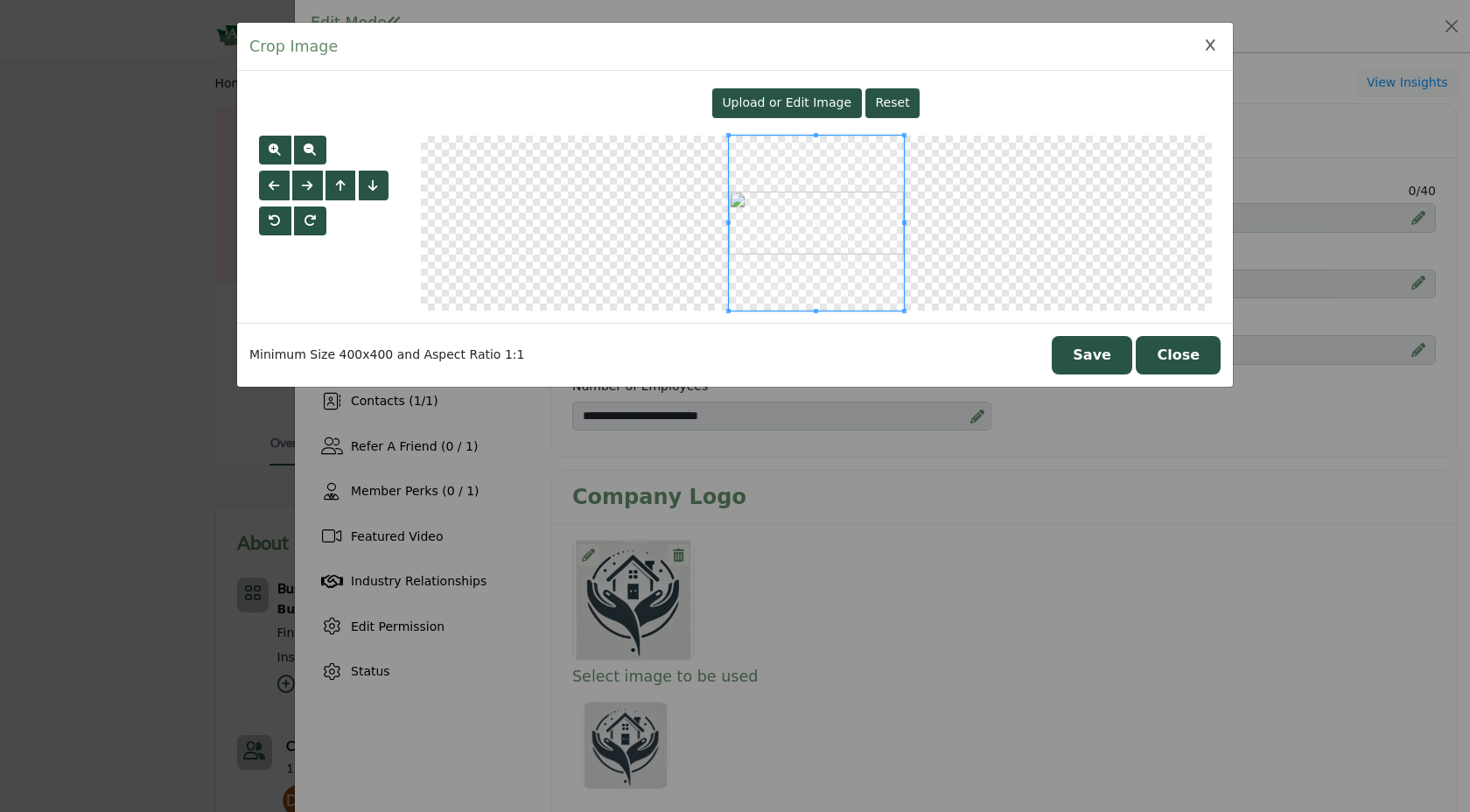
click at [1094, 366] on button "Save" at bounding box center [1091, 355] width 81 height 39
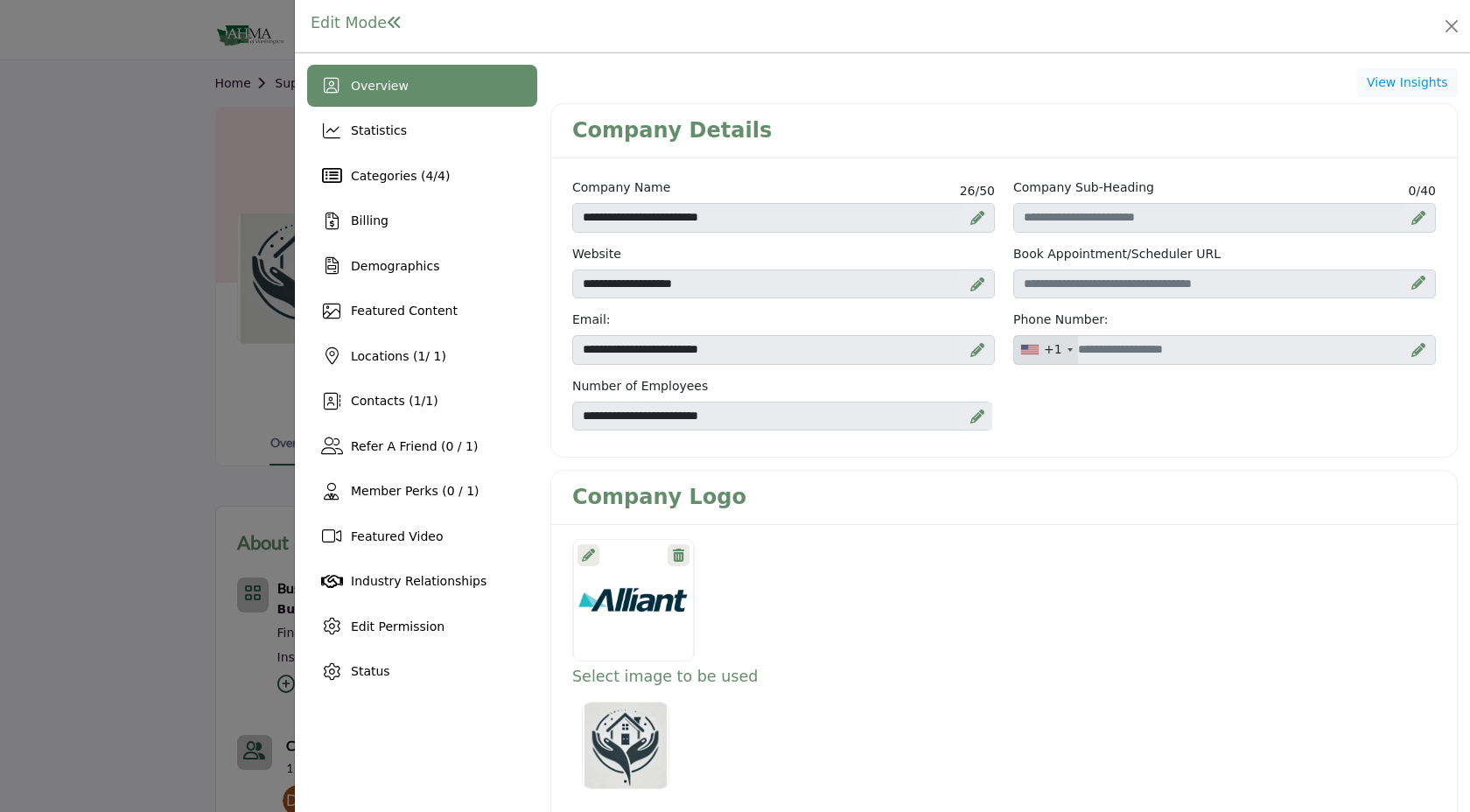
scroll to position [137, 0]
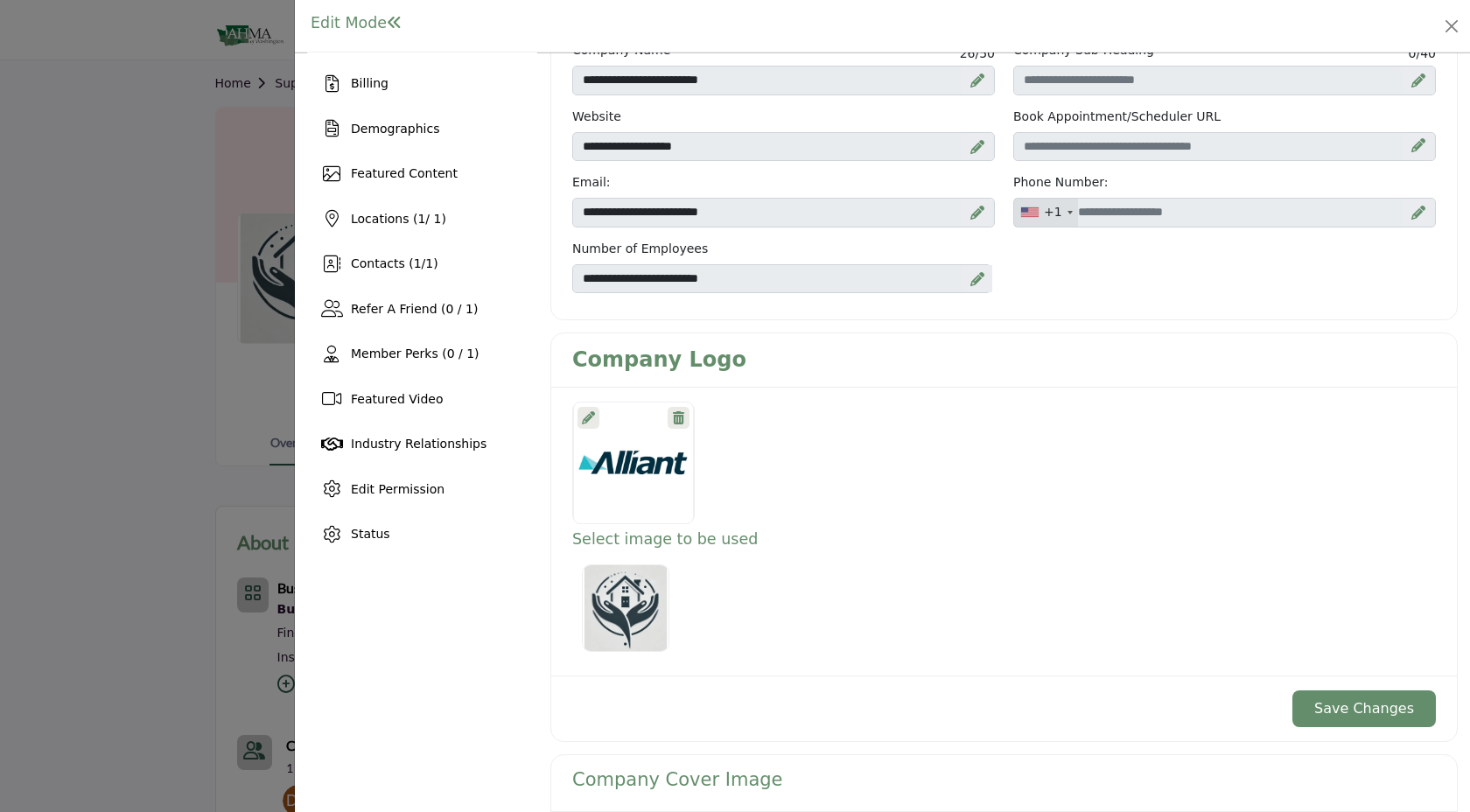
click at [1348, 706] on button "Save Changes" at bounding box center [1363, 708] width 143 height 37
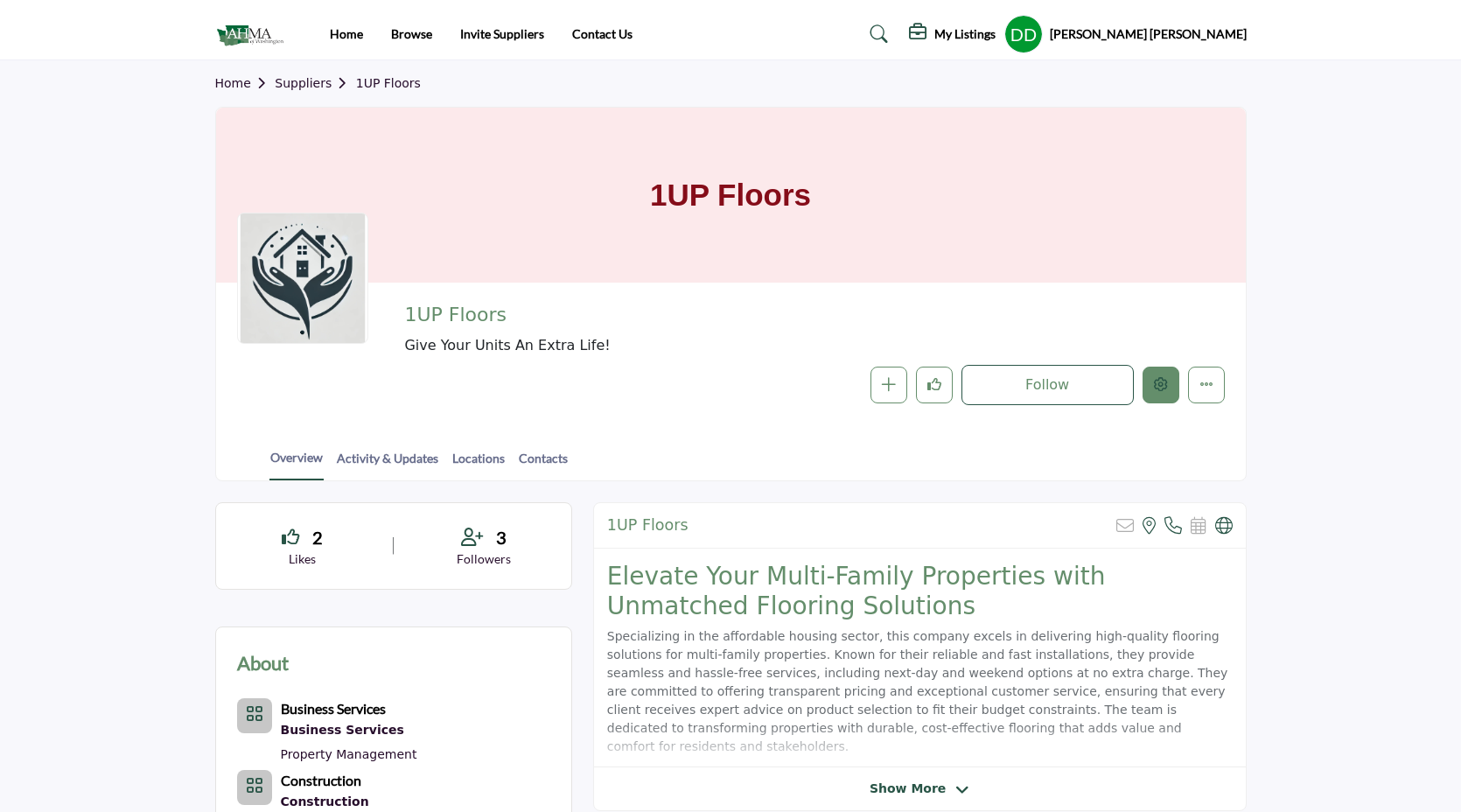
click at [1144, 382] on button "Edit company" at bounding box center [1161, 385] width 37 height 37
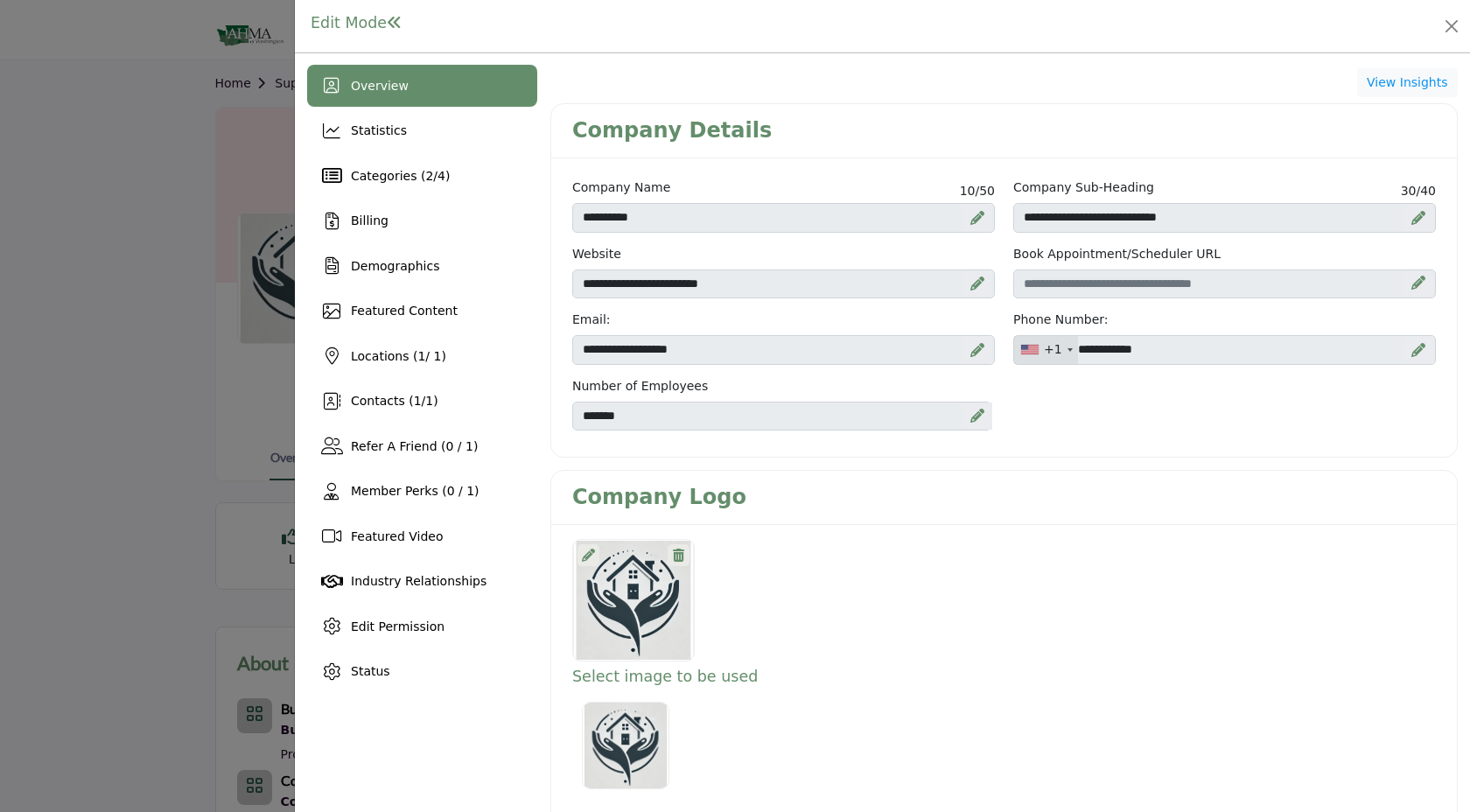
click at [590, 558] on icon at bounding box center [588, 555] width 13 height 13
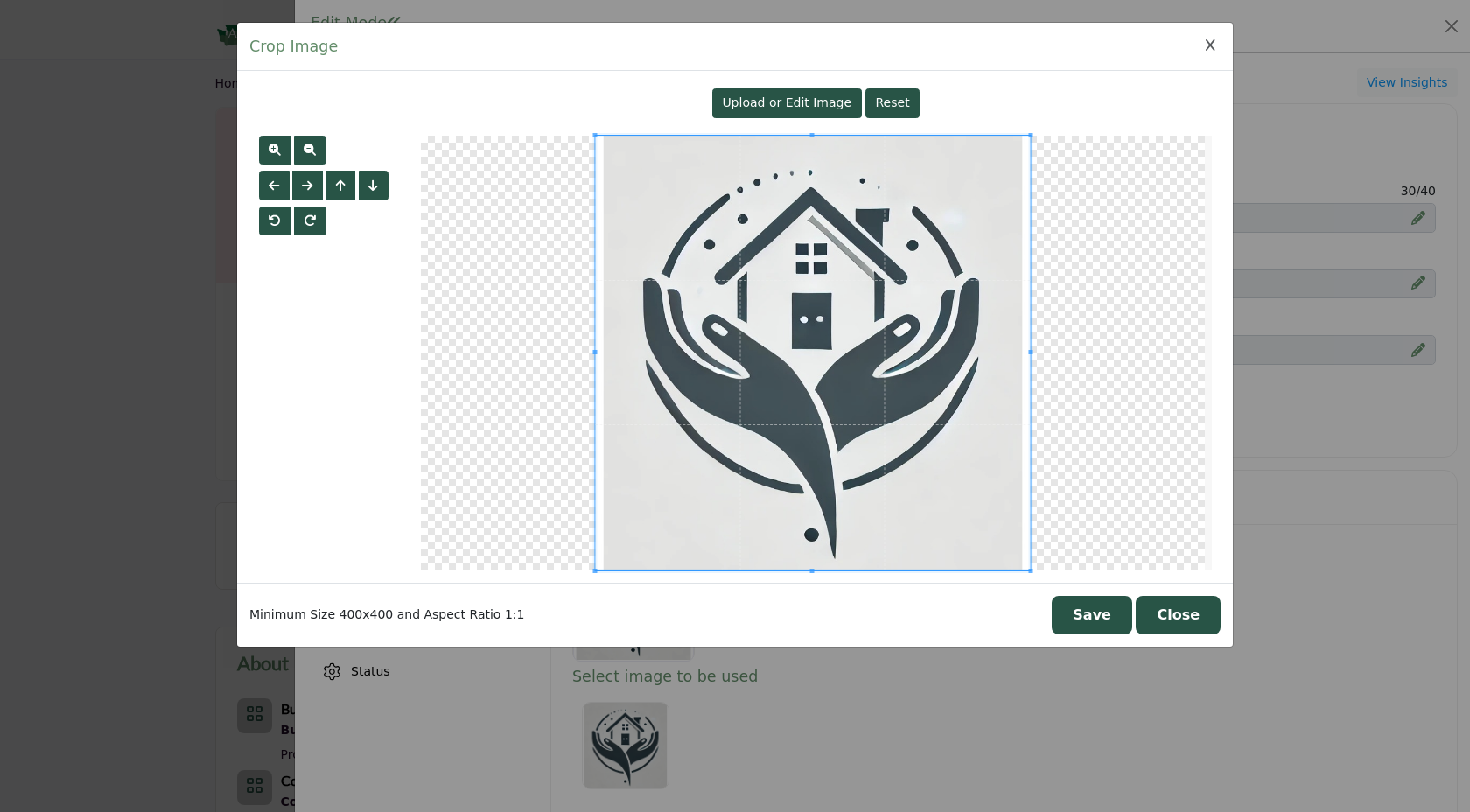
click at [824, 104] on span "Upload or Edit Image" at bounding box center [786, 102] width 130 height 14
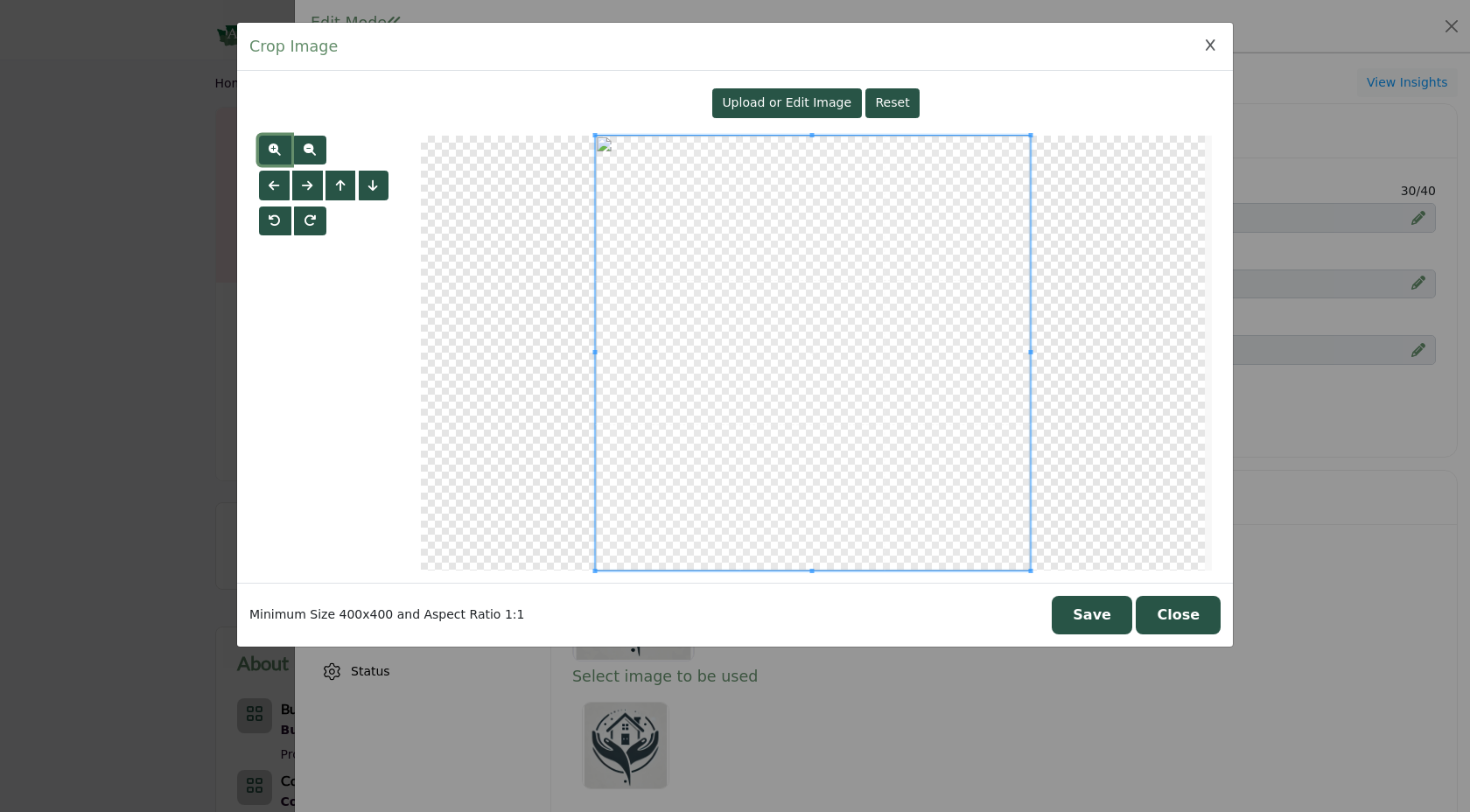
click at [285, 151] on button "button" at bounding box center [275, 151] width 32 height 29
click at [1112, 611] on button "Save" at bounding box center [1091, 615] width 81 height 39
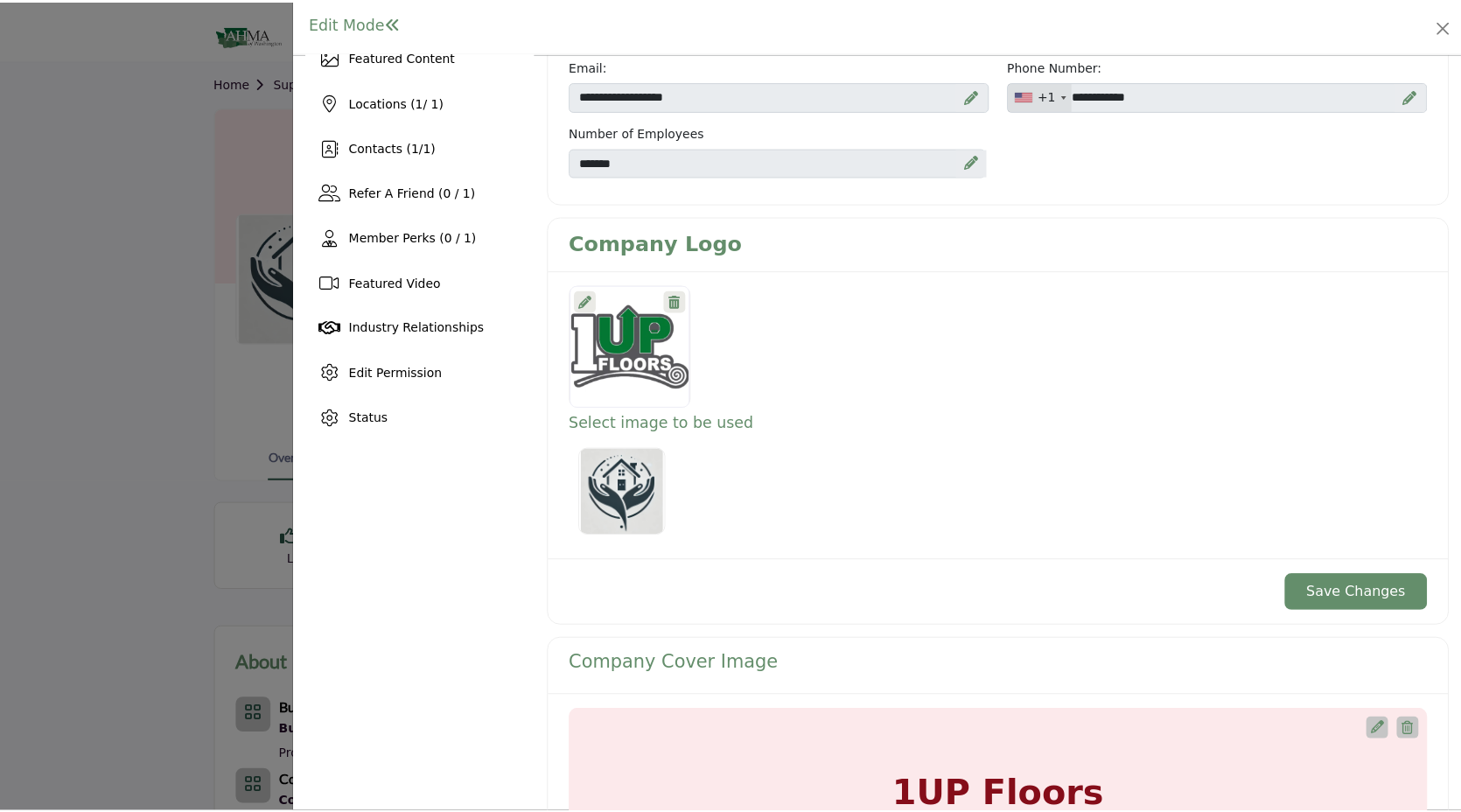
scroll to position [255, 0]
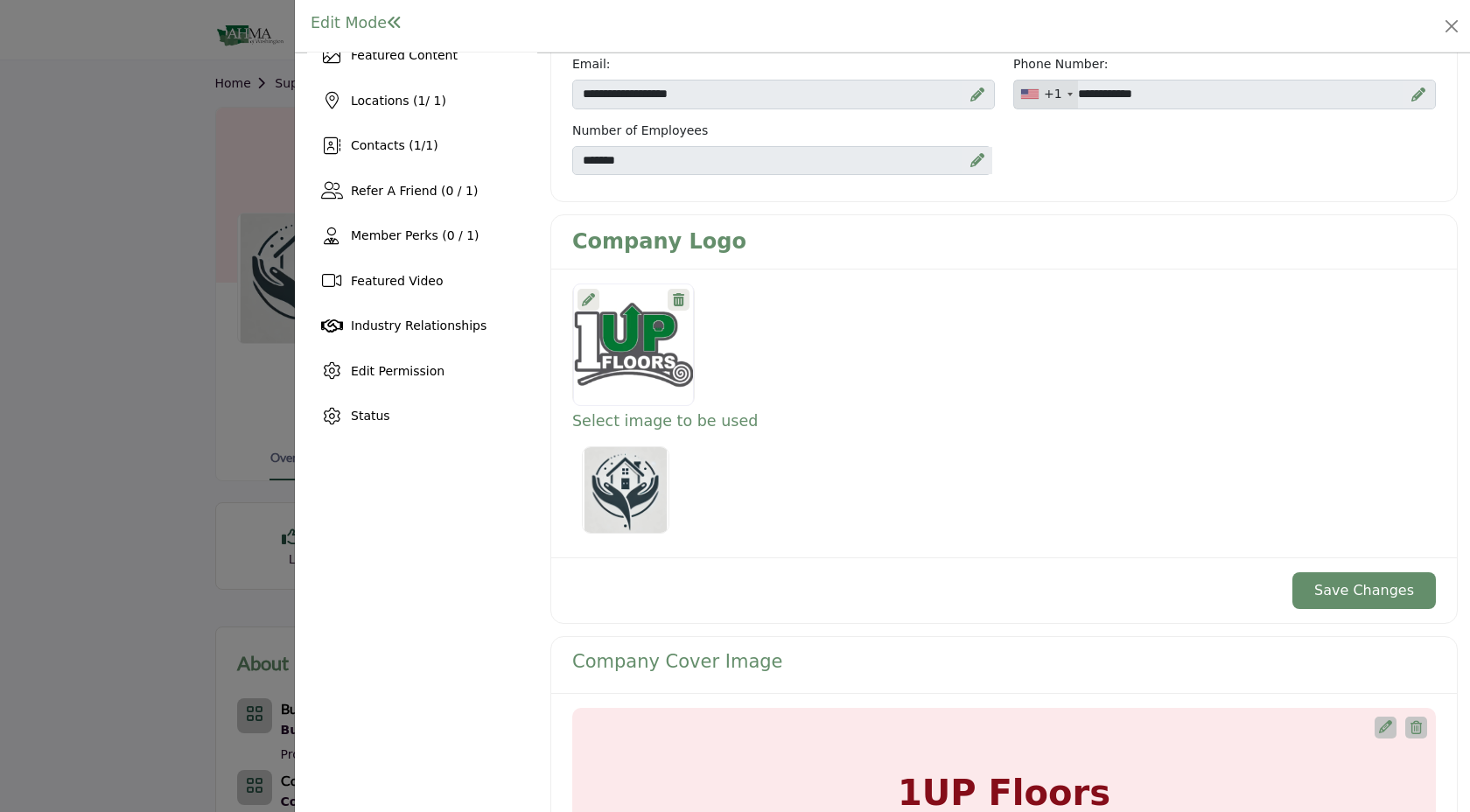
click at [1372, 598] on button "Save Changes" at bounding box center [1363, 591] width 143 height 37
click at [1453, 24] on button "Close" at bounding box center [1451, 26] width 25 height 25
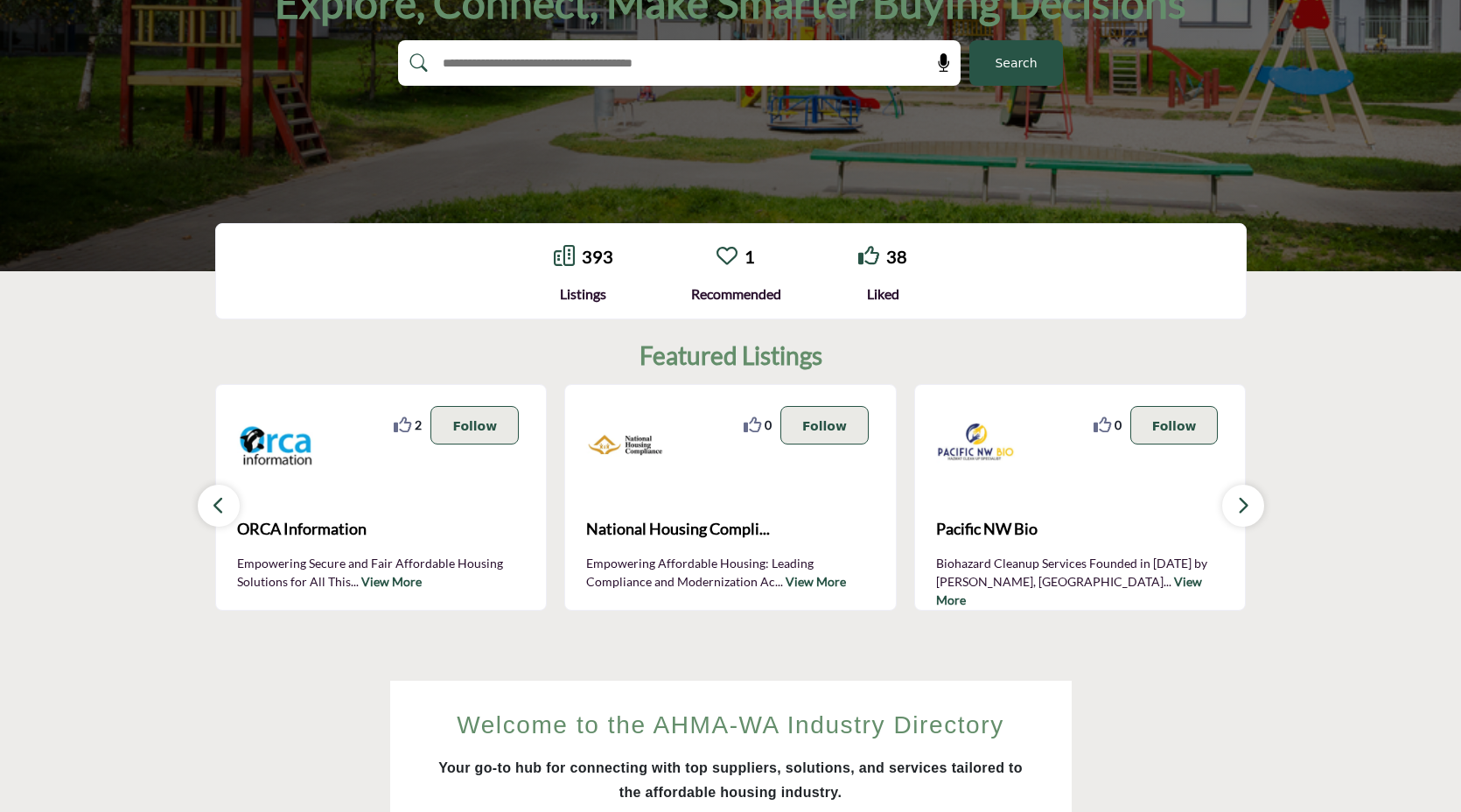
scroll to position [279, 0]
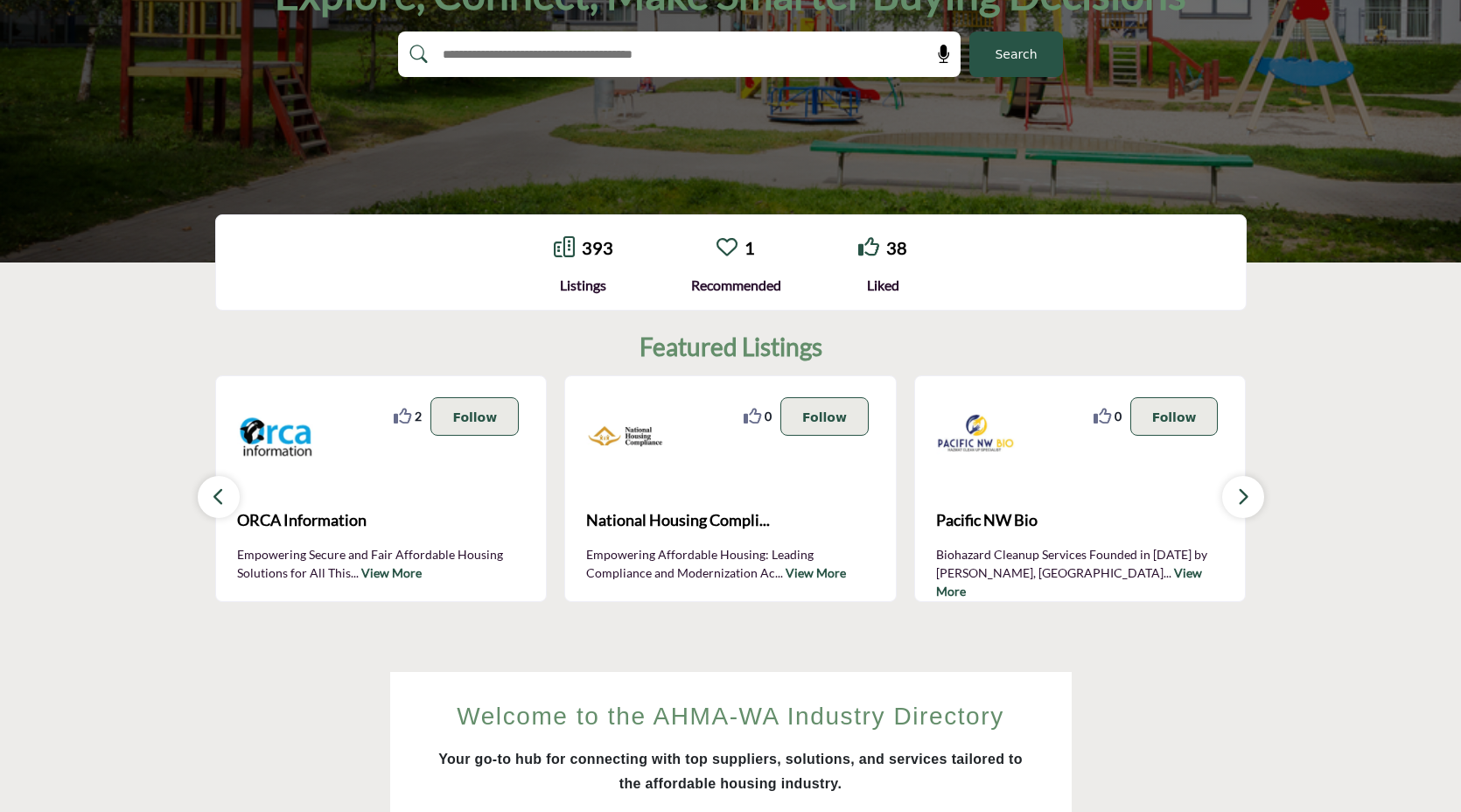
click at [1237, 498] on icon "button" at bounding box center [1242, 496] width 14 height 22
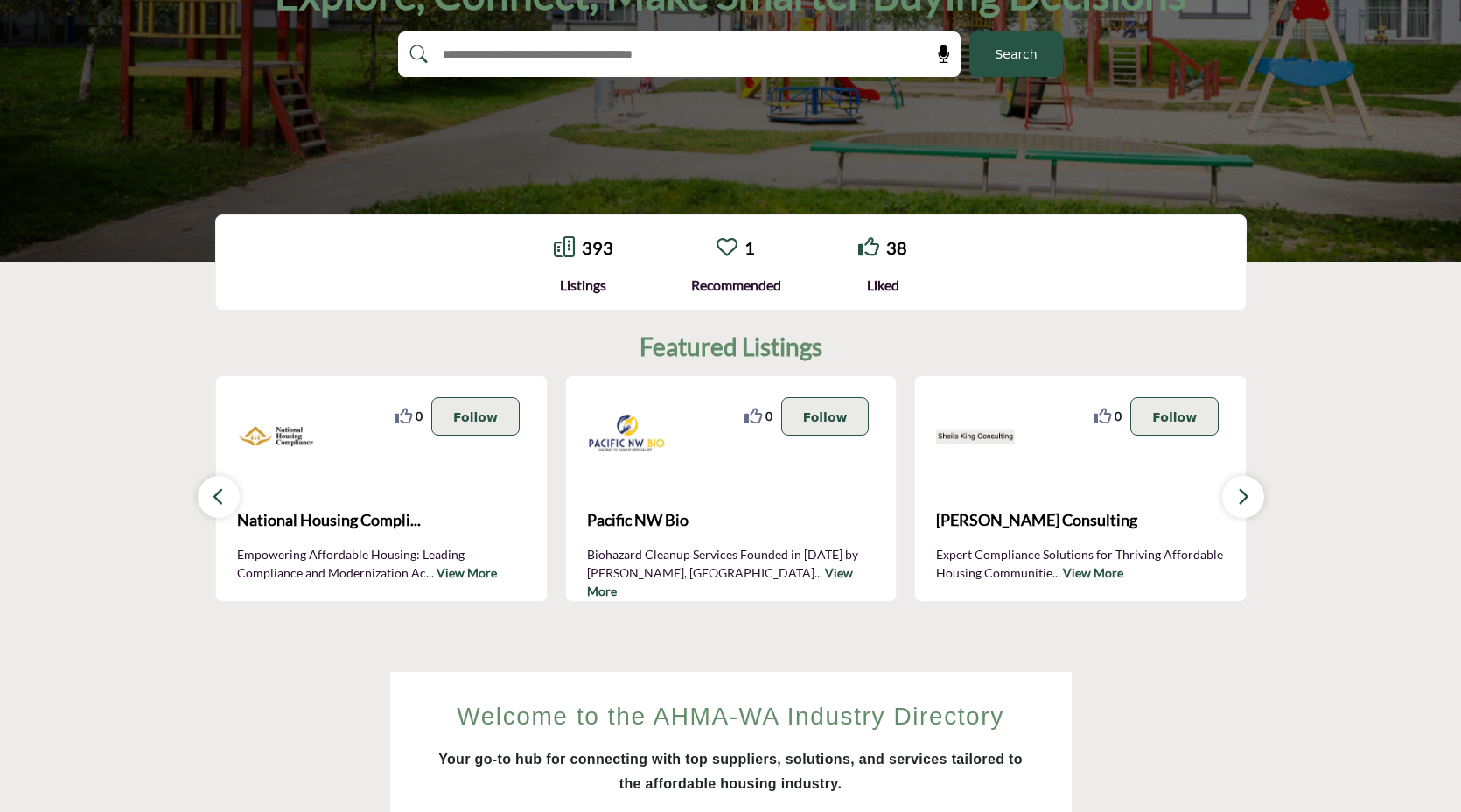
click at [1237, 498] on icon "button" at bounding box center [1242, 496] width 14 height 22
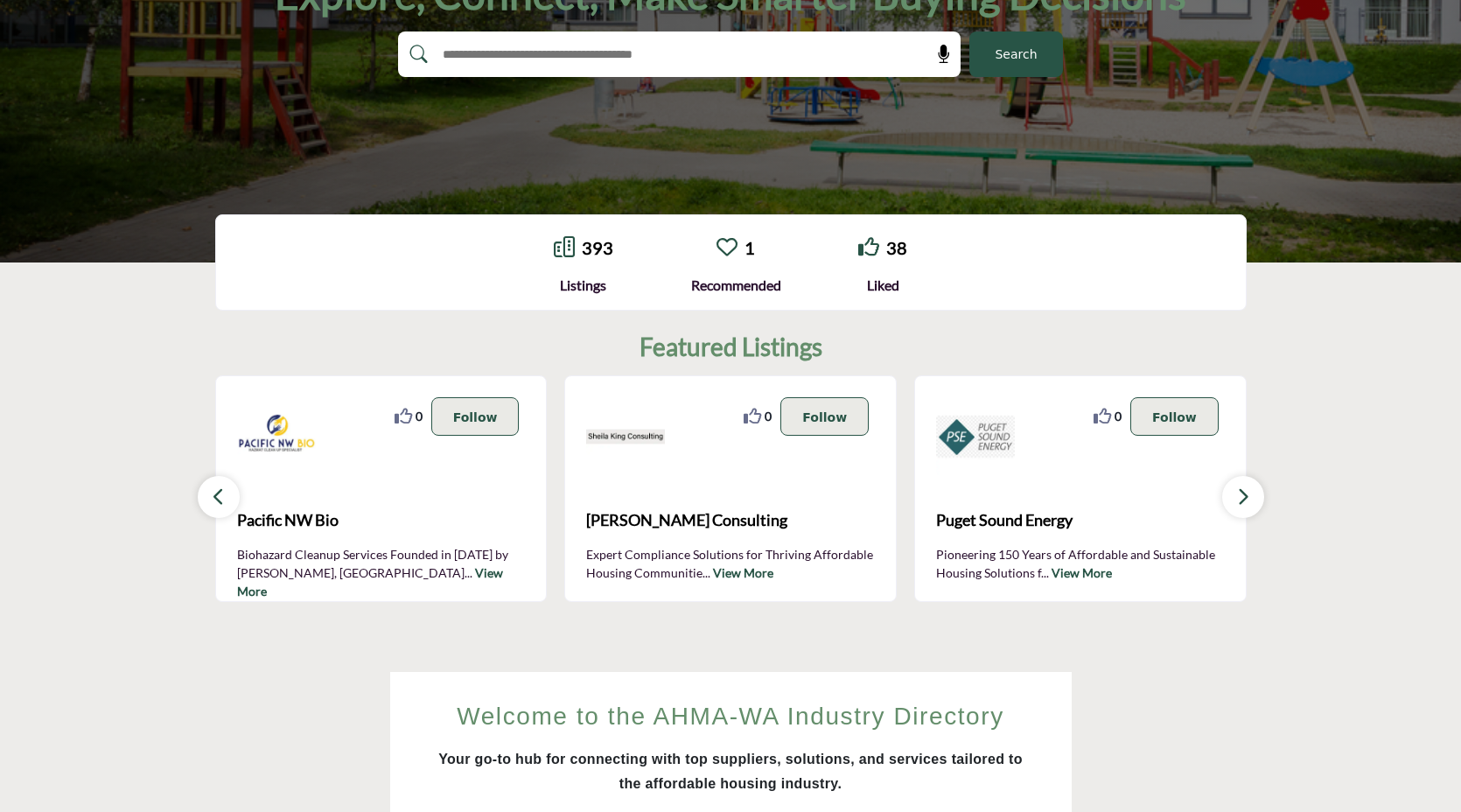
click at [1237, 498] on icon "button" at bounding box center [1242, 496] width 14 height 22
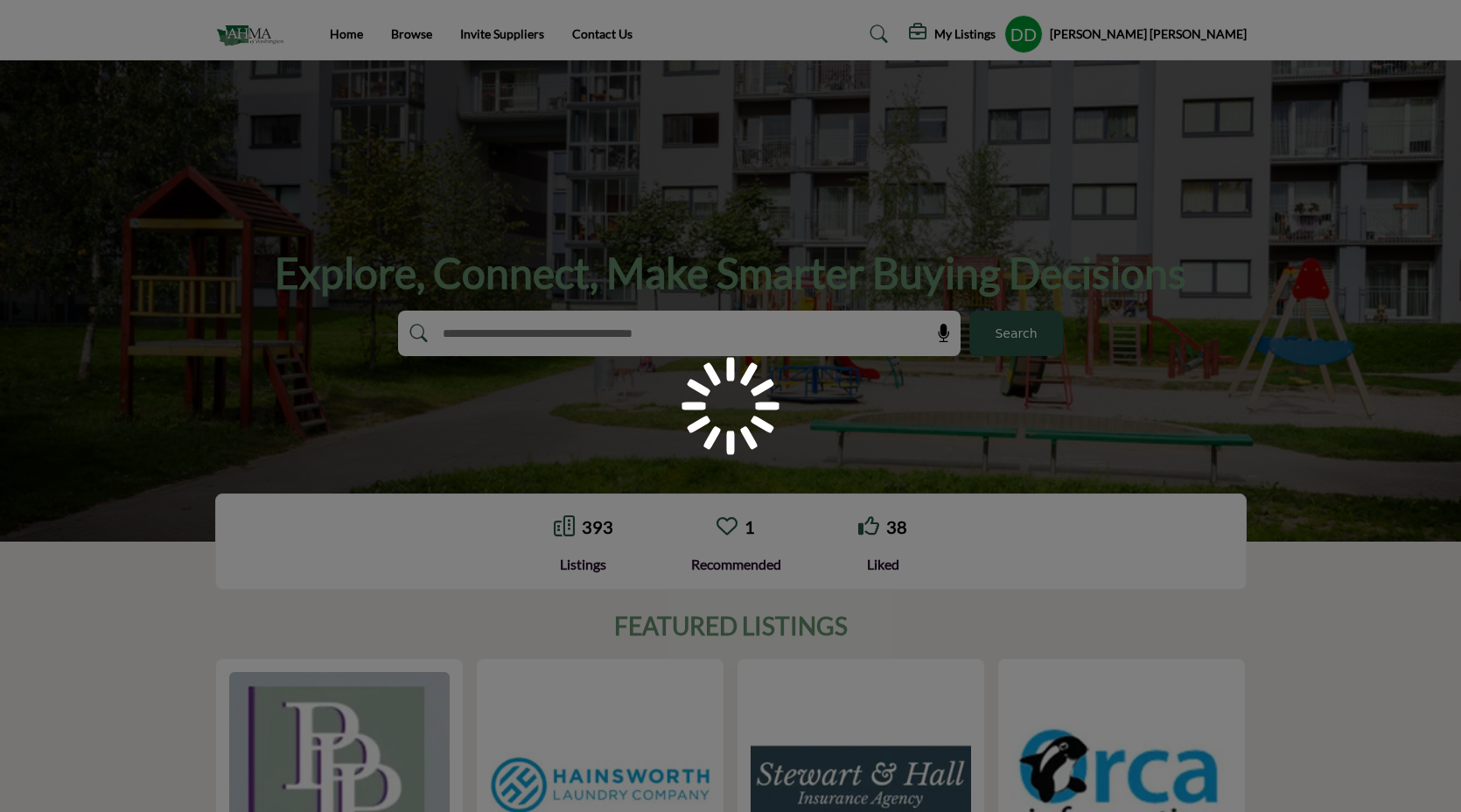
scroll to position [434, 0]
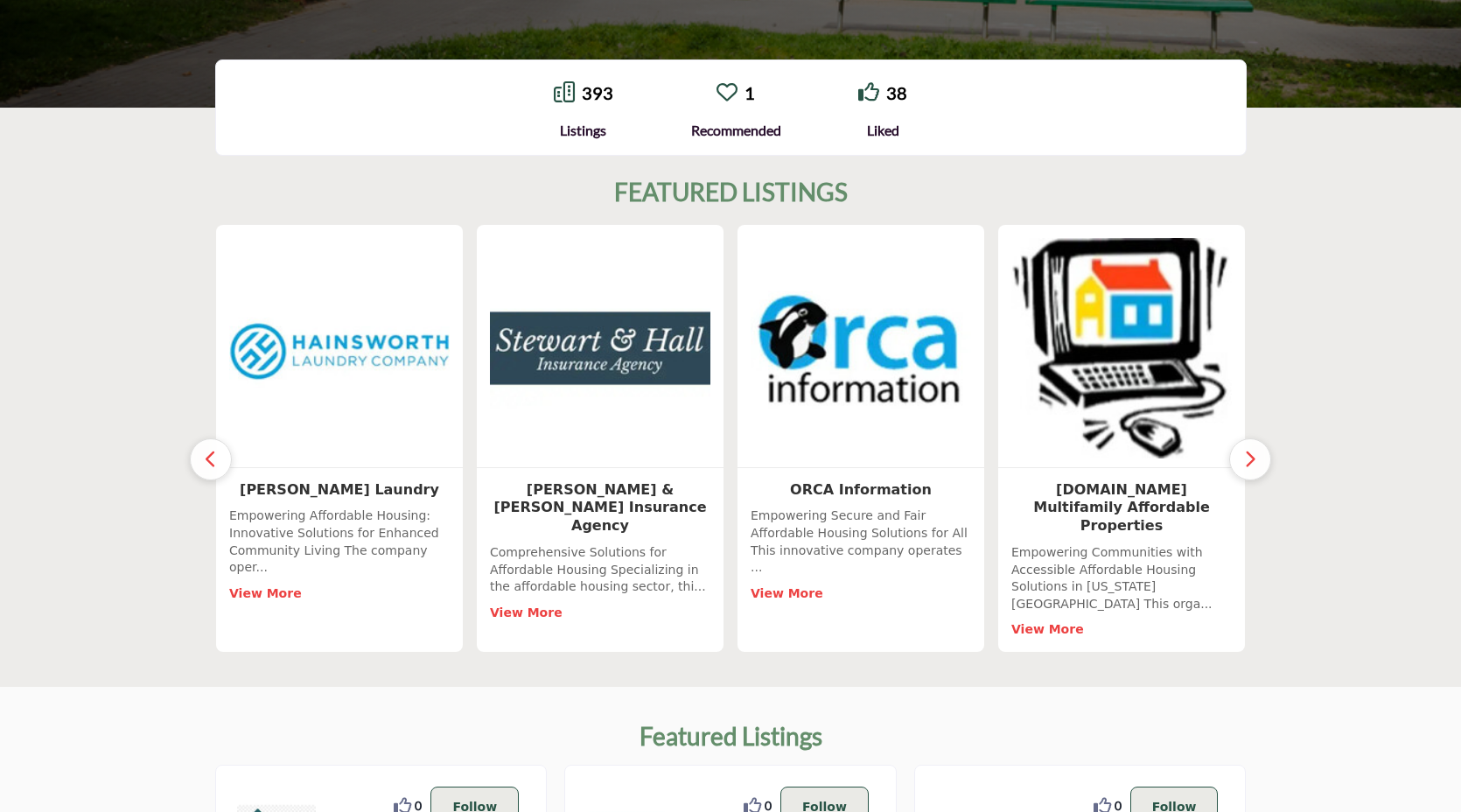
click at [221, 449] on button "button" at bounding box center [211, 459] width 42 height 42
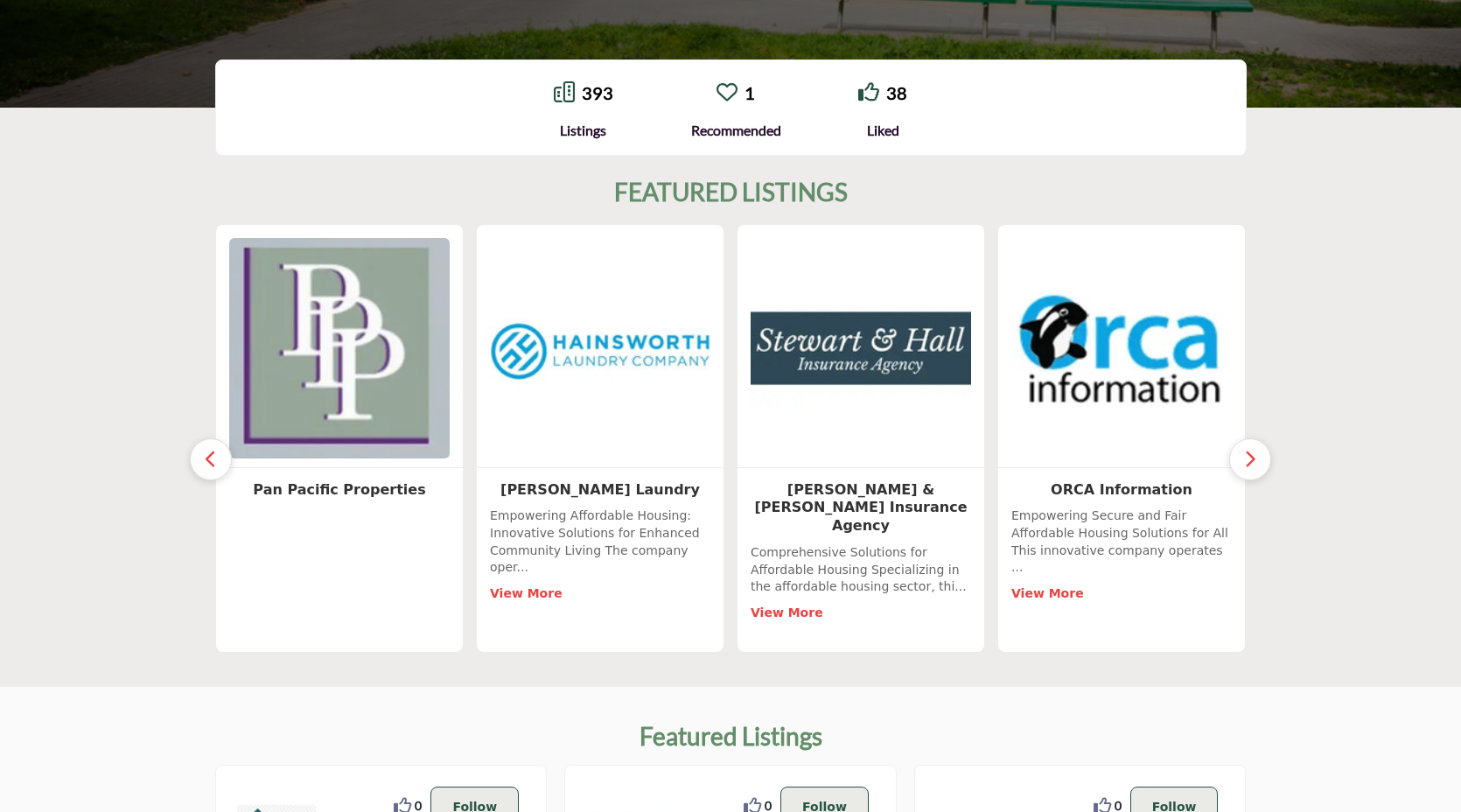
click at [383, 432] on img at bounding box center [340, 347] width 232 height 231
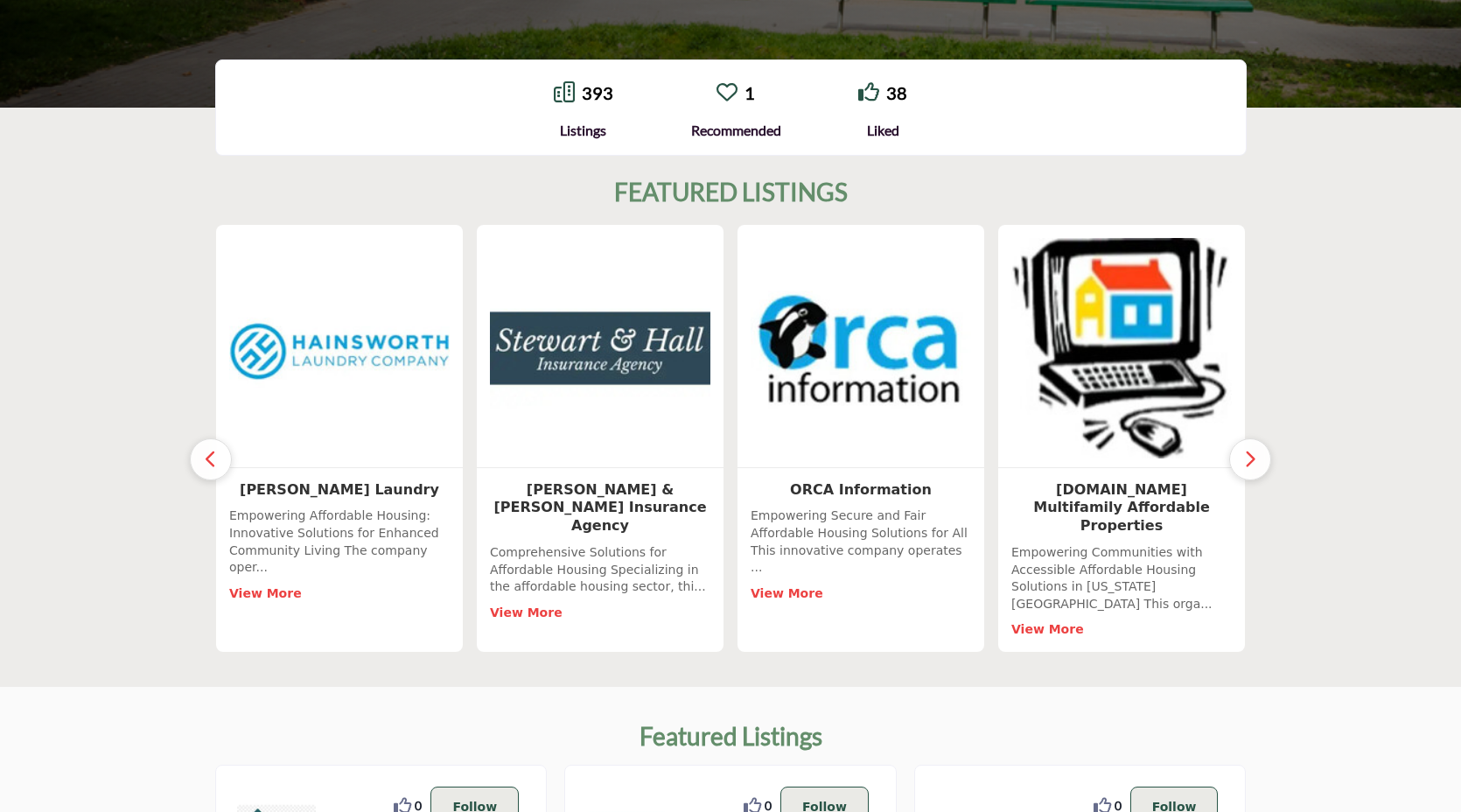
click at [213, 449] on icon "button" at bounding box center [210, 458] width 14 height 22
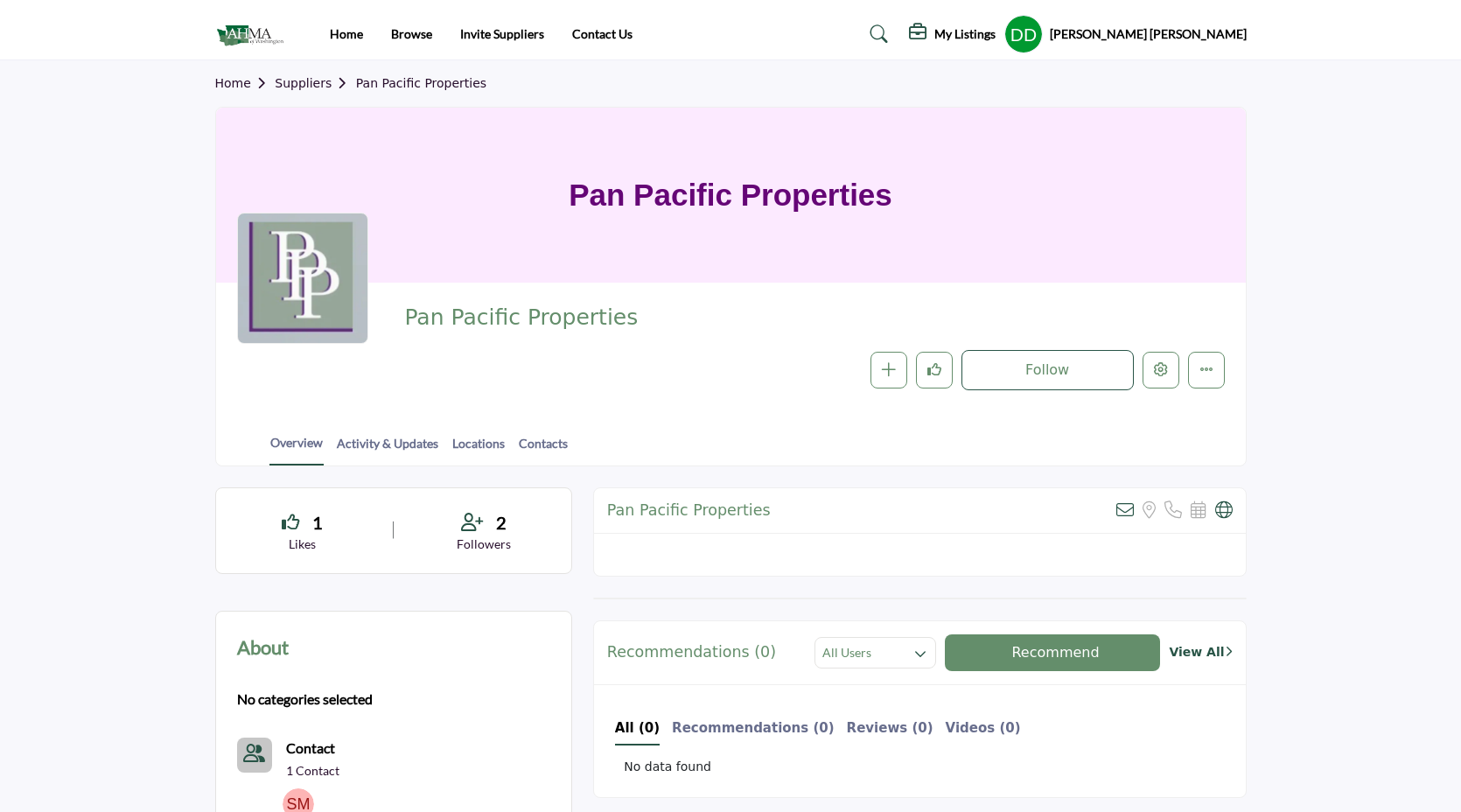
click at [213, 80] on div "Home Suppliers Pan Pacific Properties Pan Pacific Properties Pan Pacific Proper…" at bounding box center [730, 264] width 1050 height 406
click at [230, 87] on link "Home" at bounding box center [245, 83] width 61 height 14
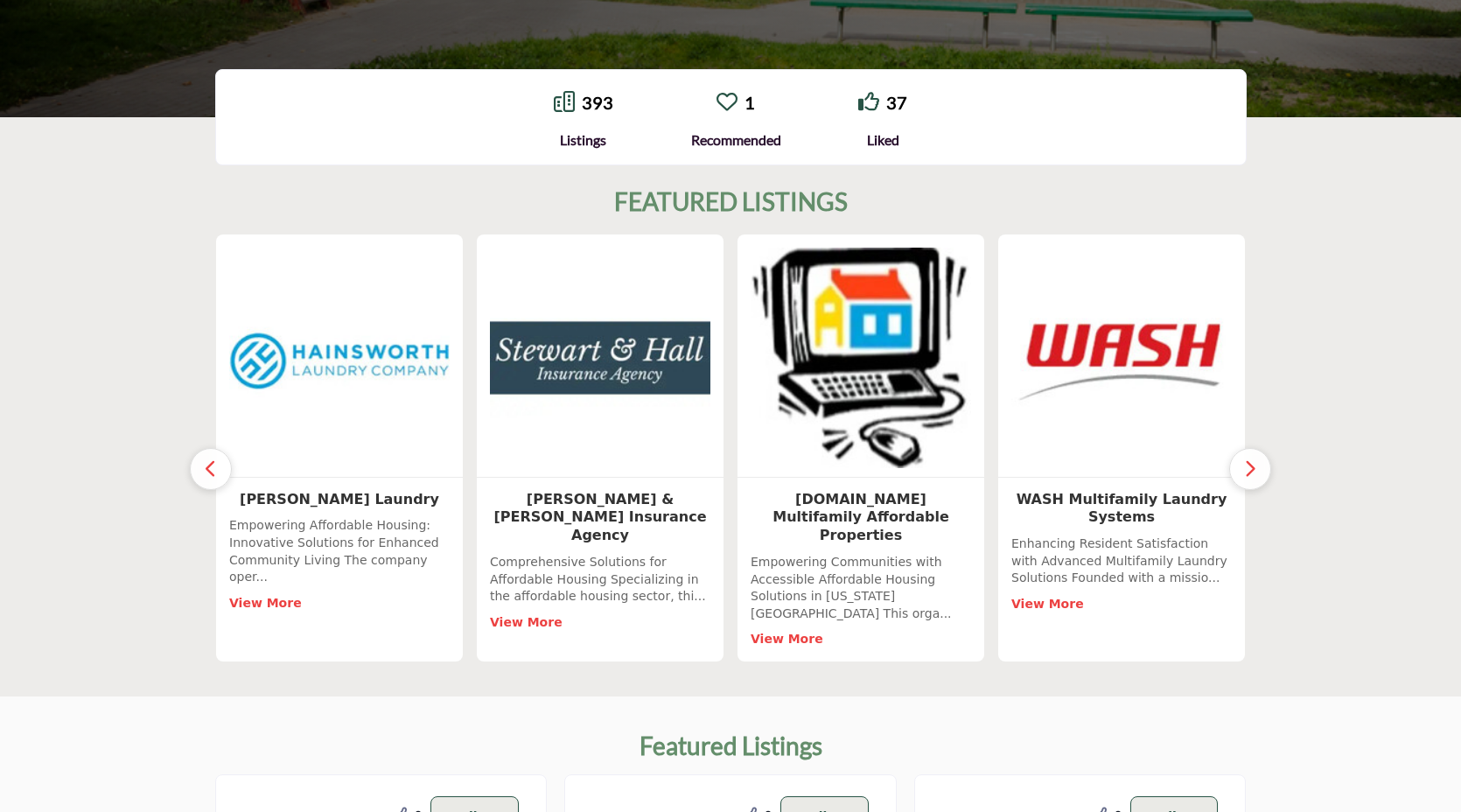
scroll to position [415, 0]
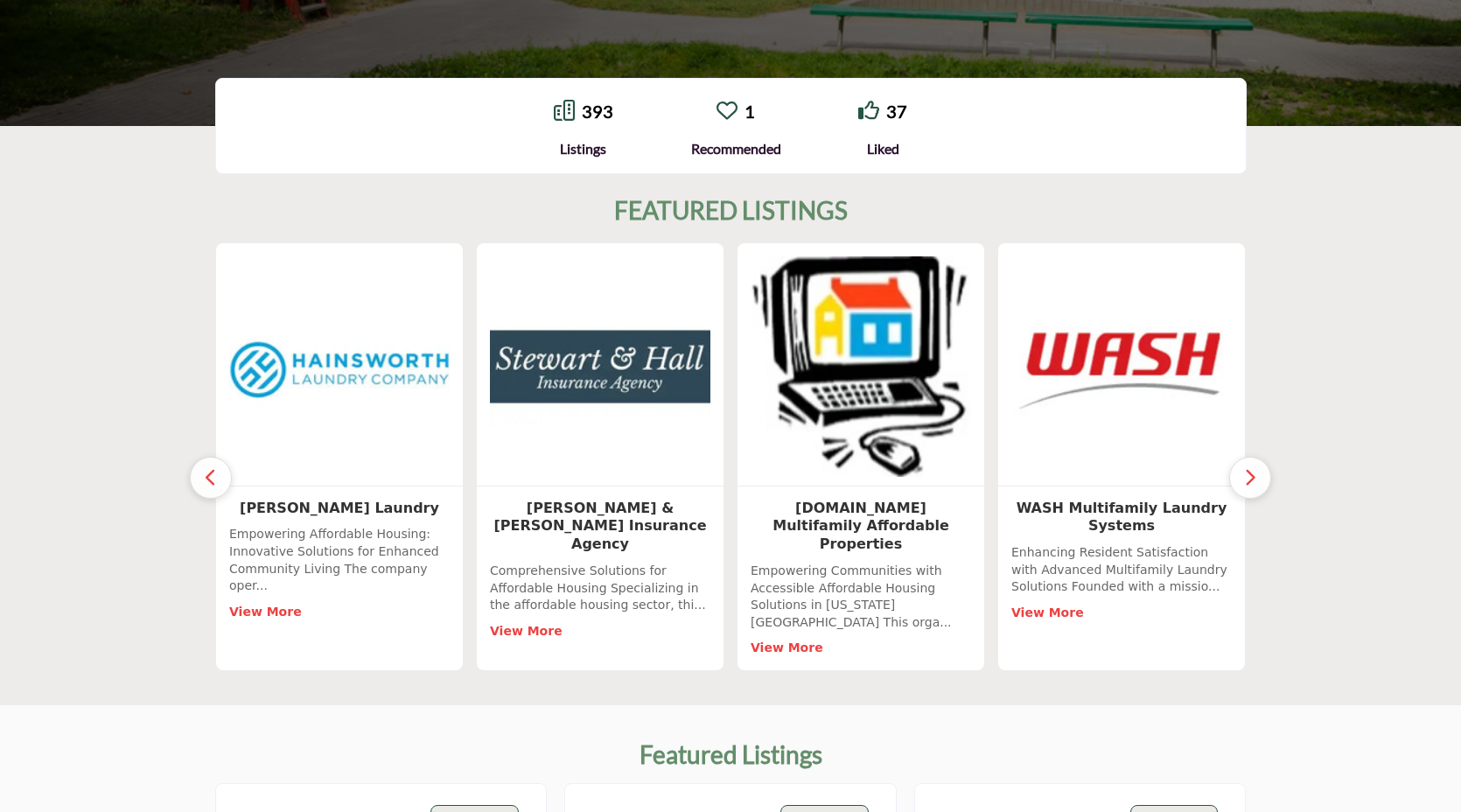
click at [478, 482] on div at bounding box center [600, 365] width 246 height 243
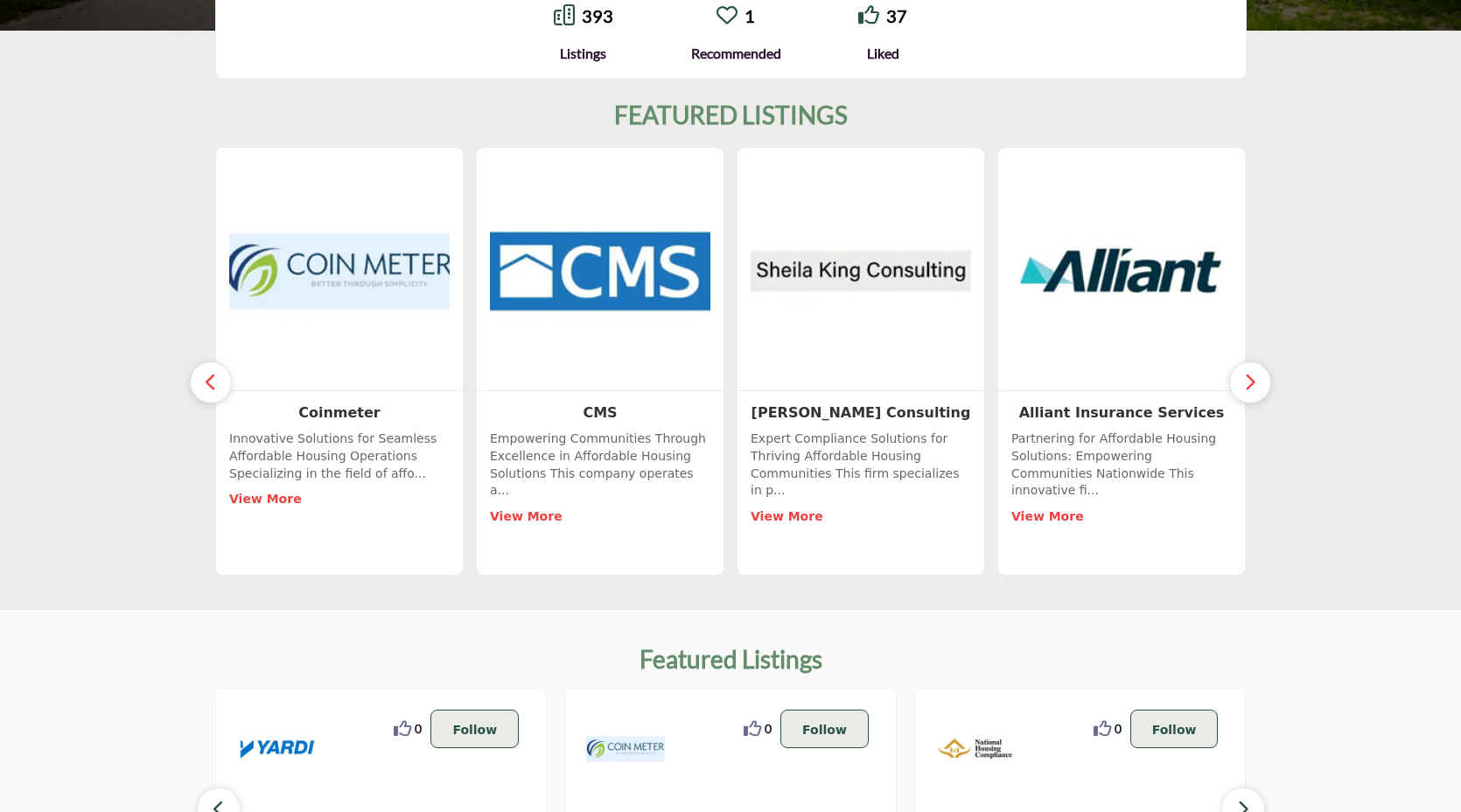
scroll to position [493, 0]
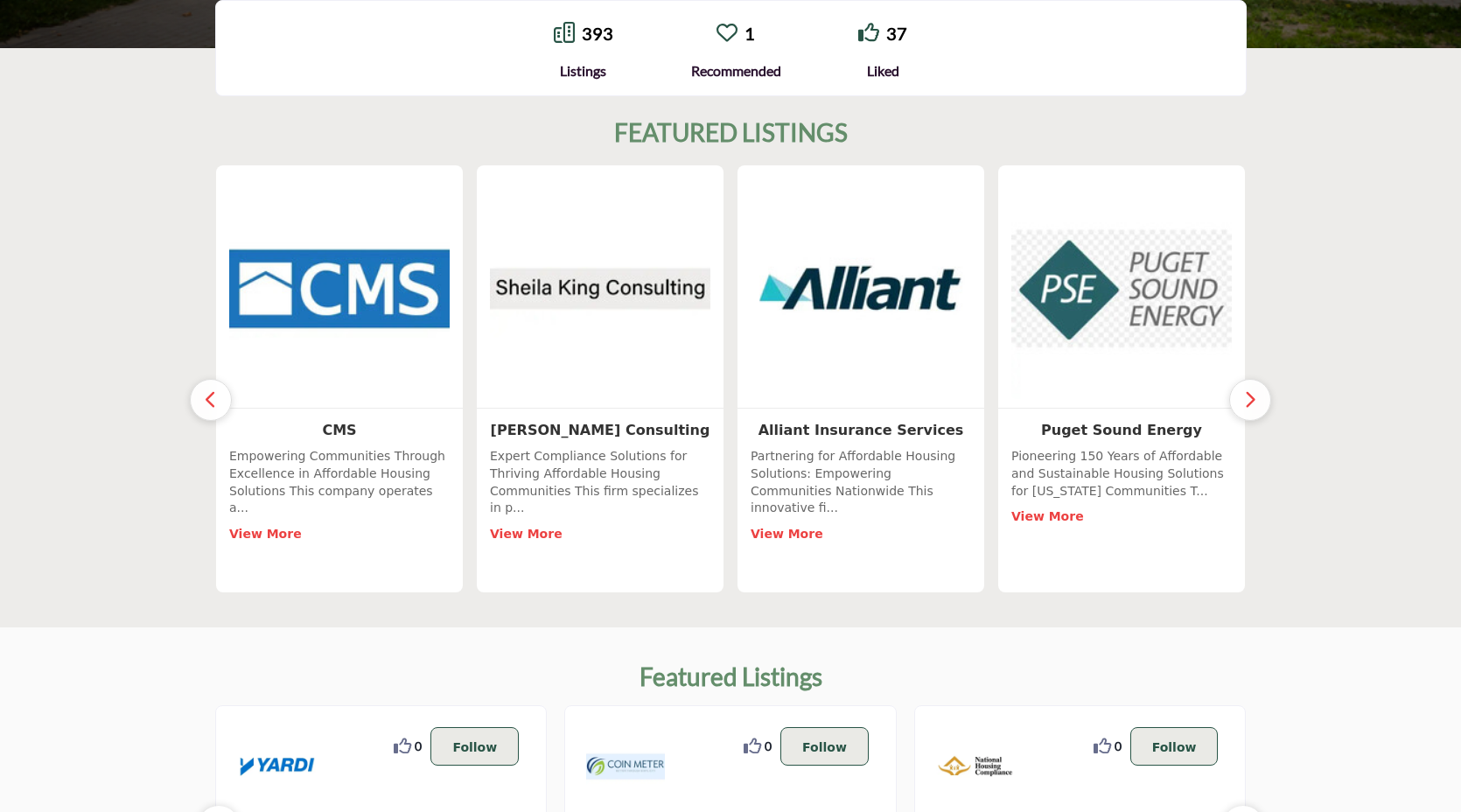
click at [568, 551] on div "Expert Compliance Solutions for Thriving Affordable Housing Communities This fi…" at bounding box center [600, 513] width 221 height 131
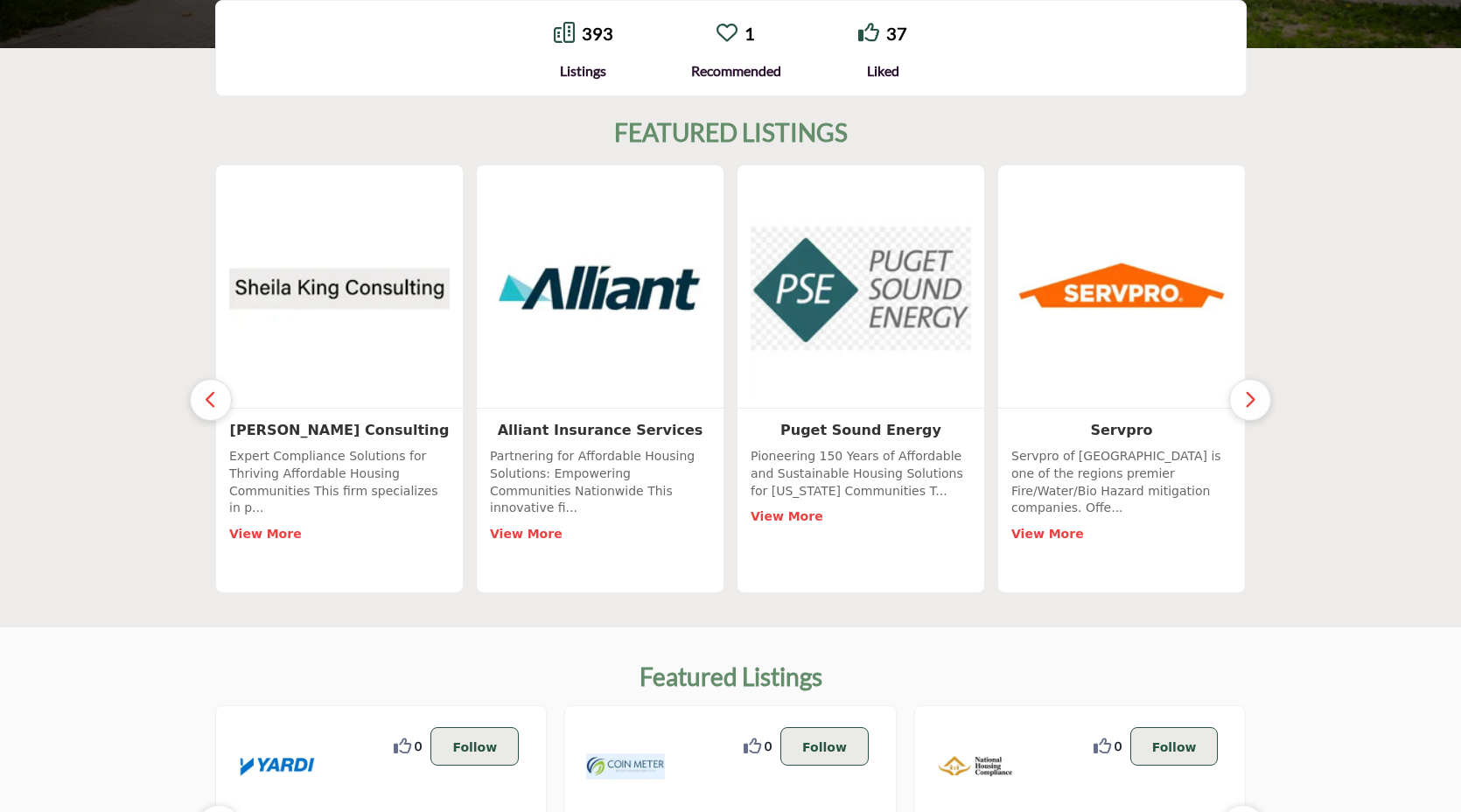
click at [904, 307] on img at bounding box center [861, 288] width 232 height 231
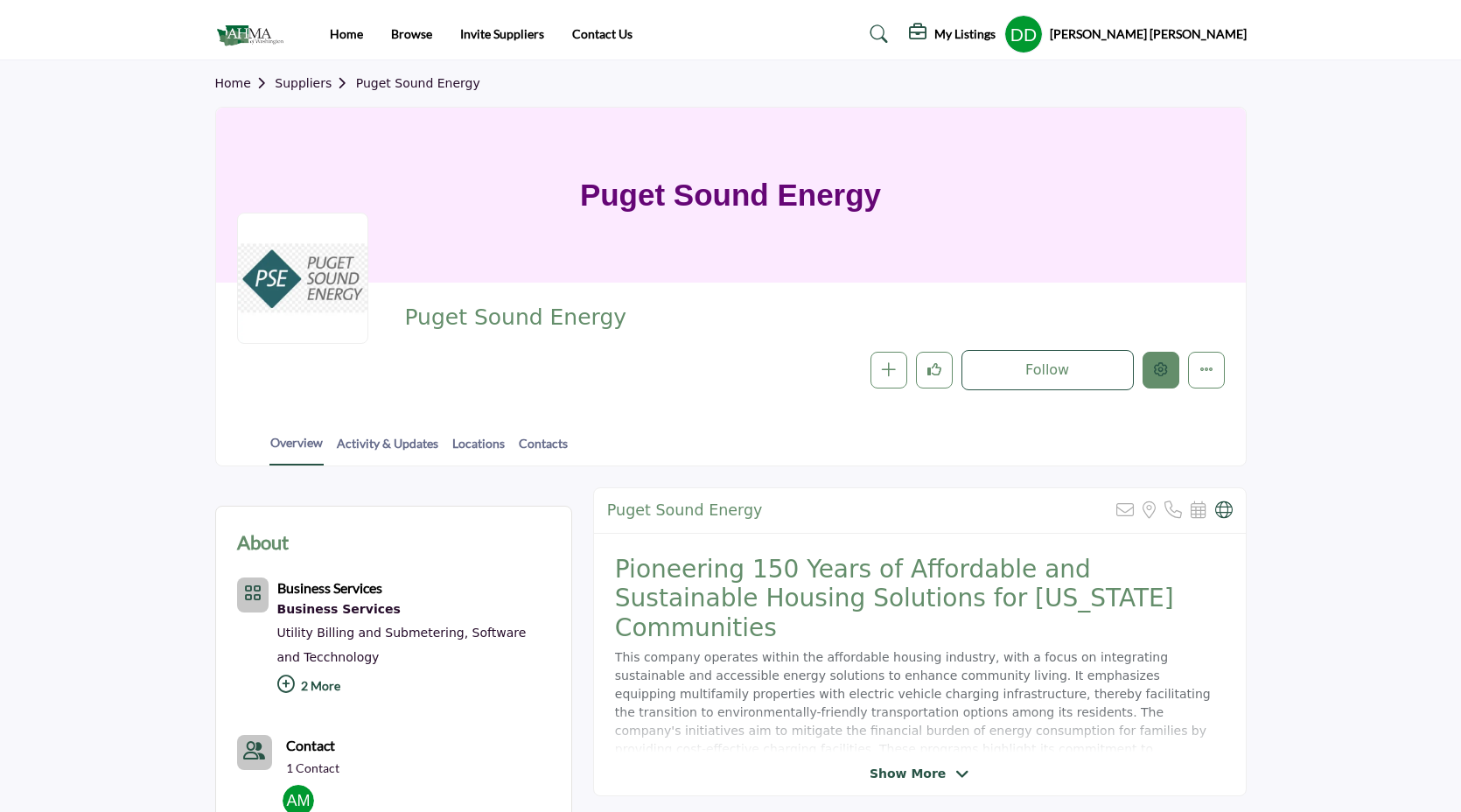
click at [1165, 380] on button "Edit company" at bounding box center [1161, 370] width 37 height 37
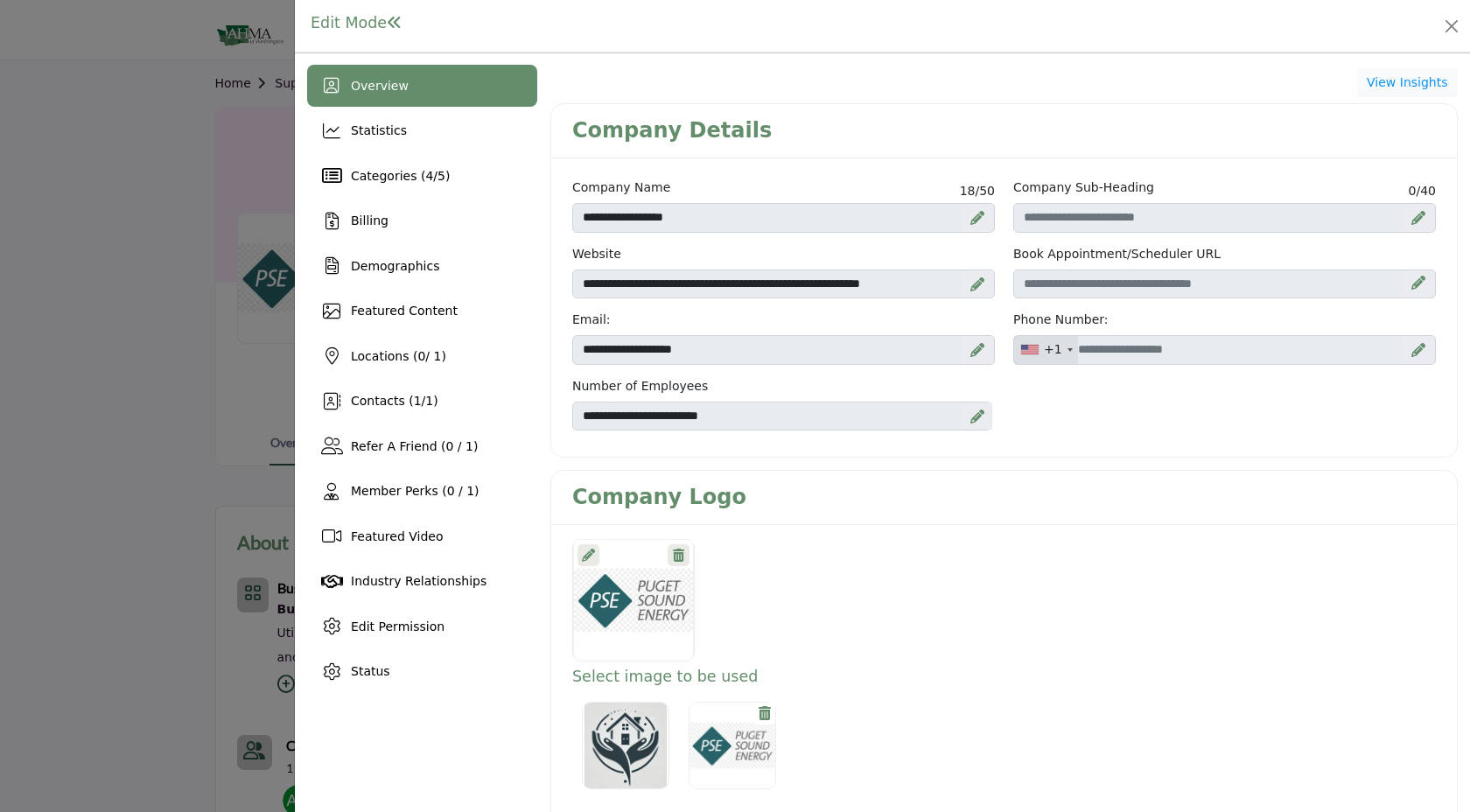
click at [594, 558] on div at bounding box center [588, 555] width 22 height 22
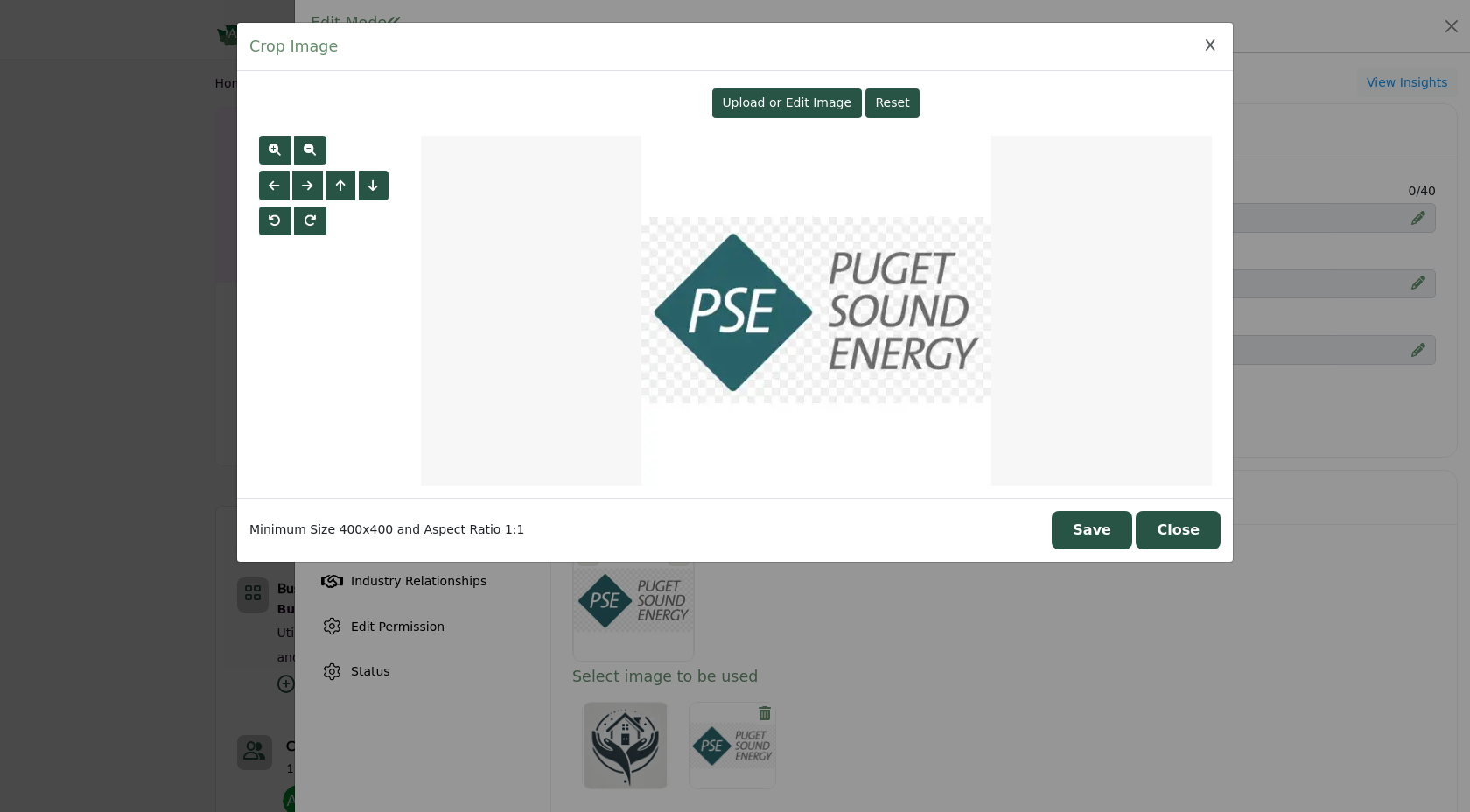
click at [789, 107] on span "Upload or Edit Image" at bounding box center [786, 102] width 130 height 14
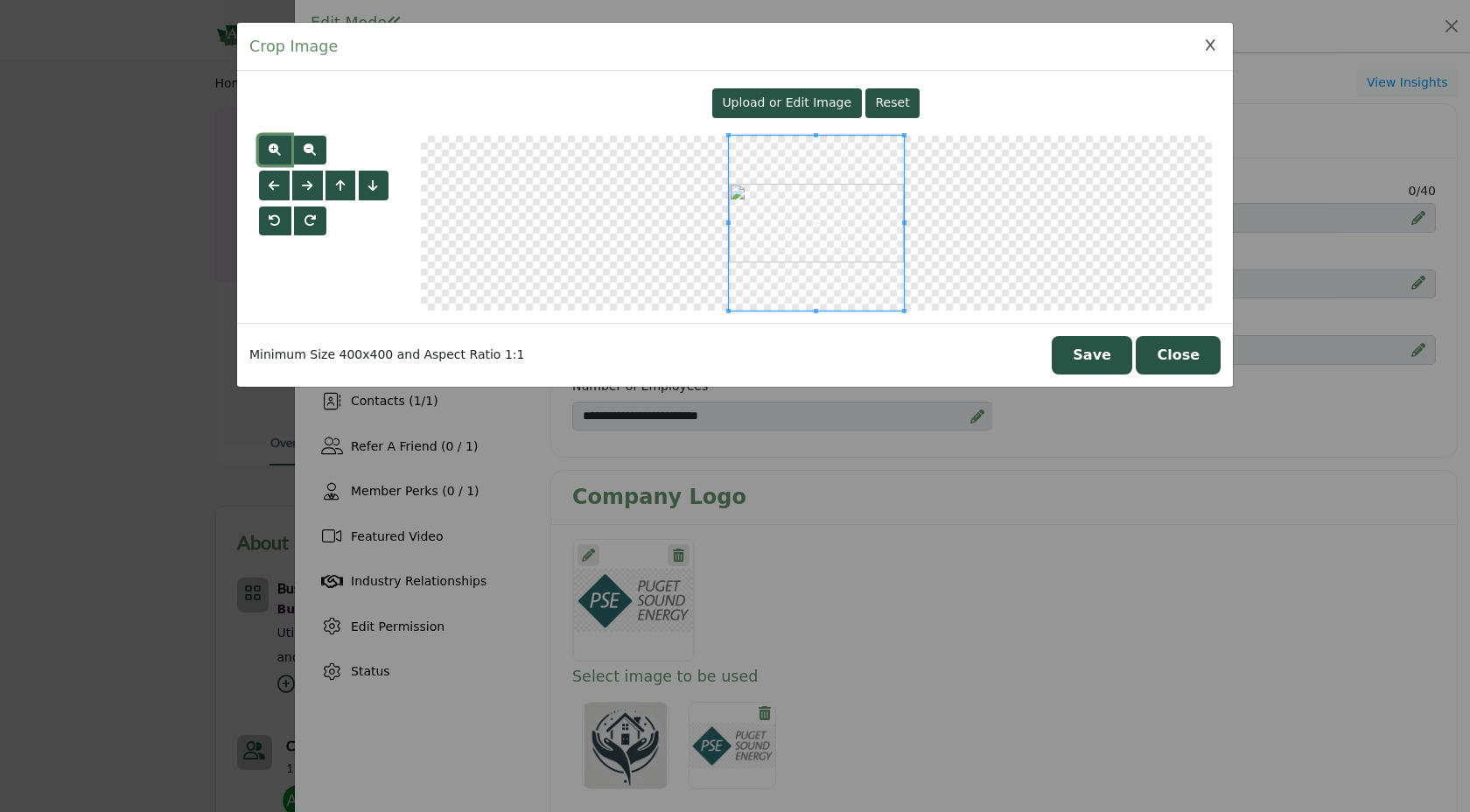
click at [267, 150] on button "button" at bounding box center [275, 151] width 32 height 29
click at [1114, 355] on button "Save" at bounding box center [1091, 355] width 81 height 39
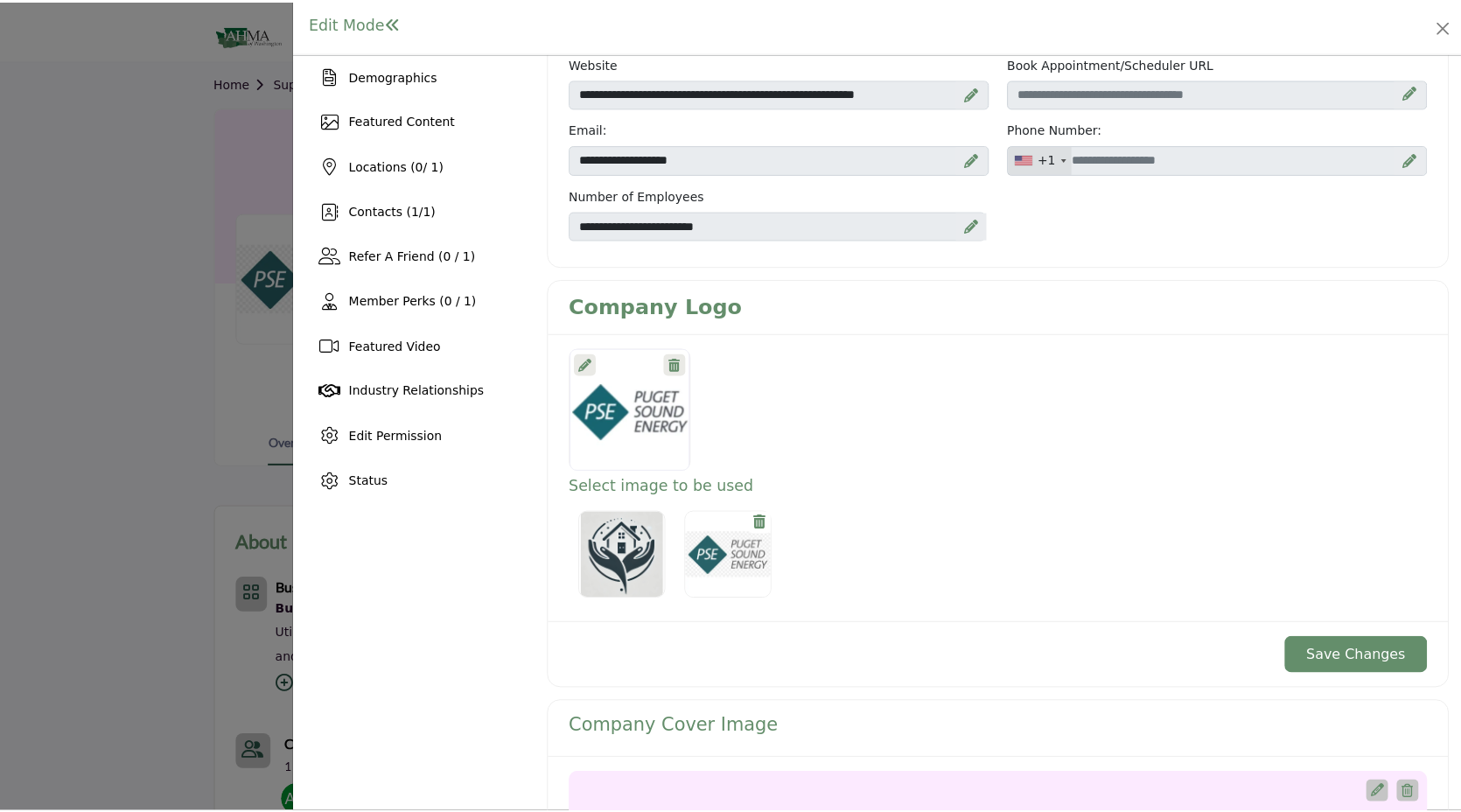
scroll to position [196, 0]
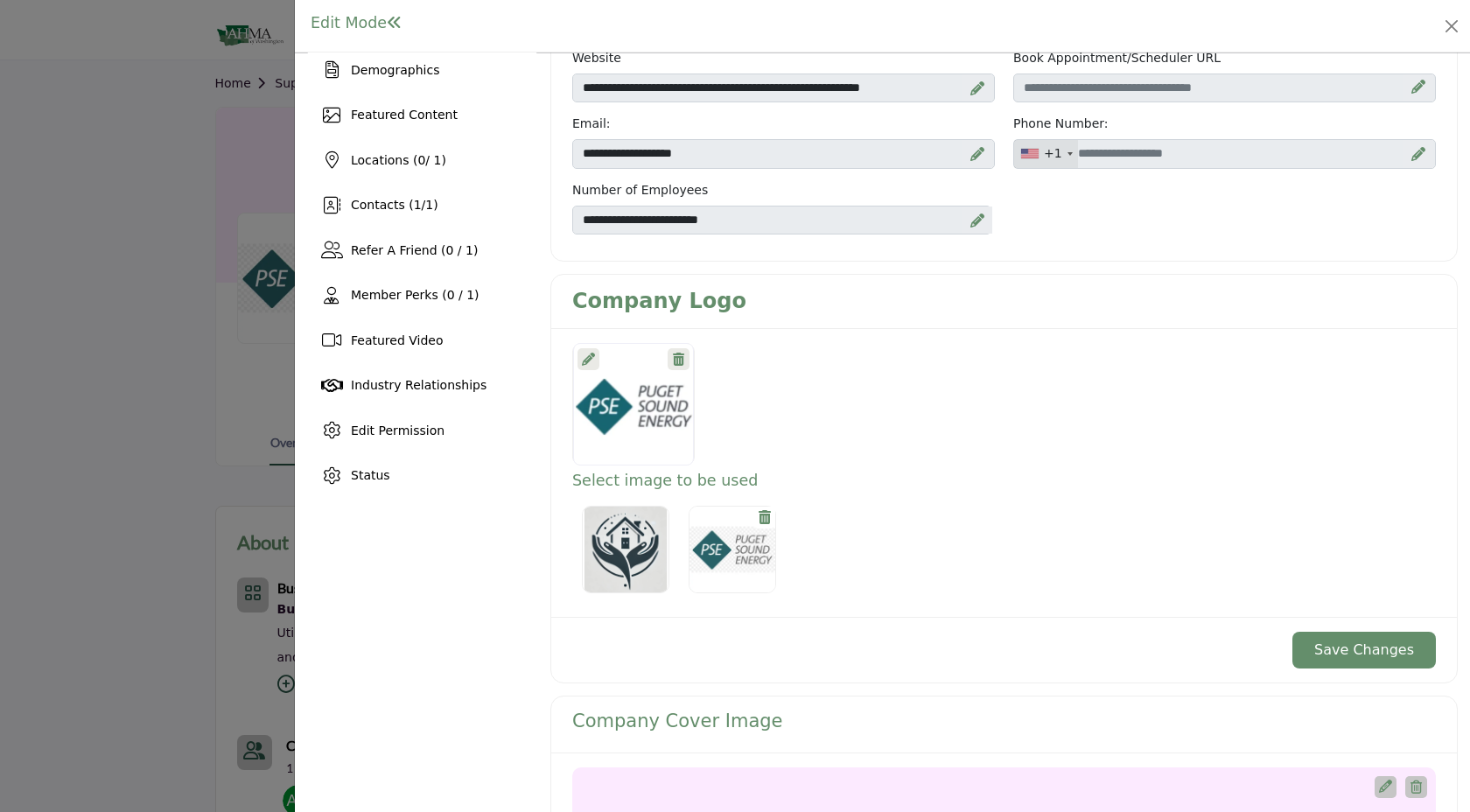
click at [1302, 646] on button "Save Changes" at bounding box center [1363, 649] width 143 height 37
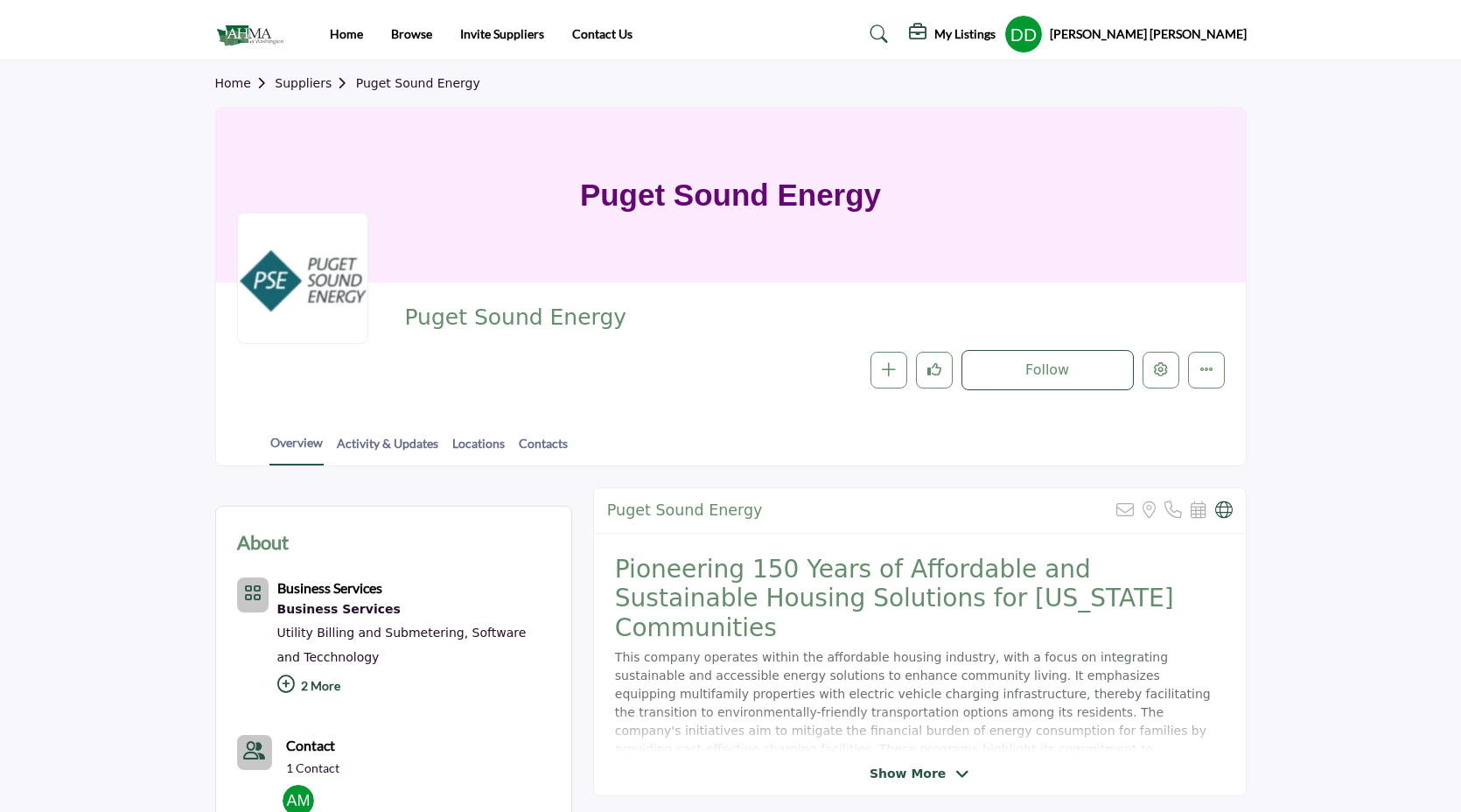
click at [244, 86] on link "Home" at bounding box center [245, 83] width 61 height 14
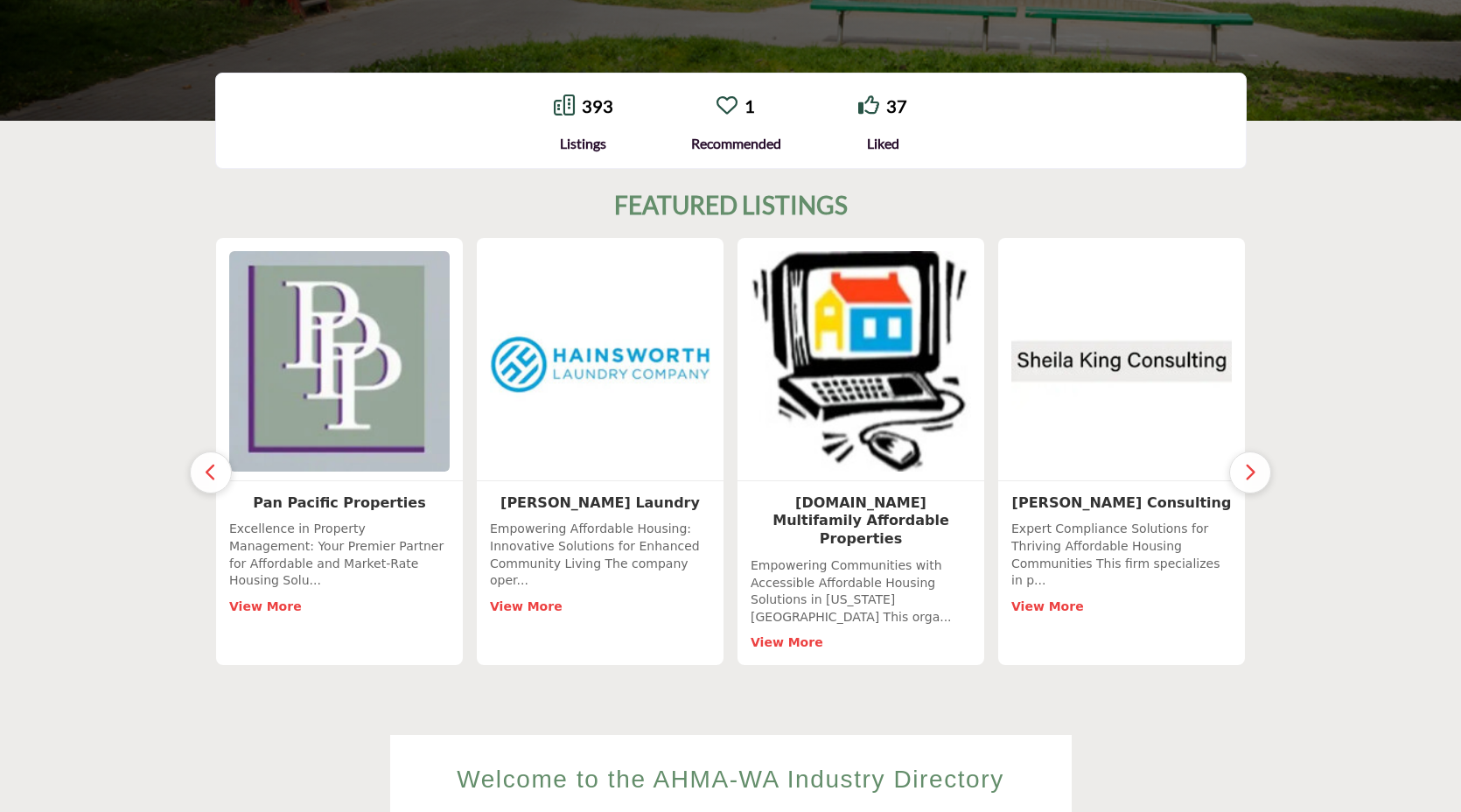
scroll to position [422, 0]
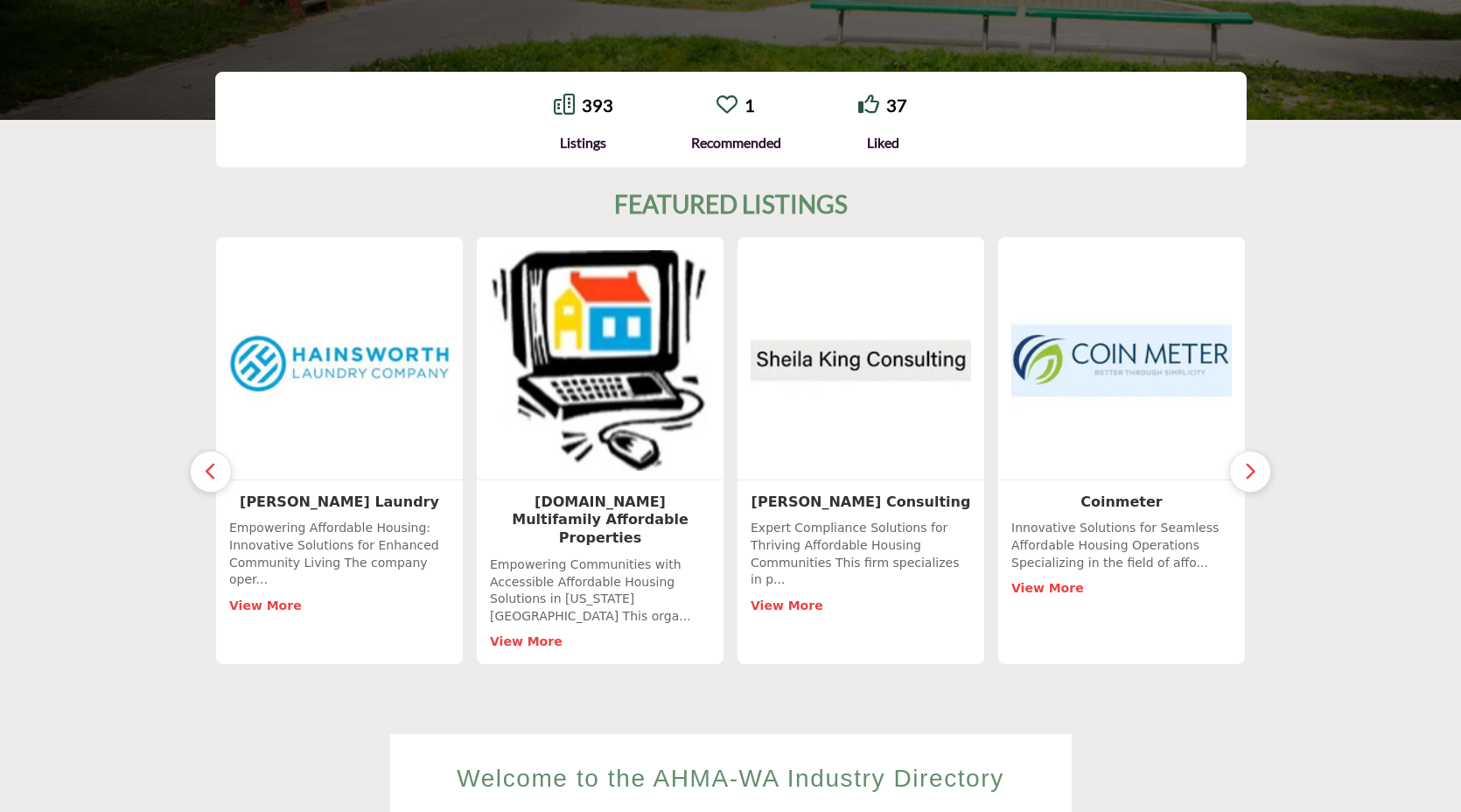
click at [1251, 468] on icon "button" at bounding box center [1250, 471] width 14 height 22
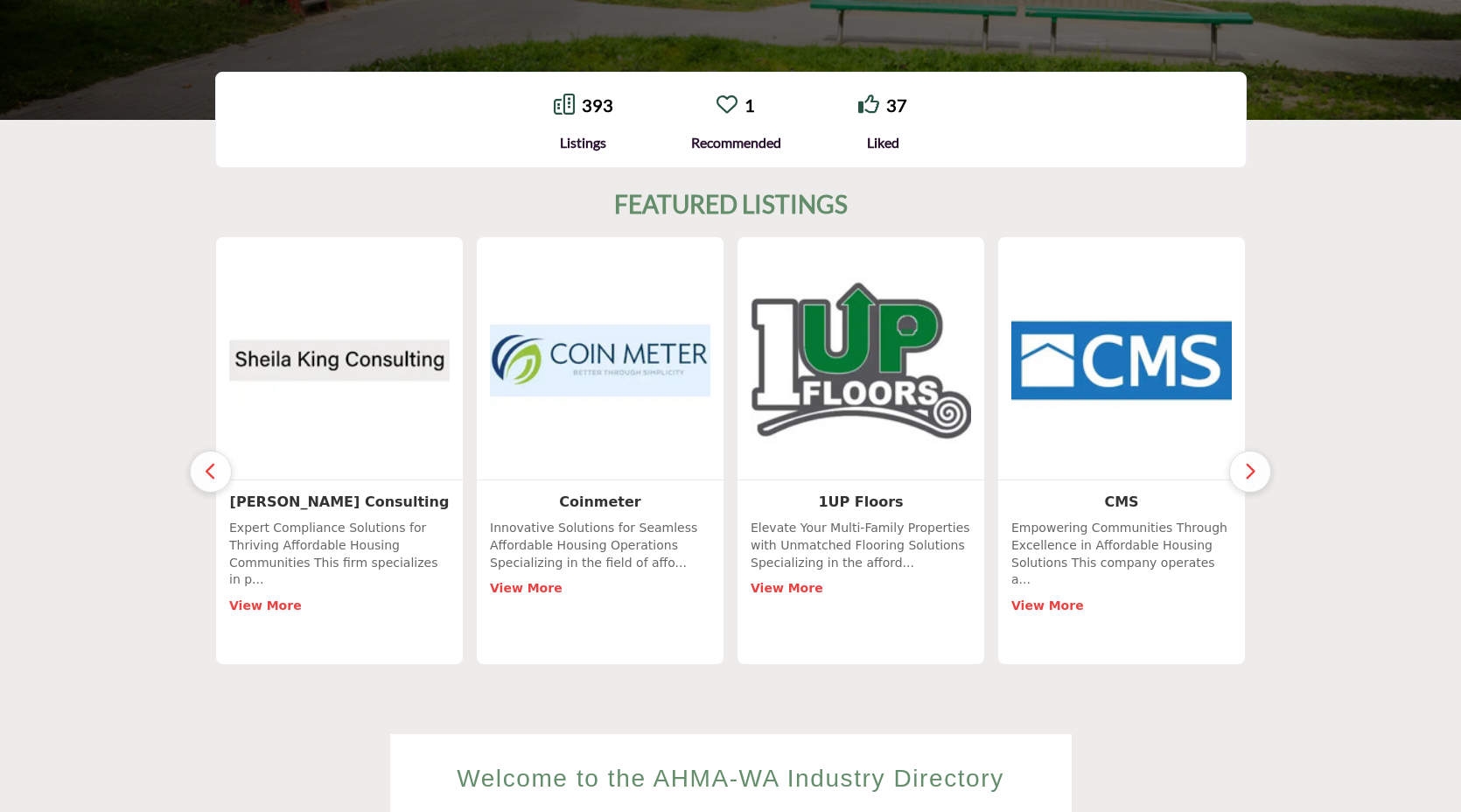
click at [1251, 468] on icon "button" at bounding box center [1250, 471] width 14 height 22
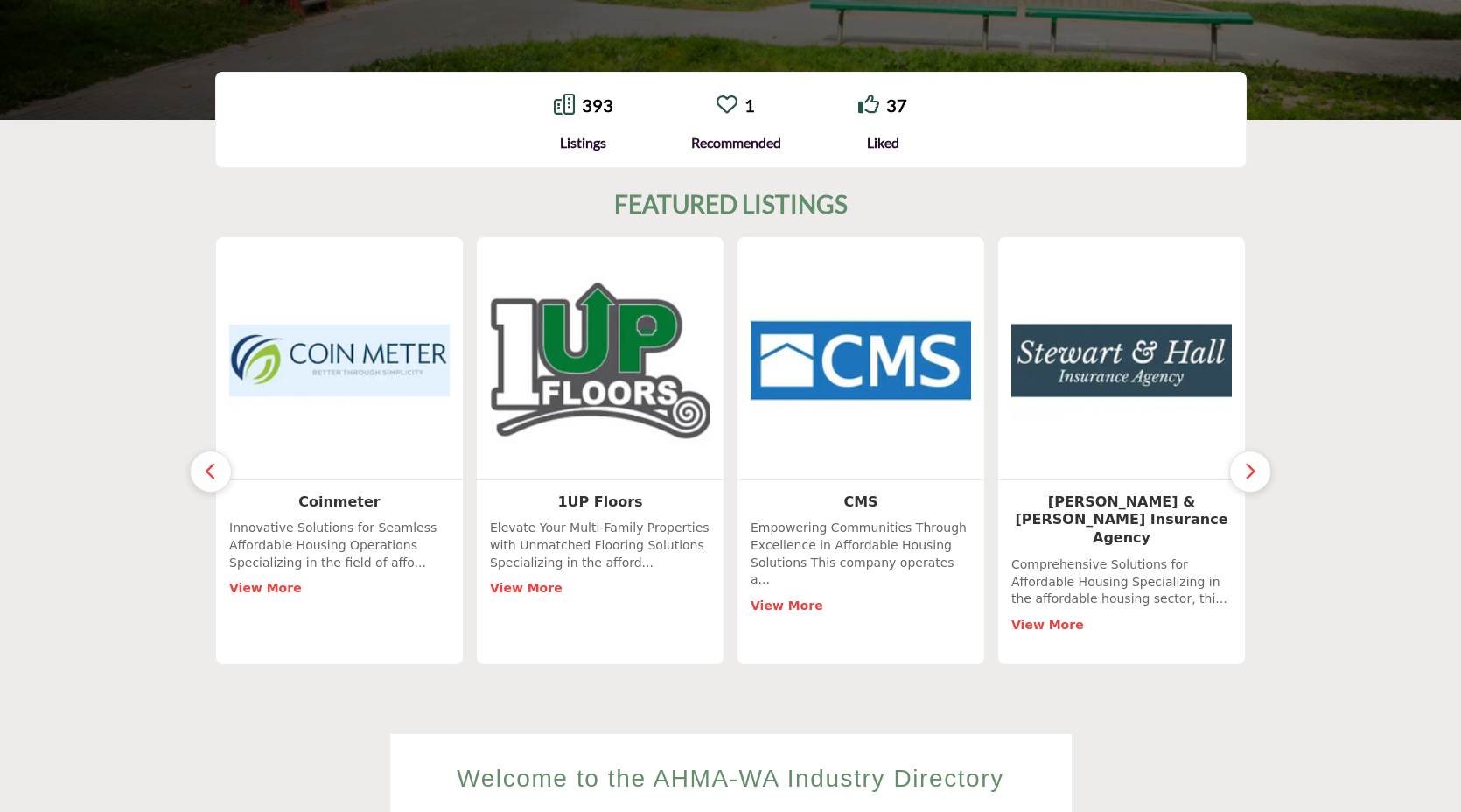
click at [1251, 468] on icon "button" at bounding box center [1250, 471] width 14 height 22
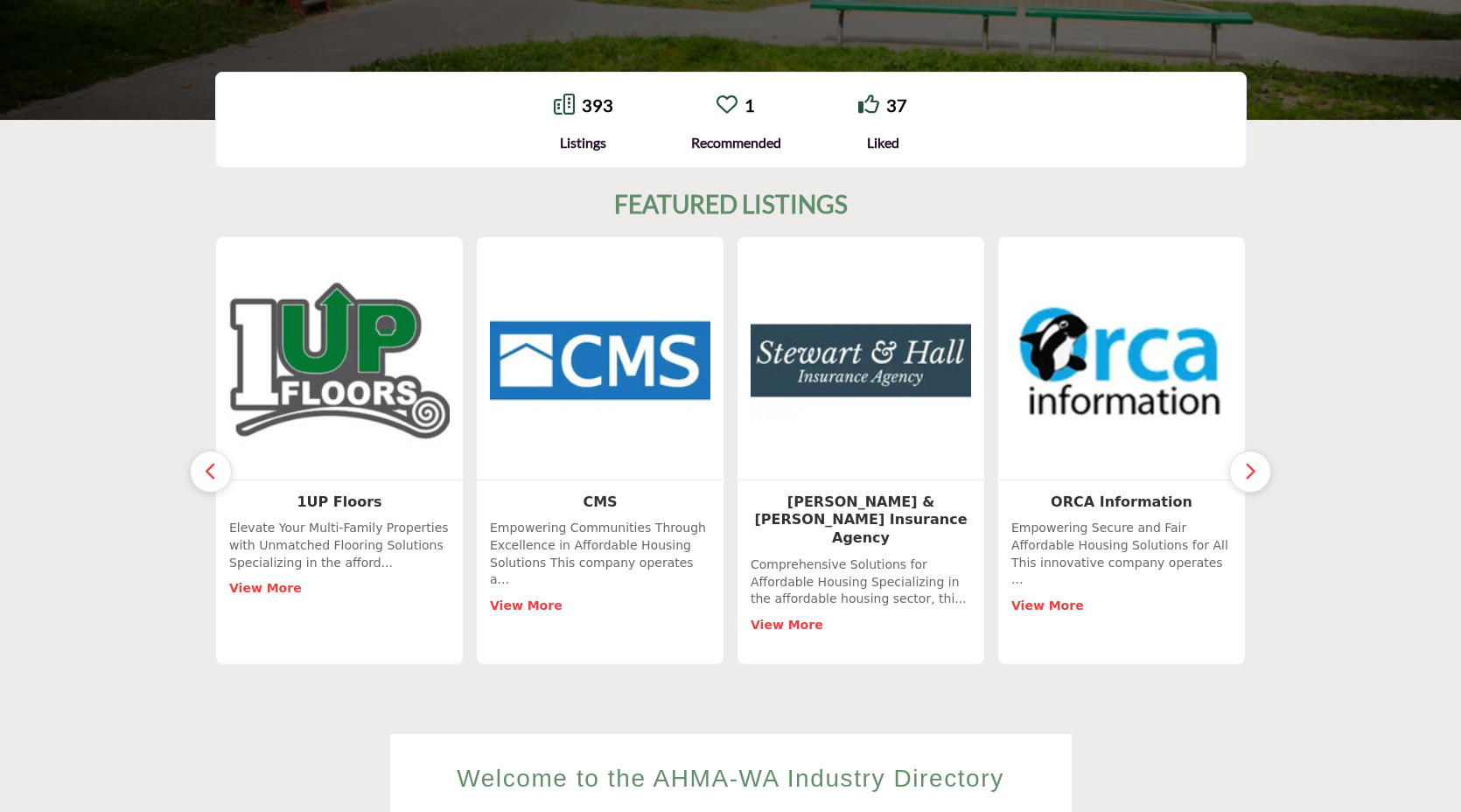
click at [1251, 468] on icon "button" at bounding box center [1250, 471] width 14 height 22
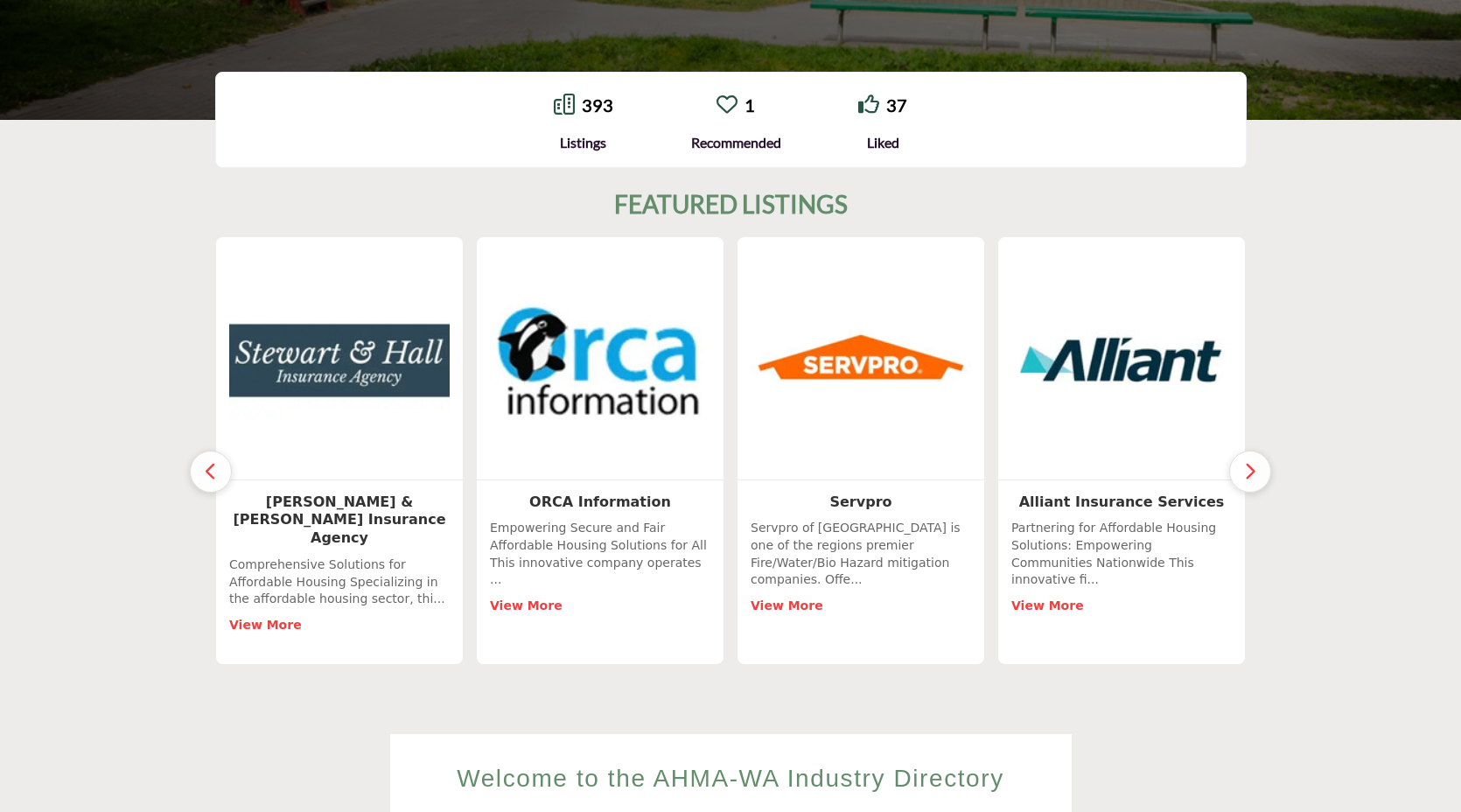
click at [1251, 468] on icon "button" at bounding box center [1250, 471] width 14 height 22
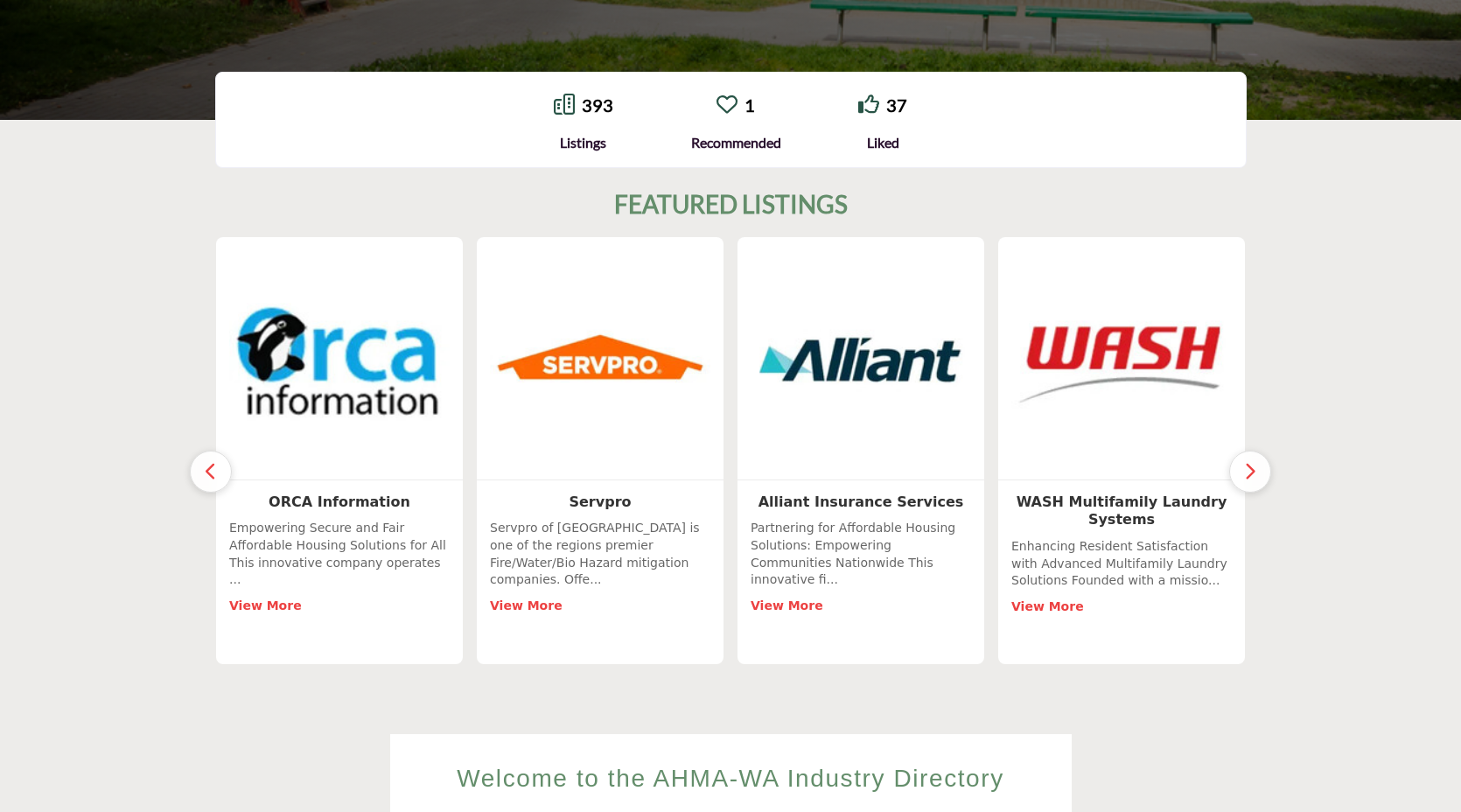
click at [1251, 468] on icon "button" at bounding box center [1250, 471] width 14 height 22
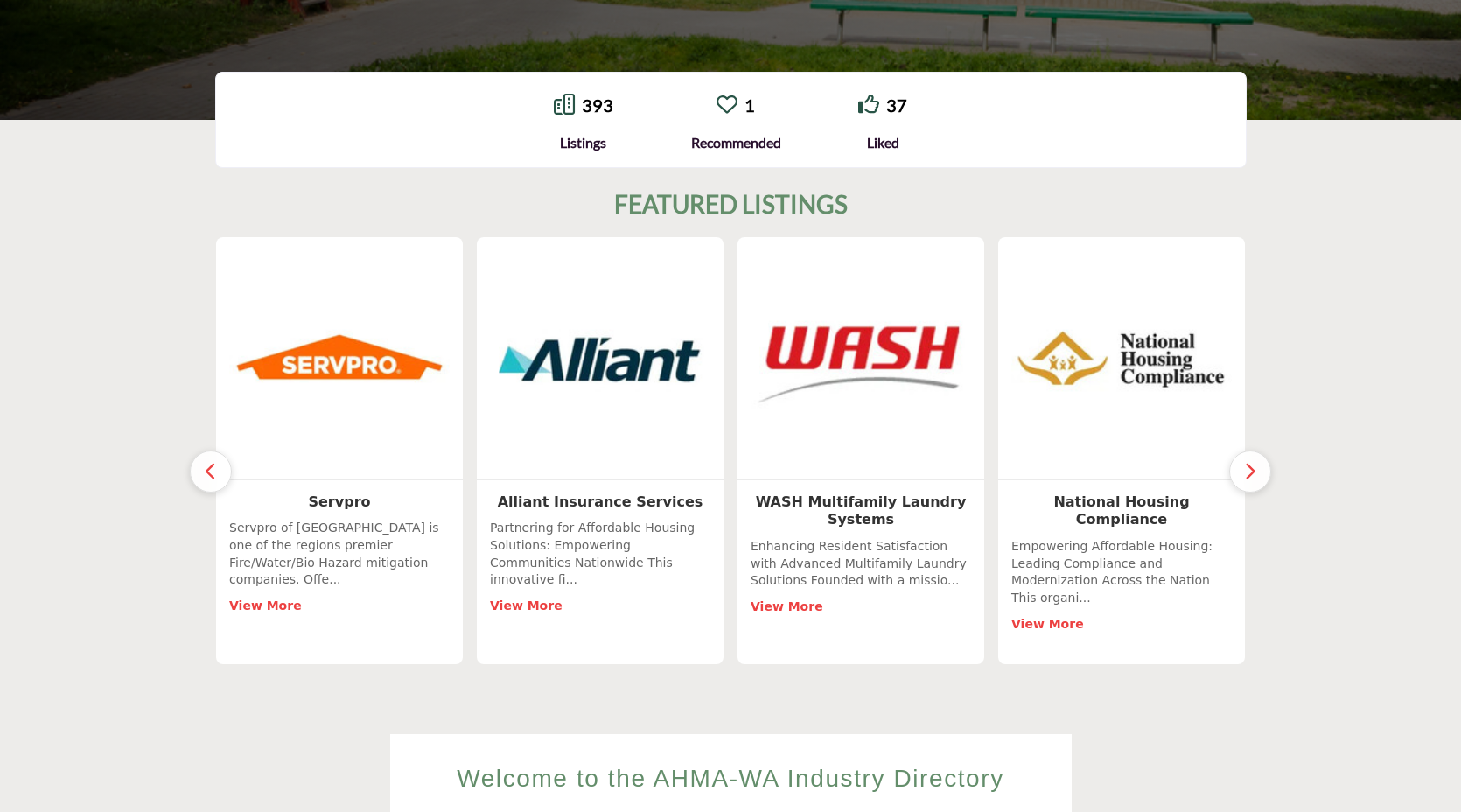
click at [1251, 468] on icon "button" at bounding box center [1250, 471] width 14 height 22
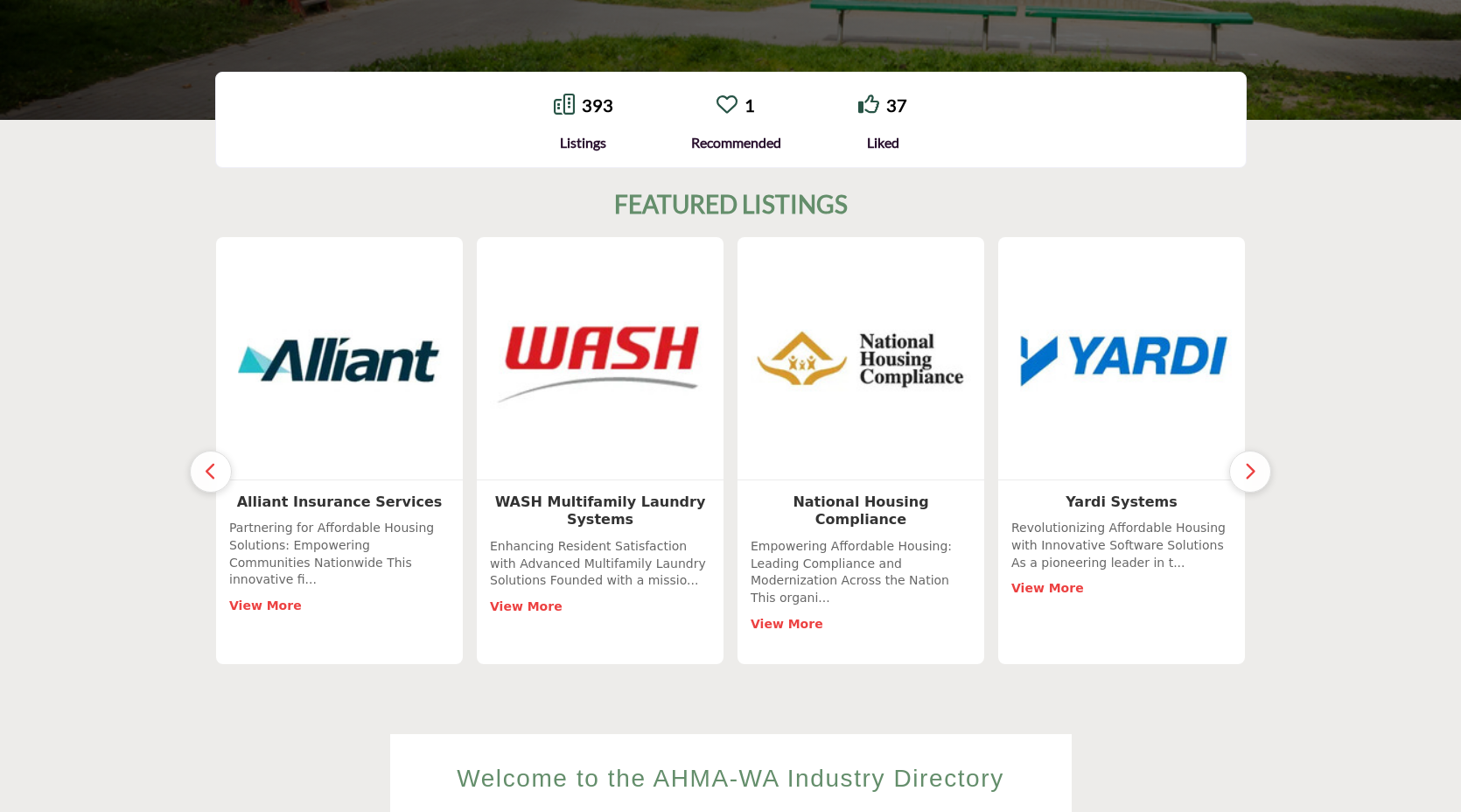
click at [1251, 468] on icon "button" at bounding box center [1250, 471] width 14 height 22
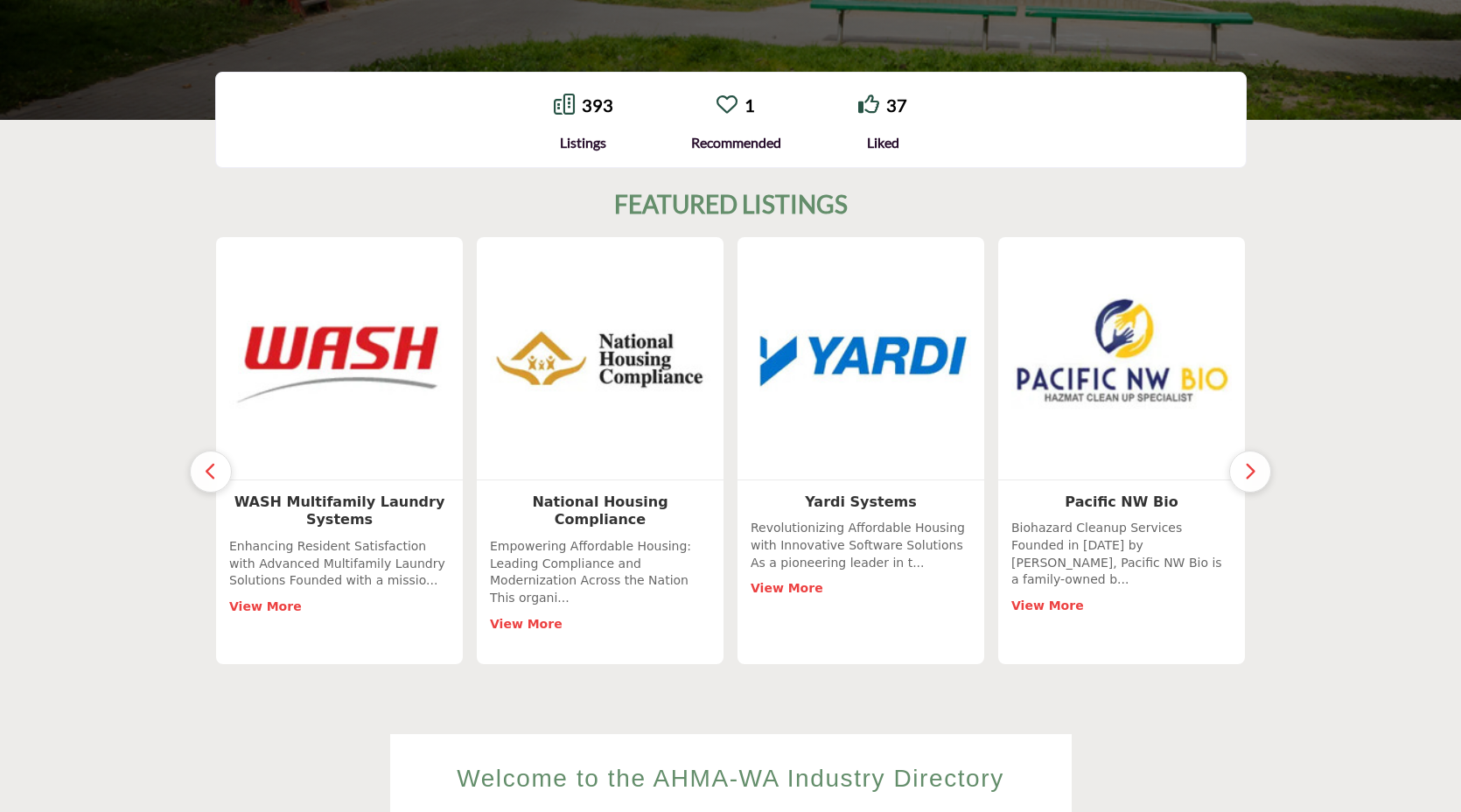
click at [1251, 468] on icon "button" at bounding box center [1250, 471] width 14 height 22
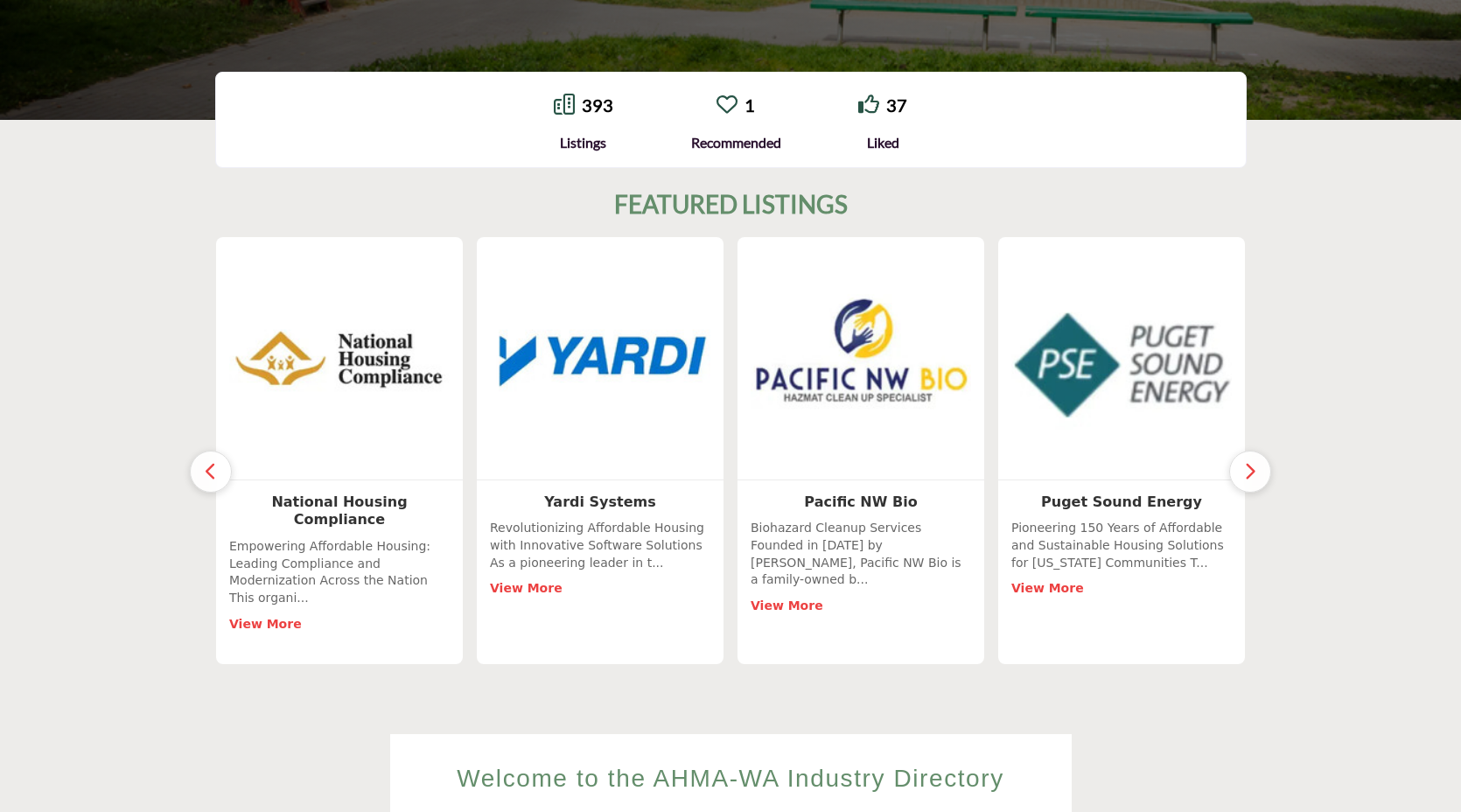
click at [1251, 468] on icon "button" at bounding box center [1250, 471] width 14 height 22
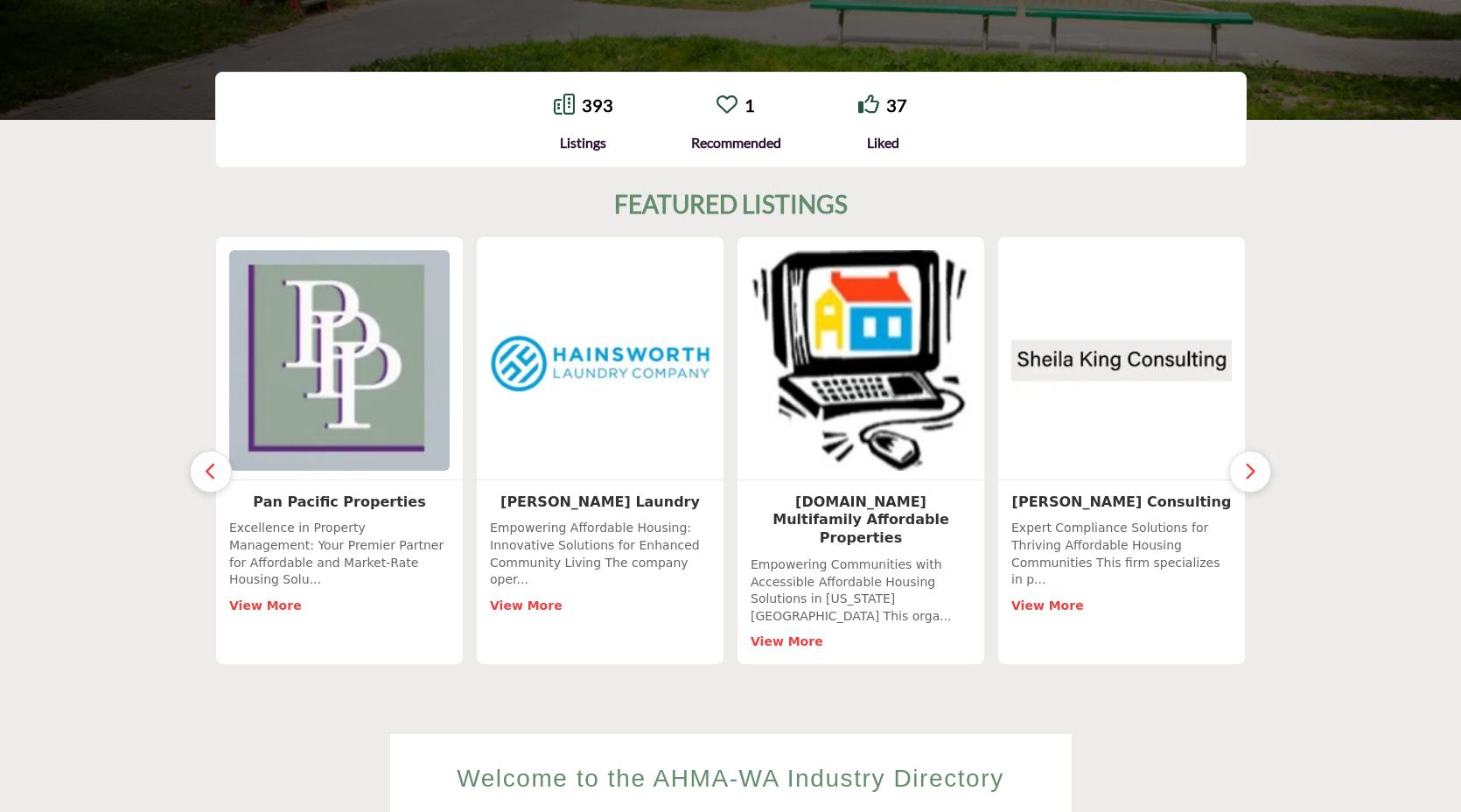
click at [1251, 468] on icon "button" at bounding box center [1250, 471] width 14 height 22
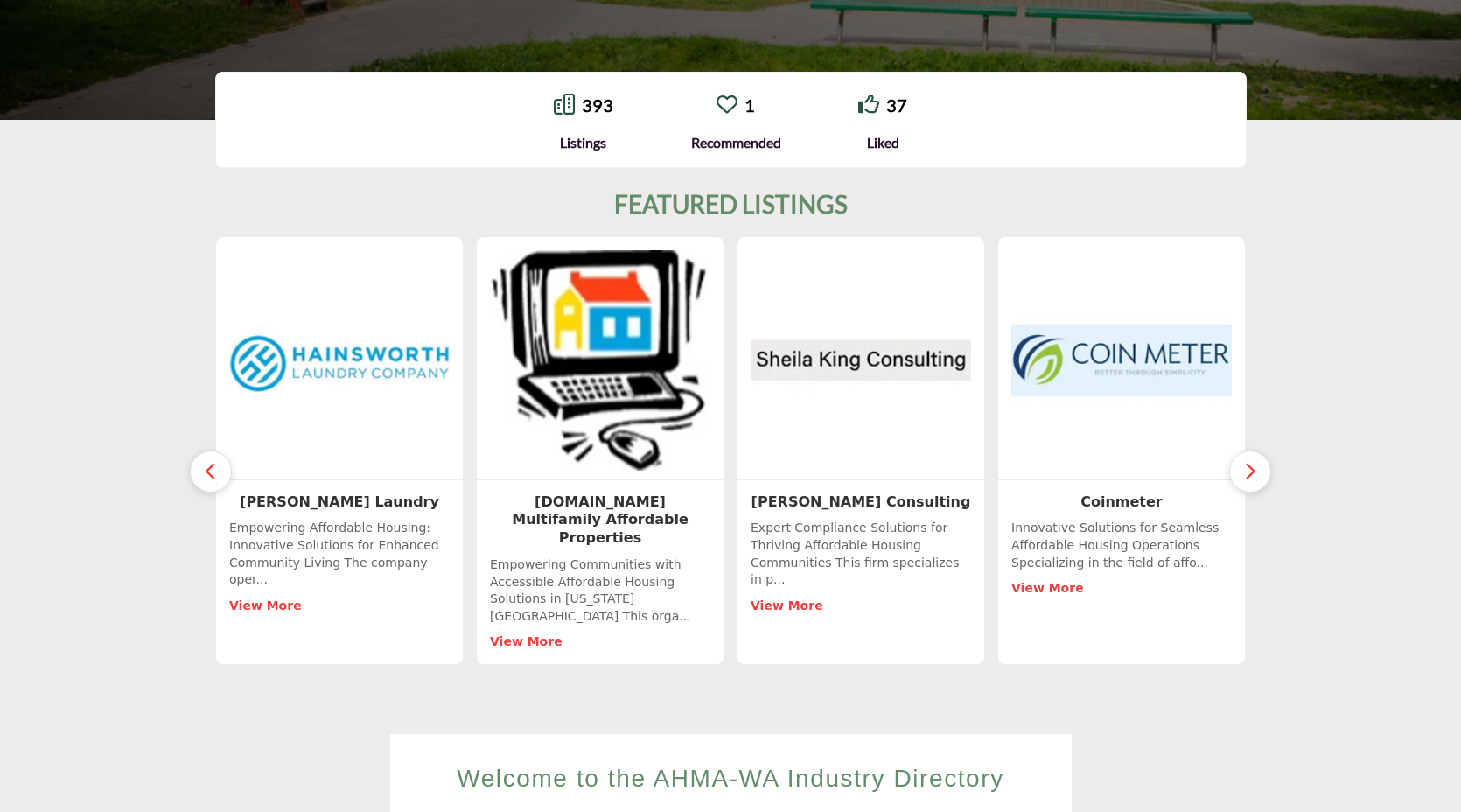
click at [1251, 468] on icon "button" at bounding box center [1250, 471] width 14 height 22
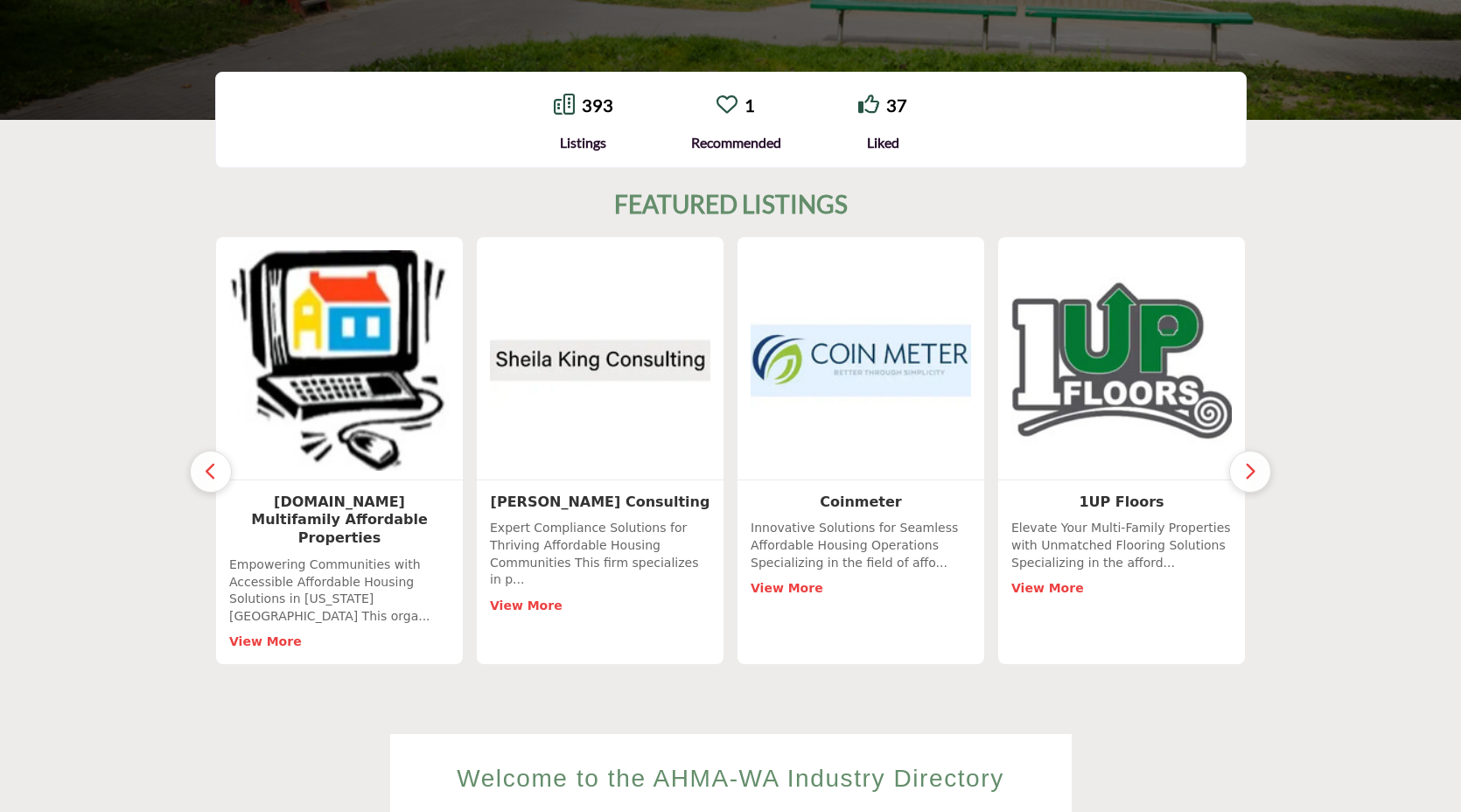
click at [1251, 468] on icon "button" at bounding box center [1250, 471] width 14 height 22
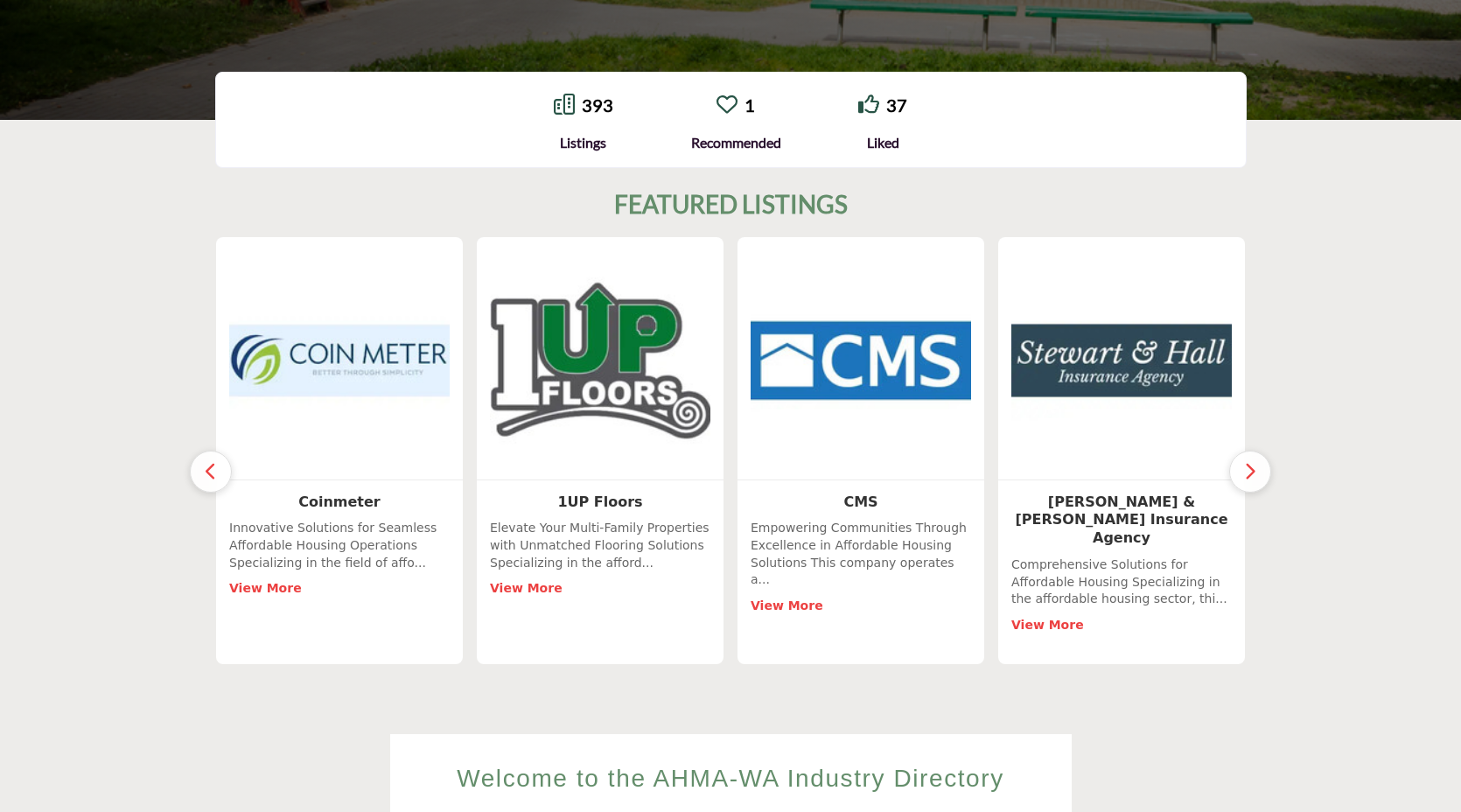
click at [1251, 468] on icon "button" at bounding box center [1250, 471] width 14 height 22
